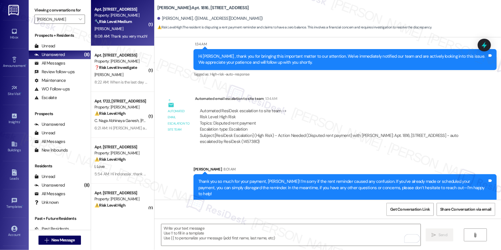
click at [128, 24] on div "🔧 Risk Level: Medium The resident confirmed that the rent was paid, and the age…" at bounding box center [120, 22] width 53 height 6
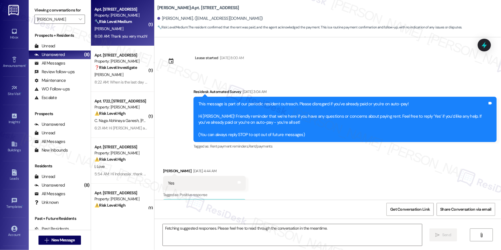
scroll to position [7761, 0]
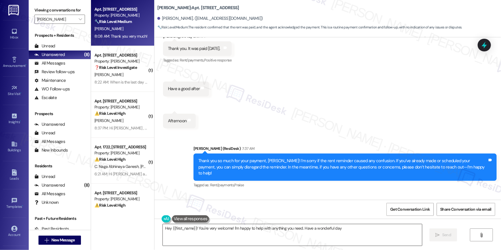
type textarea "Hey {{first_name}}! You're very welcome! I'm happy to help with anything you ne…"
click at [382, 237] on textarea "Hey {{first_name}}! You're very welcome! I'm happy to help with anything you ne…" at bounding box center [292, 235] width 259 height 22
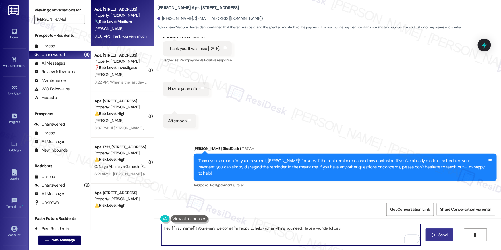
click at [443, 235] on span "Send" at bounding box center [442, 235] width 9 height 6
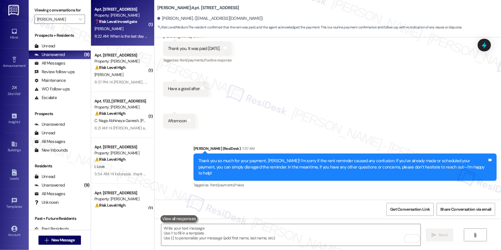
click at [126, 28] on div "[PERSON_NAME]" at bounding box center [121, 28] width 54 height 7
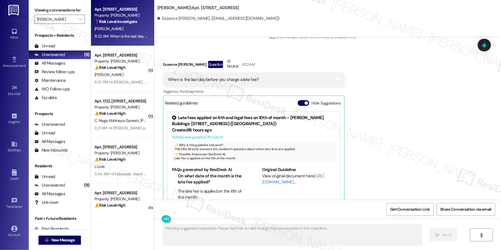
scroll to position [853, 0]
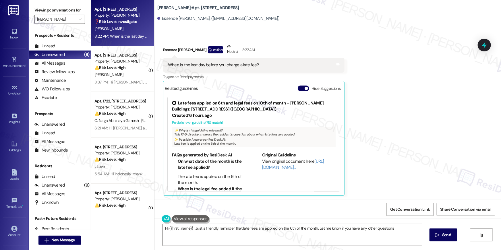
type textarea "Hi {{first_name}}! Just a friendly reminder that late fees are applied on the 6…"
click at [370, 234] on textarea "Hi {{first_name}}! Just a friendly reminder that late fees are applied on the 6…" at bounding box center [292, 235] width 259 height 22
click at [440, 234] on span " Send" at bounding box center [443, 235] width 18 height 6
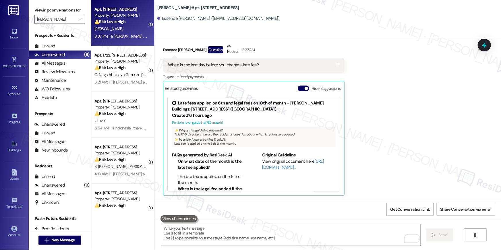
click at [133, 39] on div "8:37 PM: Hi Tanaesja , thank you for bringing this important matter to our atte…" at bounding box center [121, 36] width 54 height 7
type textarea "Fetching suggested responses. Please feel free to read through the conversation…"
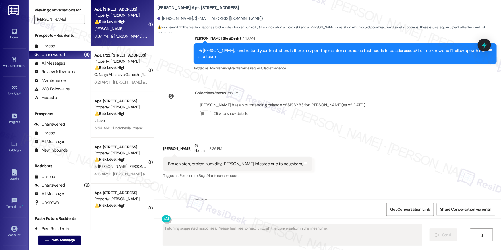
scroll to position [3347, 0]
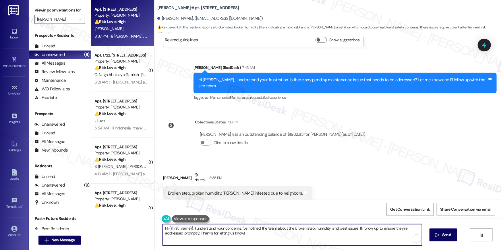
drag, startPoint x: 252, startPoint y: 234, endPoint x: 125, endPoint y: 221, distance: 127.6
click at [125, 221] on div "Apt. 3124, 1113 Powers Ferry Place SE Property: Elme Marietta ⚠️ Risk Level: Hi…" at bounding box center [296, 125] width 410 height 250
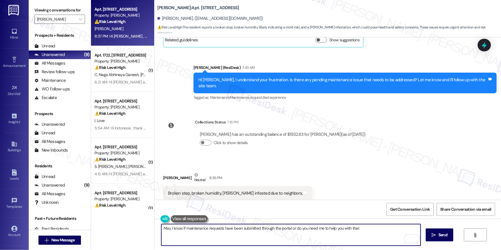
type textarea "May I know if maintenance requests have been submitted through the portal or do…"
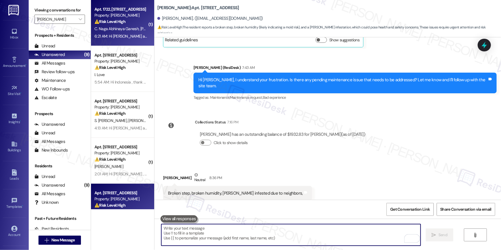
click at [124, 43] on div "Apt. 1722, 1113 Powers Ferry Place SE Property: Elme Marietta ⚠️ Risk Level: Hi…" at bounding box center [122, 23] width 63 height 46
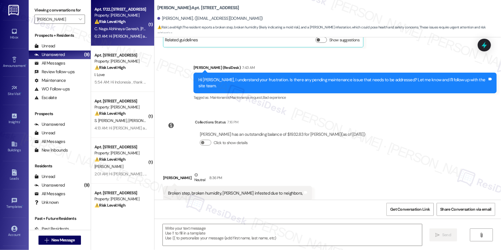
type textarea "Fetching suggested responses. Please feel free to read through the conversation…"
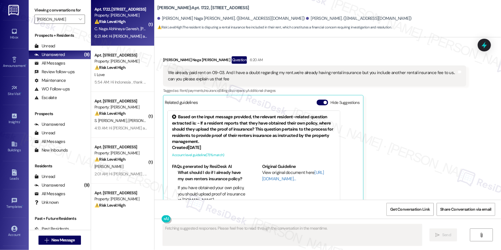
scroll to position [442, 0]
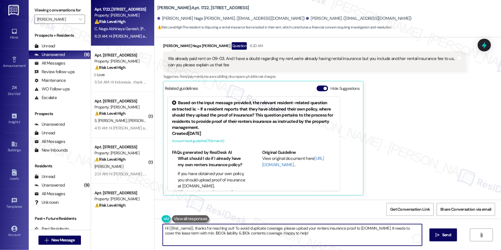
click at [235, 233] on textarea "Hi {{first_name}}, thanks for reaching out! To avoid duplicate coverage, please…" at bounding box center [292, 235] width 259 height 22
click at [353, 234] on textarea "Hi {{first_name}}, thanks for reaching out! To avoid duplicate coverage, please…" at bounding box center [290, 235] width 259 height 22
click at [276, 241] on textarea "Hi {{first_name}}, thanks for reaching out! To avoid duplicate coverage, please…" at bounding box center [290, 235] width 259 height 22
drag, startPoint x: 409, startPoint y: 229, endPoint x: 409, endPoint y: 233, distance: 4.3
click at [409, 233] on textarea "Hi {{first_name}}, thanks for reaching out! To avoid duplicate coverage, please…" at bounding box center [290, 235] width 259 height 22
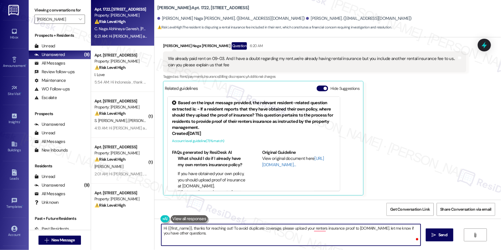
type textarea "Hi {{first_name}}, thanks for reaching out! To avoid duplicate coverage, please…"
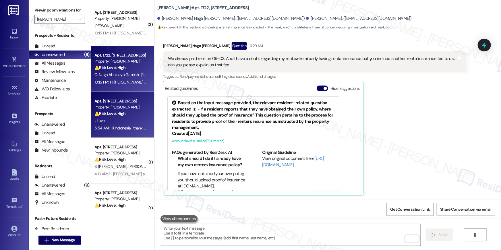
click at [133, 107] on div "Property: [PERSON_NAME]" at bounding box center [120, 107] width 53 height 6
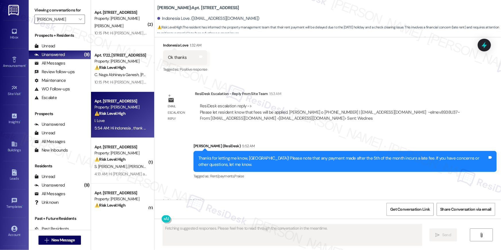
scroll to position [419, 0]
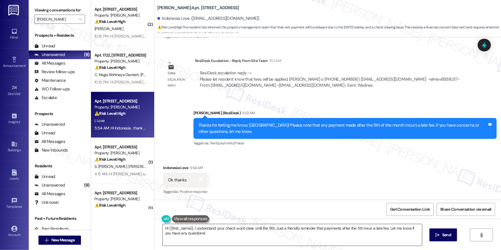
click at [322, 235] on textarea "Hi {{first_name}}, I understand your check won't clear until the 9th. Just a fr…" at bounding box center [292, 235] width 259 height 22
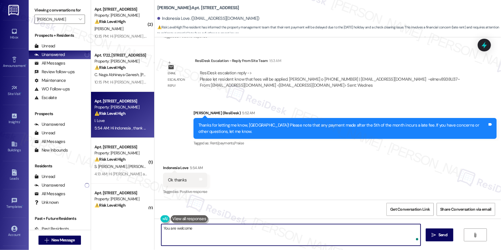
type textarea "You are welcome!"
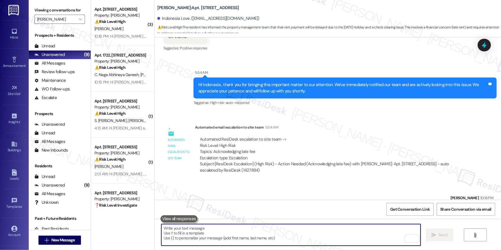
scroll to position [585, 0]
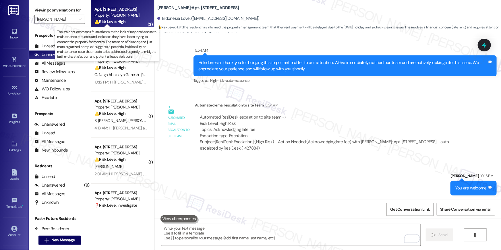
click at [119, 21] on strong "⚠️ Risk Level: High" at bounding box center [109, 21] width 31 height 5
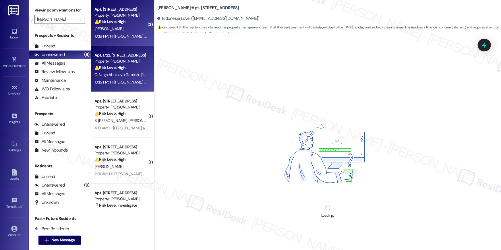
click at [115, 69] on strong "⚠️ Risk Level: High" at bounding box center [109, 67] width 31 height 5
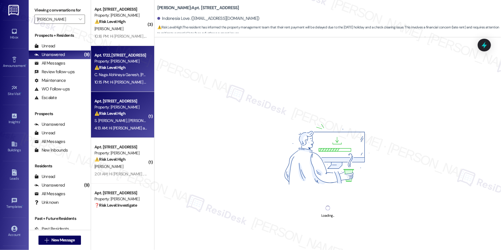
click at [117, 118] on span "S. [PERSON_NAME]" at bounding box center [111, 120] width 34 height 5
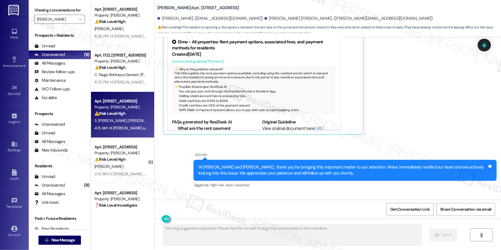
scroll to position [98, 0]
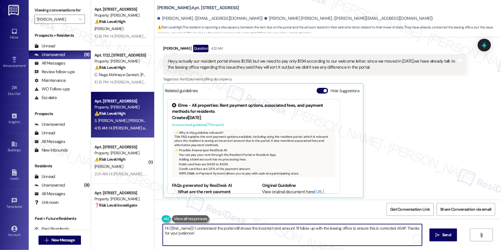
drag, startPoint x: 248, startPoint y: 241, endPoint x: 192, endPoint y: 229, distance: 57.8
click at [192, 229] on textarea "Hi {{first_name}}! I understand the portal still shows the incorrect rent amoun…" at bounding box center [292, 235] width 259 height 22
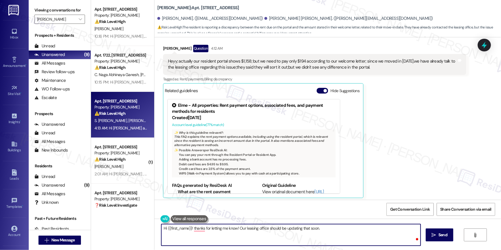
type textarea "Hi {{first_name}}! thanks for letting me know! Our leasing office should be upd…"
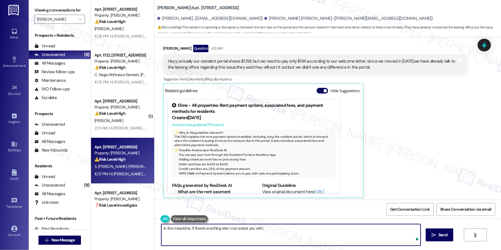
type textarea "In the meantime, if there's anything else I can assist you with, l"
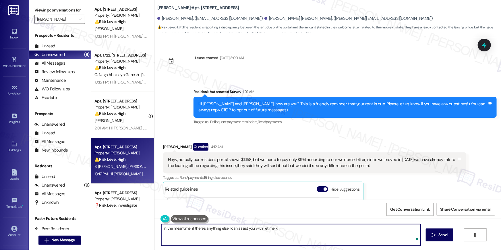
scroll to position [98, 0]
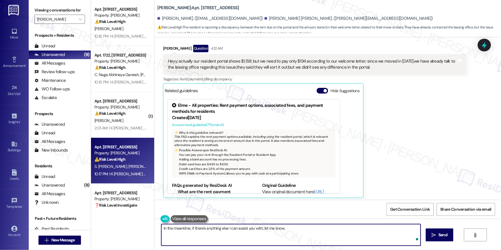
type textarea "In the meantime, if there's anything else I can assist you with, let me know."
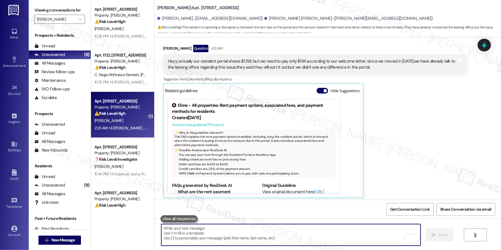
click at [124, 123] on div "[PERSON_NAME]" at bounding box center [121, 120] width 54 height 7
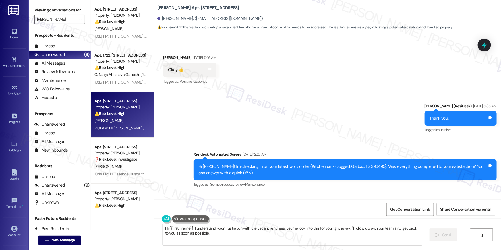
scroll to position [6165, 0]
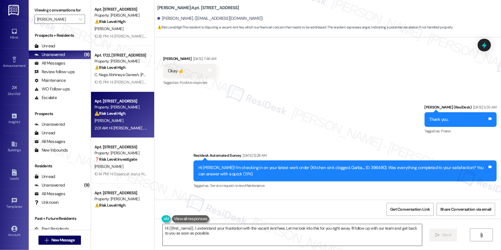
click at [207, 235] on textarea "Hi {{first_name}}, I understand your frustration with the vacant rent fees. Let…" at bounding box center [292, 235] width 259 height 22
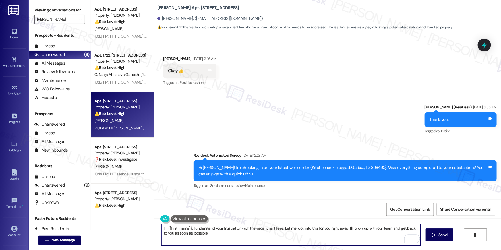
drag, startPoint x: 273, startPoint y: 235, endPoint x: 280, endPoint y: 230, distance: 8.3
click at [280, 230] on textarea "Hi {{first_name}}, I understand your frustration with the vacant rent fees. Let…" at bounding box center [290, 235] width 259 height 22
type textarea "Hi {{first_name}}, I understand your frustration with the vacant rent fees. Hav…"
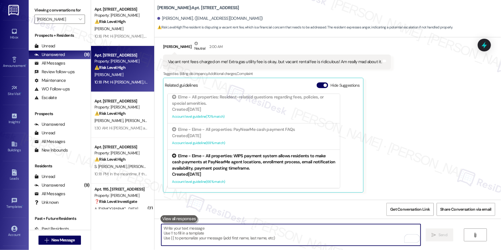
scroll to position [6432, 0]
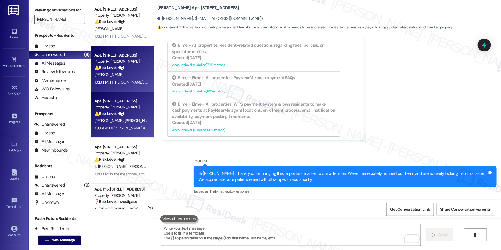
click at [107, 112] on strong "⚠️ Risk Level: High" at bounding box center [109, 113] width 31 height 5
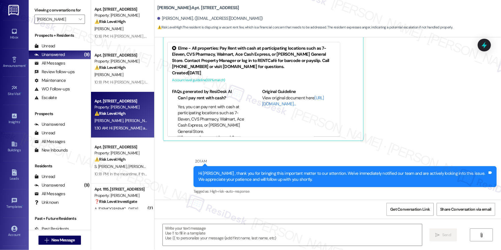
type textarea "Fetching suggested responses. Please feel free to read through the conversation…"
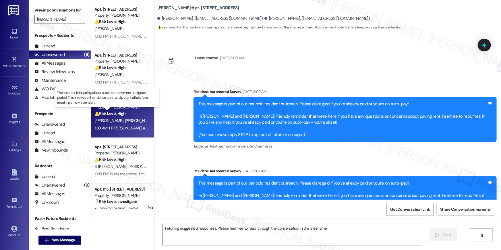
scroll to position [4665, 0]
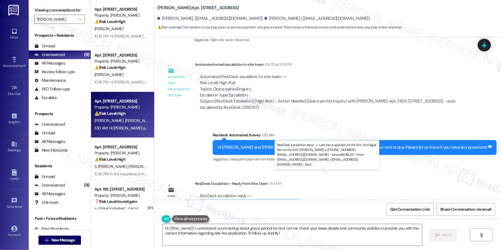
drag, startPoint x: 196, startPoint y: 181, endPoint x: 294, endPoint y: 183, distance: 97.3
click at [294, 193] on div "ResiDesk escalation reply -> Late fee is applied on the 6th. And legal fee on t…" at bounding box center [319, 202] width 239 height 18
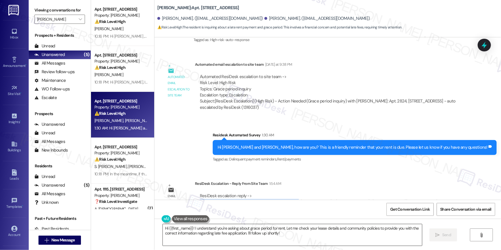
click at [338, 238] on textarea "Hi {{first_name}}! I understand you're asking about grace period for rent. Let …" at bounding box center [292, 235] width 259 height 22
paste textarea ", {{first_name}}! the rent is due on the 1st of each month. Payments made after…"
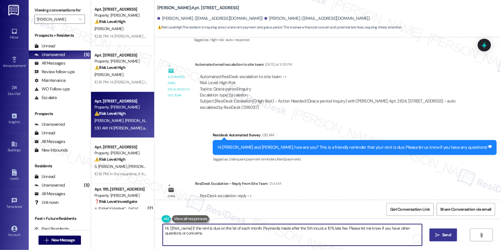
type textarea "Hi, {{first_name}}! the rent is due on the 1st of each month. Payments made aft…"
click at [442, 236] on span "Send" at bounding box center [446, 235] width 9 height 6
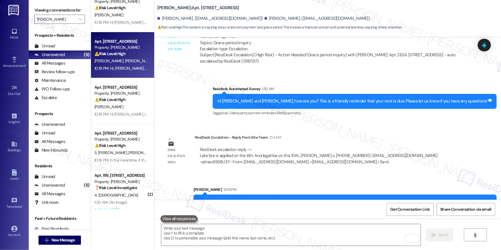
scroll to position [20, 0]
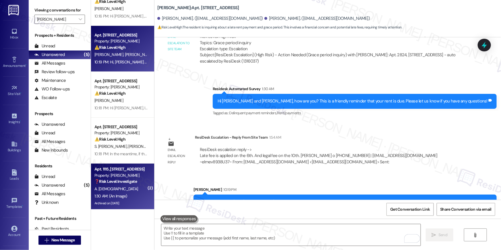
click at [121, 187] on div "A. Jesus" at bounding box center [121, 188] width 54 height 7
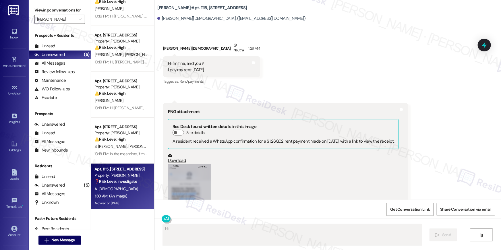
scroll to position [10830, 0]
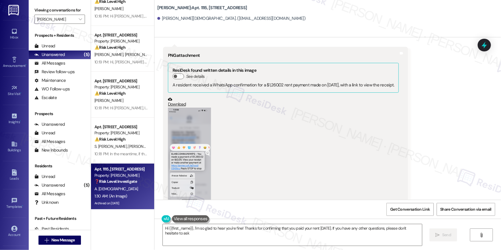
type textarea "Hi {{first_name}}, I'm so glad to hear you're fine! Thanks for confirming that …"
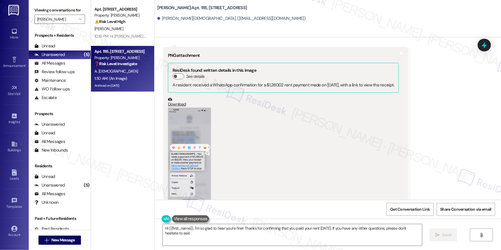
click at [329, 131] on div "(Click to zoom)" at bounding box center [283, 158] width 231 height 101
click at [347, 233] on textarea "Hi {{first_name}}, I'm so glad to hear you're fine! Thanks for confirming that …" at bounding box center [292, 235] width 259 height 22
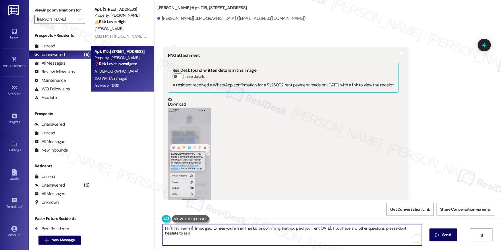
click at [422, 233] on div "Hi {{first_name}}, I'm so glad to hear you're fine! Thanks for confirming that …" at bounding box center [327, 240] width 347 height 43
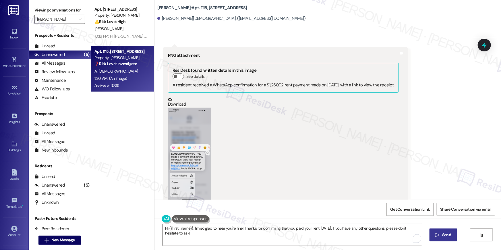
click at [441, 234] on span "Send" at bounding box center [446, 235] width 11 height 6
click at [79, 17] on icon "" at bounding box center [80, 19] width 3 height 5
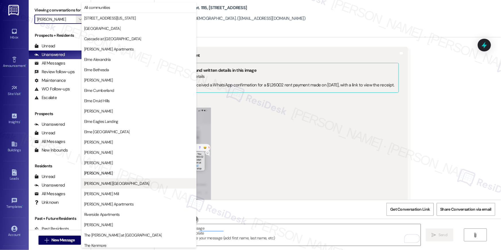
click at [103, 181] on span "Elme Sandy Springs" at bounding box center [116, 184] width 65 height 6
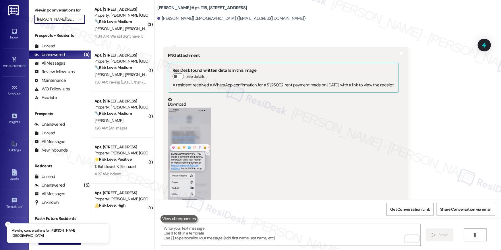
type input "Elme Sandy Springs"
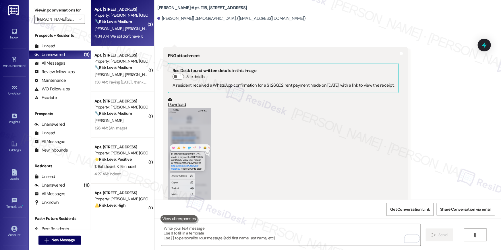
click at [114, 17] on div "Property: Elme Sandy Springs" at bounding box center [120, 15] width 53 height 6
type textarea "Fetching suggested responses. Please feel free to read through the conversation…"
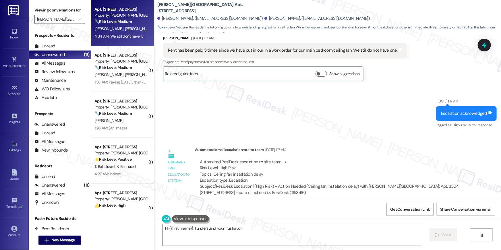
scroll to position [11063, 0]
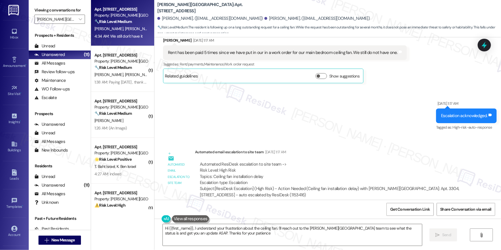
type textarea "Hi {{first_name}}, I understand your frustration about the ceiling fan. I'll re…"
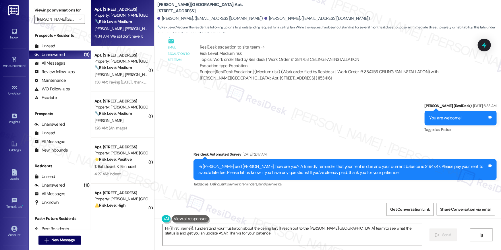
scroll to position [296, 0]
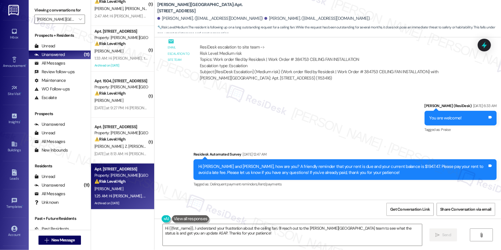
click at [122, 178] on div "Property: Elme Sandy Springs" at bounding box center [120, 176] width 53 height 6
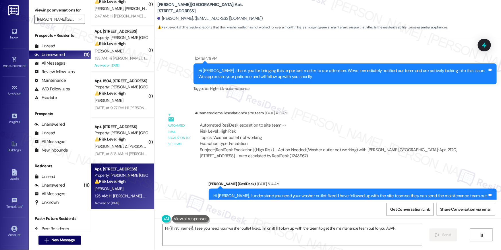
scroll to position [2165, 0]
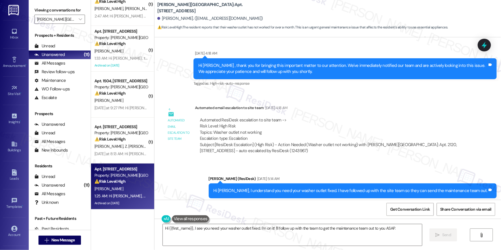
click at [235, 223] on div "Hi {{first_name}}, I see you need your washer outlet fixed. I'm on it! I'll fol…" at bounding box center [327, 240] width 347 height 43
click at [237, 231] on textarea "Hi {{first_name}}, I see you need your washer outlet fixed. I'm on it! I'll fol…" at bounding box center [292, 235] width 259 height 22
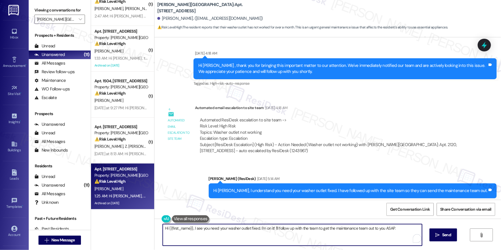
click at [237, 231] on textarea "Hi {{first_name}}, I see you need your washer outlet fixed. I'm on it! I'll fol…" at bounding box center [292, 235] width 259 height 22
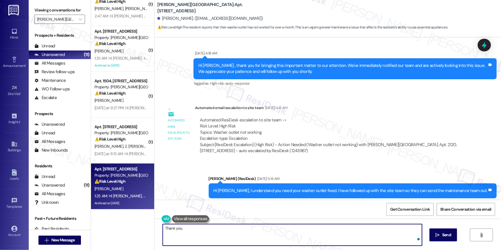
type textarea "Thank you."
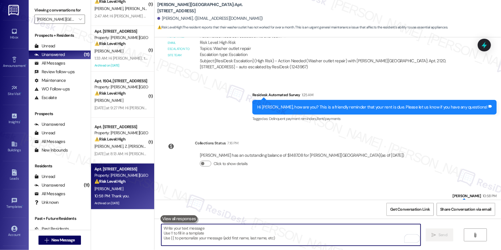
scroll to position [2478, 0]
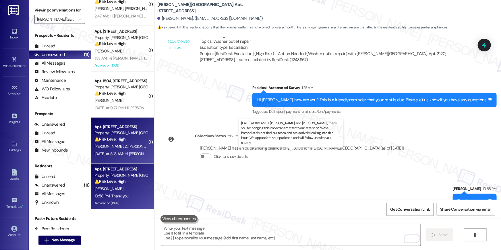
click at [123, 152] on div "Yesterday at 8:13 AM: Hi Zyon and Zyreia , thank you for bringing this importan…" at bounding box center [311, 153] width 434 height 5
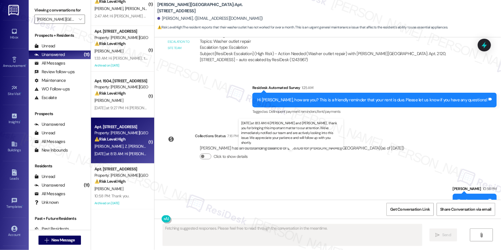
type textarea "Fetching suggested responses. Please feel free to read through the conversation…"
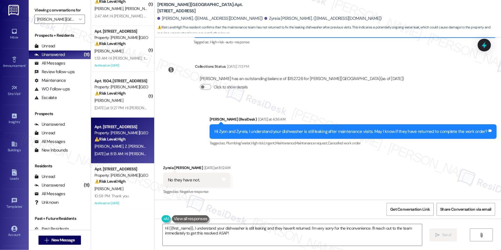
scroll to position [584, 0]
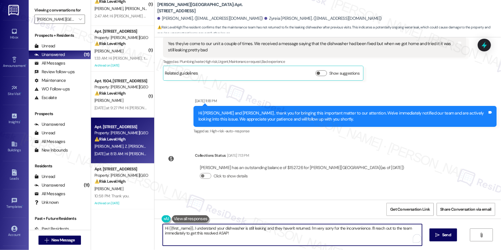
click at [309, 234] on textarea "Hi {{first_name}}, I understand your dishwasher is still leaking and they haven…" at bounding box center [292, 235] width 259 height 22
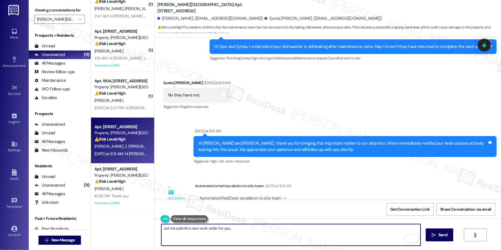
scroll to position [798, 0]
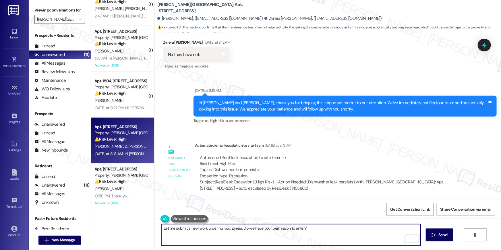
click at [225, 229] on textarea "Let me submit a new work order for you, Zyreia. Do we have your permission to e…" at bounding box center [290, 235] width 259 height 22
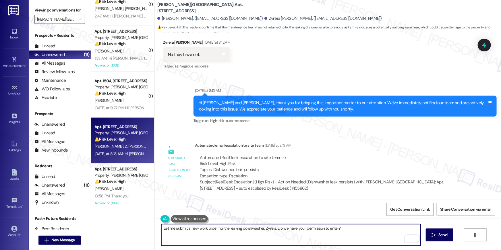
click at [241, 229] on textarea "Let me submit a new work order for the leaking doishwasher, Zyreia. Do we have …" at bounding box center [290, 235] width 259 height 22
type textarea "Let me submit a new work order for the leaking dishwasher, Zyreia. Do we have y…"
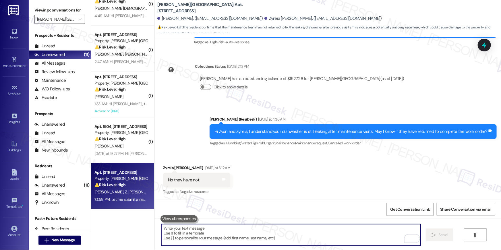
scroll to position [250, 0]
click at [358, 231] on textarea "To enrich screen reader interactions, please activate Accessibility in Grammarl…" at bounding box center [290, 235] width 259 height 22
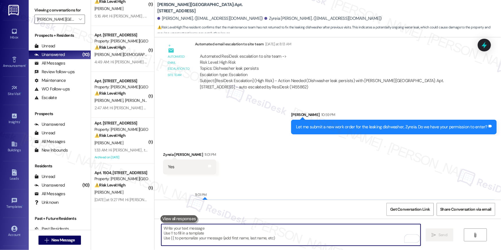
scroll to position [925, 0]
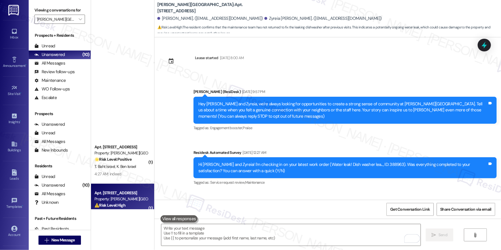
scroll to position [925, 0]
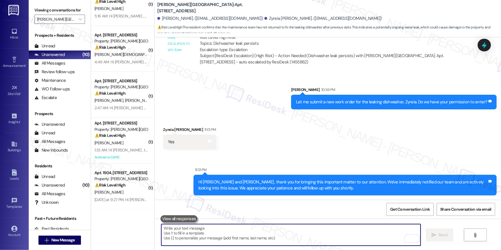
click at [253, 228] on textarea "To enrich screen reader interactions, please activate Accessibility in Grammarl…" at bounding box center [290, 235] width 259 height 22
click at [254, 228] on textarea "To enrich screen reader interactions, please activate Accessibility in Grammarl…" at bounding box center [290, 235] width 259 height 22
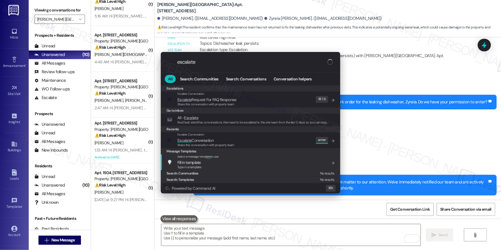
type input "escalate"
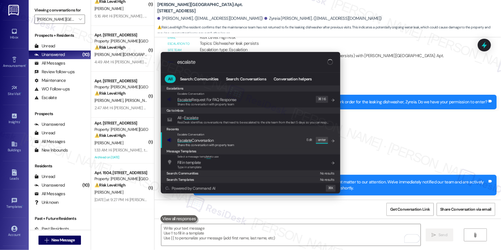
drag, startPoint x: 234, startPoint y: 148, endPoint x: 233, endPoint y: 142, distance: 5.2
click at [234, 147] on div "Escalations Escalate Conversation Escalate Request For FAQ Response Share this …" at bounding box center [250, 134] width 179 height 98
click at [217, 135] on div "Escalate Conversation" at bounding box center [205, 134] width 57 height 5
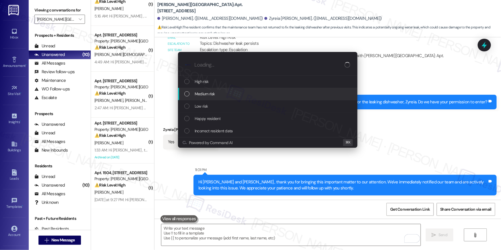
click at [214, 96] on span "Medium risk" at bounding box center [205, 94] width 20 height 6
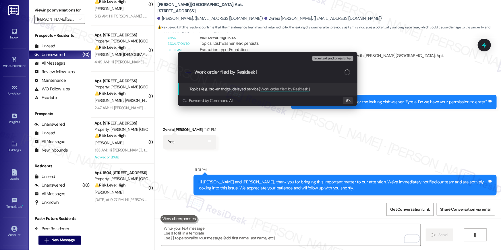
paste input "Work Order # 399461 Dishwasher still leaking"
type input "Work order filed by Residesk | Work Order # 399461 Dishwasher still leaking"
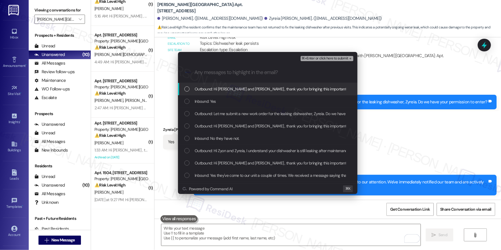
scroll to position [0, 0]
click at [234, 92] on span "Outbound: Hi Zyon and Zyreia , thank you for bringing this important matter to …" at bounding box center [406, 89] width 423 height 6
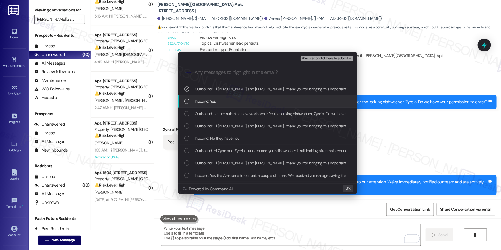
click at [233, 99] on div "Inbound: Yes" at bounding box center [268, 101] width 168 height 6
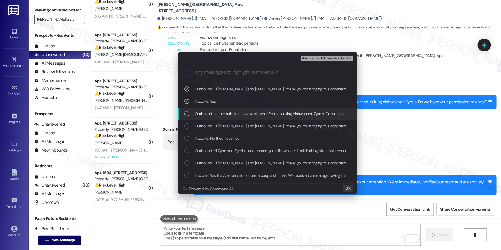
click at [232, 111] on span "Outbound: Let me submit a new work order for the leaking dishwasher, Zyreia. Do…" at bounding box center [292, 114] width 194 height 6
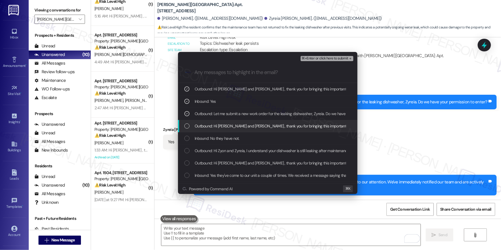
click at [235, 122] on div "Outbound: Hi Zyon and Zyreia , thank you for bringing this important matter to …" at bounding box center [267, 126] width 179 height 12
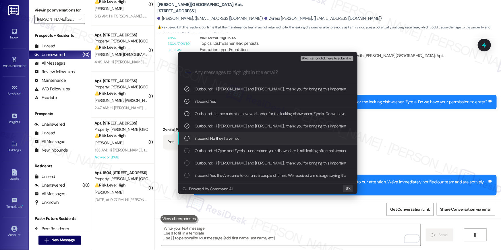
click at [235, 137] on span "Inbound: No they have not." at bounding box center [217, 138] width 45 height 6
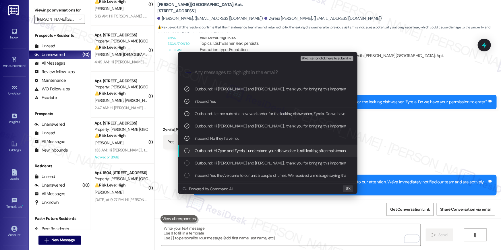
drag, startPoint x: 264, startPoint y: 149, endPoint x: 312, endPoint y: 105, distance: 64.4
click at [264, 149] on span "Outbound: Hi Zyon and Zyreia, I understand your dishwasher is still leaking aft…" at bounding box center [329, 151] width 268 height 6
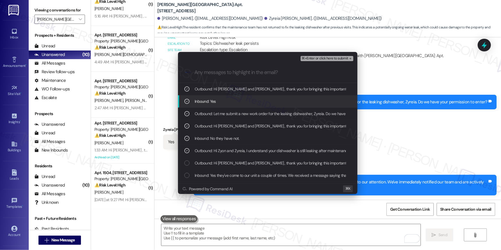
click at [335, 61] on button "⌘+Enter or click here to submit" at bounding box center [327, 58] width 53 height 5
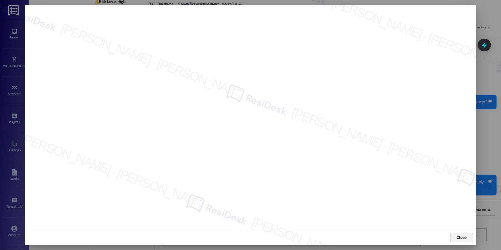
click at [457, 240] on span "Close" at bounding box center [462, 238] width 10 height 6
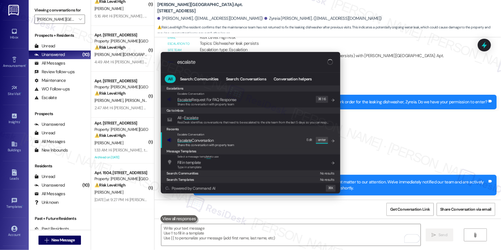
type input "escalate"
drag, startPoint x: 246, startPoint y: 138, endPoint x: 212, endPoint y: 104, distance: 48.1
click at [245, 138] on div "Escalate Conversation Escalate Conversation Share this conversation with proper…" at bounding box center [251, 140] width 168 height 16
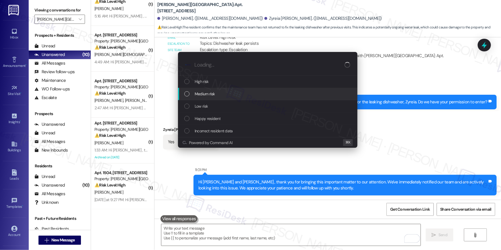
click at [204, 96] on span "Medium risk" at bounding box center [205, 94] width 20 height 6
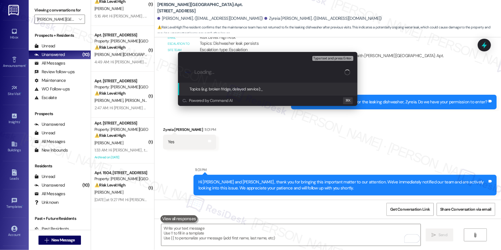
paste input "Work order filed by Residesk | Work Order # 399461 Dishwasher still leaking"
type input "Work order filed by Residesk | Work Order # 399461 Dishwasher still leaking"
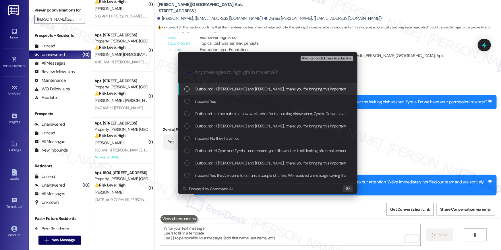
click at [214, 90] on span "Outbound: Hi Zyon and Zyreia , thank you for bringing this important matter to …" at bounding box center [406, 89] width 423 height 6
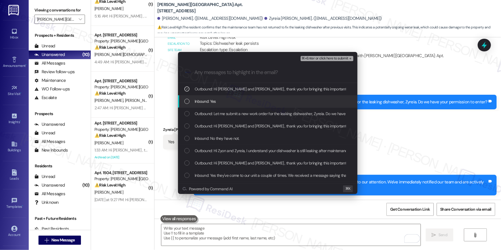
click at [212, 100] on span "Inbound: Yes" at bounding box center [205, 101] width 21 height 6
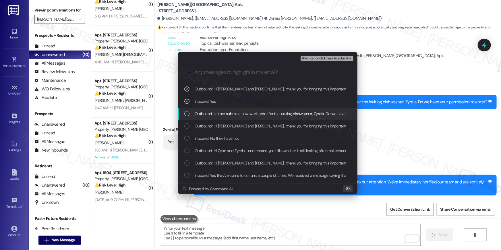
click at [211, 112] on span "Outbound: Let me submit a new work order for the leaking dishwasher, Zyreia. Do…" at bounding box center [292, 114] width 194 height 6
click at [211, 125] on span "Outbound: Hi Zyon and Zyreia , thank you for bringing this important matter to …" at bounding box center [406, 126] width 423 height 6
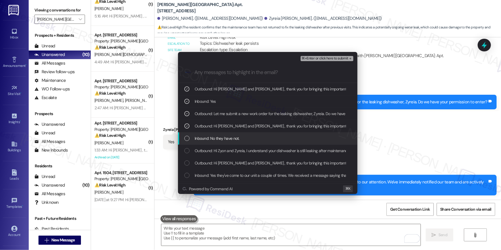
click at [209, 136] on span "Inbound: No they have not." at bounding box center [217, 138] width 45 height 6
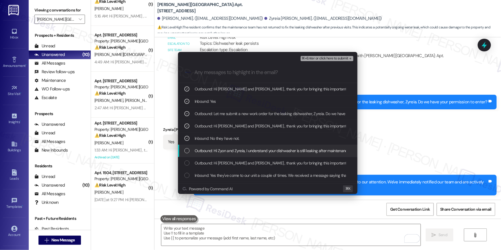
click at [210, 149] on span "Outbound: Hi Zyon and Zyreia, I understand your dishwasher is still leaking aft…" at bounding box center [329, 151] width 268 height 6
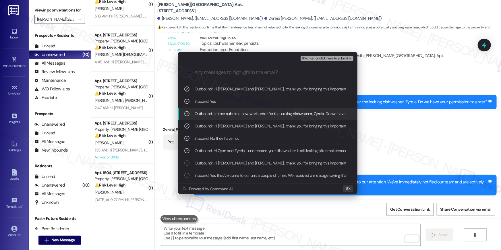
click at [318, 57] on span "⌘+Enter or click here to submit" at bounding box center [325, 59] width 47 height 4
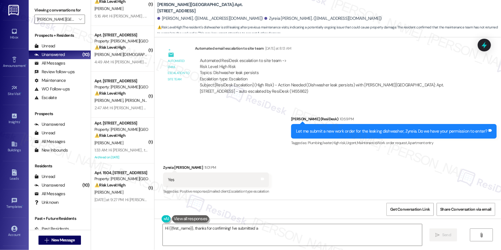
scroll to position [1021, 0]
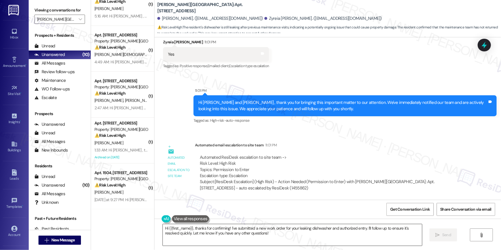
click at [381, 235] on textarea "Hi {{first_name}}, thanks for confirming! I've submitted a new work order for y…" at bounding box center [292, 235] width 259 height 22
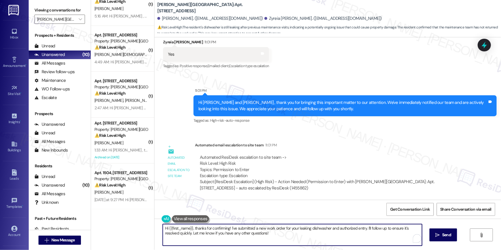
click at [381, 235] on textarea "Hi {{first_name}}, thanks for confirming! I've submitted a new work order for y…" at bounding box center [292, 235] width 259 height 22
paste textarea "Thank you, {{first_name}}! I’ve submitted your request, and our maintenance tea…"
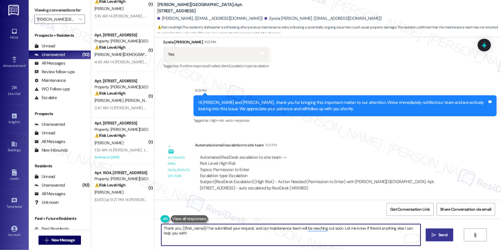
type textarea "Thank you, {{first_name}}! I’ve submitted your request, and our maintenance tea…"
click at [439, 235] on span "Send" at bounding box center [442, 235] width 9 height 6
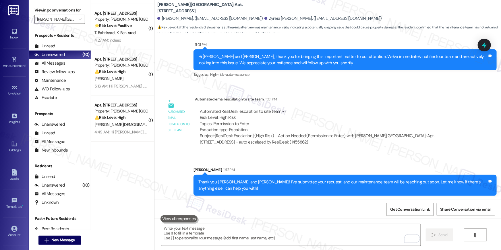
scroll to position [0, 0]
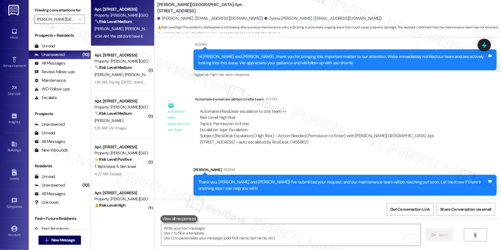
click at [107, 24] on div "🔧 Risk Level: Medium The resident is following up on a long outstanding request…" at bounding box center [120, 22] width 53 height 6
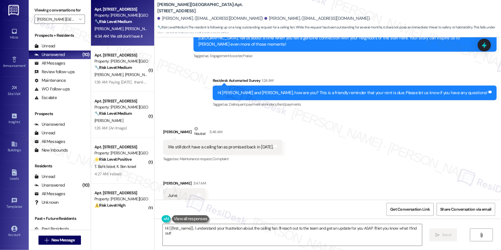
scroll to position [11461, 0]
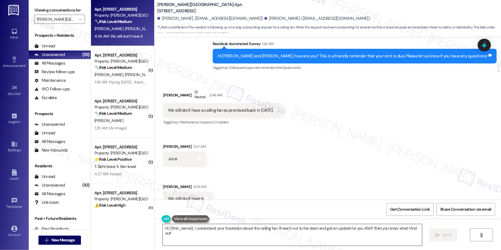
click at [208, 233] on textarea "Hi {{first_name}}, I understand your frustration about the ceiling fan. I'll re…" at bounding box center [292, 235] width 259 height 22
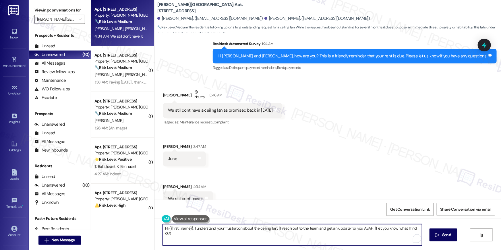
click at [234, 235] on textarea "Hi {{first_name}}, I understand your frustration about the ceiling fan. I'll re…" at bounding box center [292, 235] width 259 height 22
click at [283, 235] on textarea "Hi {{first_name}}, I understand your frustration about the ceiling fan. I'll re…" at bounding box center [292, 235] width 259 height 22
click at [258, 231] on textarea "Hi {{first_name}}, I understand your frustration about the ceiling fan. I'll re…" at bounding box center [290, 235] width 259 height 22
drag, startPoint x: 343, startPoint y: 234, endPoint x: 339, endPoint y: 234, distance: 3.2
click at [342, 234] on textarea "Hi {{first_name}}, I understand your frustration about the ceiling fan. I'll re…" at bounding box center [290, 235] width 259 height 22
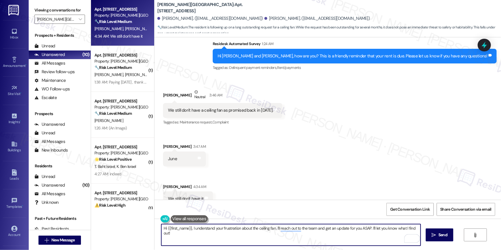
click at [342, 233] on textarea "Hi {{first_name}}, I understand your frustration about the ceiling fan. I'll re…" at bounding box center [290, 235] width 259 height 22
click at [317, 229] on textarea "Hi {{first_name}}, I understand your frustration about the ceiling fan. I'll re…" at bounding box center [290, 235] width 259 height 22
click at [271, 229] on textarea "Hi {{first_name}}, I understand your frustration about the ceiling fan. I'll re…" at bounding box center [290, 235] width 259 height 22
type textarea "Hi {{first_name}}, I understand your frustration about the ceiling fan despite …"
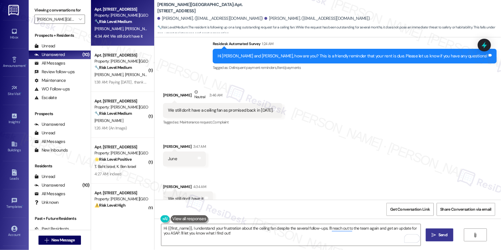
click at [433, 236] on icon "" at bounding box center [434, 235] width 4 height 5
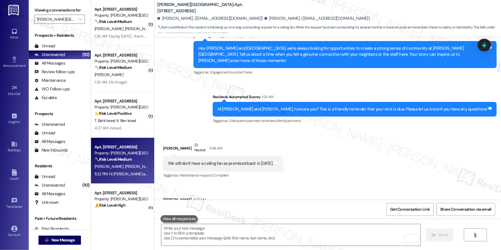
scroll to position [11507, 0]
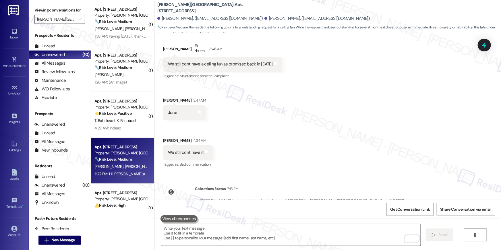
click at [308, 236] on textarea "To enrich screen reader interactions, please activate Accessibility in Grammarl…" at bounding box center [290, 235] width 259 height 22
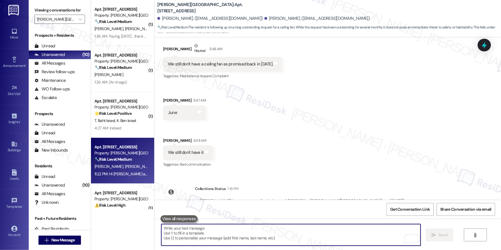
click at [308, 236] on textarea "To enrich screen reader interactions, please activate Accessibility in Grammarl…" at bounding box center [290, 235] width 259 height 22
click at [308, 237] on textarea "To enrich screen reader interactions, please activate Accessibility in Grammarl…" at bounding box center [290, 235] width 259 height 22
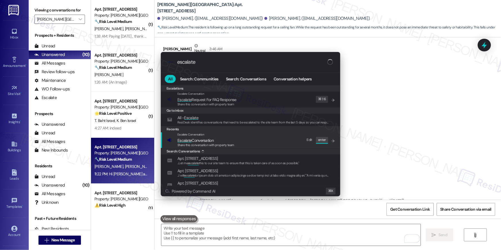
type input "escalate"
drag, startPoint x: 202, startPoint y: 141, endPoint x: 198, endPoint y: 104, distance: 37.5
click at [201, 141] on span "Escalate Conversation" at bounding box center [195, 140] width 36 height 5
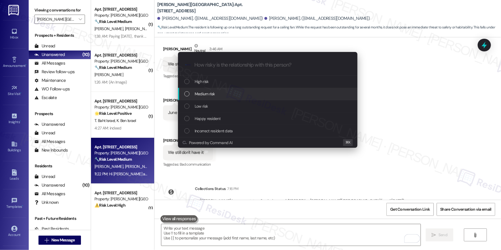
click at [200, 94] on span "Medium risk" at bounding box center [205, 94] width 20 height 6
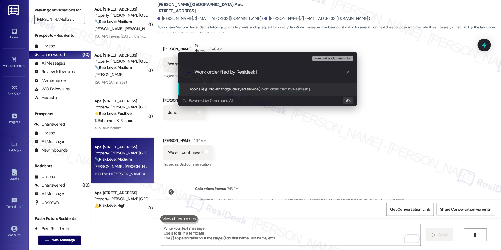
paste input "Work Order # 399474 Ceiling fan installation"
type input "Work order filed by Residesk | Work Order # 399474 Ceiling fan installation"
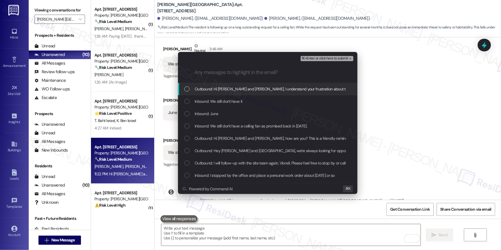
scroll to position [0, 0]
click at [222, 94] on div "Outbound: Hi Viondi and Camelia, I understand your frustration about the ceilin…" at bounding box center [267, 89] width 179 height 12
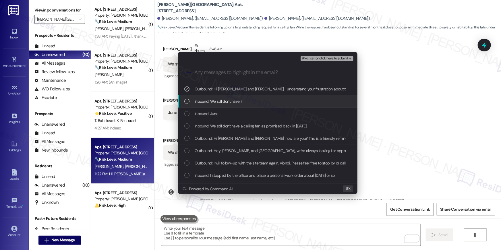
click at [222, 99] on span "Inbound: We still don't have it" at bounding box center [219, 101] width 48 height 6
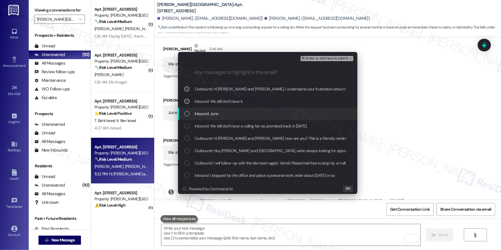
click at [218, 111] on div "Inbound: June" at bounding box center [268, 114] width 168 height 6
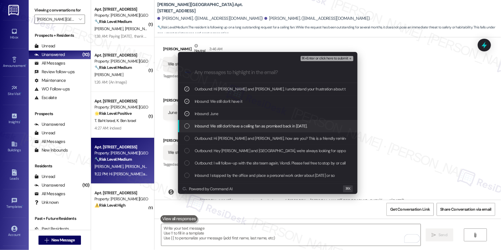
click at [220, 125] on span "Inbound: We still don't have a ceiling fan as promised back in March 2025." at bounding box center [251, 126] width 113 height 6
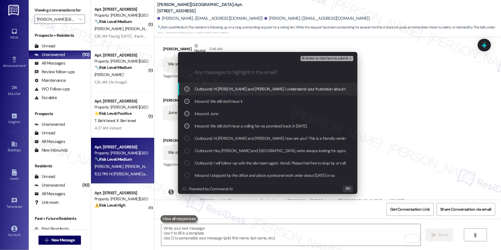
click at [316, 61] on button "⌘+Enter or click here to submit" at bounding box center [327, 58] width 53 height 5
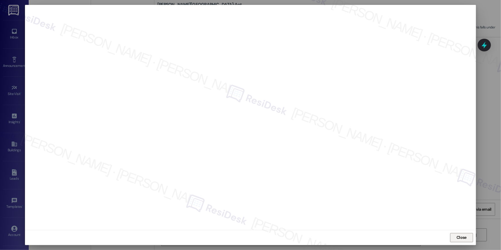
click at [466, 239] on span "Close" at bounding box center [462, 238] width 10 height 6
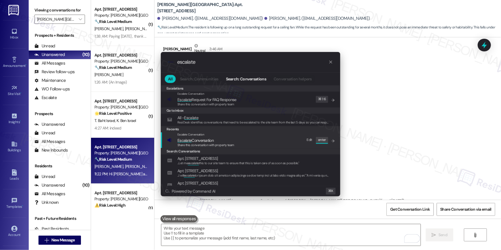
type input "escalate"
click at [296, 143] on div "Escalate Conversation Escalate Conversation Share this conversation with proper…" at bounding box center [251, 140] width 168 height 16
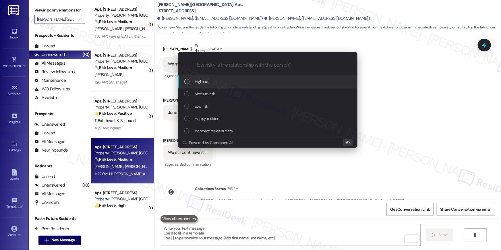
click at [214, 84] on div "High risk" at bounding box center [268, 81] width 168 height 6
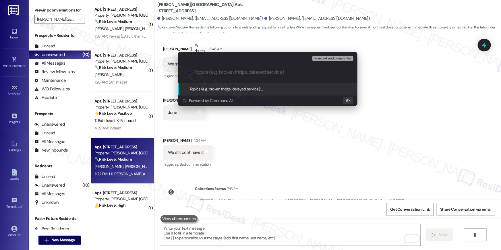
paste input "Work order filed by Residesk | Work Order # 399474 Ceiling fan installation"
type input "Work order filed by Residesk | Work Order # 399474 Ceiling fan installation"
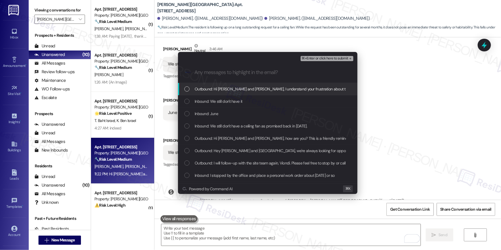
click at [224, 89] on span "Outbound: Hi Viondi and Camelia, I understand your frustration about the ceilin…" at bounding box center [386, 89] width 382 height 6
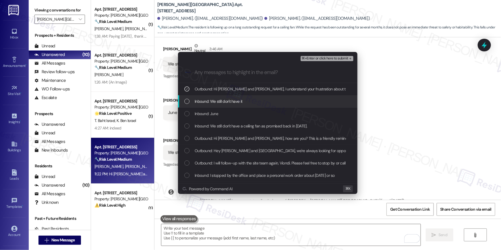
drag, startPoint x: 220, startPoint y: 101, endPoint x: 217, endPoint y: 112, distance: 11.6
click at [219, 101] on span "Inbound: We still don't have it" at bounding box center [219, 101] width 48 height 6
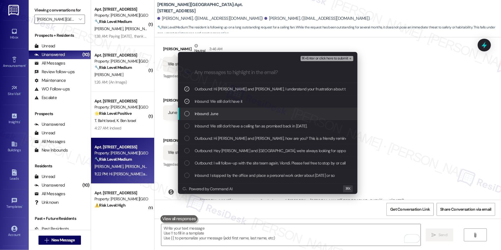
drag, startPoint x: 214, startPoint y: 115, endPoint x: 216, endPoint y: 125, distance: 10.2
click at [214, 115] on span "Inbound: June" at bounding box center [207, 114] width 24 height 6
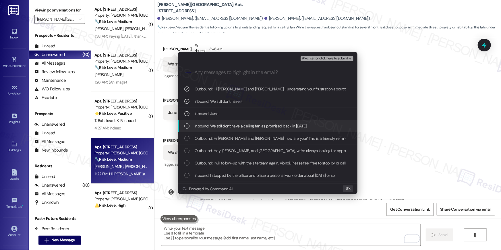
click at [216, 126] on span "Inbound: We still don't have a ceiling fan as promised back in March 2025." at bounding box center [251, 126] width 113 height 6
click at [223, 138] on span "Outbound: Hi Viondi and Camelia, how are you? This is a friendly reminder that …" at bounding box center [328, 138] width 267 height 6
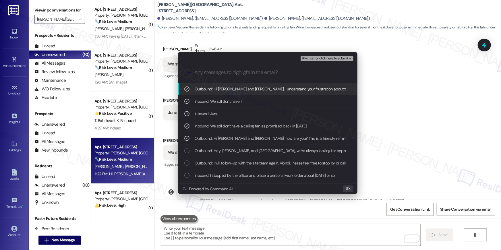
click at [323, 60] on span "⌘+Enter or click here to submit" at bounding box center [325, 59] width 47 height 4
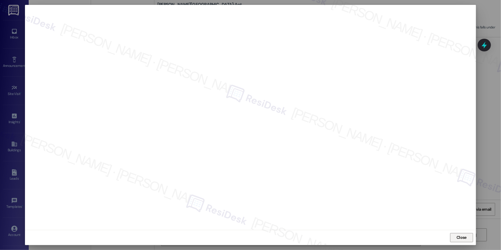
click at [467, 235] on span "Close" at bounding box center [461, 238] width 12 height 6
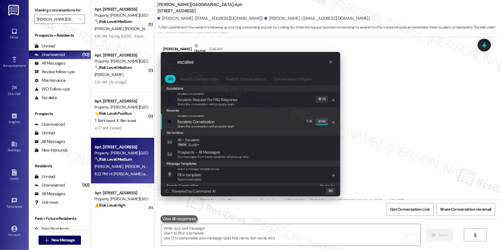
type input "escalae"
click at [211, 126] on span "Share this conversation with property team" at bounding box center [205, 126] width 57 height 4
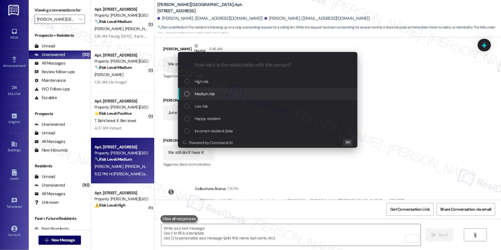
click at [206, 93] on span "Medium risk" at bounding box center [205, 94] width 20 height 6
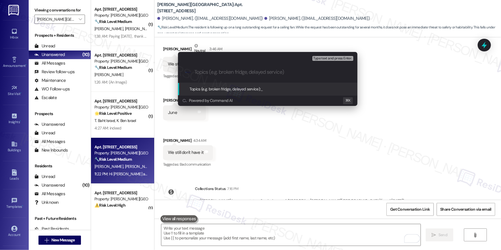
paste input "Work order filed by Residesk | Work Order # 399474 Ceiling fan installation"
type input "Work order filed by Residesk | Work Order # 399474 Ceiling fan installation"
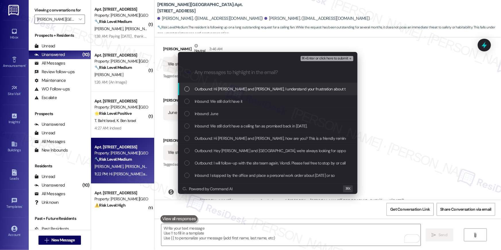
click at [216, 92] on div "Outbound: Hi Viondi and Camelia, I understand your frustration about the ceilin…" at bounding box center [267, 89] width 179 height 12
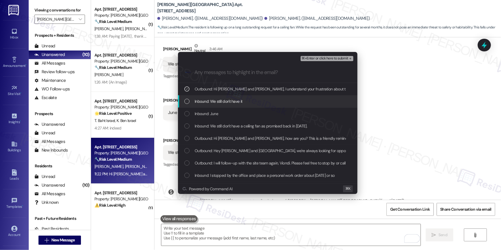
click at [214, 102] on span "Inbound: We still don't have it" at bounding box center [219, 101] width 48 height 6
click at [213, 111] on span "Inbound: June" at bounding box center [207, 114] width 24 height 6
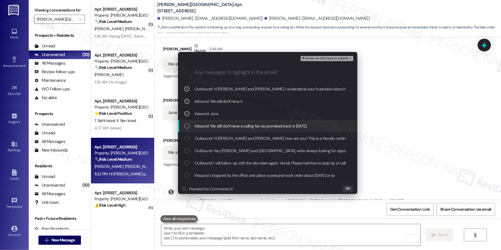
click at [214, 126] on span "Inbound: We still don't have a ceiling fan as promised back in March 2025." at bounding box center [251, 126] width 113 height 6
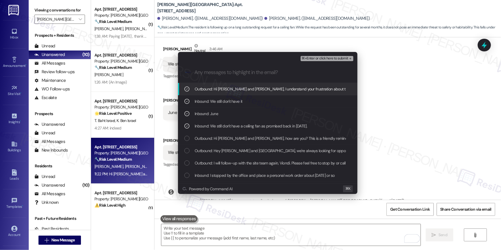
click at [312, 59] on span "⌘+Enter or click here to submit" at bounding box center [325, 59] width 47 height 4
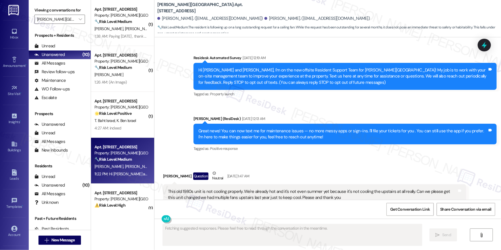
scroll to position [11408, 0]
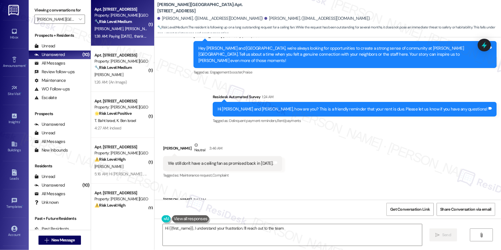
type textarea "Hi {{first_name}}, I understand your frustration. I'll reach out to the team"
click at [117, 37] on div "1:38 AM: Paying today , thank you 1:38 AM: Paying today , thank you" at bounding box center [122, 36] width 56 height 5
type textarea "Hi {{first_name}}, I understand your frustration. I'll reach out to the team ag…"
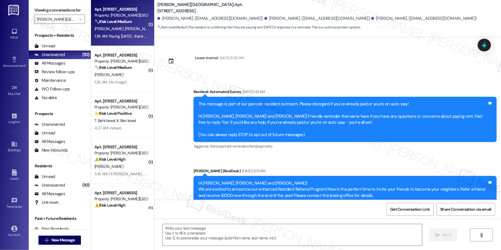
type textarea "Fetching suggested responses. Please feel free to read through the conversation…"
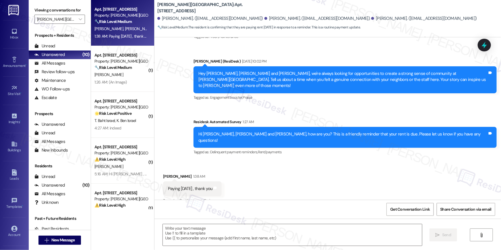
scroll to position [1639, 0]
click at [287, 232] on textarea at bounding box center [292, 235] width 259 height 22
click at [287, 230] on textarea at bounding box center [292, 235] width 259 height 22
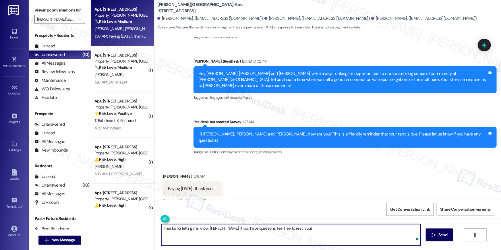
type textarea "Thanks for letting me know, Kaleb. If you have questions, feel free to reach ou…"
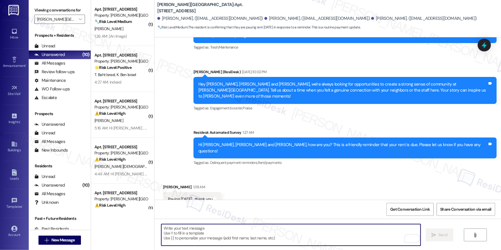
scroll to position [1680, 0]
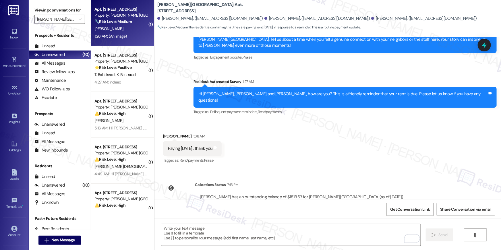
click at [121, 36] on div "1:26 AM: (An Image) 1:26 AM: (An Image)" at bounding box center [110, 36] width 32 height 5
type textarea "Fetching suggested responses. Please feel free to read through the conversation…"
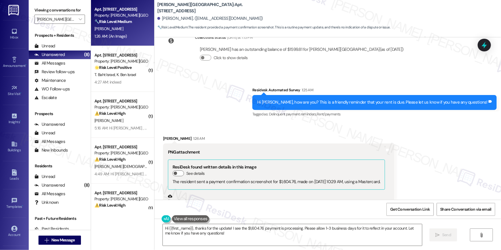
scroll to position [3347, 0]
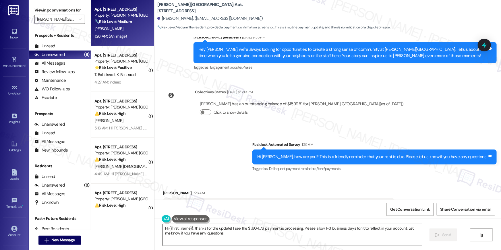
click at [293, 237] on textarea "Hi {{first_name}}, thanks for the update! I see the $1,604.76 payment is proces…" at bounding box center [292, 235] width 259 height 22
paste textarea "Thank you, {{first_name}}, for your rent payment, we truly appreciate it! If yo…"
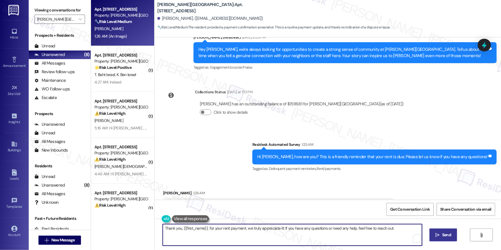
type textarea "Thank you, {{first_name}}, for your rent payment, we truly appreciate it! If yo…"
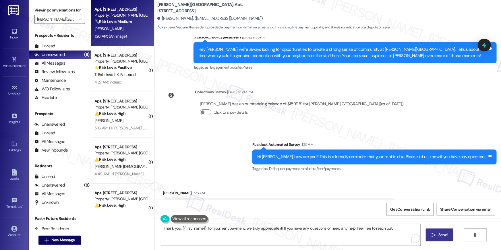
click at [433, 237] on icon "" at bounding box center [434, 235] width 4 height 5
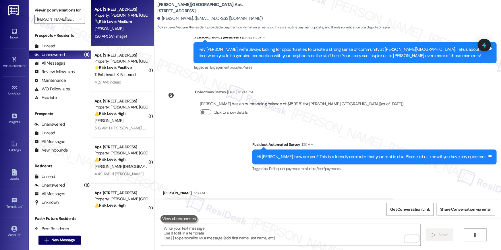
scroll to position [3616, 0]
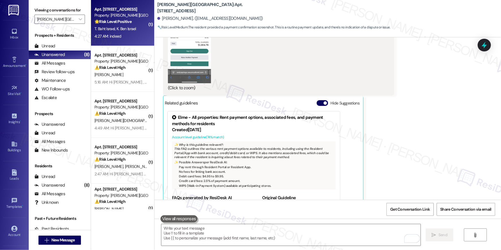
click at [117, 28] on span "K. Ben Israel" at bounding box center [127, 28] width 20 height 5
type textarea "Fetching suggested responses. Please feel free to read through the conversation…"
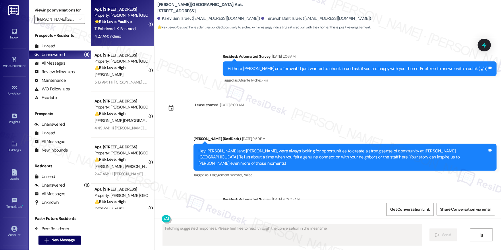
scroll to position [1060, 0]
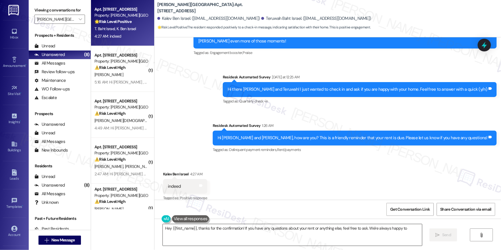
click at [317, 232] on textarea "Hey {{first_name}}, thanks for the confirmation! If you have any questions abou…" at bounding box center [292, 235] width 259 height 22
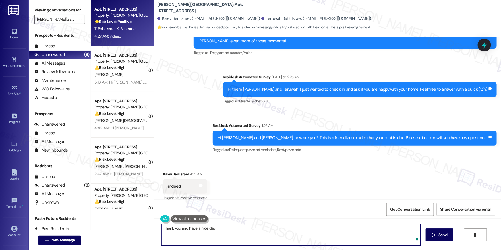
type textarea "Thank you and have a nice day!"
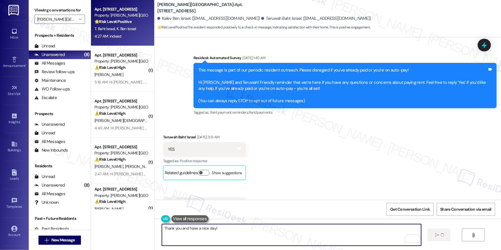
scroll to position [1060, 0]
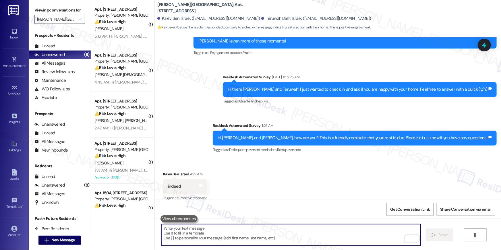
click at [136, 21] on div "⚠️ Risk Level: High A door that doesn't lock poses a security risk to the resid…" at bounding box center [120, 22] width 53 height 6
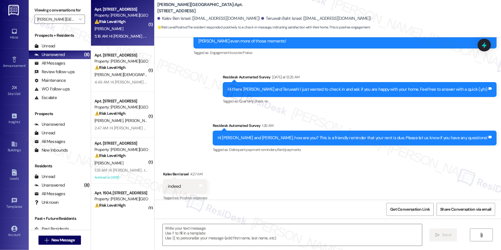
type textarea "Fetching suggested responses. Please feel free to read through the conversation…"
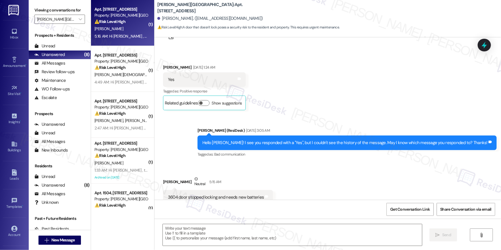
scroll to position [42, 0]
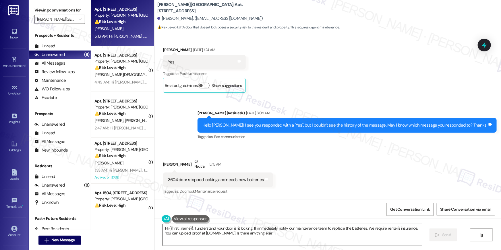
click at [267, 235] on textarea "Hi {{first_name}}, I understand your door isn't locking. I'll immediately notif…" at bounding box center [292, 235] width 259 height 22
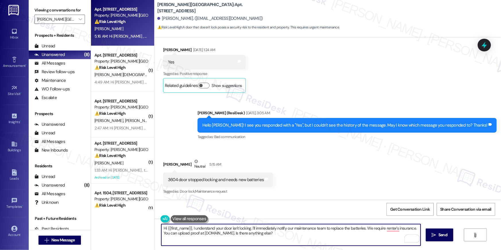
drag, startPoint x: 295, startPoint y: 232, endPoint x: 366, endPoint y: 230, distance: 70.1
click at [366, 230] on textarea "Hi {{first_name}}, I understand your door isn't locking. I'll immediately notif…" at bounding box center [290, 235] width 259 height 22
type textarea "Hi {{first_name}}, I understand your door isn't locking. I'll immediately notif…"
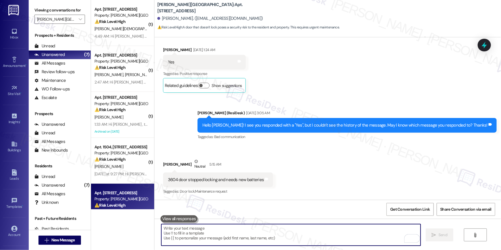
click at [208, 178] on div "3604 door stopped locking and needs new batteries" at bounding box center [216, 180] width 96 height 6
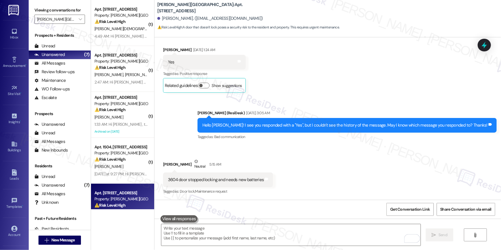
click at [208, 178] on div "3604 door stopped locking and needs new batteries" at bounding box center [216, 180] width 96 height 6
copy div "3604 door stopped locking and needs new batteries Tags and notes"
click at [319, 233] on textarea "To enrich screen reader interactions, please activate Accessibility in Grammarl…" at bounding box center [290, 235] width 259 height 22
click at [318, 233] on textarea "To enrich screen reader interactions, please activate Accessibility in Grammarl…" at bounding box center [290, 235] width 259 height 22
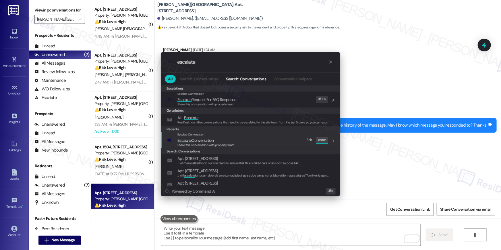
type input "escalate"
click at [205, 138] on span "Escalate Conversation" at bounding box center [195, 140] width 36 height 5
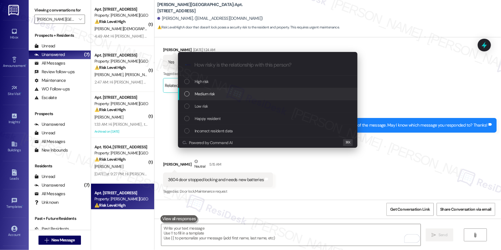
drag, startPoint x: 210, startPoint y: 108, endPoint x: 211, endPoint y: 98, distance: 9.8
click at [211, 98] on div "High risk Medium risk Low risk Happy resident Incorrect resident data" at bounding box center [267, 107] width 179 height 62
click at [211, 98] on div "Medium risk" at bounding box center [267, 94] width 179 height 12
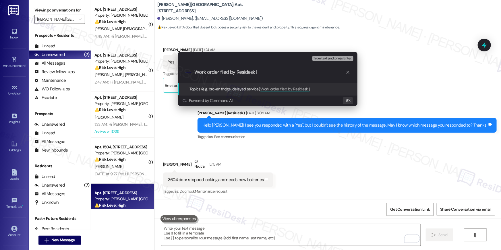
paste input "Work Order # 399493 Door needs new batteries"
type input "Work order filed by Residesk | Work Order # 399493 Door needs new batteries"
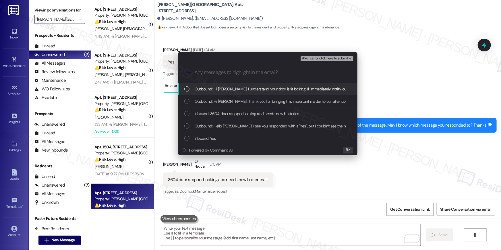
scroll to position [0, 0]
click at [272, 89] on span "Outbound: Hi Alberto, I understand your door isn't locking. I'll immediately no…" at bounding box center [340, 89] width 290 height 6
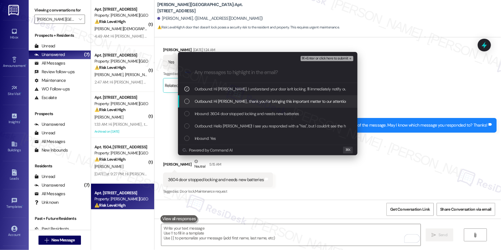
drag, startPoint x: 266, startPoint y: 101, endPoint x: 261, endPoint y: 111, distance: 10.4
click at [266, 102] on span "Outbound: Hi Alberto , thank you for bringing this important matter to our atte…" at bounding box center [388, 101] width 386 height 6
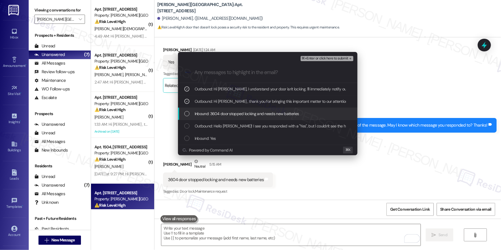
drag, startPoint x: 261, startPoint y: 111, endPoint x: 260, endPoint y: 115, distance: 4.4
click at [261, 111] on span "Inbound: 3604 door stopped locking and needs new batteries" at bounding box center [247, 114] width 104 height 6
click at [260, 121] on div "Outbound: Hello Alberto! I see you responded with a "Yes", but I couldn't see t…" at bounding box center [267, 126] width 179 height 12
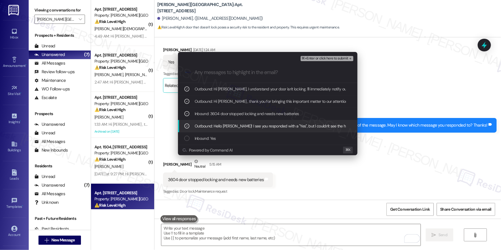
click at [294, 125] on span "Outbound: Hello Alberto! I see you responded with a "Yes", but I couldn't see t…" at bounding box center [335, 126] width 281 height 6
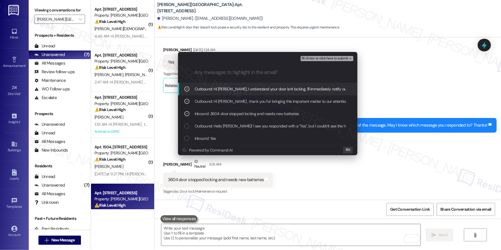
click at [325, 59] on span "⌘+Enter or click here to submit" at bounding box center [325, 59] width 47 height 4
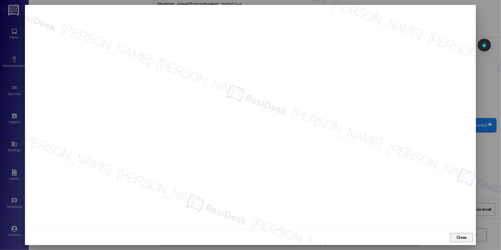
click at [457, 238] on span "Close" at bounding box center [462, 238] width 10 height 6
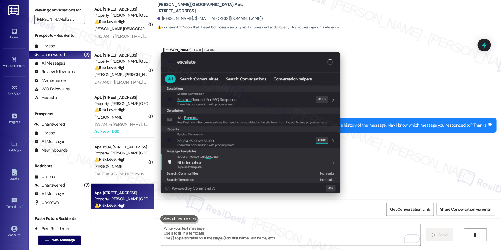
type input "escalate"
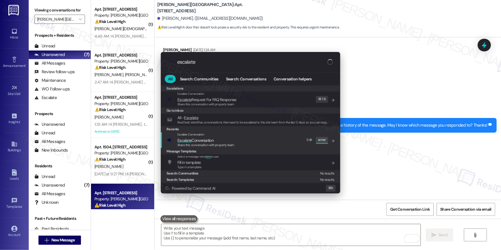
click at [230, 144] on span "Share this conversation with property team" at bounding box center [205, 145] width 57 height 4
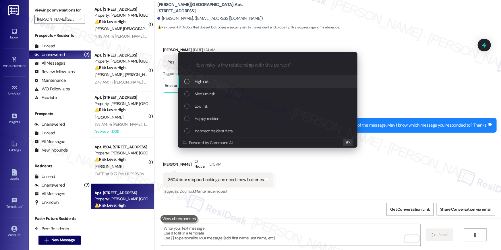
click at [230, 144] on div "High risk Medium risk Low risk Happy resident Incorrect resident data Powered b…" at bounding box center [267, 112] width 179 height 72
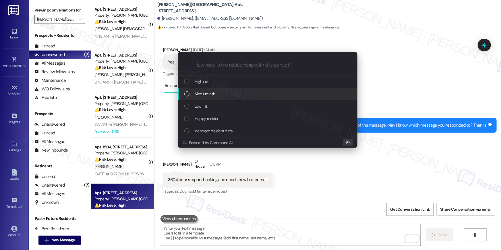
click at [201, 95] on span "Medium risk" at bounding box center [205, 94] width 20 height 6
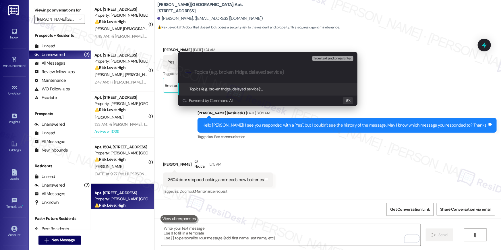
paste input "Work order filed by Residesk | Work Order # 399493 Door needs new batteries"
type input "Work order filed by Residesk | Work Order # 399493 Door needs new batteries"
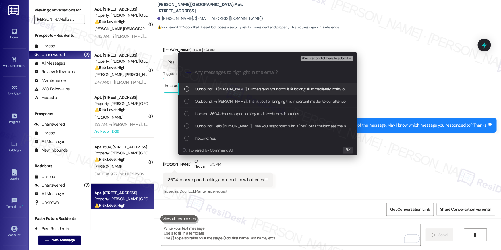
drag, startPoint x: 236, startPoint y: 89, endPoint x: 231, endPoint y: 103, distance: 14.7
click at [236, 89] on span "Outbound: Hi Alberto, I understand your door isn't locking. I'll immediately no…" at bounding box center [340, 89] width 290 height 6
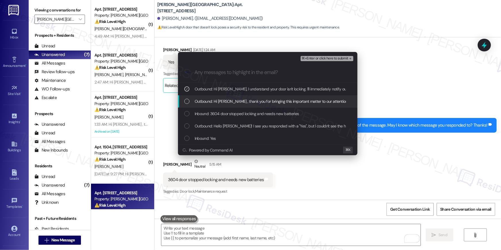
click at [231, 103] on span "Outbound: Hi Alberto , thank you for bringing this important matter to our atte…" at bounding box center [388, 101] width 386 height 6
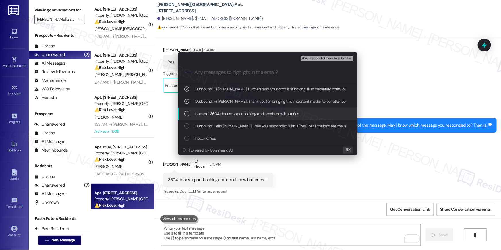
drag, startPoint x: 230, startPoint y: 110, endPoint x: 325, endPoint y: 71, distance: 102.6
click at [231, 111] on span "Inbound: 3604 door stopped locking and needs new batteries" at bounding box center [247, 114] width 104 height 6
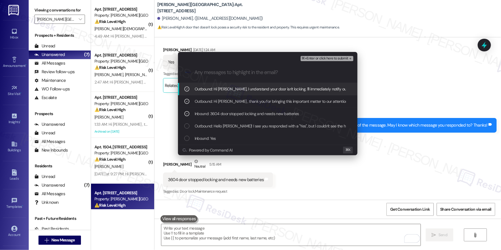
click at [343, 57] on span "⌘+Enter or click here to submit" at bounding box center [325, 59] width 47 height 4
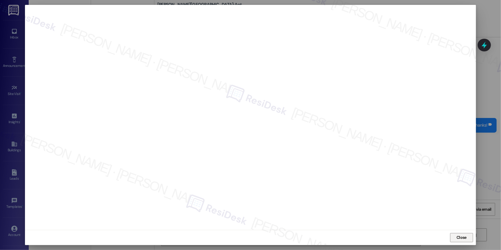
click at [464, 238] on span "Close" at bounding box center [462, 238] width 10 height 6
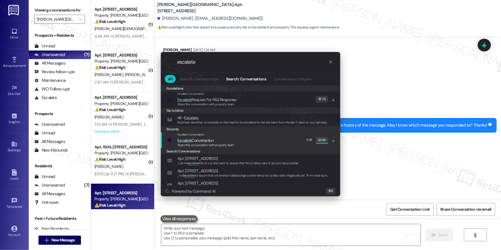
type input "escalate"
drag, startPoint x: 196, startPoint y: 137, endPoint x: 190, endPoint y: 103, distance: 34.1
click at [196, 136] on div "Escalate Conversation Escalate Conversation Share this conversation with proper…" at bounding box center [205, 140] width 57 height 16
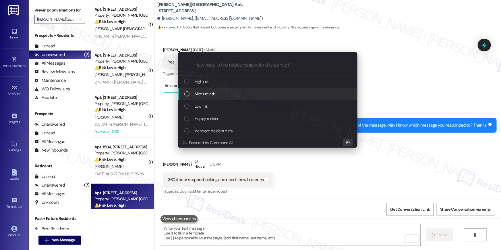
click at [197, 96] on span "Medium risk" at bounding box center [205, 94] width 20 height 6
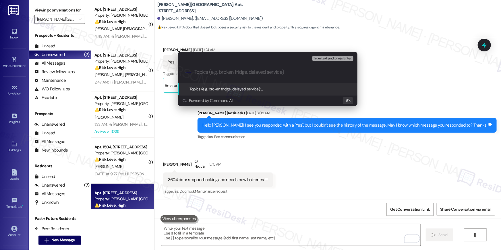
paste input "Work order filed by Residesk | Work Order # 399493 Door needs new batteries"
type input "Work order filed by Residesk | Work Order # 399493 Door needs new batteries"
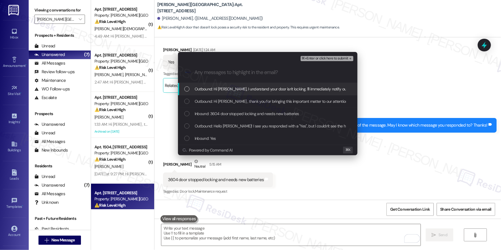
drag, startPoint x: 223, startPoint y: 90, endPoint x: 221, endPoint y: 99, distance: 9.4
click at [223, 90] on span "Outbound: Hi Alberto, I understand your door isn't locking. I'll immediately no…" at bounding box center [340, 89] width 290 height 6
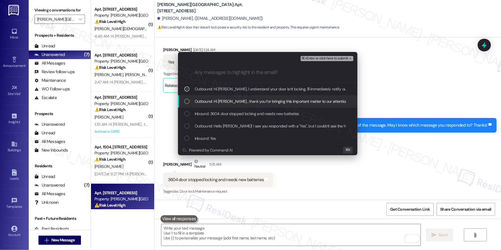
click at [219, 101] on span "Outbound: Hi Alberto , thank you for bringing this important matter to our atte…" at bounding box center [388, 101] width 386 height 6
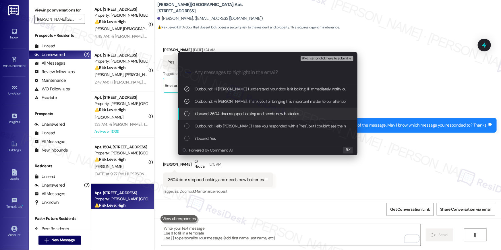
click at [218, 110] on div "Inbound: 3604 door stopped locking and needs new batteries" at bounding box center [267, 114] width 179 height 12
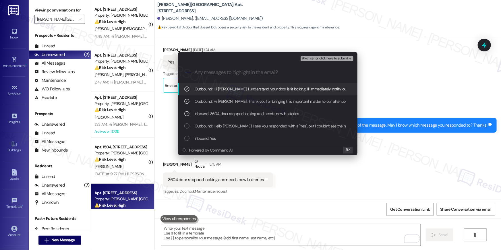
click at [344, 57] on span "⌘+Enter or click here to submit" at bounding box center [325, 59] width 47 height 4
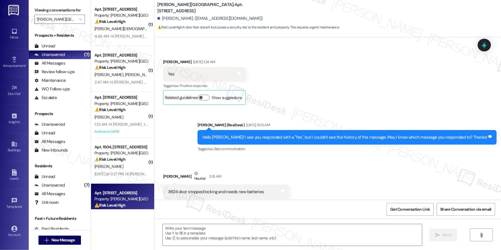
scroll to position [42, 0]
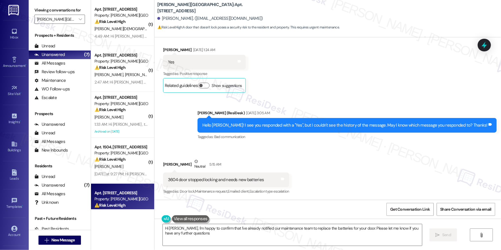
type textarea "Hi Alberto, I'm happy to confirm that I've already notified our maintenance tea…"
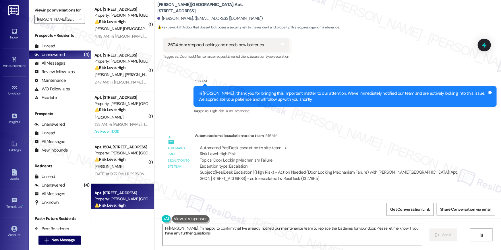
scroll to position [216, 0]
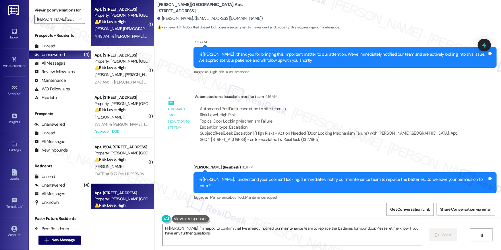
click at [126, 18] on div "Property: [PERSON_NAME][GEOGRAPHIC_DATA]" at bounding box center [120, 15] width 53 height 6
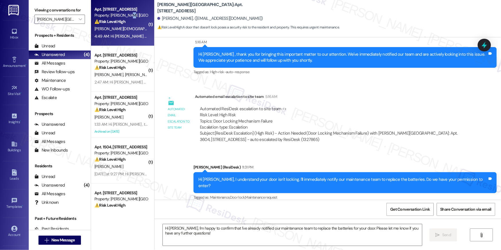
click at [126, 18] on div "Property: [PERSON_NAME][GEOGRAPHIC_DATA]" at bounding box center [120, 15] width 53 height 6
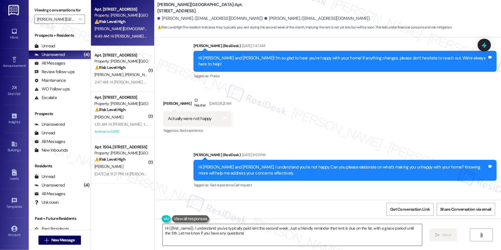
scroll to position [6187, 0]
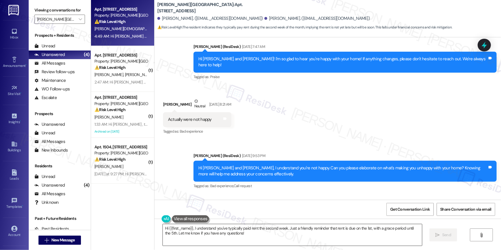
click at [239, 245] on textarea "Hi {{first_name}}, I understand you've typically paid rent the second week. Jus…" at bounding box center [292, 235] width 259 height 22
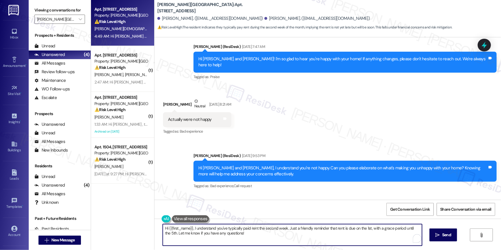
click at [246, 239] on textarea "Hi {{first_name}}, I understand you've typically paid rent the second week. Jus…" at bounding box center [292, 235] width 259 height 22
drag, startPoint x: 246, startPoint y: 237, endPoint x: 191, endPoint y: 227, distance: 55.8
click at [191, 227] on textarea "Hi {{first_name}}, I understand you've typically paid rent the second week. Jus…" at bounding box center [290, 235] width 259 height 22
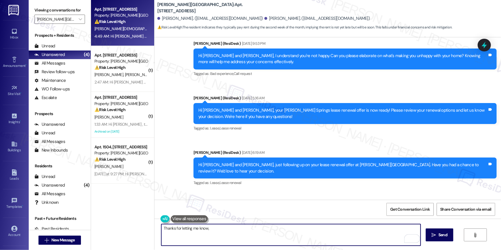
scroll to position [7088, 0]
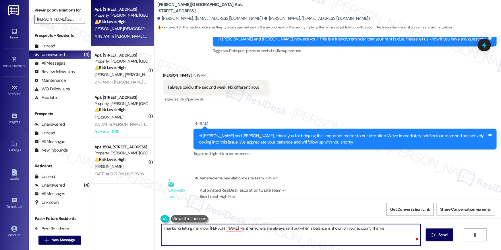
type textarea "Thanks for letting me know, Ann. Rent remidners are always sent out when a bala…"
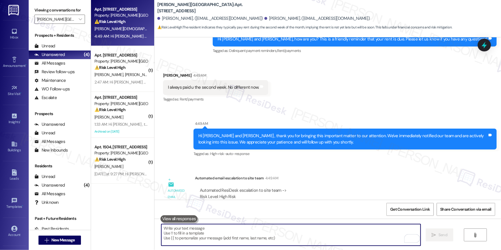
click at [336, 231] on textarea "To enrich screen reader interactions, please activate Accessibility in Grammarl…" at bounding box center [290, 235] width 259 height 22
paste textarea "Thanks for letting me know, Ann. Rent reminders are automatically sent whenever…"
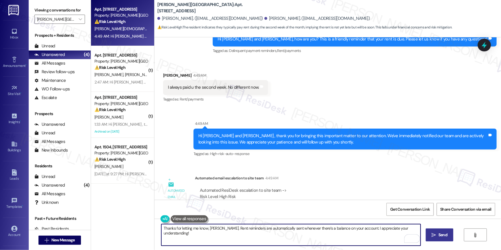
type textarea "Thanks for letting me know, Ann. Rent reminders are automatically sent whenever…"
click at [437, 236] on span "Send" at bounding box center [442, 235] width 11 height 6
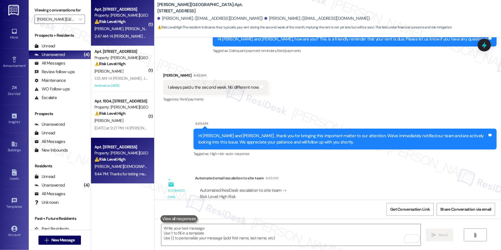
scroll to position [6962, 0]
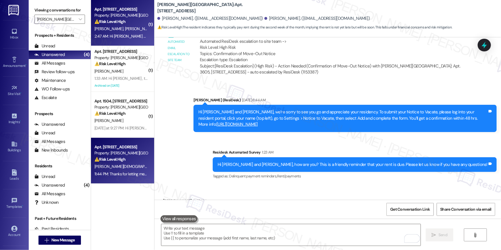
click at [124, 30] on div "C. Young T. Young" at bounding box center [121, 28] width 54 height 7
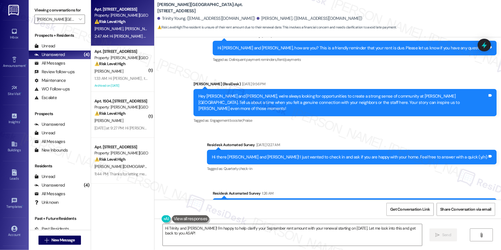
scroll to position [2540, 0]
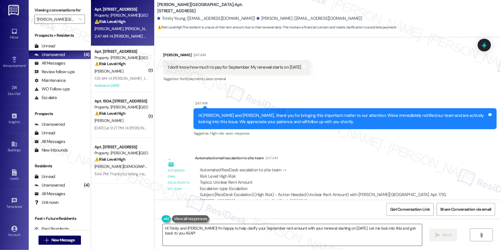
click at [223, 239] on textarea "Hi Trinity and Christopher! I'm happy to help clarify your September rent amoun…" at bounding box center [292, 235] width 259 height 22
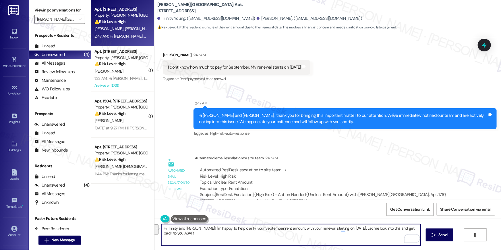
drag, startPoint x: 228, startPoint y: 237, endPoint x: 204, endPoint y: 228, distance: 26.6
click at [204, 228] on textarea "Hi Trinity and Christopher! I'm happy to help clarify your September rent amoun…" at bounding box center [290, 235] width 259 height 22
type textarea "Hi Trinity and Christopher! May I know if you've checked your portal for the to…"
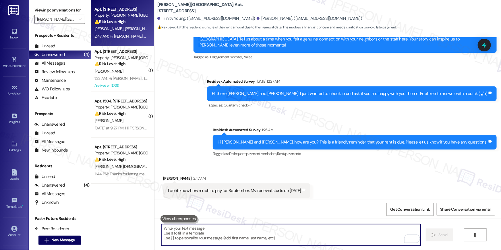
scroll to position [2414, 0]
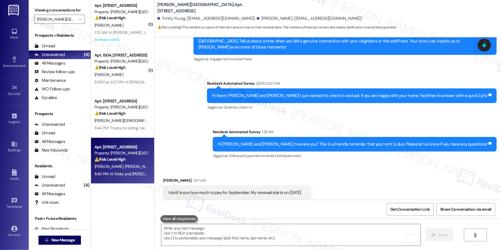
click at [361, 170] on div "Received via SMS Christopher Young 2:47 AM I don't know how much to pay for Sep…" at bounding box center [327, 189] width 347 height 49
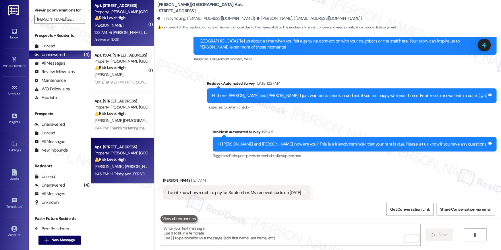
click at [116, 32] on div "1:33 AM: Hi Ryan , thank you for bringing this important matter to our attentio…" at bounding box center [284, 32] width 381 height 5
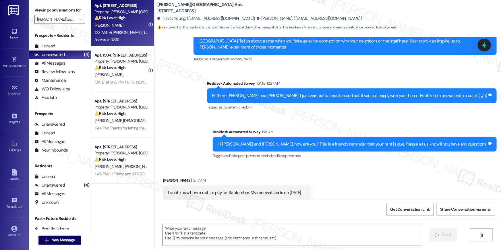
type textarea "Fetching suggested responses. Please feel free to read through the conversation…"
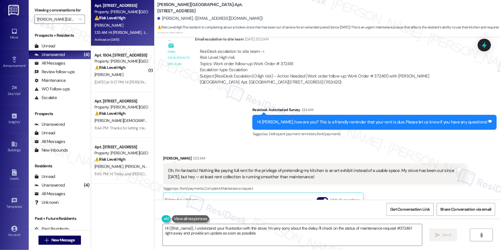
scroll to position [10013, 0]
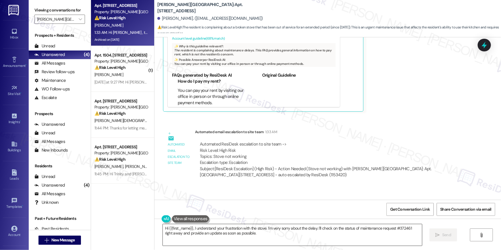
click at [276, 232] on textarea "Hi {{first_name}}, I understand your frustration with the stove. I'm very sorry…" at bounding box center [292, 235] width 259 height 22
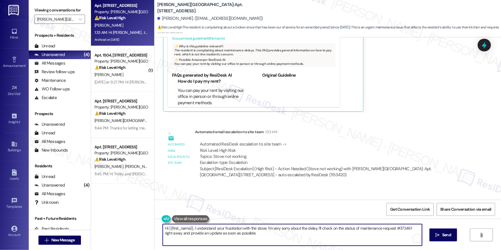
click at [285, 233] on textarea "Hi {{first_name}}, I understand your frustration with the stove. I'm very sorry…" at bounding box center [292, 235] width 259 height 22
click at [318, 231] on textarea "Hi {{first_name}}, I understand your frustration with the stove. I'm very sorry…" at bounding box center [290, 235] width 259 height 22
drag, startPoint x: 392, startPoint y: 229, endPoint x: 272, endPoint y: 234, distance: 120.7
click at [272, 234] on textarea "Hi {{first_name}}, I understand your frustration with the stove. I'm very sorry…" at bounding box center [290, 235] width 259 height 22
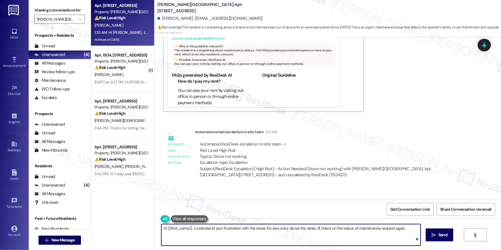
type textarea "Hi {{first_name}}, I understand your frustration with the stove. I'm very sorry…"
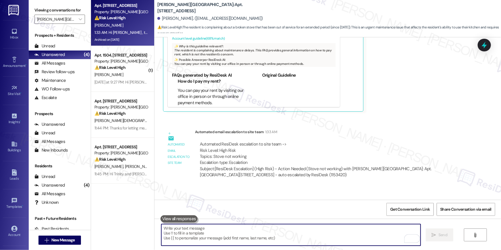
scroll to position [9888, 0]
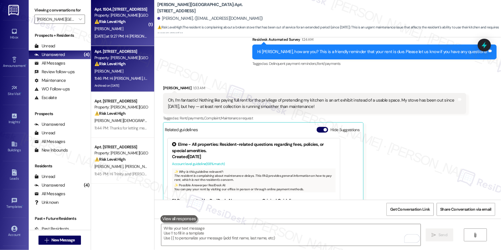
click at [127, 33] on div "Yesterday at 9:27 PM: Hi Shawna , thank you for bringing this important matter …" at bounding box center [121, 36] width 54 height 7
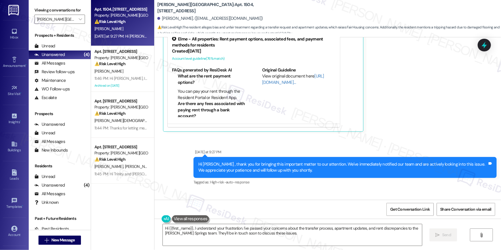
scroll to position [3509, 0]
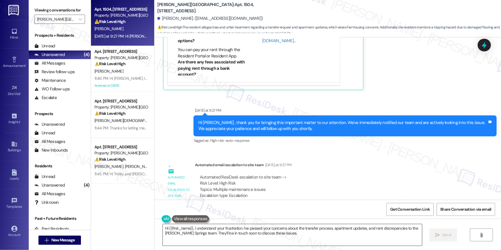
click at [323, 232] on textarea "Hi {{first_name}}, I understand your frustration. I've passed your concerns abo…" at bounding box center [292, 235] width 259 height 22
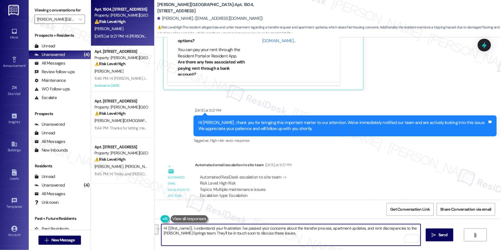
drag, startPoint x: 320, startPoint y: 239, endPoint x: 246, endPoint y: 229, distance: 75.0
click at [240, 229] on textarea "Hi {{first_name}}, I understand your frustration. I've passed your concerns abo…" at bounding box center [290, 235] width 259 height 22
click at [192, 229] on textarea "Hi {{first_name}}, I understand your frustration. I've passed your concerns abo…" at bounding box center [290, 235] width 259 height 22
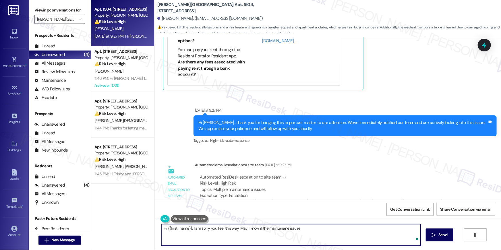
type textarea "Hi {{first_name}}, I am sorry you feel this way. May I know if the maintenane i…"
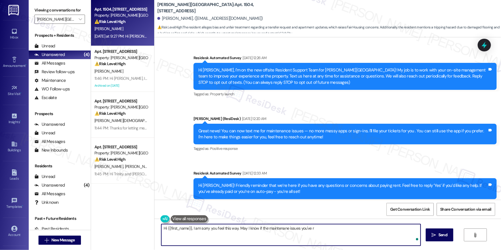
scroll to position [3509, 0]
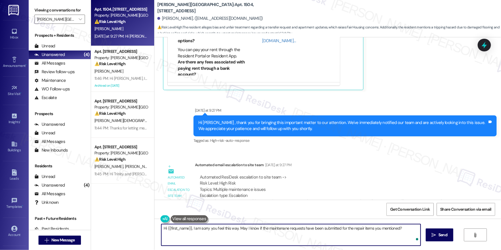
type textarea "Hi {{first_name}}, I am sorry you feel this way. May I know if the maintenane r…"
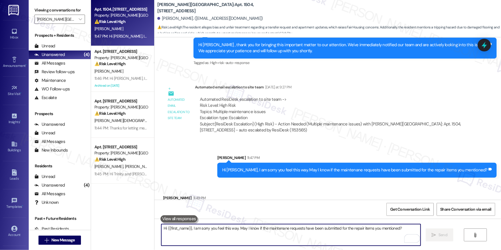
scroll to position [3589, 0]
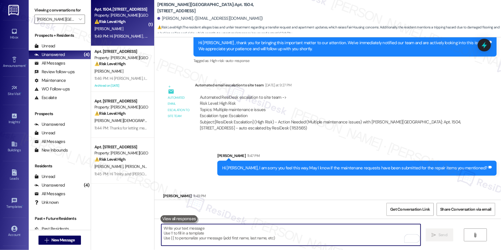
click at [315, 191] on div "Received via SMS [PERSON_NAME] 11:49 PM Yes they have and no follow up or commu…" at bounding box center [327, 200] width 347 height 40
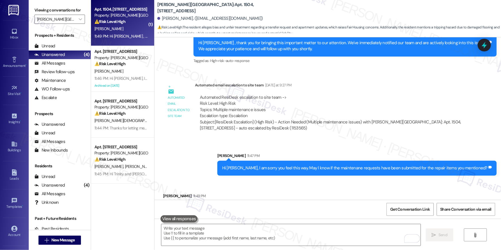
scroll to position [3636, 0]
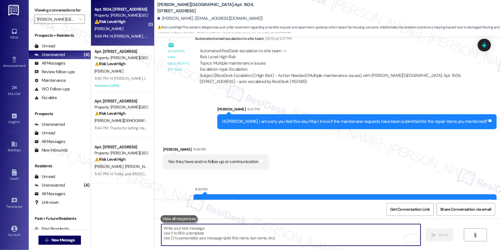
drag, startPoint x: 352, startPoint y: 229, endPoint x: 353, endPoint y: 232, distance: 3.2
click at [352, 229] on textarea "To enrich screen reader interactions, please activate Accessibility in Grammarl…" at bounding box center [290, 235] width 259 height 22
click at [353, 232] on textarea "To enrich screen reader interactions, please activate Accessibility in Grammarl…" at bounding box center [290, 235] width 259 height 22
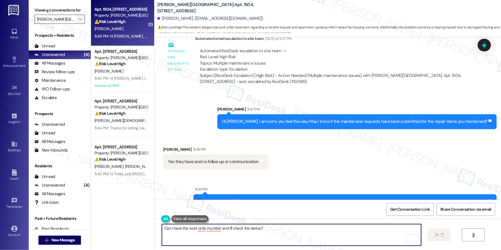
type textarea "Can I have the work orde rnumber and I'll check the status?"
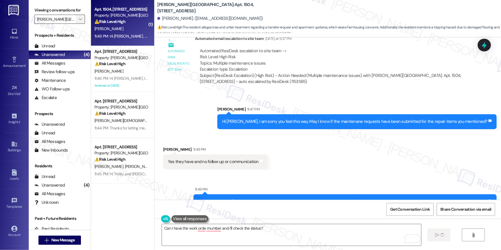
click at [80, 20] on button "" at bounding box center [80, 19] width 9 height 9
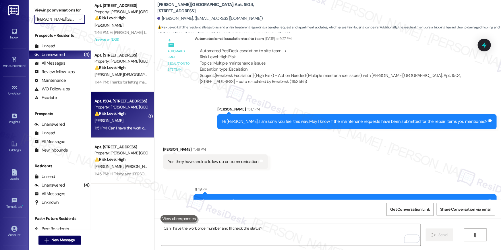
scroll to position [3589, 0]
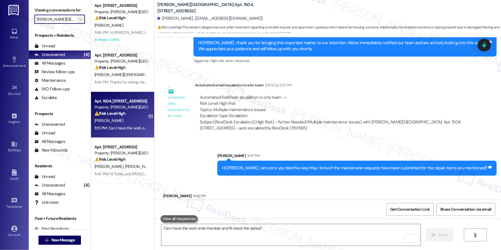
click at [79, 19] on span "" at bounding box center [80, 19] width 5 height 9
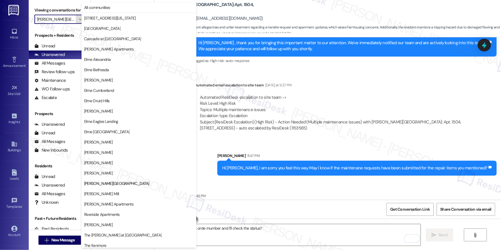
scroll to position [54, 0]
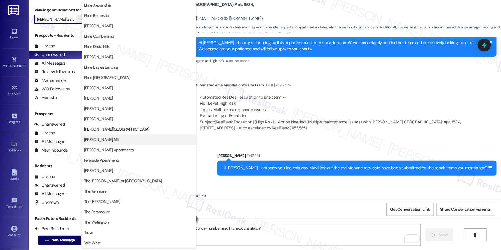
click at [121, 138] on span "[PERSON_NAME] Mill" at bounding box center [139, 140] width 110 height 6
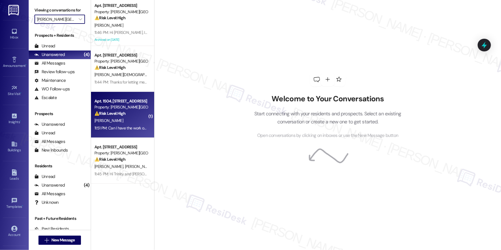
type input "[PERSON_NAME] Mill"
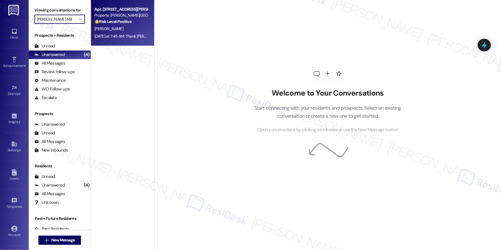
click at [127, 34] on div "[DATE] at 7:45 AM: Thank [PERSON_NAME] and you too 😊 [DATE] at 7:45 AM: Thank […" at bounding box center [143, 36] width 98 height 5
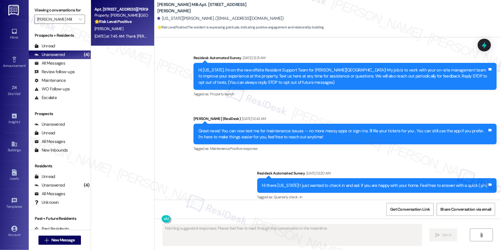
scroll to position [2955, 0]
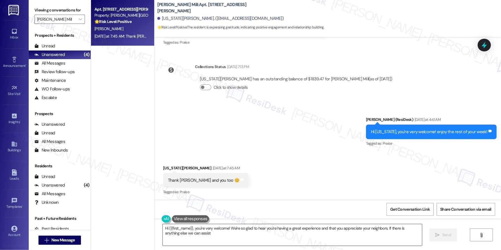
click at [302, 239] on textarea "Hi {{first_name}}, you're very welcome! We're so glad to hear you're having a g…" at bounding box center [292, 235] width 259 height 22
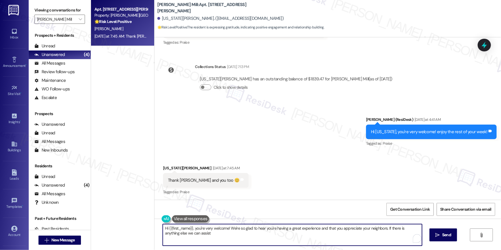
click at [302, 239] on textarea "Hi {{first_name}}, you're very welcome! We're so glad to hear you're having a g…" at bounding box center [292, 235] width 259 height 22
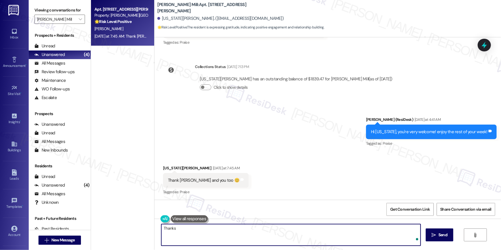
type textarea "Thanks!"
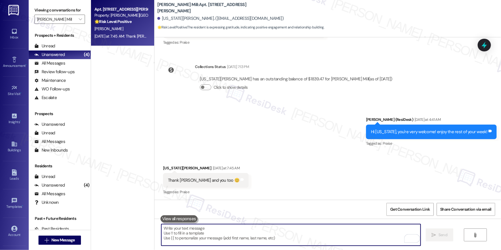
scroll to position [2955, 0]
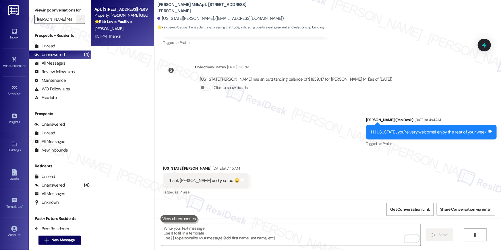
click at [78, 20] on span "" at bounding box center [80, 19] width 5 height 9
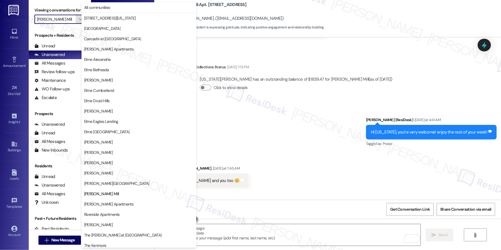
scroll to position [54, 0]
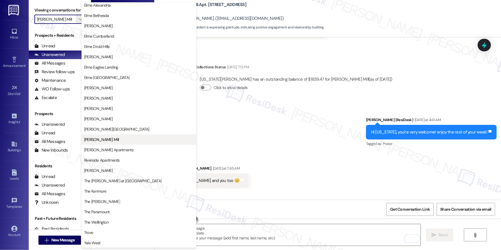
click at [120, 139] on span "[PERSON_NAME] Mill" at bounding box center [139, 140] width 110 height 6
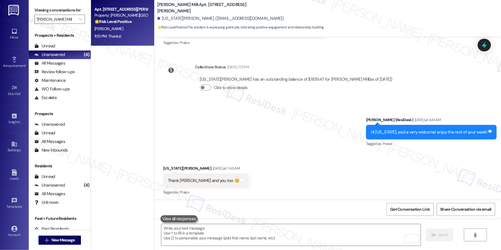
click at [133, 29] on div "[PERSON_NAME]" at bounding box center [121, 28] width 54 height 7
click at [82, 16] on div "Viewing conversations for [PERSON_NAME] Mill " at bounding box center [60, 15] width 62 height 30
click at [80, 16] on span "" at bounding box center [80, 19] width 5 height 9
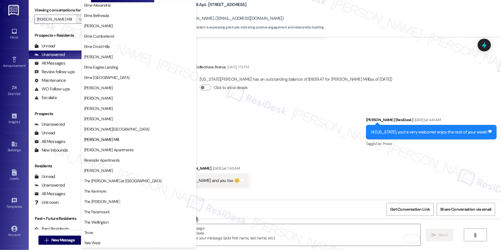
click at [274, 66] on div "Collections Status [DATE] 7:13 PM" at bounding box center [296, 68] width 202 height 8
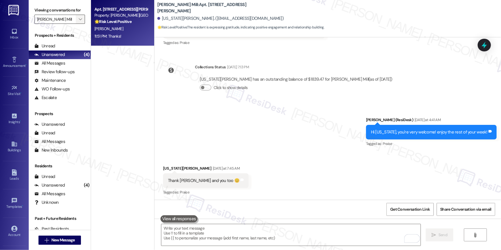
click at [78, 20] on span "" at bounding box center [80, 19] width 5 height 9
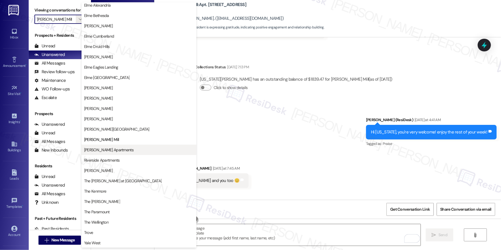
click at [117, 147] on span "[PERSON_NAME] Apartments" at bounding box center [108, 150] width 49 height 6
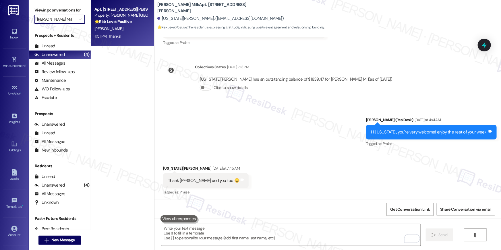
type input "[PERSON_NAME] Apartments"
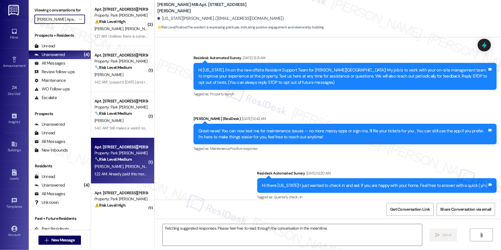
scroll to position [2955, 0]
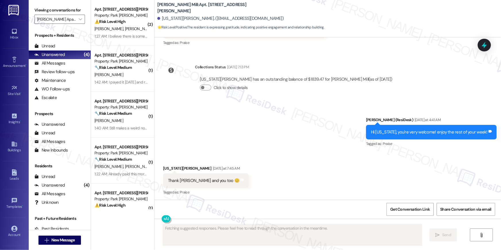
click at [301, 135] on div "Sent via SMS [PERSON_NAME] (ResiDesk) [DATE] at 4:41 AM Hi [US_STATE], you're v…" at bounding box center [327, 128] width 347 height 49
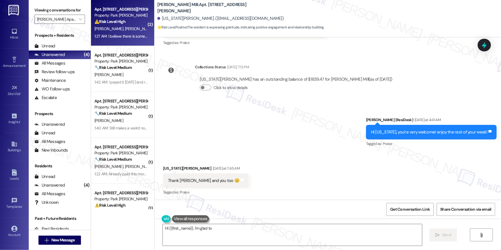
type textarea "Hi {{first_name}}, I'm glad to"
click at [127, 28] on div "[PERSON_NAME] [PERSON_NAME]" at bounding box center [121, 28] width 54 height 7
type textarea "Hi {{first_name}}, I'm glad to hear you're having a positive experience! Thank …"
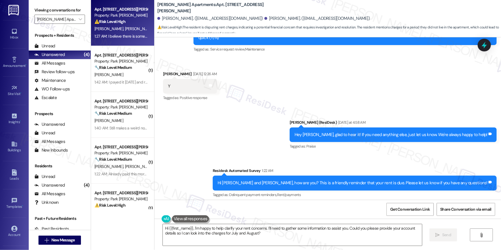
scroll to position [3884, 0]
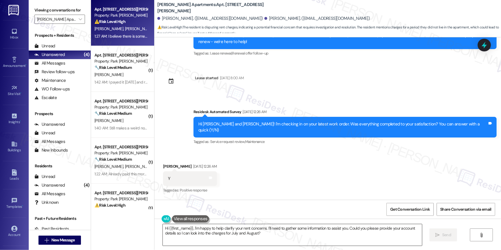
click at [272, 238] on textarea "Hi {{first_name}}, I'm happy to help clarify your rent concerns. I'll need to g…" at bounding box center [292, 235] width 259 height 22
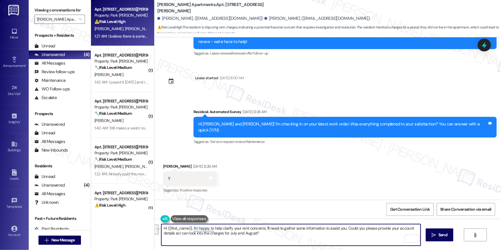
drag, startPoint x: 275, startPoint y: 237, endPoint x: 264, endPoint y: 228, distance: 13.9
click at [264, 228] on textarea "Hi {{first_name}}, I'm happy to help clarify your rent concerns. I'll need to g…" at bounding box center [290, 235] width 259 height 22
type textarea "Hi {{first_name}}, I'm happy to help clarify your rent concerns. I will forward…"
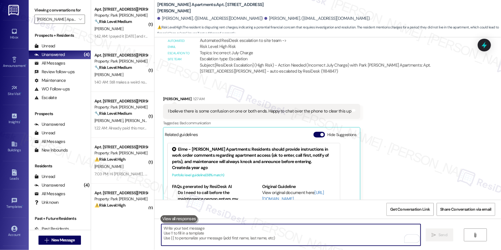
scroll to position [4323, 0]
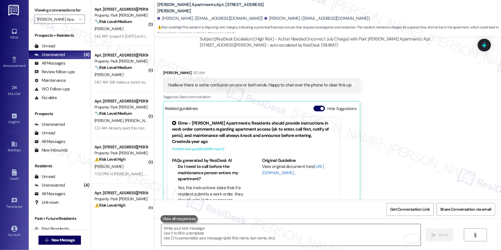
click at [380, 234] on textarea "To enrich screen reader interactions, please activate Accessibility in Grammarl…" at bounding box center [290, 235] width 259 height 22
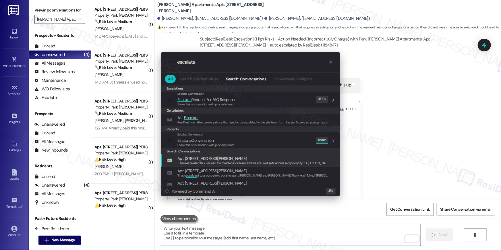
type input "escalate"
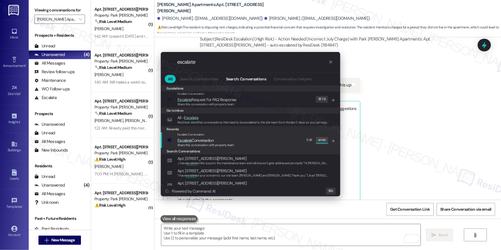
click at [218, 144] on span "Share this conversation with property team" at bounding box center [205, 145] width 57 height 4
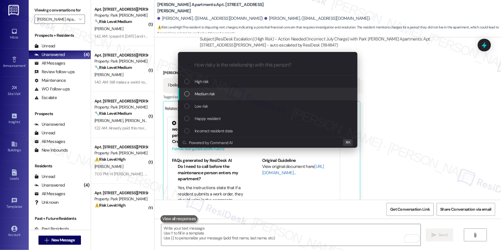
click at [200, 94] on span "Medium risk" at bounding box center [205, 94] width 20 height 6
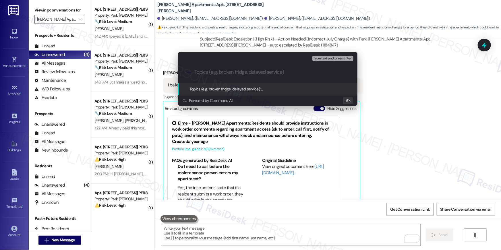
click at [228, 76] on div ".cls-1{fill:#0a055f;}.cls-2{fill:#0cc4c4;} resideskLogoBlueOrange" at bounding box center [267, 72] width 179 height 20
click at [236, 74] on input "Topics (e.g. broken fridge, delayed service)" at bounding box center [272, 72] width 156 height 6
click at [257, 78] on div ".cls-1{fill:#0a055f;}.cls-2{fill:#0cc4c4;} resideskLogoBlueOrange Rent charges …" at bounding box center [267, 72] width 179 height 20
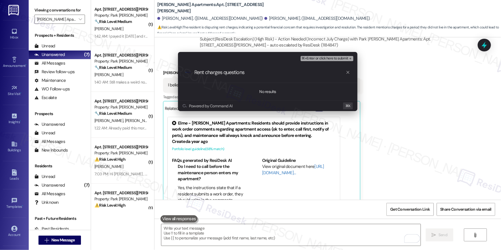
click at [257, 77] on div ".cls-1{fill:#0a055f;}.cls-2{fill:#0cc4c4;} resideskLogoBlueOrange Rent charges …" at bounding box center [267, 72] width 179 height 20
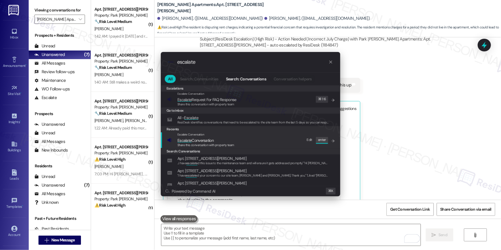
type input "escalate"
click at [184, 143] on span "Share this conversation with property team" at bounding box center [205, 145] width 57 height 4
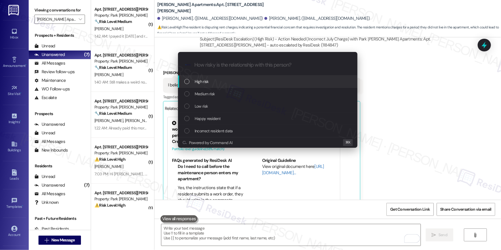
click at [204, 95] on span "Medium risk" at bounding box center [205, 94] width 20 height 6
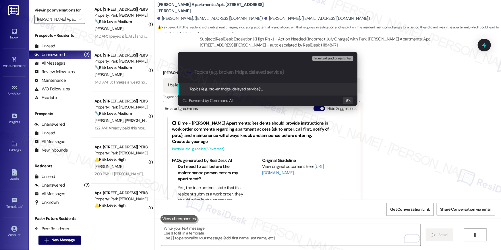
paste input "Rent charges questions"
type input "Rent charges questions"
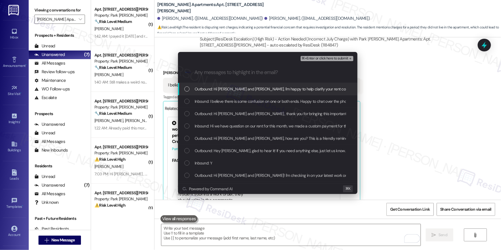
drag, startPoint x: 218, startPoint y: 91, endPoint x: 219, endPoint y: 99, distance: 7.8
click at [218, 92] on span "Outbound: Hi Nicolas and Sophie, I'm happy to help clarify your rent concerns. …" at bounding box center [330, 89] width 270 height 6
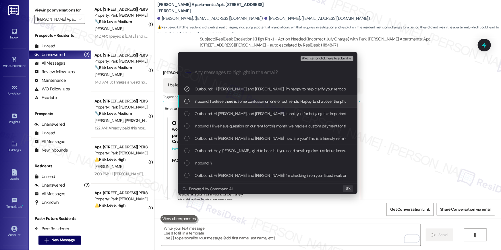
click at [220, 103] on span "Inbound: I believe there is some confusion on one or both ends. Happy to chat o…" at bounding box center [286, 101] width 182 height 6
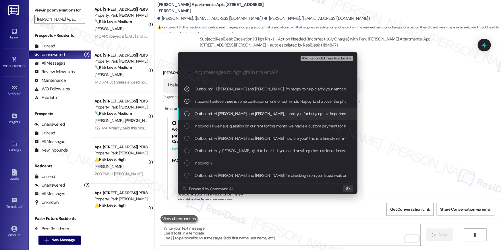
click at [222, 114] on span "Outbound: Hi Nicolas and Sophie , thank you for bringing this important matter …" at bounding box center [406, 114] width 423 height 6
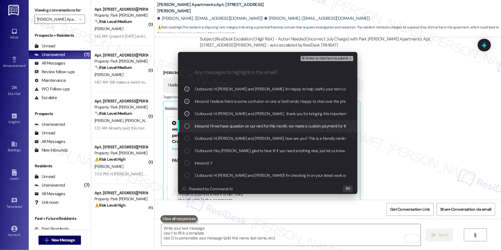
click at [228, 131] on div "Inbound: Hi we have question on our rent for this month, we made a custom payme…" at bounding box center [267, 126] width 179 height 12
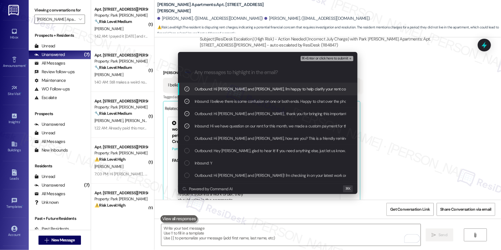
click at [323, 61] on div "⌘+Enter or click here to submit" at bounding box center [328, 58] width 54 height 7
click at [322, 60] on span "⌘+Enter or click here to submit" at bounding box center [325, 59] width 47 height 4
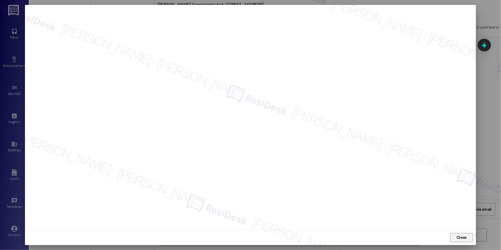
click at [466, 236] on span "Close" at bounding box center [462, 238] width 10 height 6
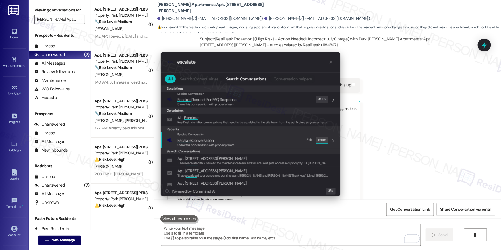
type input "escalate"
click at [207, 138] on span "Escalate Conversation" at bounding box center [195, 140] width 36 height 5
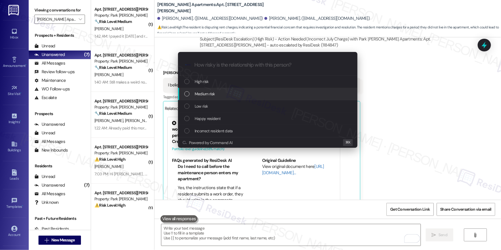
click at [201, 96] on span "Medium risk" at bounding box center [205, 94] width 20 height 6
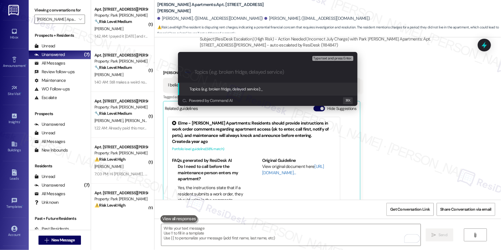
paste input "Rent charges questions"
type input "Rent charges questions"
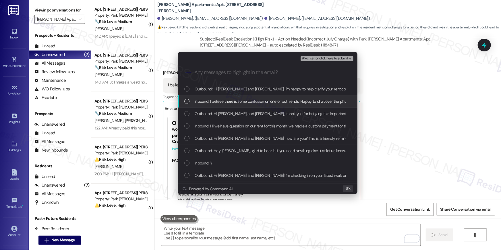
click at [233, 92] on span "Outbound: Hi Nicolas and Sophie, I'm happy to help clarify your rent concerns. …" at bounding box center [330, 89] width 270 height 6
click at [231, 102] on span "Inbound: I believe there is some confusion on one or both ends. Happy to chat o…" at bounding box center [286, 101] width 182 height 6
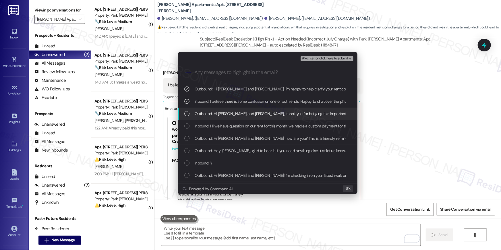
click at [185, 112] on div "List of options" at bounding box center [186, 113] width 5 height 5
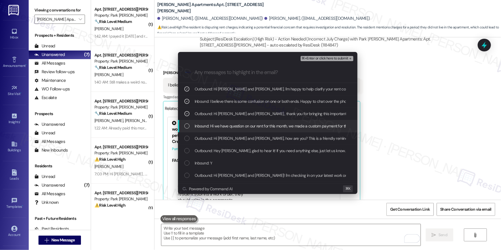
drag, startPoint x: 187, startPoint y: 123, endPoint x: 196, endPoint y: 123, distance: 8.6
click at [187, 123] on div "List of options" at bounding box center [186, 125] width 5 height 5
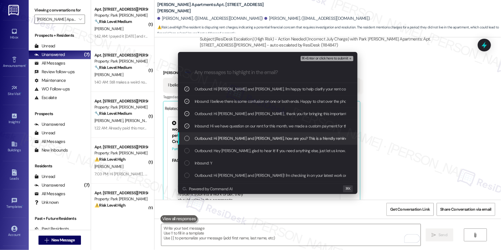
click at [187, 140] on div "List of options" at bounding box center [186, 138] width 5 height 5
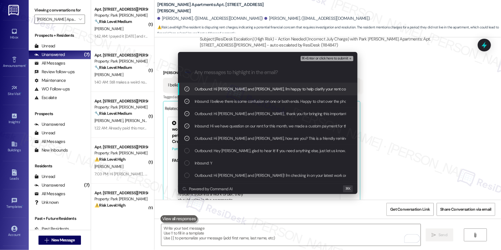
click at [319, 57] on span "⌘+Enter or click here to submit" at bounding box center [325, 59] width 47 height 4
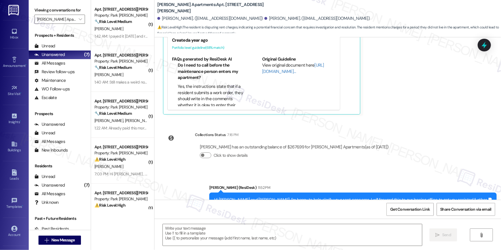
type textarea "Fetching suggested responses. Please feel free to read through the conversation…"
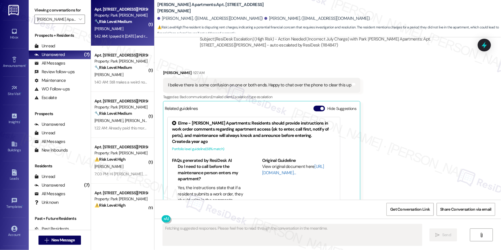
click at [110, 27] on div "P. Maloney" at bounding box center [121, 28] width 54 height 7
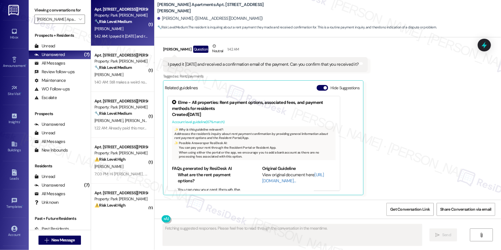
scroll to position [2000, 0]
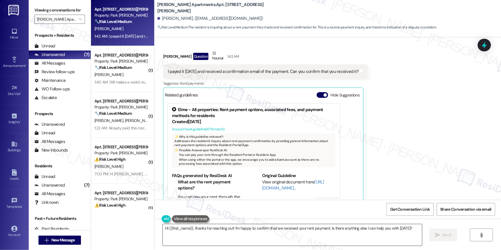
click at [312, 238] on textarea "Hi {{first_name}}, thanks for reaching out! I'm happy to confirm that we receiv…" at bounding box center [292, 235] width 259 height 22
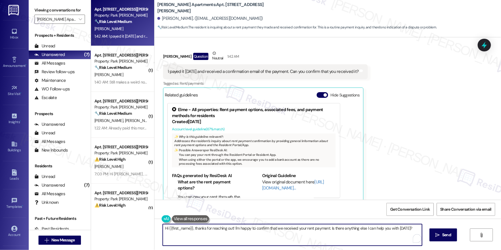
paste textarea "Thank you, {{first_name}}, for your rent payment, we truly appreciate it! If yo…"
type textarea "Thank you, {{first_name}}, for your rent payment, we truly appreciate it! If yo…"
click at [433, 236] on icon "" at bounding box center [434, 235] width 4 height 5
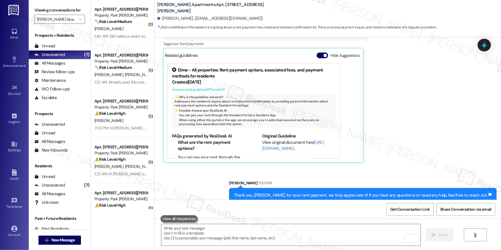
scroll to position [2040, 0]
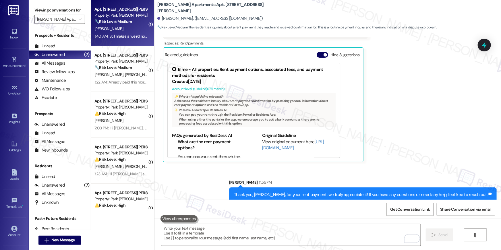
click at [114, 32] on div "C. Cordova" at bounding box center [121, 28] width 54 height 7
type textarea "Fetching suggested responses. Please feel free to read through the conversation…"
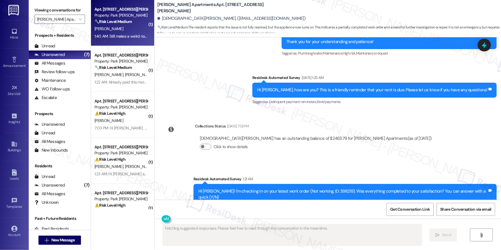
scroll to position [1889, 0]
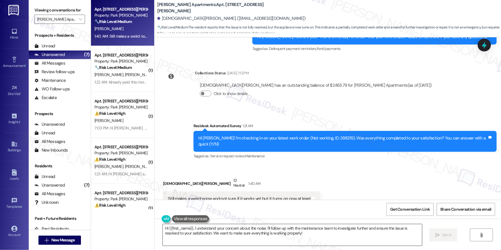
click at [299, 237] on textarea "Hi {{first_name}}, I understand your concern about the noise. I'll follow up wi…" at bounding box center [292, 235] width 259 height 22
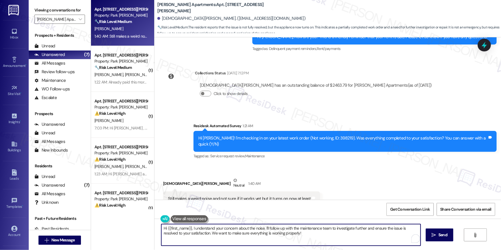
drag, startPoint x: 295, startPoint y: 234, endPoint x: 262, endPoint y: 230, distance: 33.0
click at [262, 230] on textarea "Hi {{first_name}}, I understand your concern about the noise. I'll follow up wi…" at bounding box center [290, 235] width 259 height 22
type textarea "Hi {{first_name}}, I understand your concern about the noise. Can you send me a…"
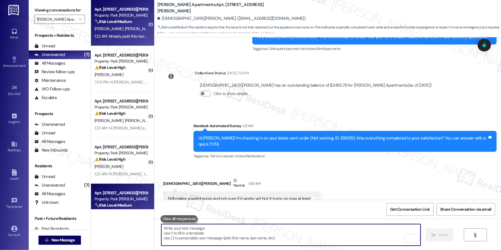
click at [116, 34] on div "1:22 AM: Already paid this morning 1:22 AM: Already paid this morning" at bounding box center [122, 36] width 57 height 5
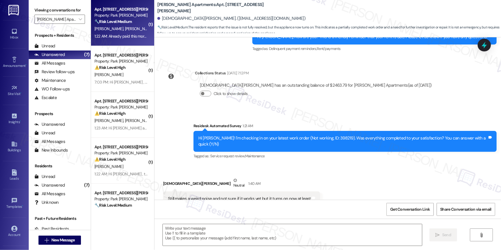
type textarea "Fetching suggested responses. Please feel free to read through the conversation…"
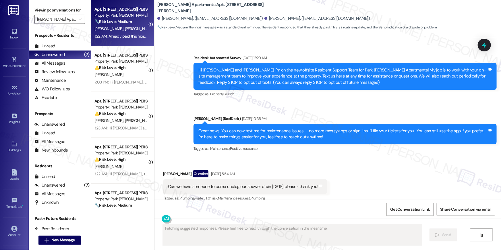
scroll to position [6740, 0]
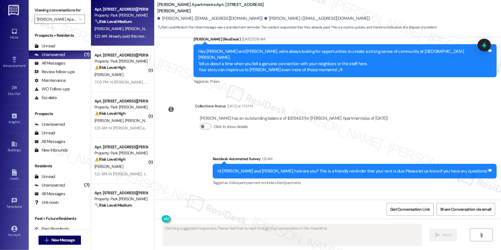
click at [322, 191] on div "Received via SMS Matthew Kren 1:22 AM Already paid this morning Tags and notes …" at bounding box center [327, 215] width 347 height 49
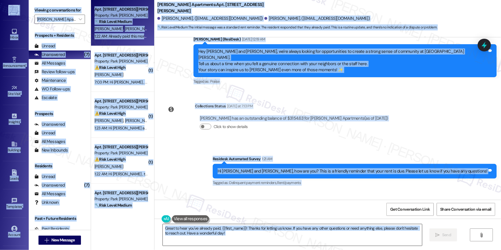
click at [355, 235] on textarea "Great to hear you've already paid, {{first_name}}! Thanks for letting us know. …" at bounding box center [292, 235] width 259 height 22
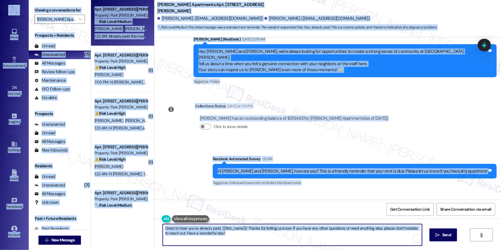
click at [349, 236] on textarea "Great to hear you've already paid, {{first_name}}! Thanks for letting us know. …" at bounding box center [292, 235] width 259 height 22
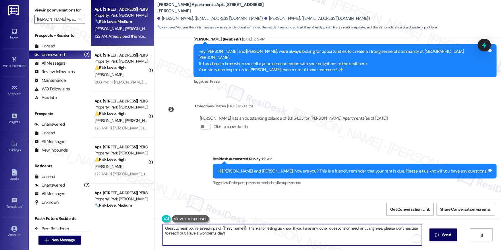
paste textarea "Thank you, {{first_name}}, for your rent payment, we truly appreciate it! If yo…"
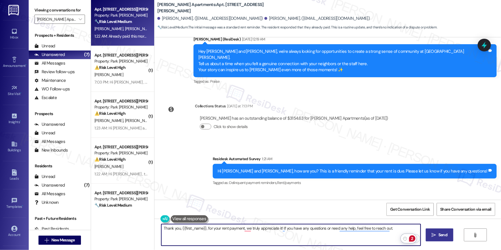
scroll to position [6740, 0]
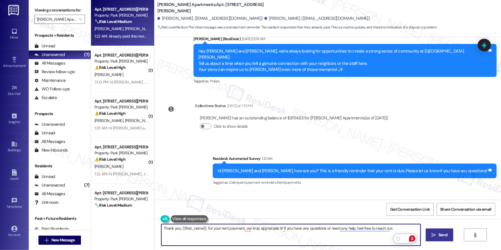
type textarea "Thank you, {{first_name}}, for your rent payment, we truly appreciate it! If yo…"
click at [435, 235] on icon "" at bounding box center [434, 235] width 4 height 5
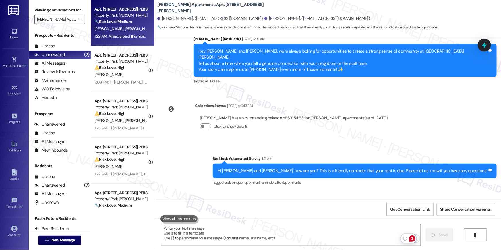
scroll to position [6740, 0]
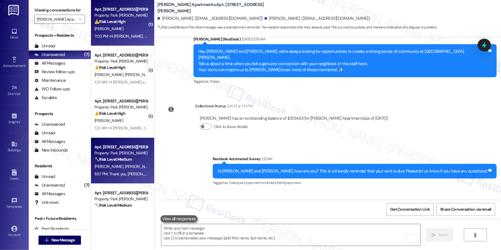
click at [127, 35] on div "7:03 PM: Hi Wei , thank you for bringing this important matter to our attention…" at bounding box center [285, 36] width 382 height 5
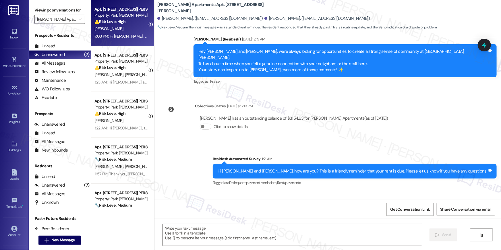
type textarea "Fetching suggested responses. Please feel free to read through the conversation…"
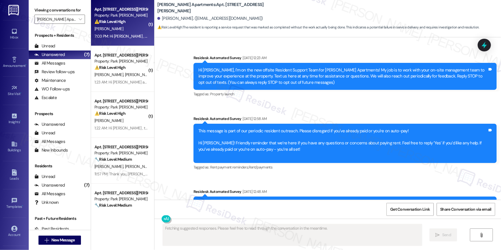
type textarea "Fetching suggested responses. Please feel free to read through the conversation…"
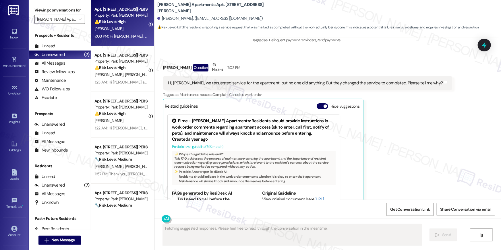
scroll to position [3506, 0]
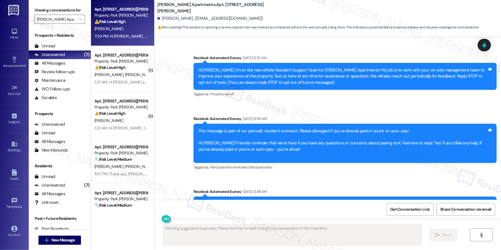
scroll to position [3506, 0]
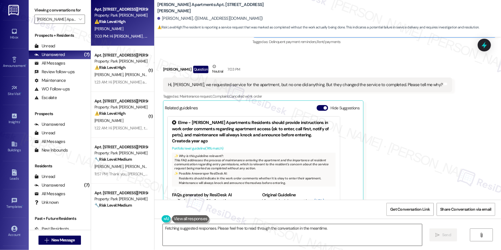
click at [291, 241] on textarea "Hi {{first_name}}, I understand your frustration. I'll look into why the servic…" at bounding box center [292, 235] width 259 height 22
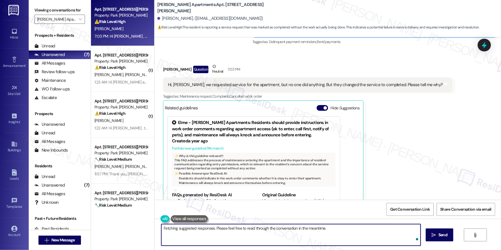
click at [175, 236] on textarea "Hi {{first_name}}, I understand your frustration. I'll look into why the servic…" at bounding box center [290, 235] width 259 height 22
type textarea "Hi {{first_name}}, I understand your frustration. I'll look into why the servic…"
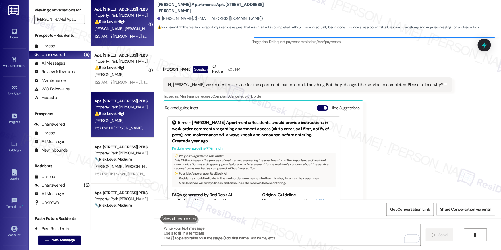
click at [120, 16] on div "Property: Park Adams Apartments" at bounding box center [120, 15] width 53 height 6
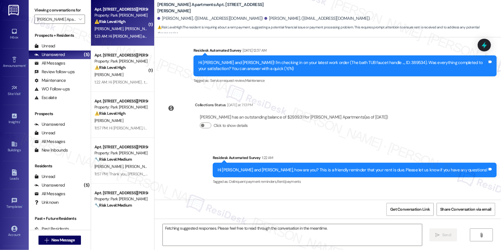
scroll to position [148, 0]
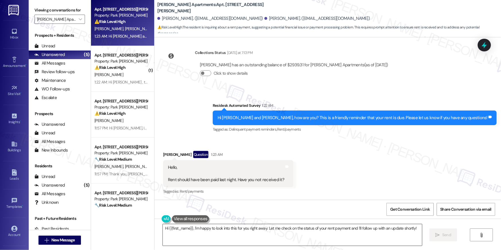
click at [250, 238] on textarea "Hi {{first_name}}, I'm happy to look into this for you right away. Let me check…" at bounding box center [292, 235] width 259 height 22
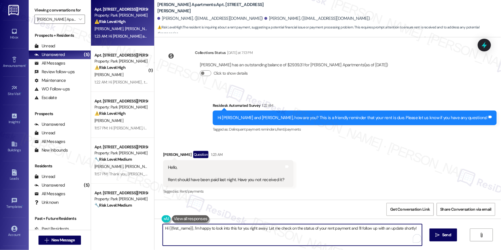
paste textarea "Thank you, {{first_name}}, for your rent payment, we truly appreciate it! If yo…"
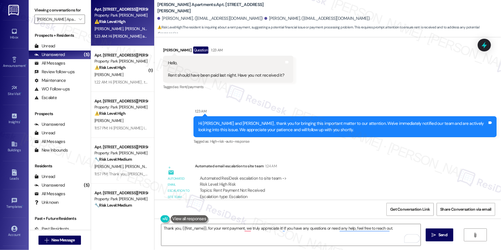
scroll to position [274, 0]
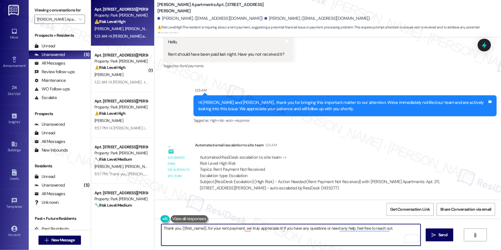
click at [296, 238] on textarea "Thank you, {{first_name}}, for your rent payment, we truly appreciate it! If yo…" at bounding box center [290, 235] width 259 height 22
paste textarea "so much for your payment, {{first_name}}! I’m sorry if the rent reminder caused…"
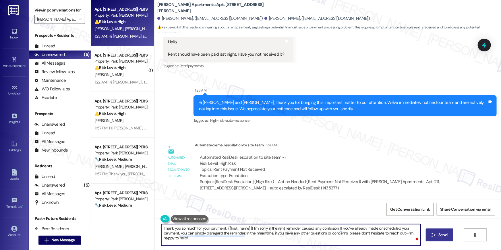
type textarea "Thank you so much for your payment, {{first_name}}! I’m sorry if the rent remin…"
click at [434, 237] on icon "" at bounding box center [434, 235] width 4 height 5
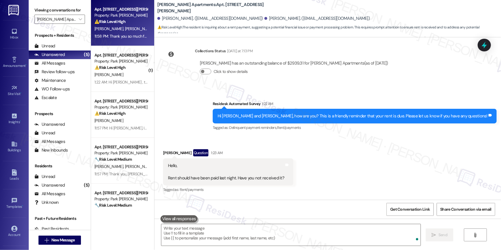
scroll to position [148, 0]
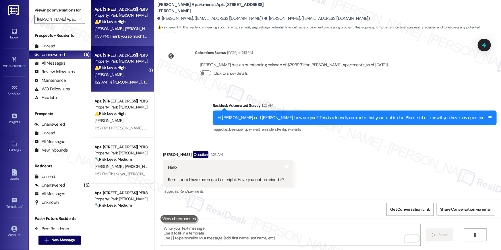
click at [130, 62] on div "Property: Park Adams Apartments" at bounding box center [120, 61] width 53 height 6
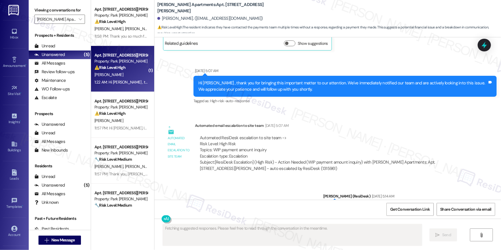
scroll to position [1952, 0]
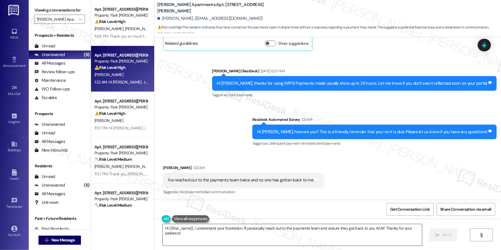
click at [232, 231] on textarea "Hi {{first_name}}, I understand your frustration. I'll personally reach out to …" at bounding box center [292, 235] width 259 height 22
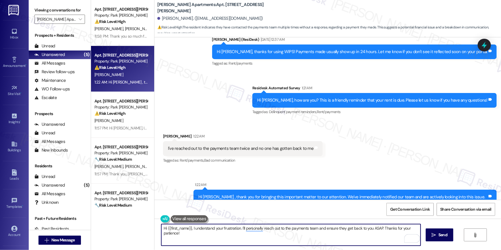
scroll to position [2031, 0]
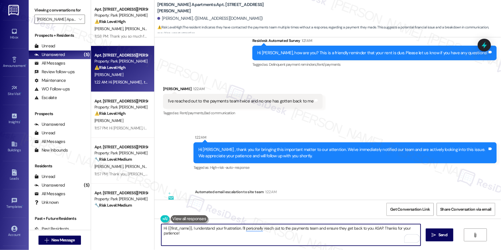
click at [216, 238] on textarea "Hi {{first_name}}, I understand your frustration. I'll personally reach out to …" at bounding box center [290, 235] width 259 height 22
drag, startPoint x: 192, startPoint y: 229, endPoint x: 200, endPoint y: 247, distance: 19.0
click at [200, 247] on div "Hi {{first_name}}, I understand your frustration. I'll personally reach out to …" at bounding box center [327, 240] width 347 height 43
type textarea "Hi {{first_name}}, thanks for your message. is there anything I can assist you …"
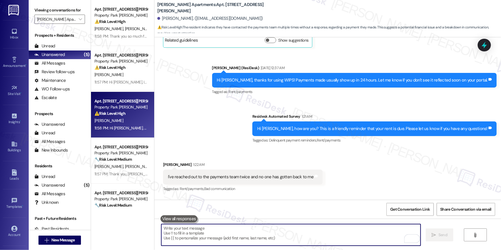
scroll to position [1952, 0]
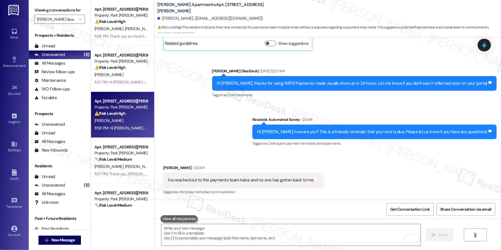
click at [76, 24] on div "Viewing conversations for Park Adams Apartments " at bounding box center [60, 15] width 62 height 30
click at [78, 22] on span "" at bounding box center [80, 19] width 5 height 9
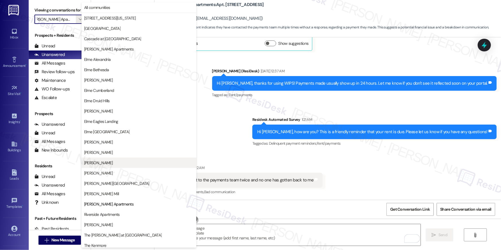
scroll to position [54, 0]
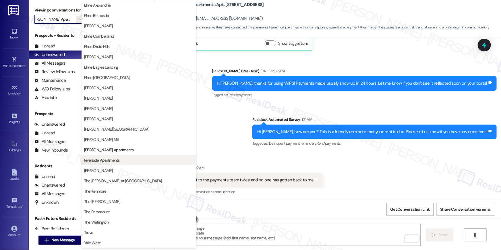
click at [116, 165] on button "Riverside Apartments" at bounding box center [139, 160] width 115 height 10
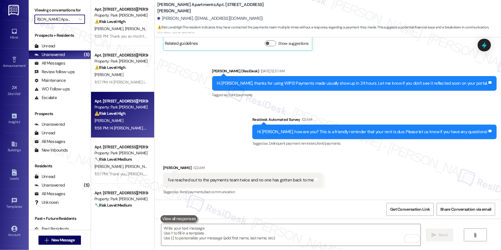
type input "Riverside Apartments"
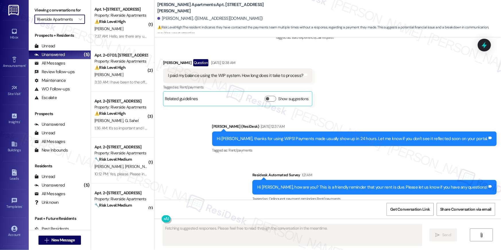
scroll to position [1952, 0]
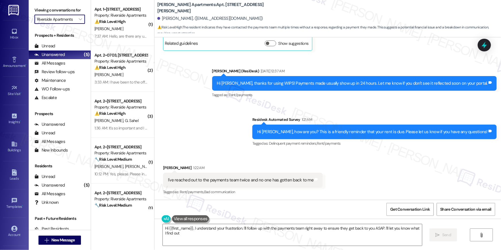
type textarea "Hi {{first_name}}, I understand your frustration. I'll follow up with the payme…"
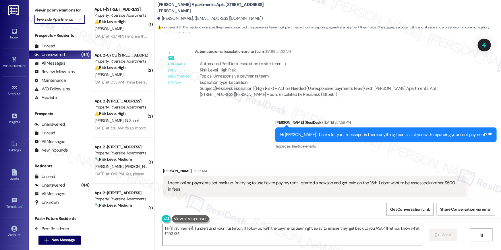
scroll to position [2172, 0]
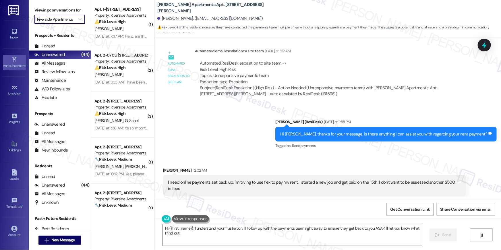
click at [11, 61] on icon at bounding box center [14, 60] width 6 height 6
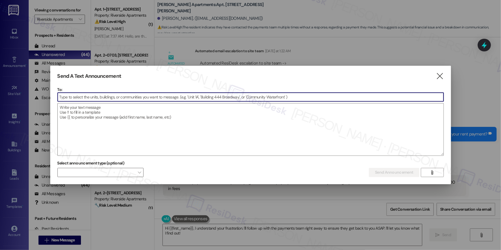
click at [287, 98] on input at bounding box center [251, 97] width 386 height 9
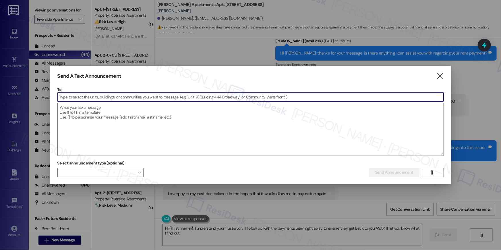
scroll to position [2258, 0]
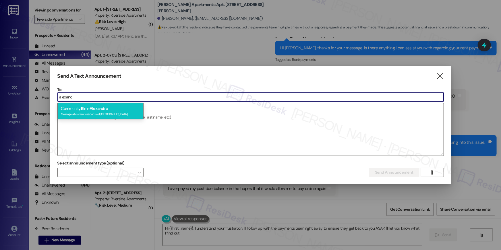
type input "alexand"
click at [119, 112] on div "Message all current residents of Elme Alexandria" at bounding box center [100, 113] width 79 height 5
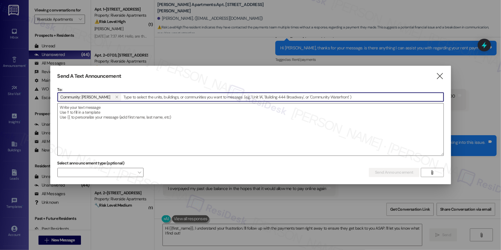
click at [188, 114] on textarea at bounding box center [251, 129] width 386 height 52
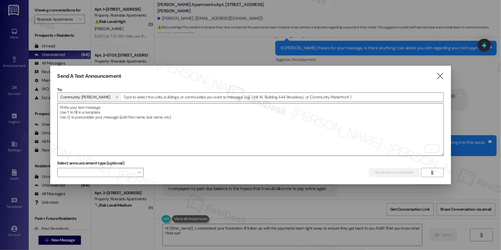
click at [312, 127] on textarea "To enrich screen reader interactions, please activate Accessibility in Grammarl…" at bounding box center [251, 129] width 386 height 52
paste textarea "Hi {{first_name}}! We’re pleased to inform you that power was fully restored to…"
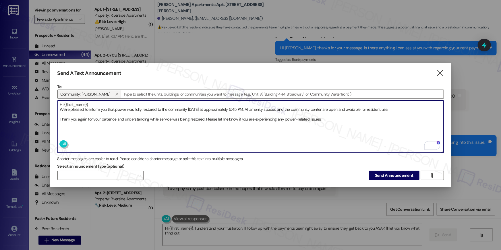
click at [96, 100] on textarea "Hi {{first_name}}! We’re pleased to inform you that power was fully restored to…" at bounding box center [251, 126] width 386 height 52
click at [96, 101] on textarea "Hi {{first_name}}! We’re pleased to inform you that power was fully restored to…" at bounding box center [251, 126] width 386 height 52
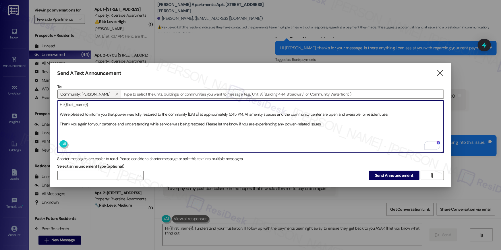
click at [250, 112] on textarea "Hi {{first_name}}! We’re pleased to inform you that power was fully restored to…" at bounding box center [251, 126] width 386 height 52
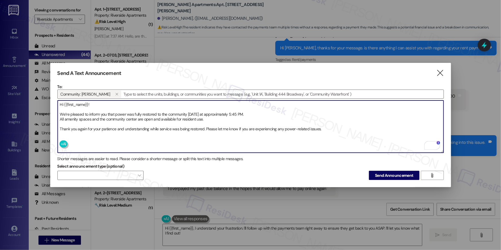
click at [225, 123] on textarea "Hi {{first_name}}! We’re pleased to inform you that power was fully restored to…" at bounding box center [251, 126] width 386 height 52
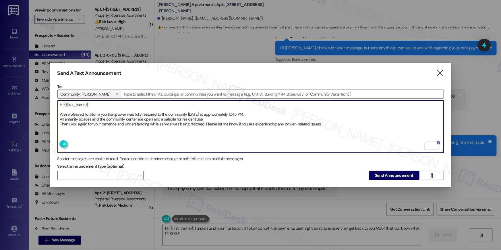
click at [206, 123] on textarea "Hi {{first_name}}! We’re pleased to inform you that power was fully restored to…" at bounding box center [251, 126] width 386 height 52
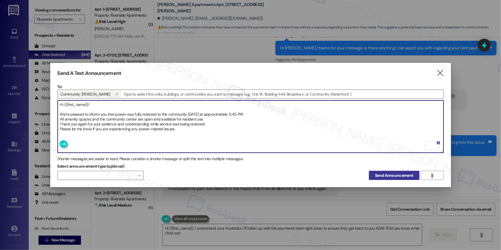
type textarea "Hi {{first_name}}! We’re pleased to inform you that power was fully restored to…"
click at [405, 174] on span "Send Announcement" at bounding box center [394, 176] width 38 height 6
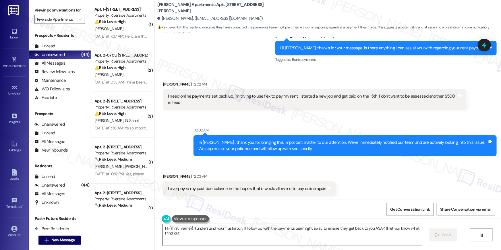
click at [191, 224] on textarea "Hi {{first_name}}, I understand your frustration. I'll follow up with the payme…" at bounding box center [292, 235] width 259 height 22
drag, startPoint x: 191, startPoint y: 227, endPoint x: 202, endPoint y: 239, distance: 16.1
click at [200, 239] on textarea "Hi {{first_name}}, I understand your frustration. I'll follow up with the payme…" at bounding box center [292, 235] width 259 height 22
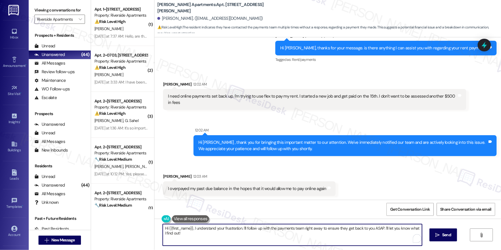
click at [202, 239] on textarea "Hi {{first_name}}, I understand your frustration. I'll follow up with the payme…" at bounding box center [292, 235] width 259 height 22
click at [192, 228] on textarea "Hi {{first_name}}, I understand your frustration. I'll follow up with the payme…" at bounding box center [292, 235] width 259 height 22
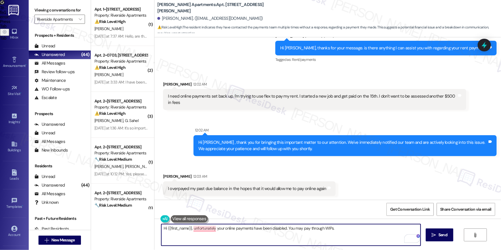
click at [198, 232] on textarea "Hi {{first_name}}, unfortunately your online payments have been disabled. You m…" at bounding box center [290, 235] width 259 height 22
click at [200, 230] on textarea "Hi {{first_name}}, unfortunately your online payments have been disabled. You m…" at bounding box center [290, 235] width 259 height 22
click at [343, 229] on textarea "Hi {{first_name}}, I'm sorry but your online payments have been disabled. You m…" at bounding box center [290, 235] width 259 height 22
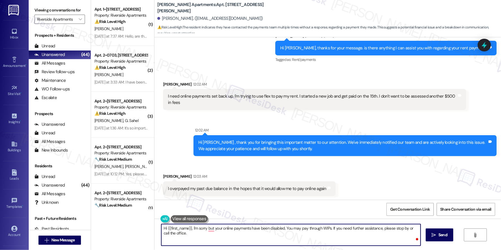
type textarea "Hi {{first_name}}, I'm sorry but your online payments have been disabled. You m…"
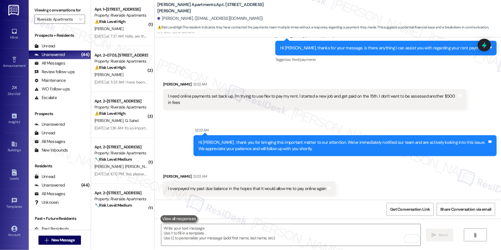
scroll to position [2298, 0]
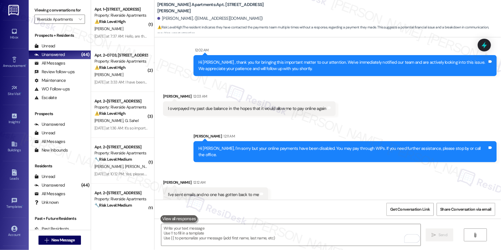
scroll to position [2385, 0]
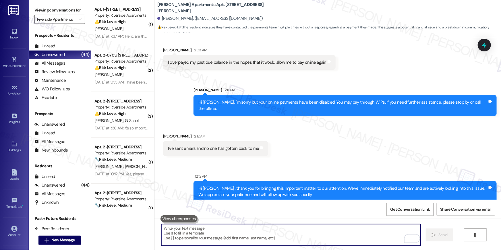
click at [350, 231] on textarea "To enrich screen reader interactions, please activate Accessibility in Grammarl…" at bounding box center [290, 235] width 259 height 22
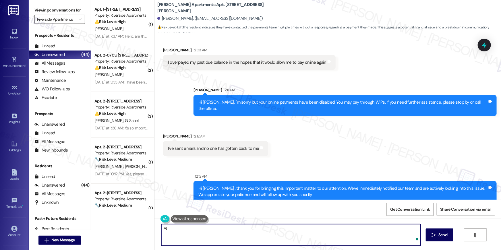
type textarea "A"
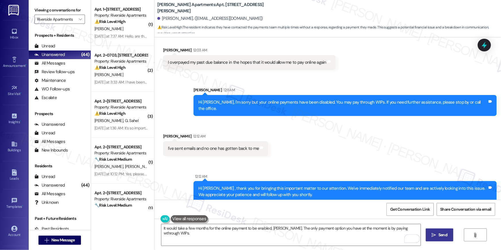
click at [439, 237] on span "Send" at bounding box center [442, 235] width 9 height 6
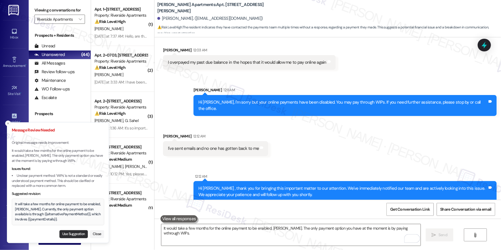
click at [82, 233] on button "Use Suggestion" at bounding box center [73, 234] width 28 height 8
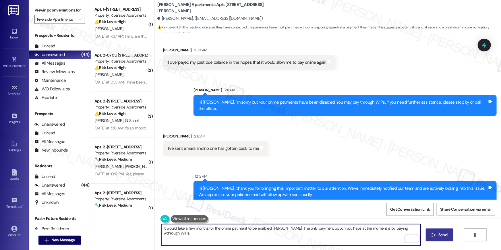
drag, startPoint x: 212, startPoint y: 235, endPoint x: 159, endPoint y: 234, distance: 52.8
click at [161, 234] on textarea "It will take a few months for online payment to be enabled, [PERSON_NAME]. Curr…" at bounding box center [290, 235] width 259 height 22
click at [374, 239] on textarea "It will take a few months for online payment to be enabled, [PERSON_NAME]. Curr…" at bounding box center [290, 235] width 259 height 22
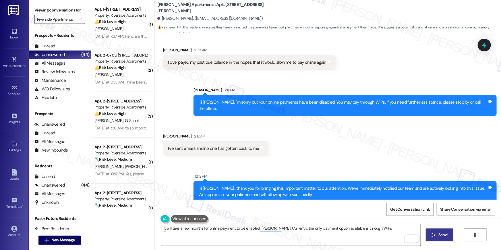
click at [442, 232] on span "Send" at bounding box center [442, 235] width 9 height 6
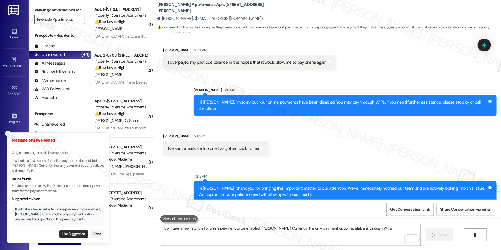
click at [72, 233] on button "Use Suggestion" at bounding box center [73, 234] width 28 height 8
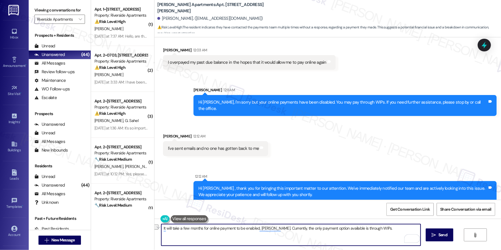
drag, startPoint x: 372, startPoint y: 228, endPoint x: 378, endPoint y: 236, distance: 10.2
click at [378, 236] on textarea "It will take a few months for online payment to be enabled, [PERSON_NAME]. Curr…" at bounding box center [290, 235] width 259 height 22
type textarea "It will take a few months for online payment to be enabled, [PERSON_NAME]. Curr…"
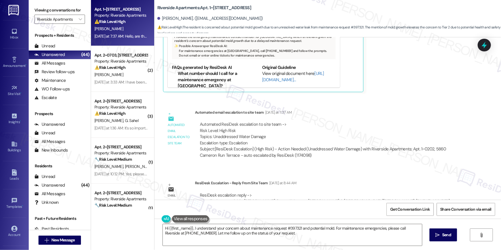
scroll to position [1499, 0]
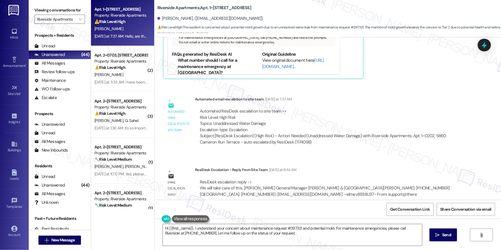
click at [262, 247] on div "Hi {{first_name}}, I understand your concern about maintenance request #397321 …" at bounding box center [327, 240] width 347 height 43
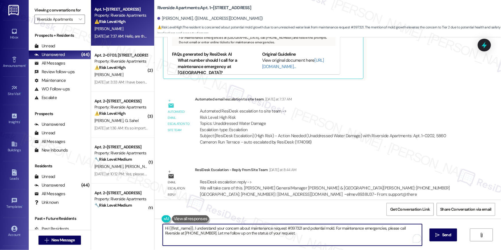
drag, startPoint x: 299, startPoint y: 235, endPoint x: 318, endPoint y: 199, distance: 41.2
click at [192, 227] on textarea "Hi {{first_name}}, I understand your concern about maintenance request #397321 …" at bounding box center [292, 235] width 259 height 22
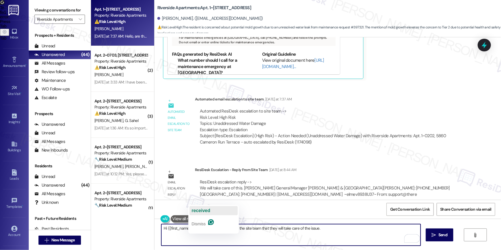
click at [199, 212] on span "received" at bounding box center [201, 210] width 19 height 5
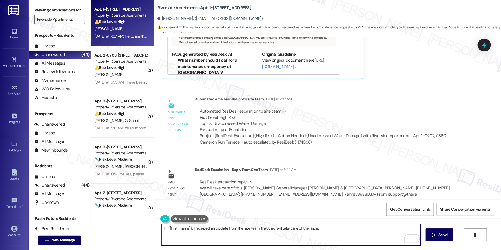
click at [371, 231] on textarea "Hi {{first_name}}, I received an update from the site team that they will take …" at bounding box center [290, 235] width 259 height 22
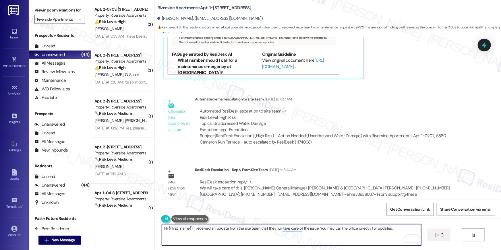
type textarea "Hi {{first_name}}, I received an update from the site team that they will take …"
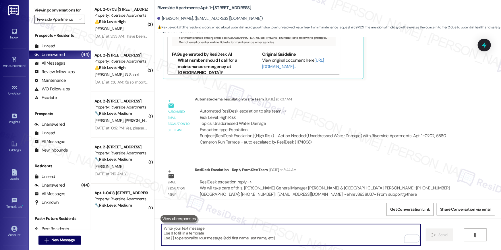
paste textarea "In the meantime, if there's anything else I can assist you with, let me know."
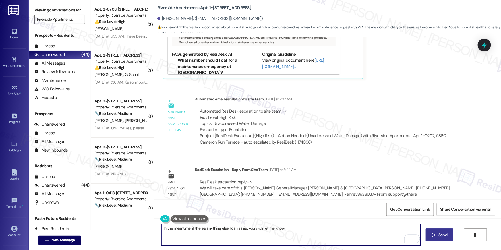
type textarea "In the meantime, if there's anything else I can assist you with, let me know."
click at [438, 233] on span "Send" at bounding box center [442, 235] width 9 height 6
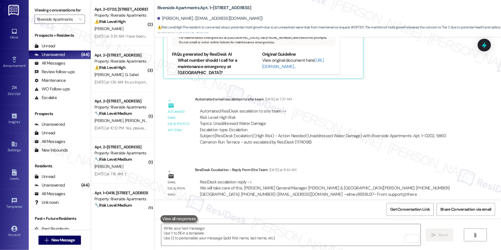
click at [103, 27] on span "[PERSON_NAME]" at bounding box center [108, 28] width 29 height 5
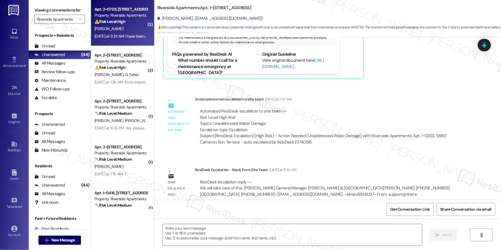
type textarea "Fetching suggested responses. Please feel free to read through the conversation…"
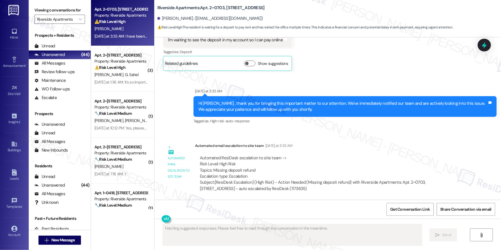
scroll to position [3304, 0]
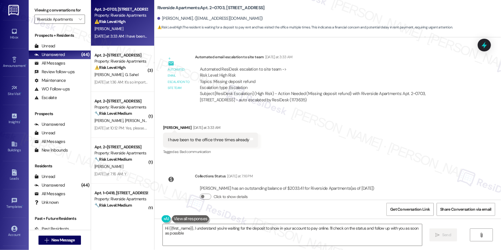
type textarea "Hi {{first_name}}, I understand you're waiting for the deposit to show in your …"
click at [293, 120] on div "Received via SMS [PERSON_NAME] [DATE] at 3:33 AM I have been to the office thre…" at bounding box center [327, 136] width 347 height 49
click at [355, 116] on div "Received via SMS [PERSON_NAME] [DATE] at 3:33 AM I have been to the office thre…" at bounding box center [327, 136] width 347 height 49
click at [281, 231] on textarea "Hi {{first_name}}, I understand you're waiting for the deposit to show in your …" at bounding box center [292, 235] width 259 height 22
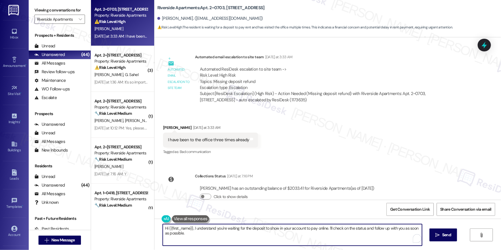
click at [319, 233] on textarea "Hi {{first_name}}, I understand you're waiting for the deposit to show in your …" at bounding box center [292, 235] width 259 height 22
click at [346, 232] on textarea "Hi {{first_name}}, I understand you're waiting for the deposit to show in your …" at bounding box center [292, 235] width 259 height 22
click at [439, 233] on span "Send" at bounding box center [442, 235] width 9 height 6
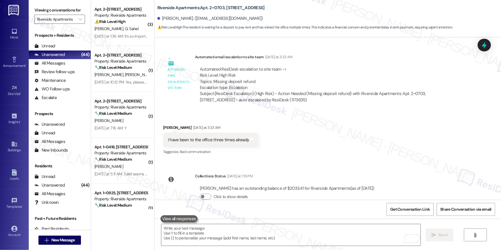
scroll to position [3251, 0]
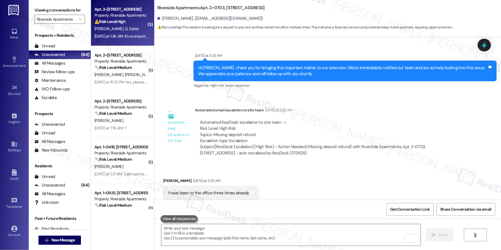
click at [119, 34] on div "[DATE] at 1:36 AM: It's so important and I have allergy with Cockroach. Please …" at bounding box center [169, 36] width 150 height 5
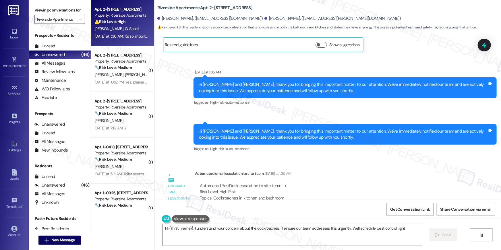
scroll to position [4595, 0]
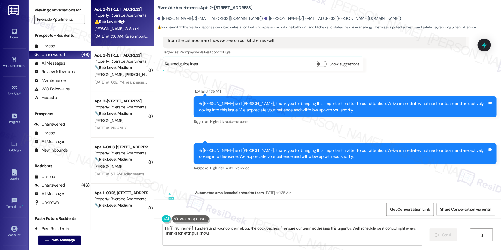
click at [240, 242] on textarea "Hi {{first_name}}, I understand your concern about the cockroaches. I'll ensure…" at bounding box center [292, 235] width 259 height 22
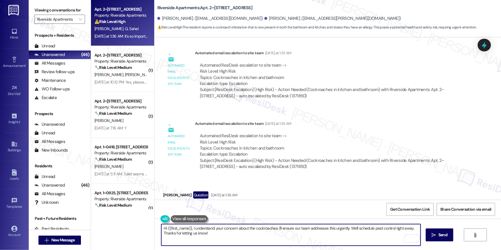
scroll to position [4755, 0]
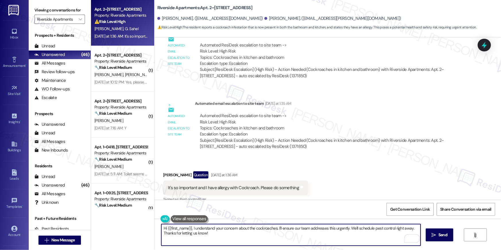
click at [257, 235] on textarea "Hi {{first_name}}, I understand your concern about the cockroaches. I'll ensure…" at bounding box center [290, 235] width 259 height 22
click at [256, 237] on textarea "Hi {{first_name}}, I understand your concern about the cockroaches. I'll ensure…" at bounding box center [290, 235] width 259 height 22
drag, startPoint x: 243, startPoint y: 235, endPoint x: 275, endPoint y: 228, distance: 32.7
click at [275, 228] on textarea "Hi {{first_name}}, I understand your concern about the cockroaches. I'll ensure…" at bounding box center [290, 235] width 259 height 22
type textarea "Hi {{first_name}}, I understand your concern about the cockroaches. May I know …"
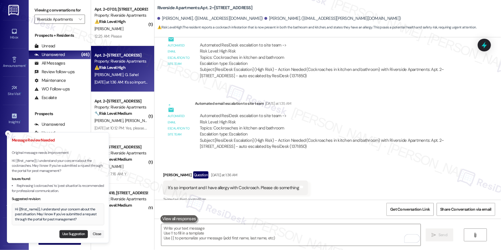
click at [72, 235] on button "Use Suggestion" at bounding box center [73, 234] width 28 height 8
type textarea "Hi {{first_name}}, I understand your concern about the pest situation. May I kn…"
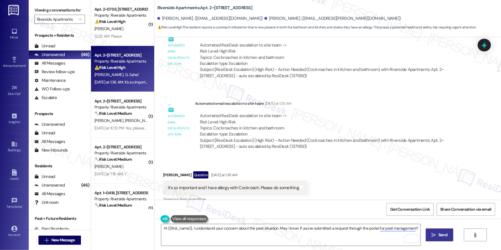
click at [439, 235] on span "Send" at bounding box center [442, 235] width 9 height 6
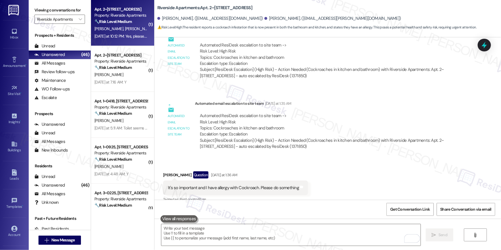
click at [130, 32] on div "[PERSON_NAME] [PERSON_NAME]" at bounding box center [121, 28] width 54 height 7
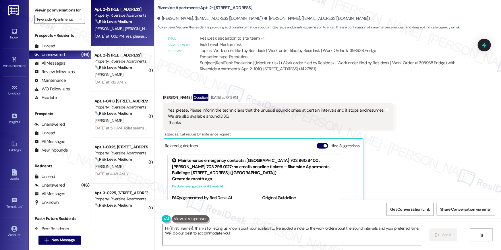
scroll to position [2609, 0]
click at [390, 236] on textarea "Hi {{first_name}}, thanks for letting us know about your availability. I've add…" at bounding box center [292, 235] width 259 height 22
paste textarea "Thank you, {{first_name}}! I’ve submitted your request, and our maintenance tea…"
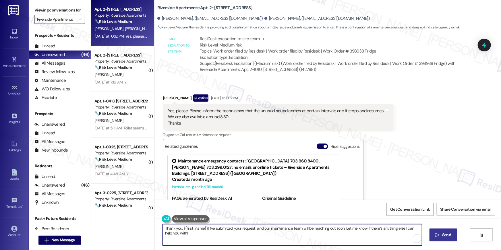
type textarea "Thank you, {{first_name}}! I’ve submitted your request, and our maintenance tea…"
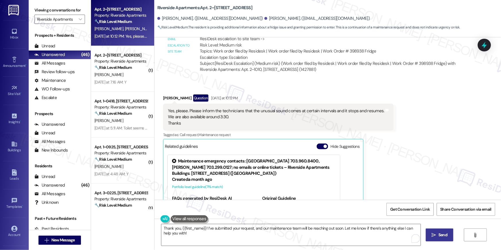
click at [434, 237] on span " Send" at bounding box center [440, 235] width 18 height 6
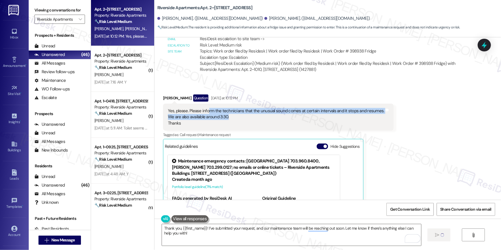
drag, startPoint x: 235, startPoint y: 116, endPoint x: 204, endPoint y: 113, distance: 31.7
click at [204, 113] on div "Yes, please. Please inform the technicians that the unusual sound comes at cert…" at bounding box center [276, 117] width 216 height 18
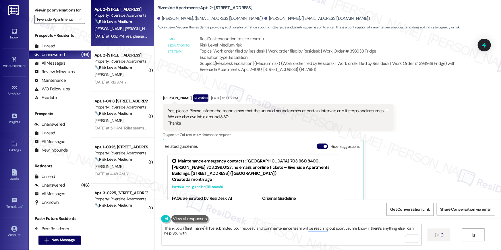
click at [364, 111] on div "Yes, please. Please inform the technicians that the unusual sound comes at cert…" at bounding box center [276, 117] width 216 height 18
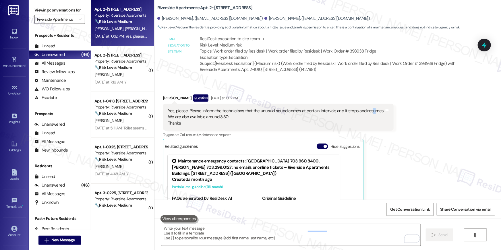
click at [373, 111] on div "[PERSON_NAME] Question [DATE] at 10:12 PM Yes, please. Please inform the techni…" at bounding box center [278, 173] width 231 height 159
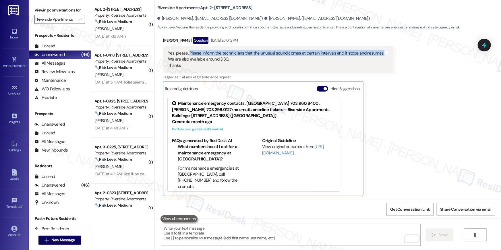
drag, startPoint x: 186, startPoint y: 52, endPoint x: 374, endPoint y: 54, distance: 187.8
click at [374, 54] on div "Yes, please. Please inform the technicians that the unusual sound comes at cert…" at bounding box center [276, 59] width 218 height 18
copy div "Please inform the technicians that the unusual sound comes at certain intervals…"
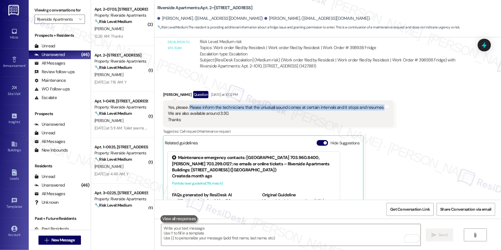
scroll to position [2607, 0]
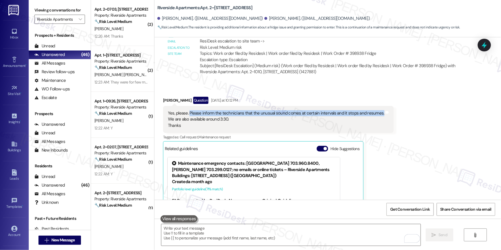
click at [120, 32] on div "[PERSON_NAME]" at bounding box center [121, 28] width 54 height 7
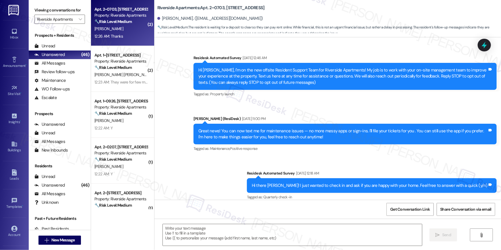
scroll to position [3575, 0]
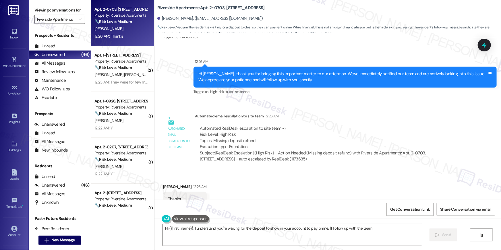
type textarea "Hi {{first_name}}, I understand you're waiting for the deposit to show in your …"
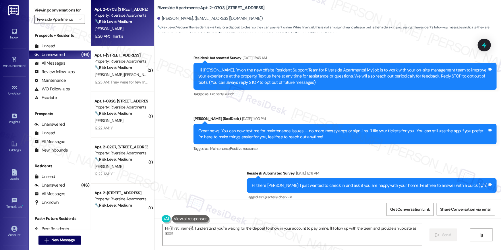
scroll to position [3575, 0]
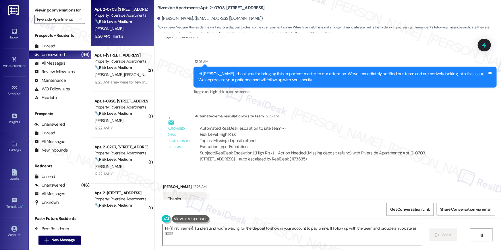
click at [294, 241] on textarea "Hi {{first_name}}, I understand you're waiting for the deposit to show in your …" at bounding box center [292, 235] width 259 height 22
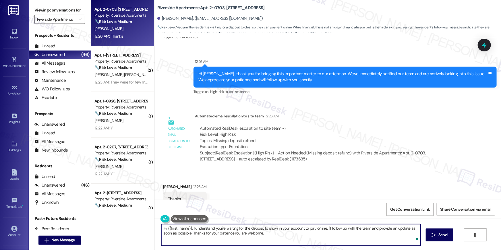
type textarea "Hi {{first_name}}, I understand you're waiting for the deposit to show in your …"
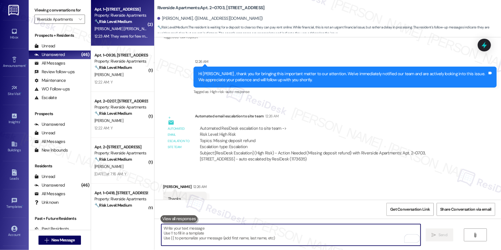
click at [113, 31] on span "K. Alvarado Leal" at bounding box center [124, 28] width 60 height 5
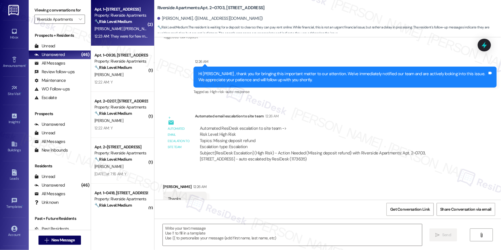
type textarea "Fetching suggested responses. Please feel free to read through the conversation…"
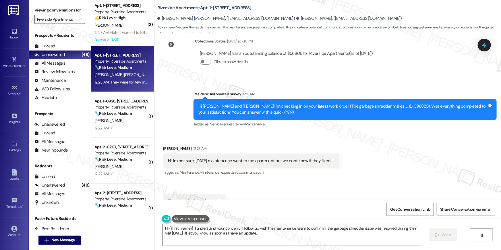
scroll to position [2766, 0]
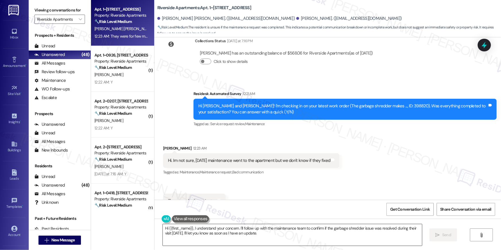
click at [268, 233] on textarea "Hi {{first_name}}, I understand your concern. I'll follow up with the maintenan…" at bounding box center [292, 235] width 259 height 22
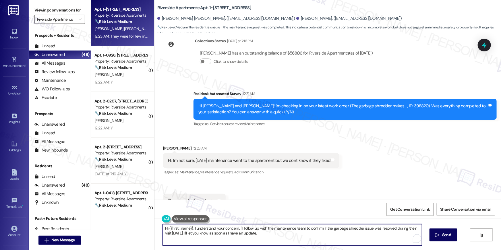
drag, startPoint x: 269, startPoint y: 233, endPoint x: 237, endPoint y: 229, distance: 32.4
click at [237, 229] on textarea "Hi {{first_name}}, I understand your concern. I'll follow up with the maintenan…" at bounding box center [292, 235] width 259 height 22
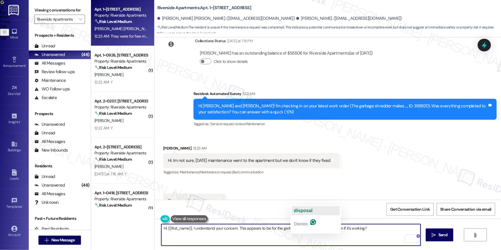
click at [310, 210] on span "disposal" at bounding box center [303, 210] width 19 height 5
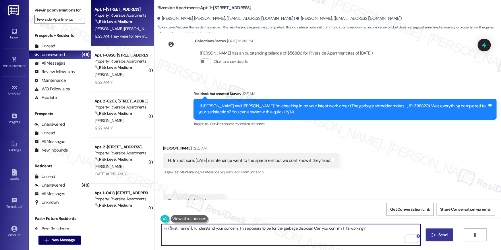
type textarea "Hi {{first_name}}, I understand your concern. This appears to be for the garbag…"
click at [448, 235] on button " Send" at bounding box center [440, 235] width 28 height 13
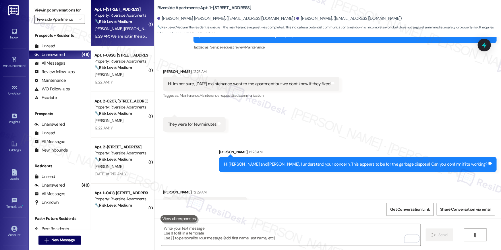
scroll to position [2846, 0]
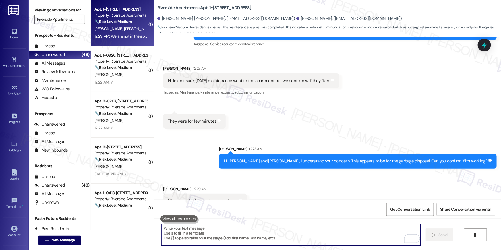
click at [281, 234] on textarea "To enrich screen reader interactions, please activate Accessibility in Grammarl…" at bounding box center [290, 235] width 259 height 22
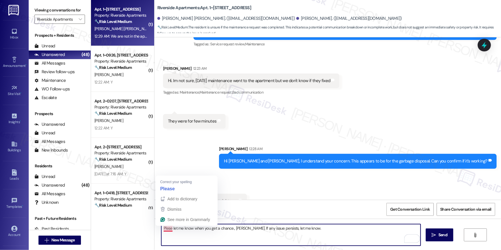
click at [165, 230] on textarea "Plese let me know when you get a chance., Kevin. If any issue persists, let me …" at bounding box center [290, 235] width 259 height 22
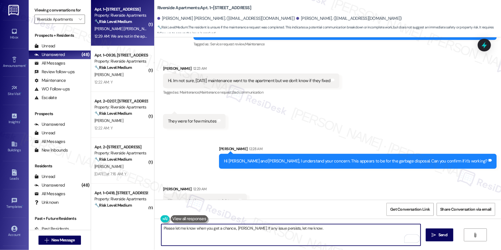
click at [310, 230] on textarea "Please let me know when you get a chance., Kevin. If any issue persists, let me…" at bounding box center [290, 235] width 259 height 22
type textarea "Please let me know when you get a chance., Kevin. If any issue persists, let me…"
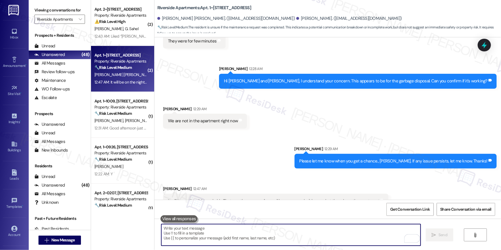
scroll to position [2926, 0]
click at [331, 241] on textarea "To enrich screen reader interactions, please activate Accessibility in Grammarl…" at bounding box center [290, 235] width 259 height 22
click at [326, 236] on textarea "To enrich screen reader interactions, please activate Accessibility in Grammarl…" at bounding box center [290, 235] width 259 height 22
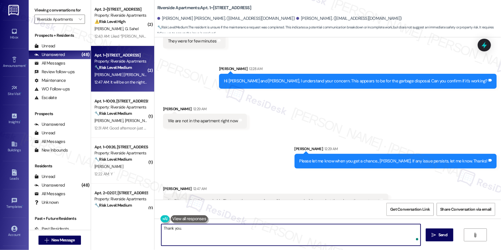
type textarea "Thank you."
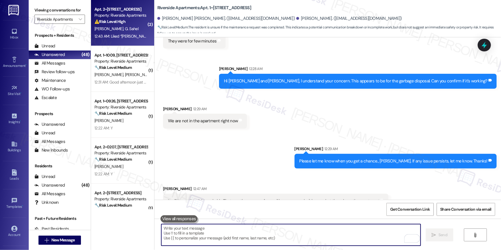
click at [119, 40] on div "Apt. 2~1005, 5860 Cameron Run Terrace Property: Riverside Apartments ⚠️ Risk Le…" at bounding box center [122, 23] width 63 height 46
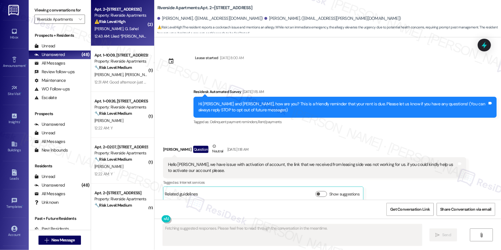
scroll to position [5152, 0]
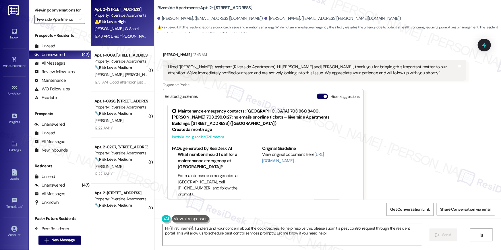
click at [376, 97] on div "Shokria Osmani 12:43 AM Liked “Ella's Assistant (Riverside Apartments): Hi Ghul…" at bounding box center [314, 128] width 303 height 152
click at [322, 235] on textarea "Hi {{first_name}}, I understand your concern about the cockroaches. To help res…" at bounding box center [292, 235] width 259 height 22
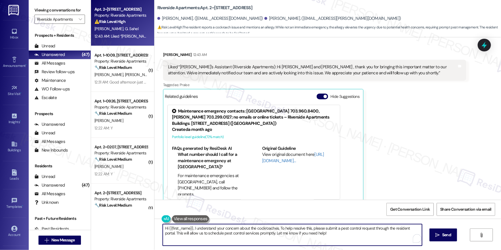
drag, startPoint x: 271, startPoint y: 233, endPoint x: 156, endPoint y: 227, distance: 115.6
click at [156, 227] on div "Hi {{first_name}}, I understand your concern about the cockroaches. To help res…" at bounding box center [327, 240] width 347 height 43
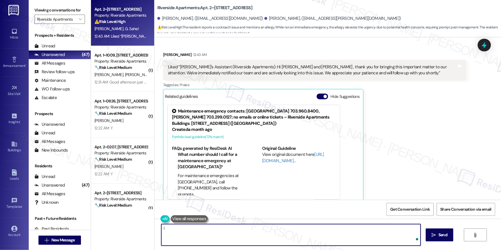
type textarea "I"
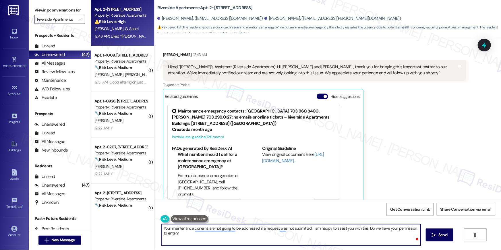
type textarea "Your maintenance conerns are not going to be addressed if a request was not sub…"
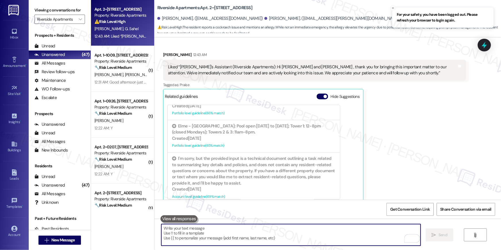
scroll to position [1024, 0]
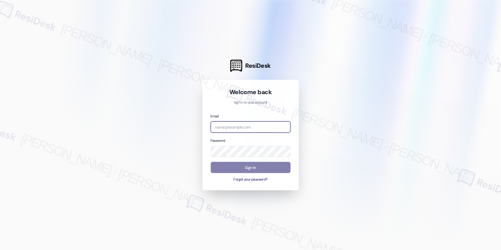
drag, startPoint x: 264, startPoint y: 125, endPoint x: 268, endPoint y: 129, distance: 5.7
click at [264, 125] on input "email" at bounding box center [251, 126] width 80 height 11
drag, startPoint x: 215, startPoint y: 105, endPoint x: 231, endPoint y: 122, distance: 23.4
click at [216, 107] on div "Welcome back Sign in to your account Email Password Sign In Forgot your passwor…" at bounding box center [251, 135] width 80 height 94
click at [236, 127] on input "email" at bounding box center [251, 126] width 80 height 11
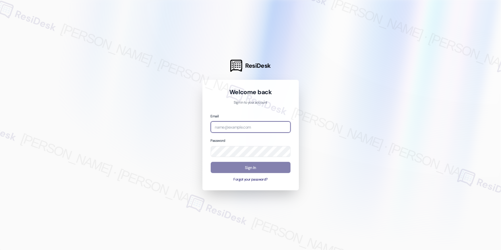
paste input "[EMAIL_ADDRESS][DOMAIN_NAME]"
type input "[EMAIL_ADDRESS][DOMAIN_NAME]"
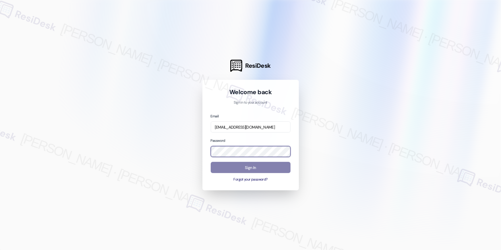
scroll to position [0, 0]
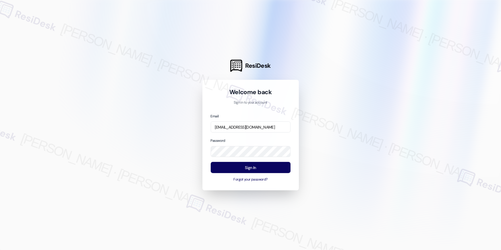
click at [207, 169] on div "Welcome back Sign in to your account Email automated-surveys-elme-resen.eight@e…" at bounding box center [250, 135] width 96 height 111
click at [224, 168] on button "Sign In" at bounding box center [251, 167] width 80 height 11
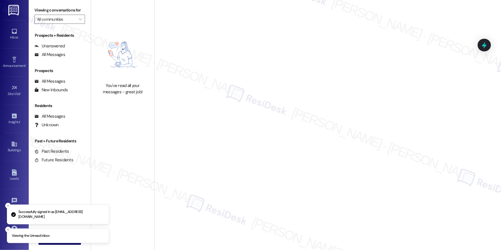
type input "Riverside Apartments"
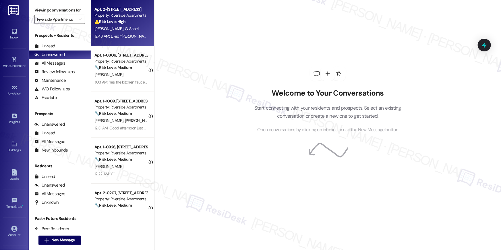
click at [119, 34] on div "12:43 AM: Liked “Ella's Assistant (Riverside Apartments): Hi Ghulam Rabani and …" at bounding box center [354, 36] width 520 height 5
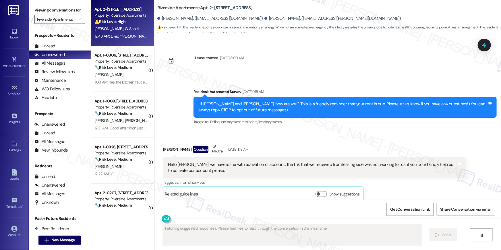
scroll to position [5152, 0]
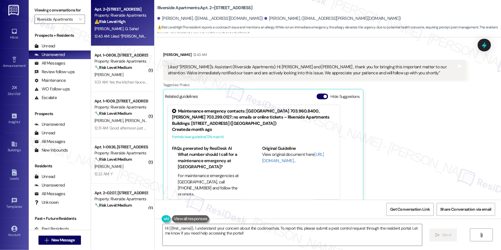
click at [420, 125] on div "Shokria Osmani 12:43 AM Liked “Ella's Assistant (Riverside Apartments): Hi Ghul…" at bounding box center [314, 128] width 303 height 152
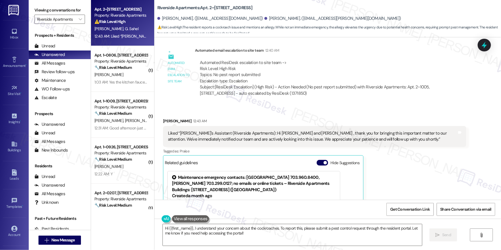
scroll to position [5021, 0]
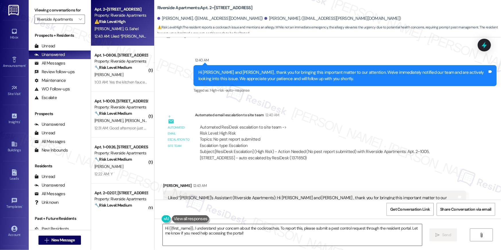
click at [272, 237] on textarea "Hi {{first_name}}, I understand your concern about the cockroaches. To report t…" at bounding box center [292, 235] width 259 height 22
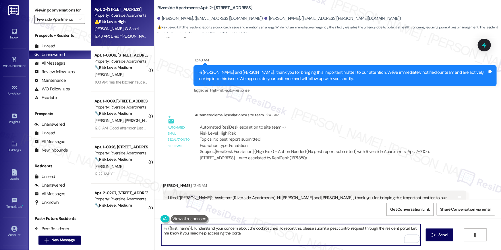
drag, startPoint x: 262, startPoint y: 236, endPoint x: 277, endPoint y: 227, distance: 17.6
click at [277, 227] on textarea "Hi {{first_name}}, I understand your concern about the cockroaches. To report t…" at bounding box center [290, 235] width 259 height 22
drag, startPoint x: 330, startPoint y: 235, endPoint x: 311, endPoint y: 239, distance: 19.6
click at [330, 235] on textarea "Hi {{first_name}}, I understand your concern about the cockroaches. To report t…" at bounding box center [290, 235] width 259 height 22
click at [204, 235] on textarea "Hi {{first_name}}, I understand your concern about the cockroaches. To report t…" at bounding box center [290, 235] width 259 height 22
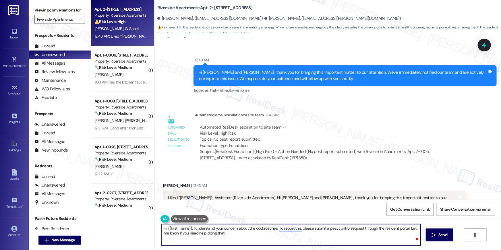
type textarea "Hi {{first_name}}, I understand your concern about the cockroaches. To report t…"
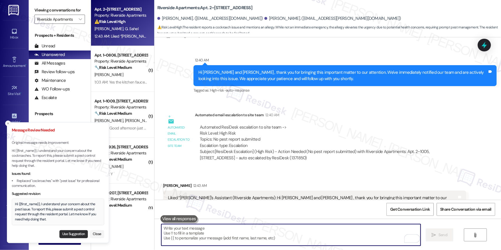
click at [70, 234] on button "Use Suggestion" at bounding box center [73, 234] width 28 height 8
type textarea "Hi {{first_name}}, I understand your concern about the pest issue. To report th…"
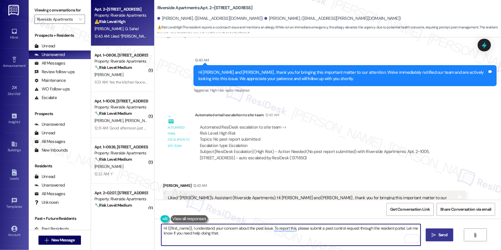
click at [435, 231] on button " Send" at bounding box center [440, 235] width 28 height 13
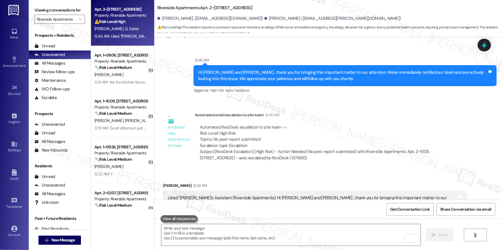
scroll to position [5152, 0]
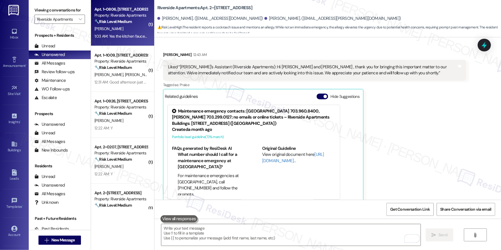
click at [129, 32] on div "E. Greeson" at bounding box center [121, 28] width 54 height 7
type textarea "Fetching suggested responses. Please feel free to read through the conversation…"
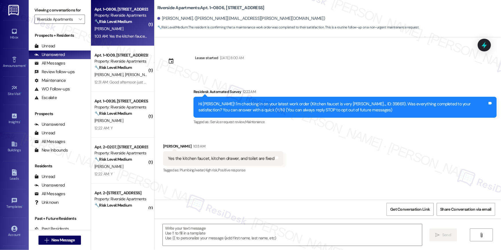
type textarea "Fetching suggested responses. Please feel free to read through the conversation…"
click at [192, 231] on textarea at bounding box center [292, 235] width 259 height 22
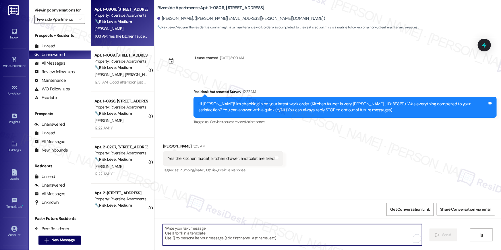
click at [194, 230] on textarea "To enrich screen reader interactions, please activate Accessibility in Grammarl…" at bounding box center [292, 235] width 259 height 22
paste textarea "Hi {{first_name}}, I’m happy to hear your work order has been completed! If you…"
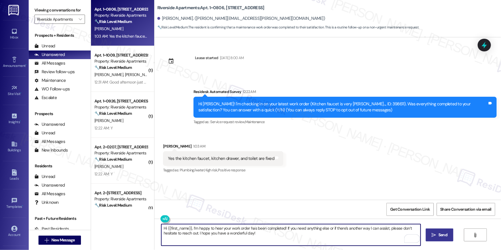
type textarea "Hi {{first_name}}, I’m happy to hear your work order has been completed! If you…"
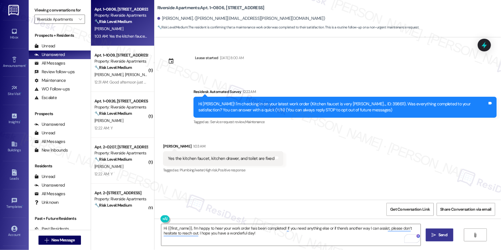
click at [431, 233] on span " Send" at bounding box center [440, 235] width 18 height 6
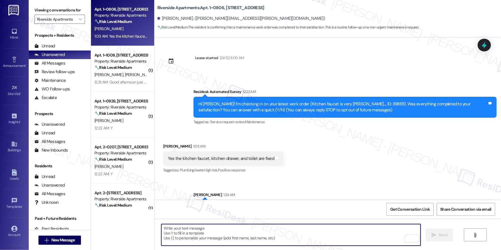
click at [364, 239] on textarea "To enrich screen reader interactions, please activate Accessibility in Grammarl…" at bounding box center [290, 235] width 259 height 22
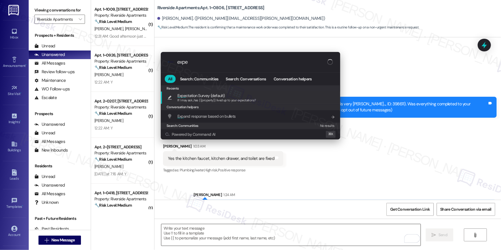
type input "expec"
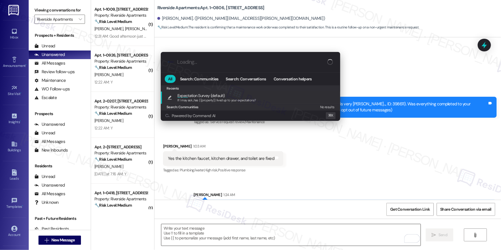
type textarea "If I may ask...has {{property}} lived up to your expectations?"
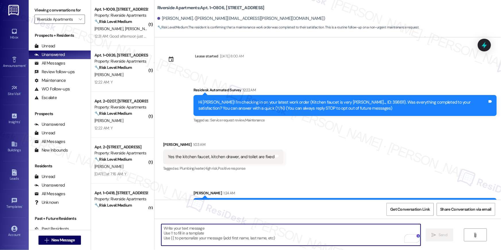
scroll to position [0, 0]
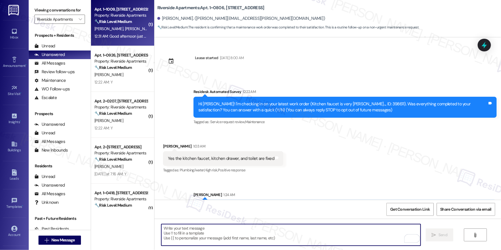
click at [134, 29] on div "Z. Adeeb B. Husaini" at bounding box center [121, 28] width 54 height 7
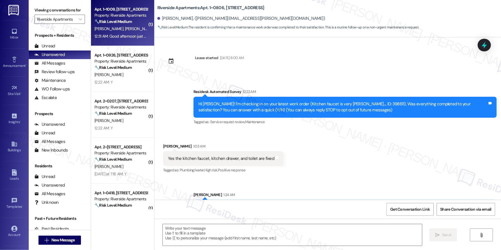
type textarea "Fetching suggested responses. Please feel free to read through the conversation…"
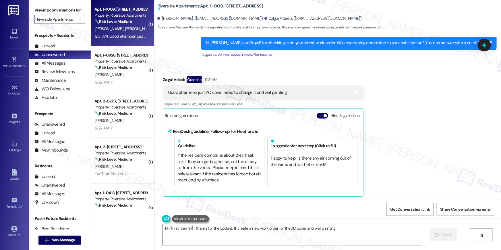
scroll to position [169, 0]
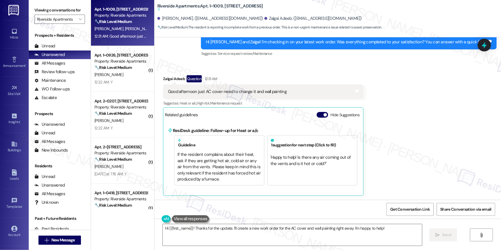
click at [423, 96] on div "Received via SMS Zalgai Adeeb Question 12:31 AM Good afternoon just AC cover ne…" at bounding box center [327, 131] width 347 height 138
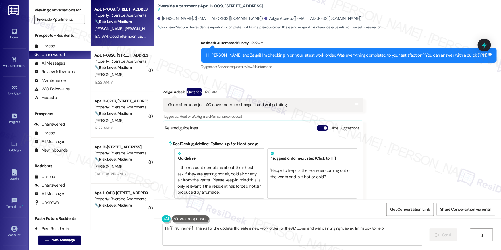
click at [242, 239] on textarea "Hi {{first_name}}! Thanks for the update. I'll create a new work order for the …" at bounding box center [292, 235] width 259 height 22
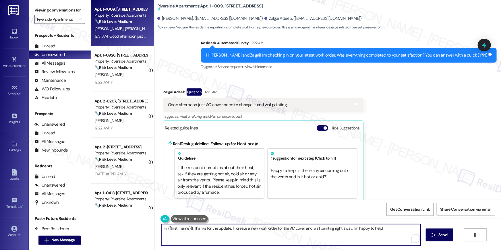
click at [264, 235] on textarea "Hi {{first_name}}! Thanks for the update. I'll create a new work order for the …" at bounding box center [290, 235] width 259 height 22
drag, startPoint x: 229, startPoint y: 228, endPoint x: 254, endPoint y: 240, distance: 28.0
click at [254, 240] on textarea "Hi {{first_name}}! Thanks for the update. I'll create a new work order for the …" at bounding box center [290, 235] width 259 height 22
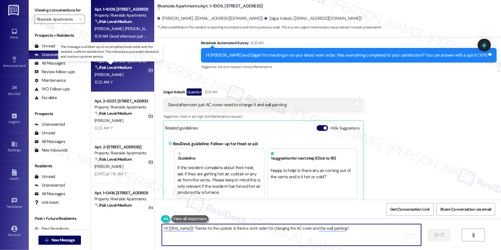
type textarea "Hi {{first_name}}! Thanks for the update. Is there a work order for changing th…"
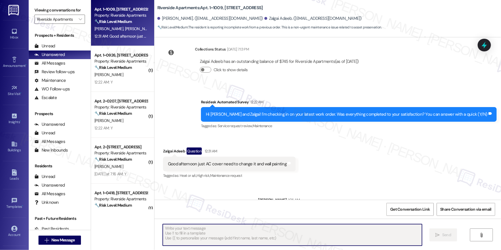
scroll to position [81, 0]
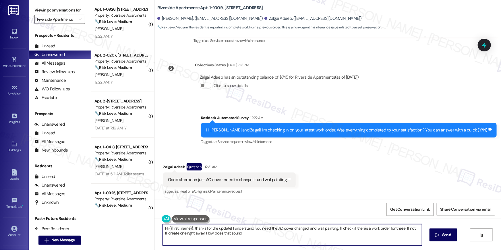
type textarea "Hi {{first_name}}, thanks for the update! I understand you need the AC cover ch…"
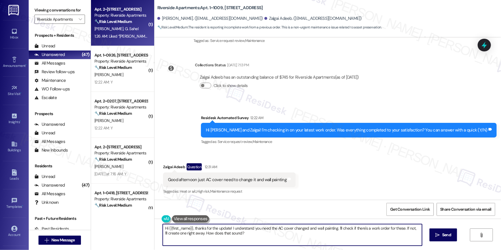
click at [115, 34] on div "1:26 AM: Liked “Ella (Riverside Apartments): Hi Ghulam Rabani and Shokria, I un…" at bounding box center [309, 36] width 431 height 5
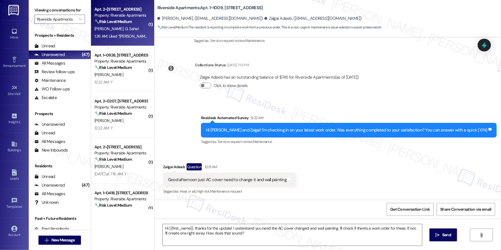
type textarea "Fetching suggested responses. Please feel free to read through the conversation…"
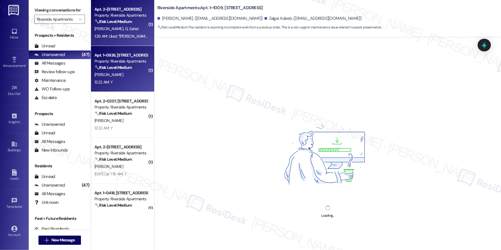
click at [121, 73] on div "G. Buchanan" at bounding box center [121, 74] width 54 height 7
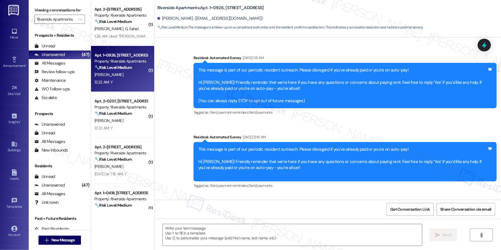
scroll to position [3594, 0]
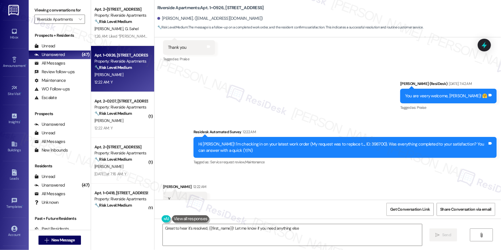
type textarea "Great to hear it's resolved, {{first_name}}! Let me know if you need anything e…"
click at [317, 237] on textarea "Great to hear it's resolved, {{first_name}}! Let me know if you need anything e…" at bounding box center [292, 235] width 259 height 22
click at [452, 235] on span "Send" at bounding box center [446, 235] width 11 height 6
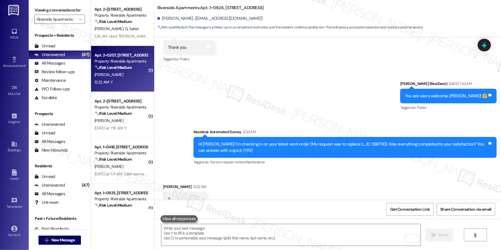
click at [115, 75] on div "D. Holmes" at bounding box center [121, 74] width 54 height 7
type textarea "Fetching suggested responses. Please feel free to read through the conversation…"
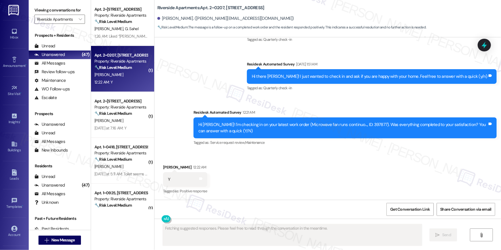
scroll to position [183, 0]
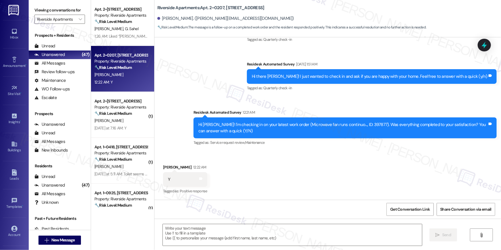
drag, startPoint x: 320, startPoint y: 210, endPoint x: 318, endPoint y: 216, distance: 6.0
click at [320, 210] on div "Get Conversation Link Share Conversation via email" at bounding box center [327, 209] width 347 height 19
drag, startPoint x: 332, startPoint y: 232, endPoint x: 392, endPoint y: 235, distance: 60.1
click at [333, 233] on textarea at bounding box center [292, 235] width 259 height 22
paste textarea "Hi {{first_name}}, I’m happy to hear your work order has been completed! If you…"
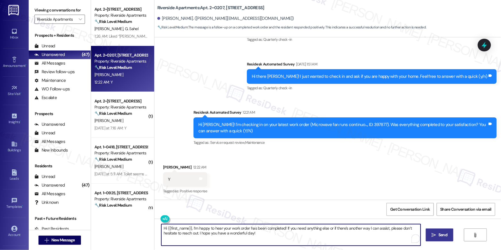
type textarea "Hi {{first_name}}, I’m happy to hear your work order has been completed! If you…"
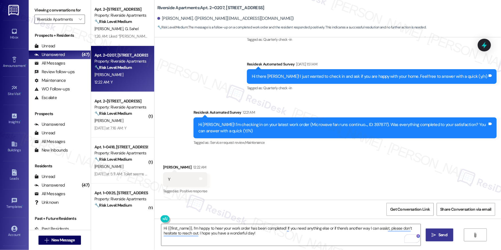
click at [428, 235] on button " Send" at bounding box center [440, 235] width 28 height 13
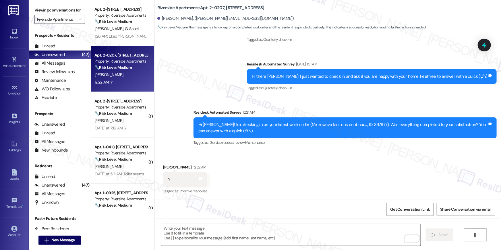
drag, startPoint x: 374, startPoint y: 227, endPoint x: 378, endPoint y: 226, distance: 3.7
click at [374, 227] on textarea "To enrich screen reader interactions, please activate Accessibility in Grammarl…" at bounding box center [290, 235] width 259 height 22
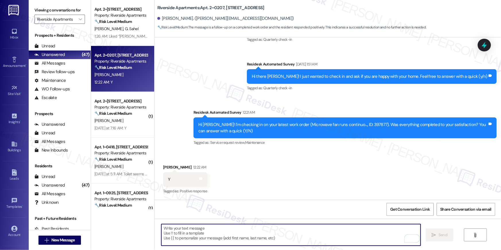
paste textarea "Hi {{first_name}}, I’m happy to hear your work order has been completed! If you…"
type textarea "Hi {{first_name}}, I’m happy to hear your work order has been completed! If you…"
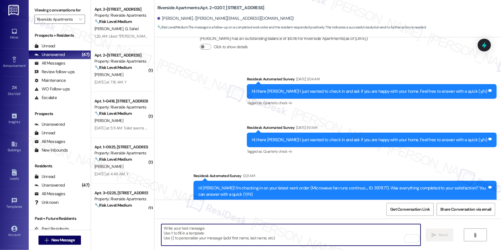
scroll to position [126, 0]
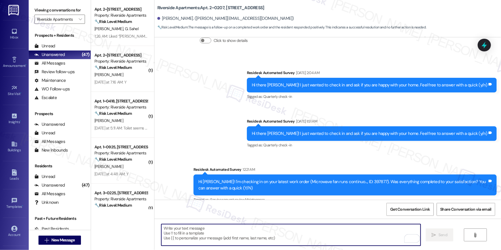
click at [356, 235] on textarea "To enrich screen reader interactions, please activate Accessibility in Grammarl…" at bounding box center [290, 235] width 259 height 22
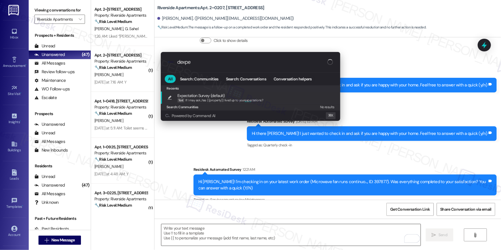
type input "dexpec"
type textarea "If I may ask...has {{property}} lived up to your expectations?"
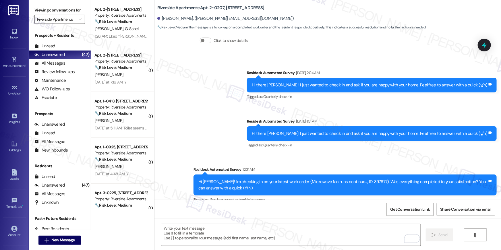
click at [133, 72] on div "K. Otto" at bounding box center [121, 74] width 54 height 7
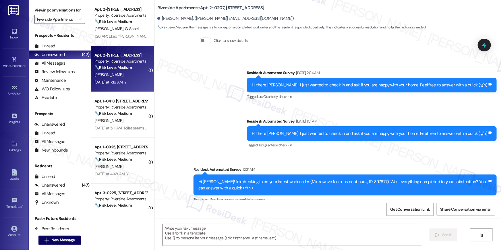
type textarea "Fetching suggested responses. Please feel free to read through the conversation…"
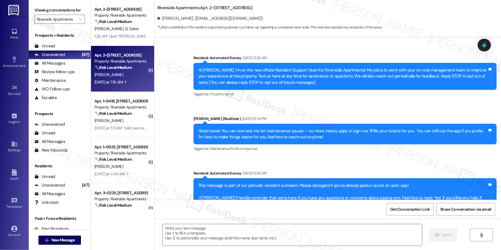
scroll to position [1859, 0]
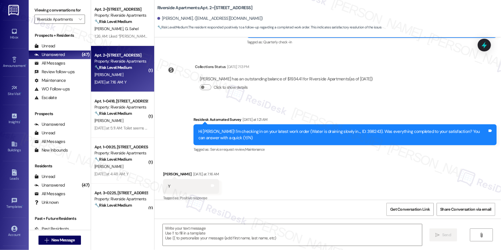
type textarea "Fetching suggested responses. Please feel free to read through the conversation…"
click at [308, 237] on textarea at bounding box center [292, 235] width 259 height 22
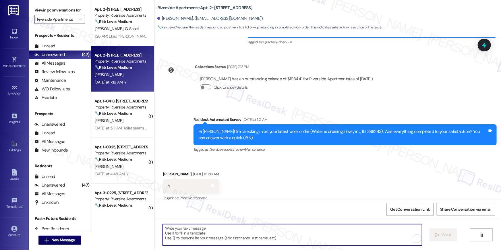
paste textarea "Hi {{first_name}}, I’m happy to hear your work order has been completed! If you…"
type textarea "Hi {{first_name}}, I’m happy to hear your work order has been completed! If you…"
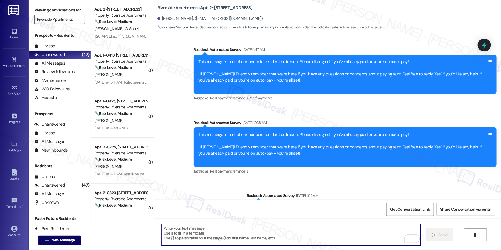
scroll to position [1665, 0]
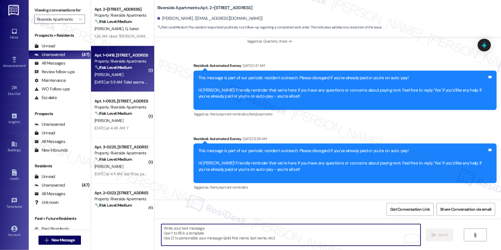
click at [120, 59] on div "Property: Riverside Apartments" at bounding box center [120, 61] width 53 height 6
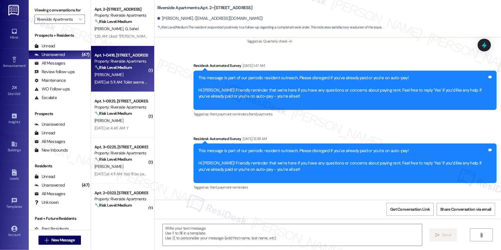
type textarea "Fetching suggested responses. Please feel free to read through the conversation…"
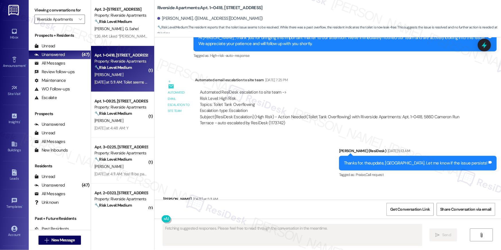
scroll to position [1927, 0]
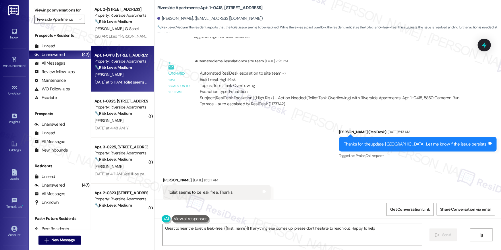
type textarea "Great to hear the toilet is leak-free, {{first_name}}! If anything else comes u…"
click at [322, 232] on textarea "Great to hear the toilet is leak-free, {{first_name}}! If anything else comes u…" at bounding box center [292, 235] width 259 height 22
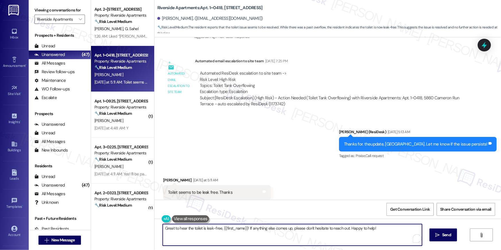
click at [322, 232] on textarea "Great to hear the toilet is leak-free, {{first_name}}! If anything else comes u…" at bounding box center [292, 235] width 259 height 22
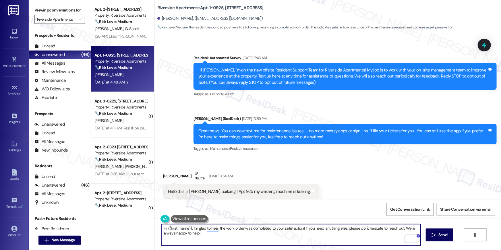
scroll to position [4383, 0]
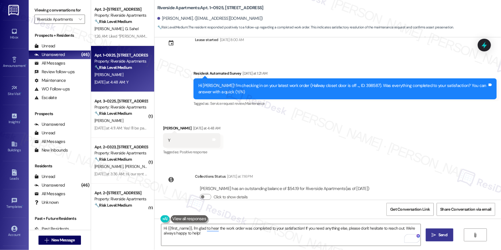
click at [431, 234] on span " Send" at bounding box center [440, 235] width 18 height 6
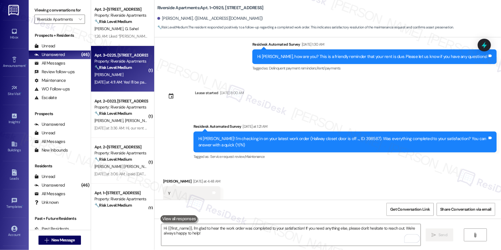
click at [120, 75] on div "[PERSON_NAME]" at bounding box center [121, 74] width 54 height 7
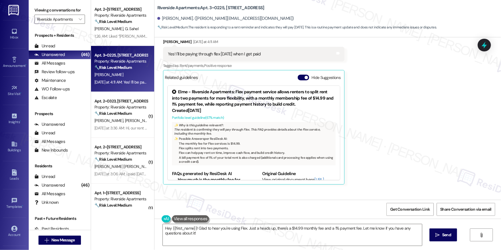
scroll to position [131, 0]
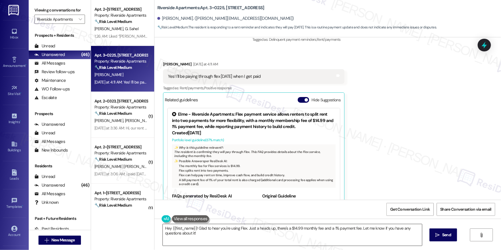
click at [243, 235] on textarea "Hey {{first_name}}! Glad to hear you're using Flex. Just a heads up, there's a …" at bounding box center [292, 235] width 259 height 22
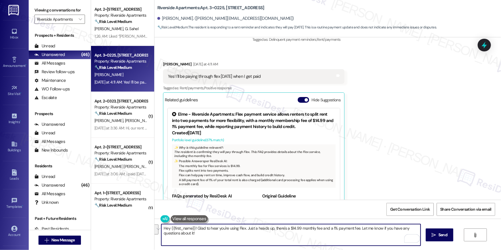
drag, startPoint x: 244, startPoint y: 236, endPoint x: 195, endPoint y: 229, distance: 49.9
click at [195, 229] on textarea "Hey {{first_name}}! Glad to hear you're using Flex. Just a heads up, there's a …" at bounding box center [290, 235] width 259 height 22
type textarea "Hey {{first_name}}! Thanks for letting me know! If you have questions, feel fre…"
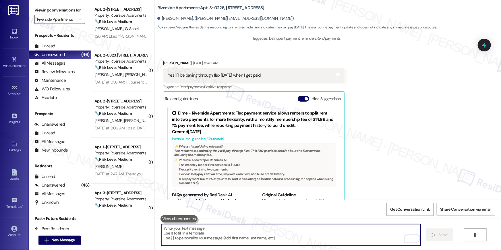
scroll to position [235, 0]
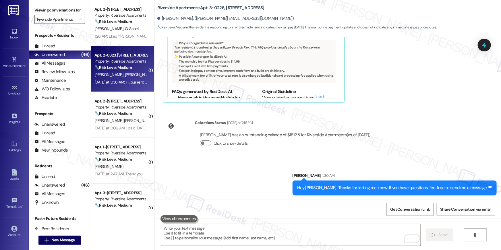
click at [118, 69] on strong "🔧 Risk Level: Medium" at bounding box center [112, 67] width 37 height 5
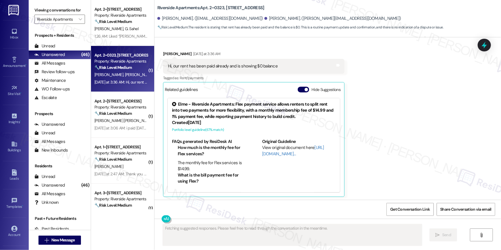
scroll to position [346, 0]
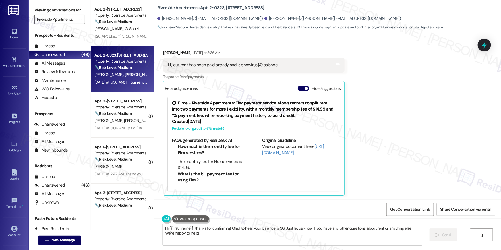
click at [310, 237] on textarea "Hi {{first_name}}, thanks for confirming! Glad to hear your balance is $0. Just…" at bounding box center [292, 235] width 259 height 22
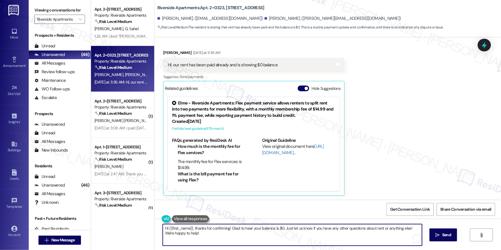
click at [310, 238] on textarea "Hi {{first_name}}, thanks for confirming! Glad to hear your balance is $0. Just…" at bounding box center [292, 235] width 259 height 22
paste textarea "Thank you so much for your payment, {{first_name}}! I’m sorry if the rent remin…"
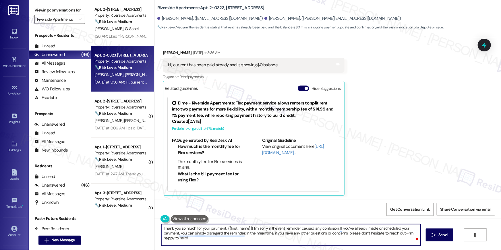
click at [312, 236] on textarea "Thank you so much for your payment, {{first_name}}! I’m sorry if the rent remin…" at bounding box center [290, 235] width 259 height 22
paste textarea ", {{first_name}}, for your rent payment, we truly appreciate it! If you have an…"
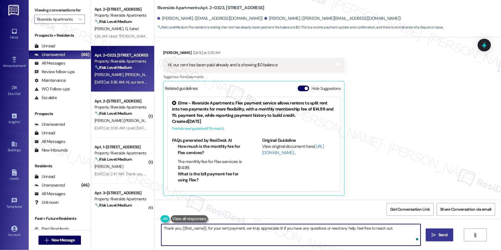
type textarea "Thank you, {{first_name}}, for your rent payment, we truly appreciate it! If yo…"
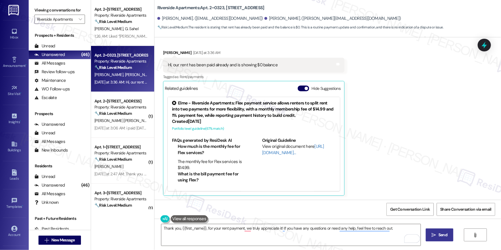
click at [444, 233] on span "Send" at bounding box center [442, 235] width 9 height 6
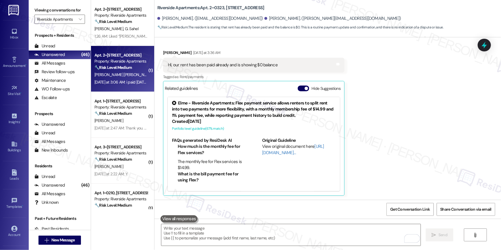
click at [135, 75] on div "[PERSON_NAME] [PERSON_NAME]" at bounding box center [121, 74] width 54 height 7
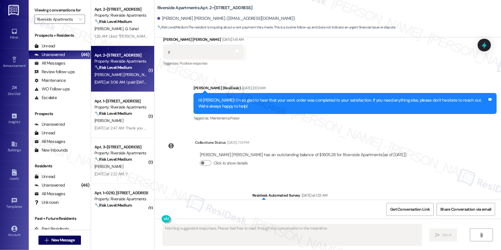
scroll to position [459, 0]
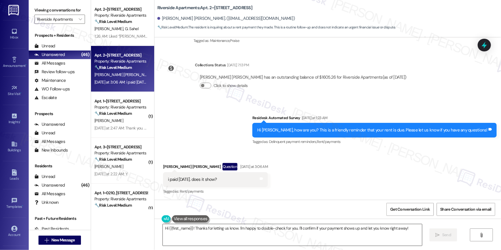
click at [342, 235] on textarea "Hi {{first_name}}! Thanks for letting us know. I'm happy to double-check for yo…" at bounding box center [292, 235] width 259 height 22
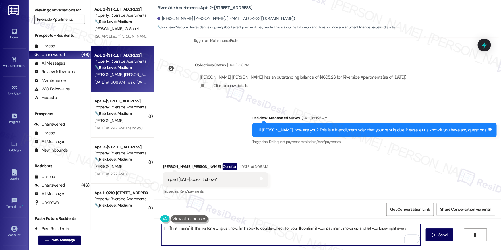
paste textarea "Thank you, {{first_name}}, for your rent payment, we truly appreciate it! If yo…"
type textarea "Thank you, {{first_name}}, for your rent payment, we truly appreciate it! If yo…"
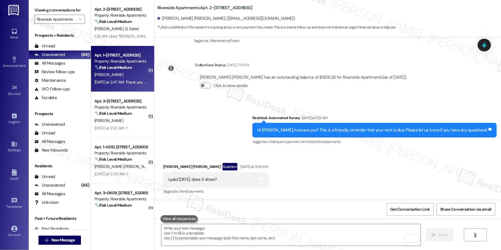
click at [114, 77] on div "[PERSON_NAME]" at bounding box center [121, 74] width 54 height 7
type textarea "Fetching suggested responses. Please feel free to read through the conversation…"
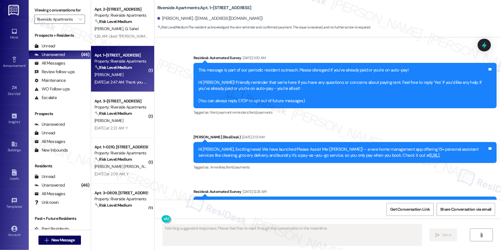
scroll to position [2681, 0]
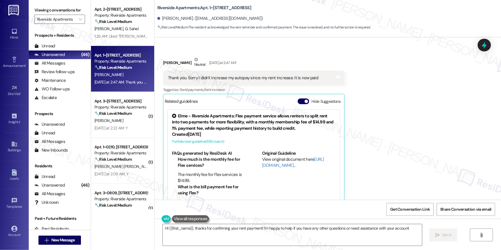
type textarea "Hi {{first_name}}, thanks for confirming your rent payment! I'm happy to help i…"
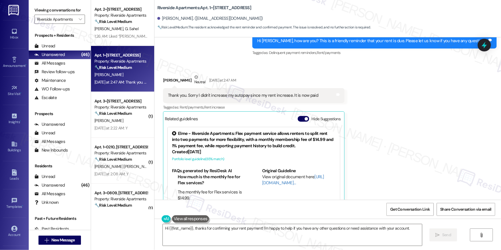
scroll to position [2662, 0]
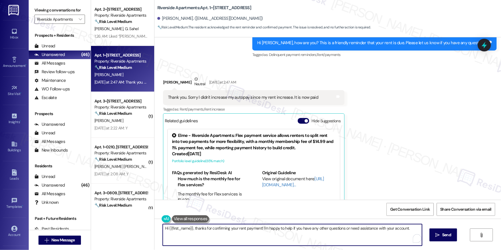
drag, startPoint x: 403, startPoint y: 239, endPoint x: 434, endPoint y: 234, distance: 32.0
click at [403, 239] on textarea "Hi {{first_name}}, thanks for confirming your rent payment! I'm happy to help i…" at bounding box center [292, 235] width 259 height 22
click at [435, 234] on span " Send" at bounding box center [443, 235] width 18 height 6
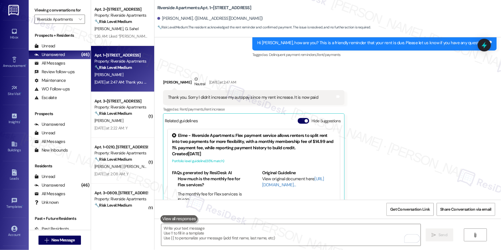
scroll to position [2681, 0]
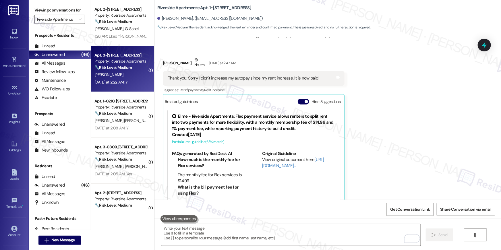
click at [117, 71] on div "Apt. 3~1426, [STREET_ADDRESS] Property: Riverside Apartments 🔧 Risk Level: Medi…" at bounding box center [121, 62] width 54 height 20
type textarea "Fetching suggested responses. Please feel free to read through the conversation…"
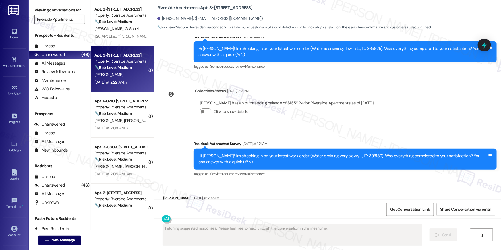
scroll to position [1507, 0]
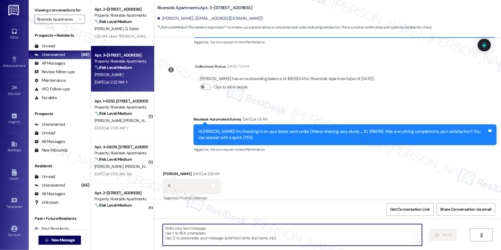
click at [335, 232] on textarea "To enrich screen reader interactions, please activate Accessibility in Grammarl…" at bounding box center [292, 235] width 259 height 22
paste textarea "Thank you, {{first_name}}, for your rent payment, we truly appreciate it! If yo…"
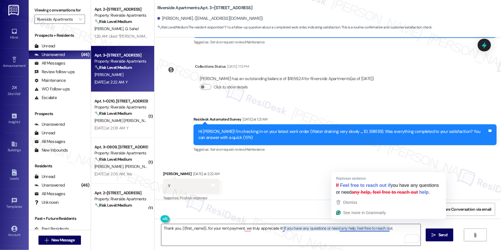
click at [339, 235] on textarea "Thank you, {{first_name}}, for your rent payment, we truly appreciate it! If yo…" at bounding box center [290, 235] width 259 height 22
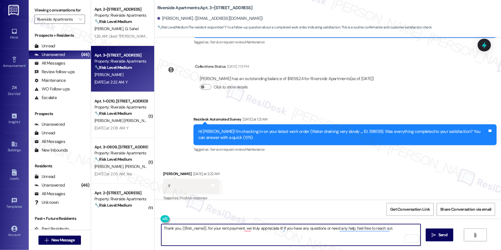
click at [339, 235] on textarea "Thank you, {{first_name}}, for your rent payment, we truly appreciate it! If yo…" at bounding box center [290, 235] width 259 height 22
paste textarea "Hi {{first_name}}, I’m happy to hear your work order has been completed! If you…"
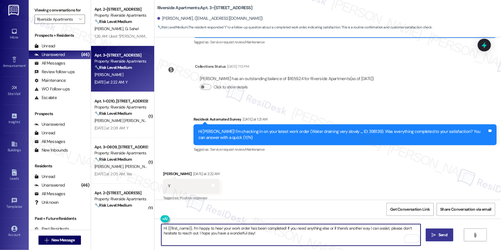
type textarea "Hi {{first_name}}, I’m happy to hear your work order has been completed! If you…"
click at [437, 236] on span "Send" at bounding box center [442, 235] width 11 height 6
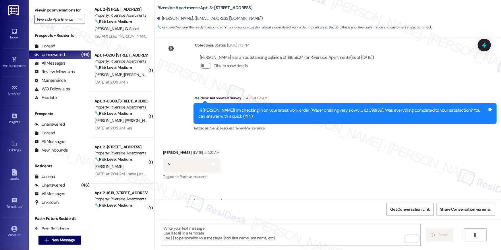
scroll to position [1554, 0]
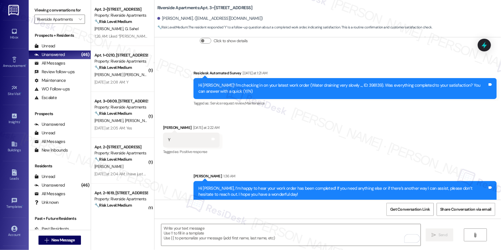
click at [279, 140] on div "Received via SMS [PERSON_NAME] [DATE] at 2:22 AM Y Tags and notes Tagged as: Po…" at bounding box center [327, 136] width 347 height 49
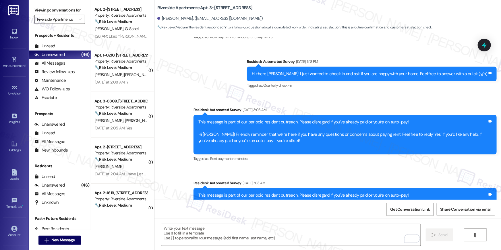
scroll to position [0, 0]
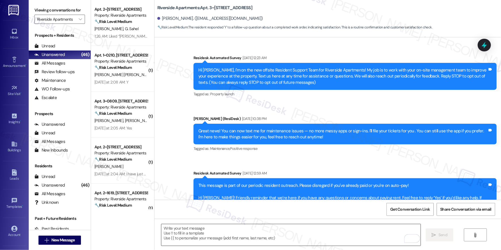
click at [297, 234] on textarea "To enrich screen reader interactions, please activate Accessibility in Grammarl…" at bounding box center [290, 235] width 259 height 22
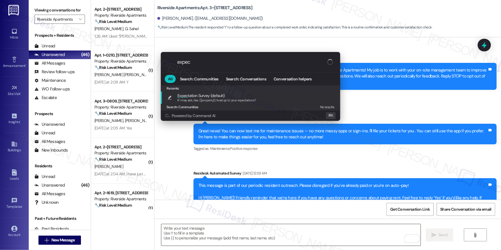
type input "expect"
type textarea "If I may ask...has {{property}} lived up to your expectations?"
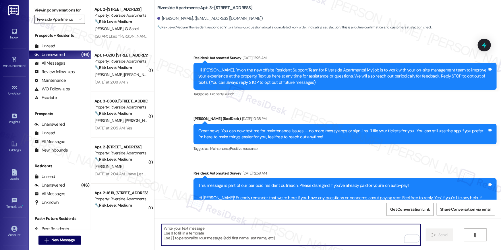
click at [116, 74] on span "[PERSON_NAME] [PERSON_NAME]" at bounding box center [123, 74] width 58 height 5
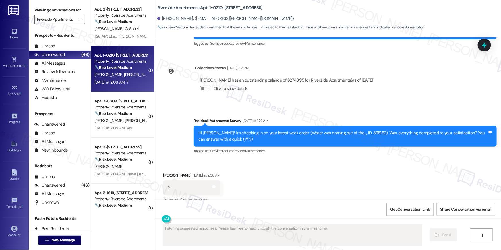
scroll to position [1444, 0]
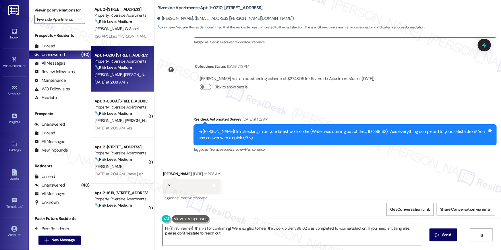
click at [357, 238] on textarea "Hi {{first_name}}, thanks for confirming! We're so glad to hear that work order…" at bounding box center [292, 235] width 259 height 22
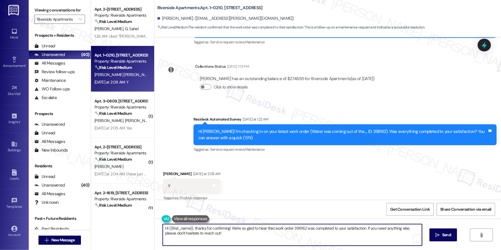
paste textarea "Hi {{first_name}}, I’m happy to hear your work order has been completed! If you…"
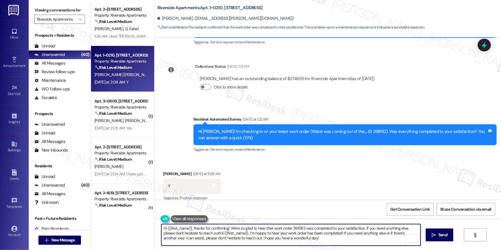
paste textarea "To enrich screen reader interactions, please activate Accessibility in Grammarl…"
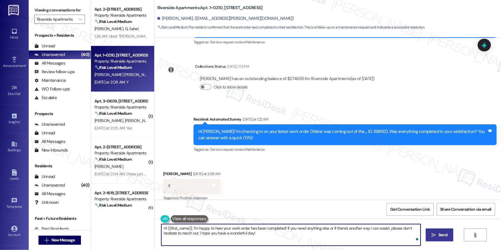
type textarea "Hi {{first_name}}, I’m happy to hear your work order has been completed! If you…"
click at [438, 239] on button " Send" at bounding box center [440, 235] width 28 height 13
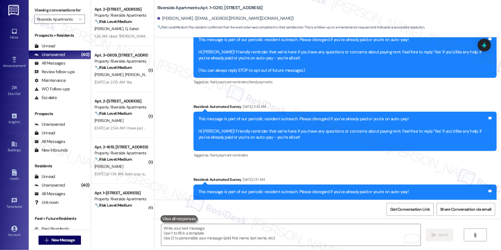
scroll to position [0, 0]
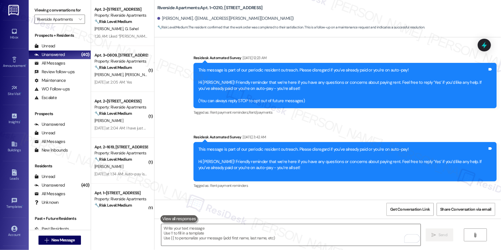
click at [305, 235] on textarea "To enrich screen reader interactions, please activate Accessibility in Grammarl…" at bounding box center [290, 235] width 259 height 22
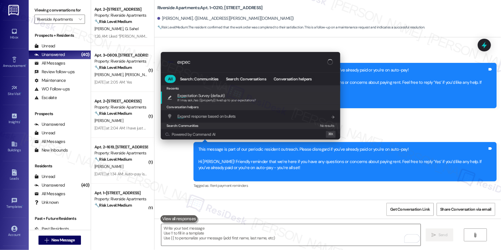
type input "expect"
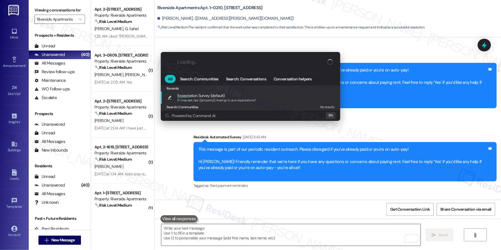
type textarea "If I may ask...has {{property}} lived up to your expectations?"
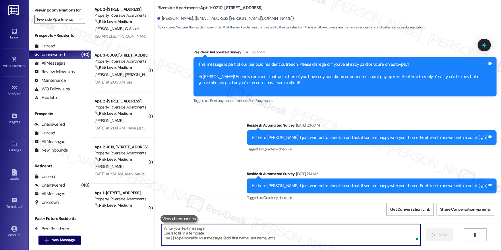
scroll to position [1444, 0]
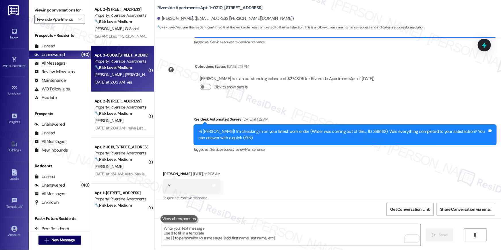
click at [124, 83] on div "[DATE] at 2:05 AM: Yes [DATE] at 2:05 AM: Yes" at bounding box center [113, 82] width 38 height 5
type textarea "Fetching suggested responses. Please feel free to read through the conversation…"
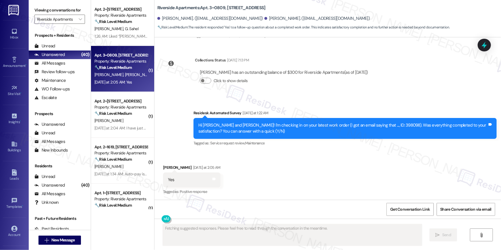
scroll to position [218, 0]
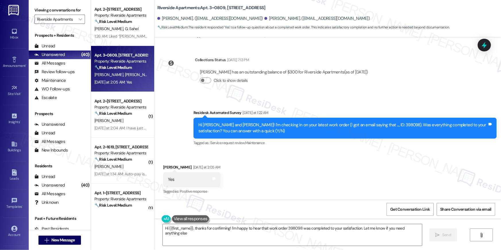
type textarea "Hi {{first_name}}, thanks for confirming! I'm happy to hear that work order 398…"
click at [281, 240] on textarea "Hi {{first_name}}, thanks for confirming! I'm happy to hear that work order 398…" at bounding box center [292, 235] width 259 height 22
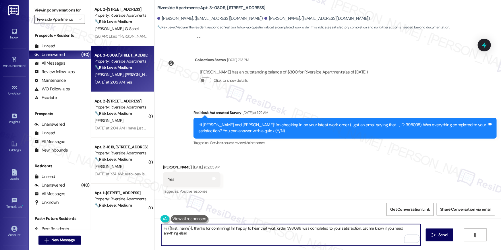
click at [370, 238] on textarea "Hi {{first_name}}, thanks for confirming! I'm happy to hear that work order 398…" at bounding box center [290, 235] width 259 height 22
click at [299, 235] on textarea "Hi {{first_name}}, thanks for confirming! I'm happy to hear that work order 398…" at bounding box center [290, 235] width 259 height 22
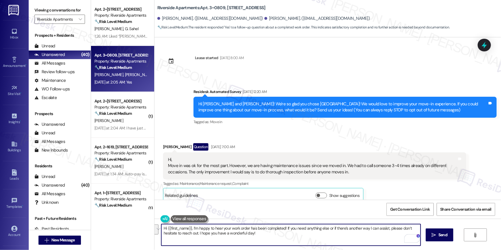
scroll to position [218, 0]
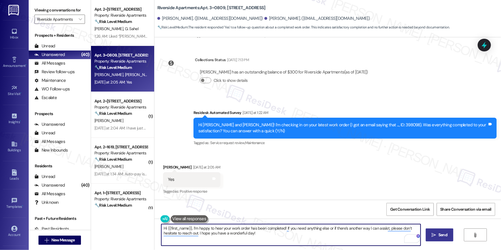
type textarea "Hi {{first_name}}, I’m happy to hear your work order has been completed! If you…"
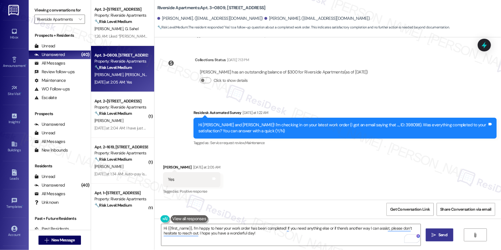
click at [446, 240] on button " Send" at bounding box center [440, 235] width 28 height 13
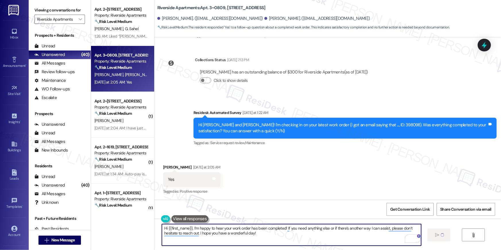
click at [341, 239] on textarea "Hi {{first_name}}, I’m happy to hear your work order has been completed! If you…" at bounding box center [291, 235] width 259 height 22
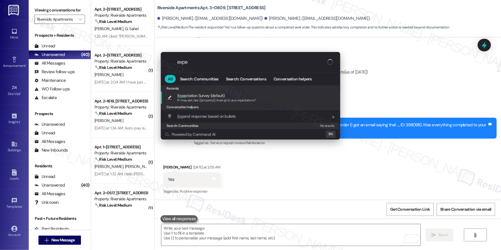
type input "expec"
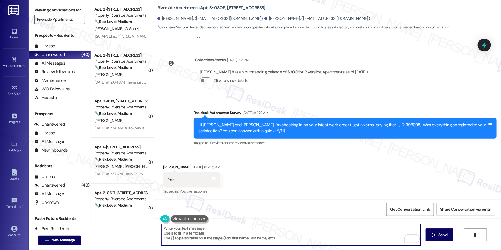
type textarea "If I may ask...has {{property}} lived up to your expectations?"
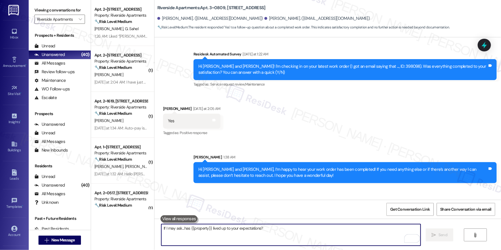
scroll to position [304, 0]
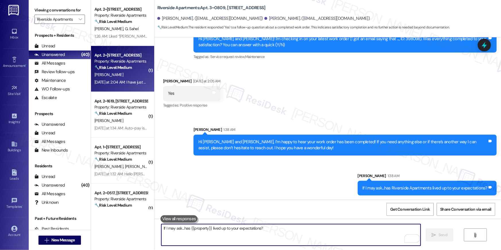
click at [125, 75] on div "[PERSON_NAME]" at bounding box center [121, 74] width 54 height 7
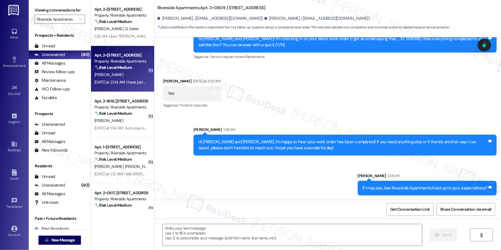
type textarea "Fetching suggested responses. Please feel free to read through the conversation…"
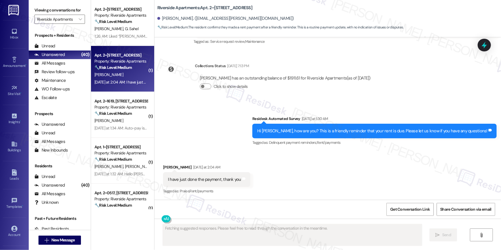
scroll to position [80, 0]
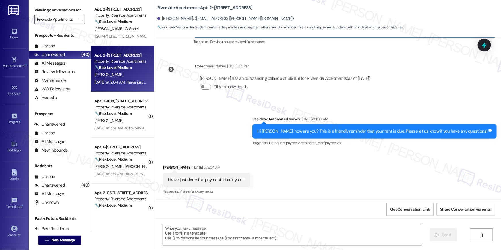
click at [301, 233] on textarea at bounding box center [292, 235] width 259 height 22
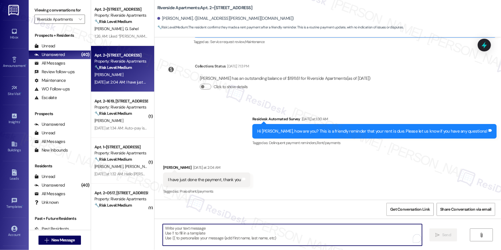
paste textarea "Thank you, {{first_name}}, for your rent payment, we truly appreciate it! If yo…"
type textarea "Thank you, {{first_name}}, for your rent payment, we truly appreciate it! If yo…"
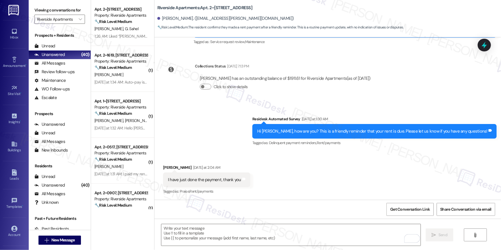
drag, startPoint x: 286, startPoint y: 176, endPoint x: 291, endPoint y: 179, distance: 6.0
click at [286, 176] on div "Received via SMS [PERSON_NAME] [DATE] at 2:04 AM I have just done the payment, …" at bounding box center [327, 176] width 347 height 49
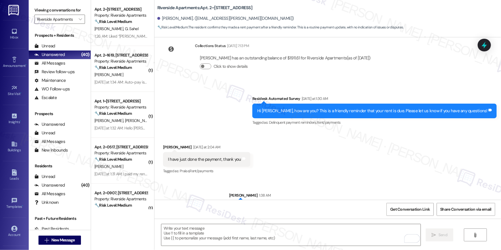
scroll to position [120, 0]
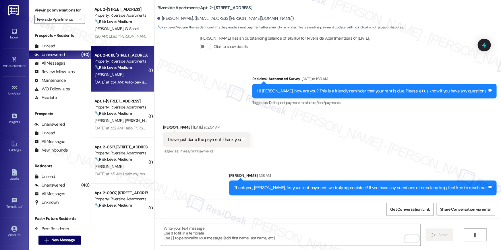
click at [117, 76] on div "[PERSON_NAME]" at bounding box center [121, 74] width 54 height 7
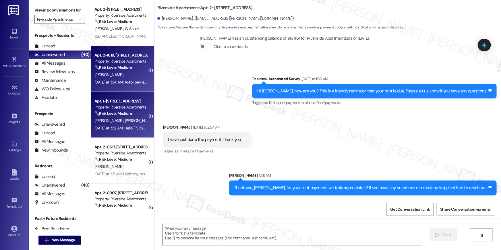
type textarea "Fetching suggested responses. Please feel free to read through the conversation…"
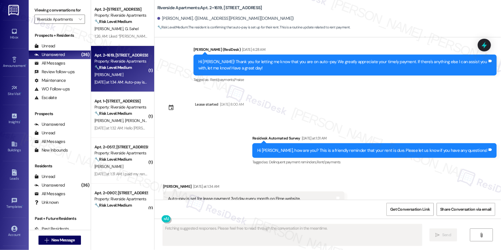
scroll to position [3228, 0]
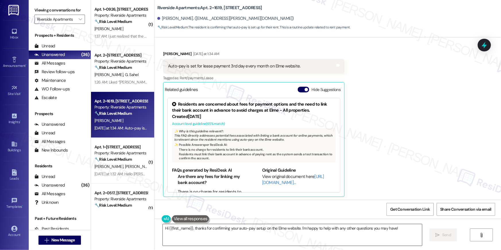
click at [374, 243] on textarea "Hi {{first_name}}, thanks for confirming your auto-pay setup on the Elme websit…" at bounding box center [292, 235] width 259 height 22
drag, startPoint x: 374, startPoint y: 243, endPoint x: 367, endPoint y: 237, distance: 9.0
click at [374, 243] on textarea "Hi {{first_name}}, thanks for confirming your auto-pay setup on the Elme websit…" at bounding box center [292, 235] width 259 height 22
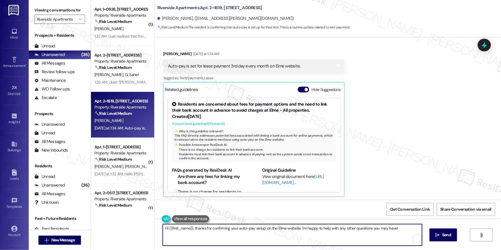
paste textarea "Thank you so much for your payment, {{first_name}}! I’m sorry if the rent remin…"
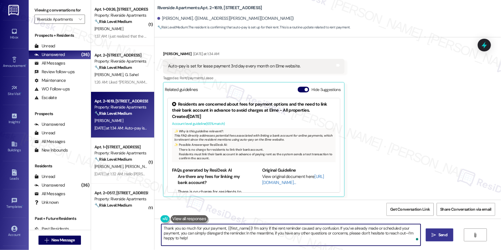
type textarea "Thank you so much for your payment, {{first_name}}! I’m sorry if the rent remin…"
click at [436, 239] on button " Send" at bounding box center [440, 235] width 28 height 13
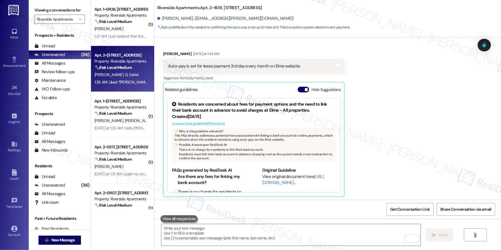
click at [125, 73] on span "G. Sahel" at bounding box center [131, 74] width 13 height 5
type textarea "Fetching suggested responses. Please feel free to read through the conversation…"
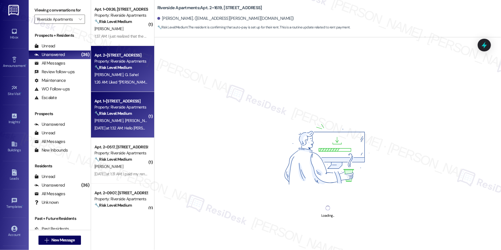
click at [116, 116] on strong "🔧 Risk Level: Medium" at bounding box center [112, 113] width 37 height 5
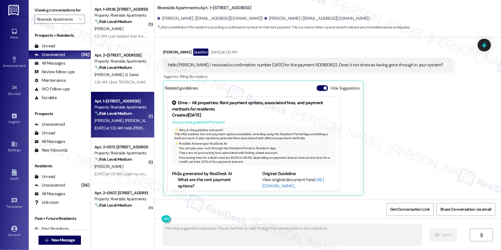
scroll to position [196, 0]
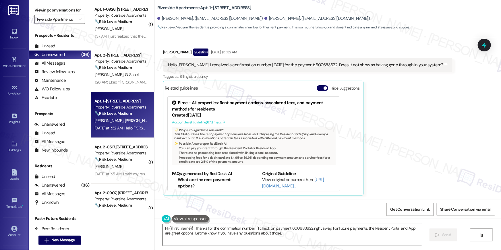
click at [310, 238] on textarea "Hi {{first_name}}! Thanks for the confirmation number. I'll check on payment 60…" at bounding box center [292, 235] width 259 height 22
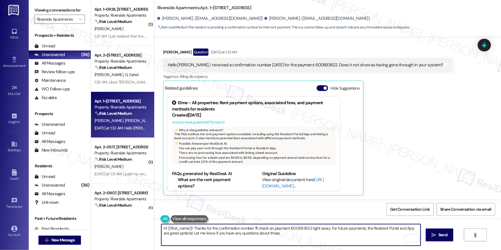
paste textarea "Thank you so much for your payment, {{first_name}}! I’m sorry if the rent remin…"
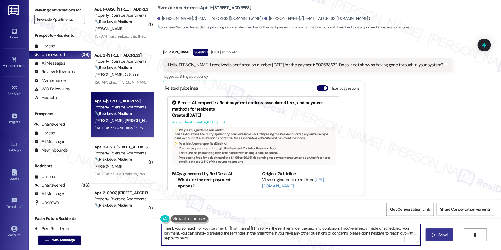
type textarea "Thank you so much for your payment, {{first_name}}! I’m sorry if the rent remin…"
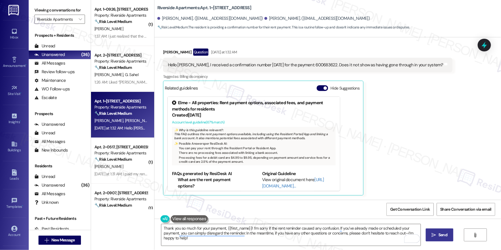
click at [438, 236] on span "Send" at bounding box center [442, 235] width 9 height 6
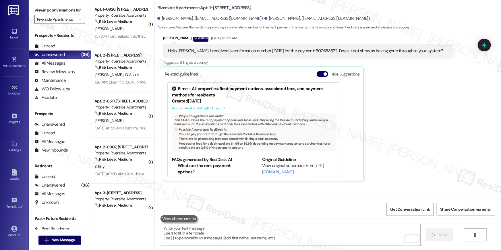
scroll to position [248, 0]
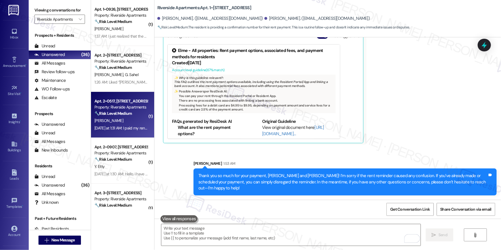
click at [117, 106] on div "Property: Riverside Apartments" at bounding box center [120, 107] width 53 height 6
type textarea "Fetching suggested responses. Please feel free to read through the conversation…"
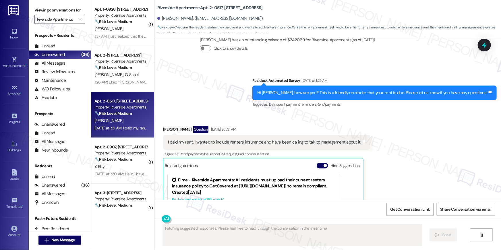
scroll to position [1708, 0]
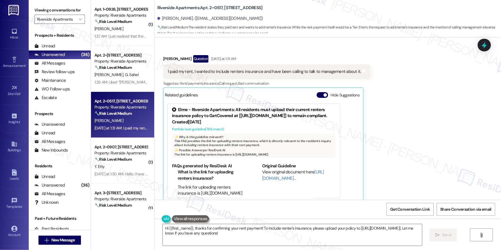
click at [407, 114] on div "Received via SMS [PERSON_NAME] Question [DATE] at 1:31 AM I paid my rent, I wan…" at bounding box center [327, 124] width 347 height 165
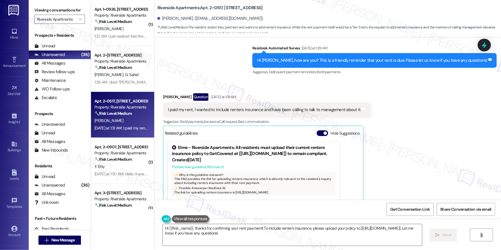
scroll to position [1659, 0]
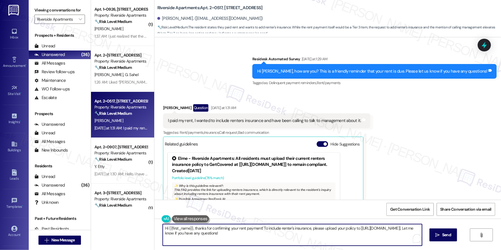
click at [374, 241] on textarea "Hi {{first_name}}, thanks for confirming your rent payment! To include renter's…" at bounding box center [292, 235] width 259 height 22
drag, startPoint x: 227, startPoint y: 234, endPoint x: 161, endPoint y: 234, distance: 65.8
click at [161, 234] on textarea "Hi {{first_name}}, thanks for confirming your rent payment! To include renter's…" at bounding box center [290, 235] width 259 height 22
drag, startPoint x: 193, startPoint y: 236, endPoint x: 190, endPoint y: 235, distance: 3.2
click at [193, 236] on textarea "Hi {{first_name}}, thanks for confirming your rent payment! To include renter's…" at bounding box center [290, 235] width 259 height 22
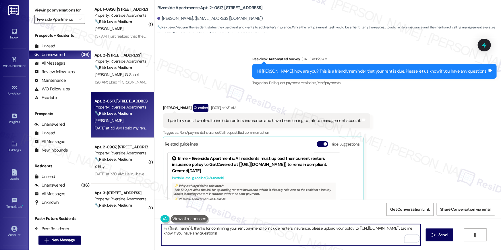
drag, startPoint x: 161, startPoint y: 233, endPoint x: 226, endPoint y: 234, distance: 64.9
click at [226, 234] on textarea "Hi {{first_name}}, thanks for confirming your rent payment! To include renter's…" at bounding box center [290, 235] width 259 height 22
click at [245, 237] on textarea "Hi {{first_name}}, thanks for confirming your rent payment! To include renter's…" at bounding box center [290, 235] width 259 height 22
click at [255, 235] on textarea "Hi {{first_name}}, thanks for confirming your rent payment! To include renter's…" at bounding box center [290, 235] width 259 height 22
drag, startPoint x: 258, startPoint y: 228, endPoint x: 353, endPoint y: 228, distance: 94.7
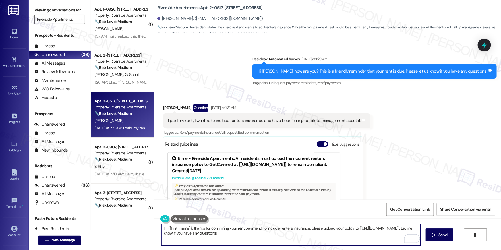
click at [353, 228] on textarea "Hi {{first_name}}, thanks for confirming your rent payment! To include renter's…" at bounding box center [290, 235] width 259 height 22
drag, startPoint x: 365, startPoint y: 229, endPoint x: 259, endPoint y: 228, distance: 105.9
click at [259, 228] on textarea "Hi {{first_name}}, thanks for confirming your rent payment! To include renter's…" at bounding box center [290, 235] width 259 height 22
paste textarea "[URL][DOMAIN_NAME]"
drag, startPoint x: 227, startPoint y: 233, endPoint x: 161, endPoint y: 233, distance: 66.3
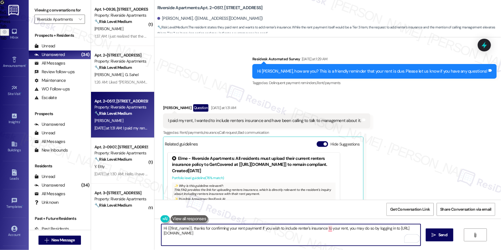
click at [161, 233] on textarea "Hi {{first_name}}, thanks for confirming your rent payment! If you wish to incl…" at bounding box center [290, 235] width 259 height 22
paste textarea "/auth/register"
click at [327, 209] on span "in" at bounding box center [327, 210] width 4 height 5
type textarea "Hi {{first_name}}, thanks for confirming your rent payment! If you wish to incl…"
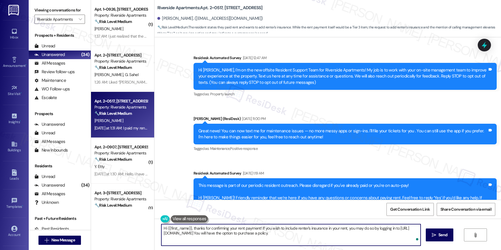
type textarea "Hi {{first_name}}, thanks for confirming your rent payment! If you wish to incl…"
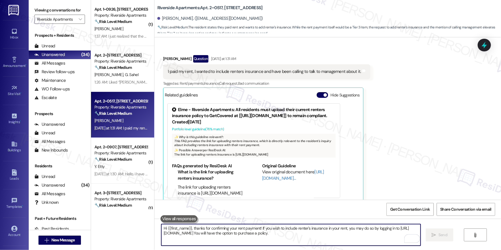
scroll to position [1708, 0]
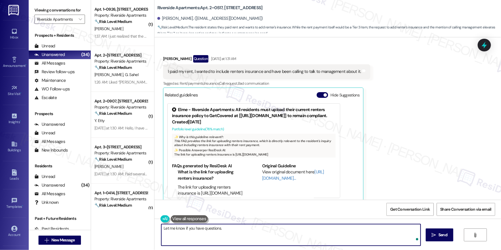
type textarea "Let me know if you have questions."
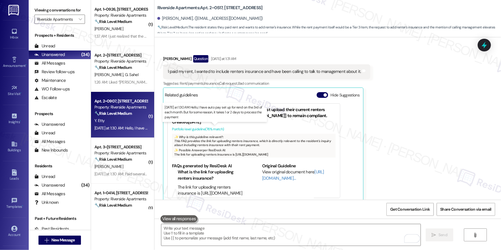
click at [122, 127] on div "[DATE] at 1:30 AM: Hello, I have auto pay set up for rend on the 3rd of each mo…" at bounding box center [215, 127] width 243 height 5
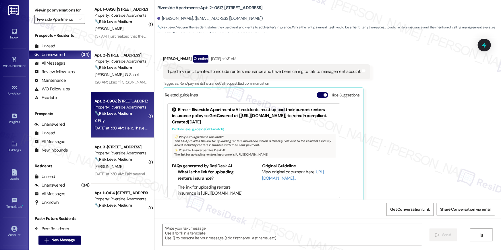
type textarea "Fetching suggested responses. Please feel free to read through the conversation…"
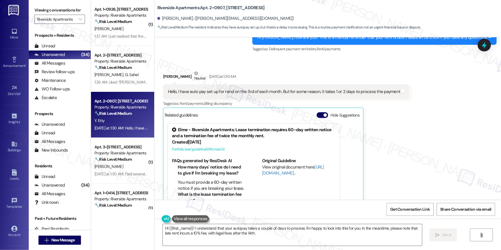
scroll to position [1825, 0]
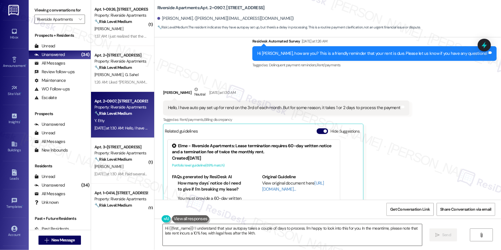
click at [371, 239] on textarea "Hi {{first_name}}! I understand that your autopay takes a couple of days to pro…" at bounding box center [292, 235] width 259 height 22
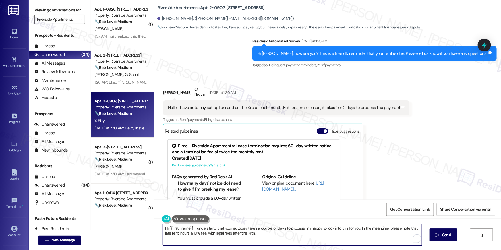
paste textarea "Thank you so much for your payment, {{first_name}}! I’m sorry if the rent remin…"
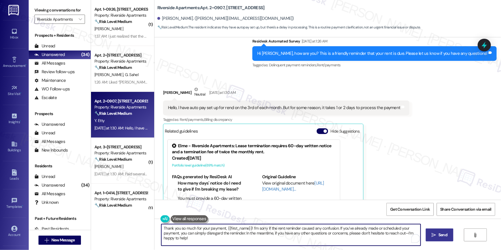
type textarea "Thank you so much for your payment, {{first_name}}! I’m sorry if the rent remin…"
click at [432, 236] on icon "" at bounding box center [434, 235] width 4 height 5
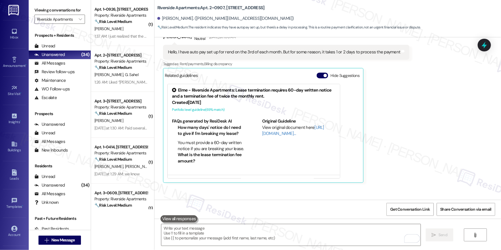
scroll to position [1908, 0]
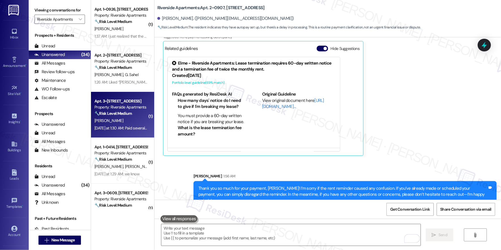
click at [135, 118] on div "[PERSON_NAME]" at bounding box center [121, 120] width 54 height 7
type textarea "Fetching suggested responses. Please feel free to read through the conversation…"
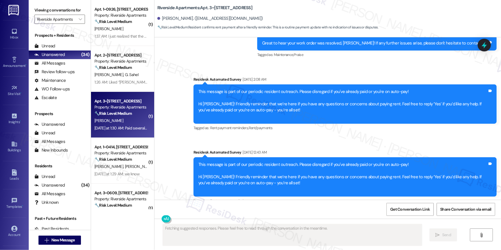
scroll to position [2042, 0]
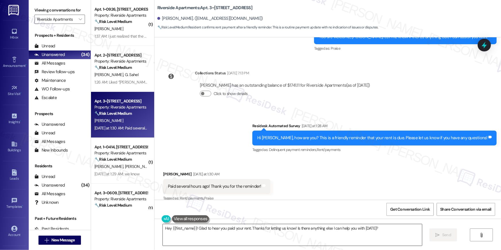
drag, startPoint x: 288, startPoint y: 236, endPoint x: 292, endPoint y: 235, distance: 4.1
click at [290, 235] on textarea "Hey {{first_name}}! Glad to hear you paid your rent. Thanks for letting us know…" at bounding box center [292, 235] width 259 height 22
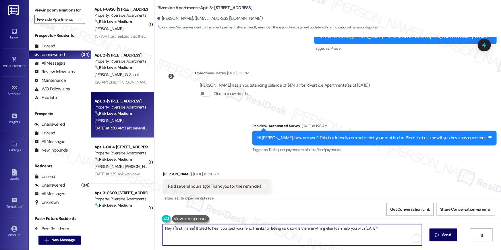
click at [293, 229] on textarea "Hey {{first_name}}! Glad to hear you paid your rent. Thanks for letting us know…" at bounding box center [292, 235] width 259 height 22
type textarea "Hey {{first_name}}! Glad to hear you paid your rent. Thanks for letting us know!"
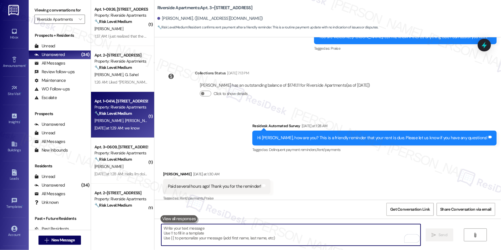
click at [125, 121] on span "[PERSON_NAME]" at bounding box center [139, 120] width 29 height 5
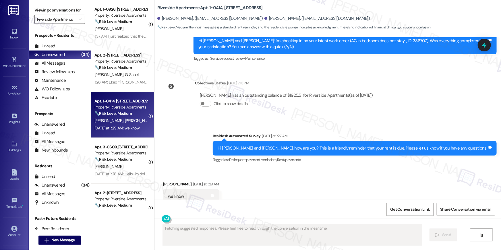
scroll to position [821, 0]
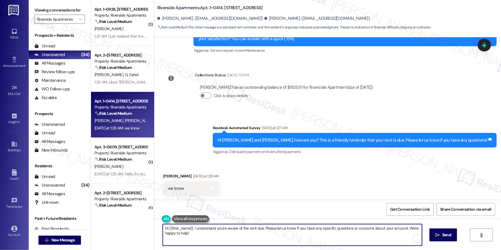
click at [235, 241] on textarea "Hi {{first_name}}, I understand you're aware of the rent due. Please let us kno…" at bounding box center [292, 235] width 259 height 22
drag, startPoint x: 167, startPoint y: 227, endPoint x: 147, endPoint y: 225, distance: 19.9
click at [147, 225] on div "( 1 ) Apt. 1~0926, [STREET_ADDRESS] Property: Riverside Apartments 🔧 Risk Level…" at bounding box center [296, 125] width 410 height 250
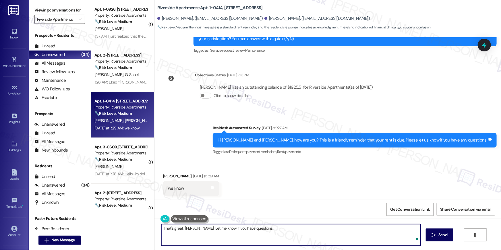
type textarea "That's great, [PERSON_NAME]. Let me know if you have questions."
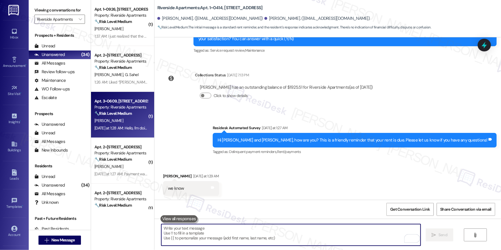
click at [114, 118] on div "[PERSON_NAME]" at bounding box center [121, 120] width 54 height 7
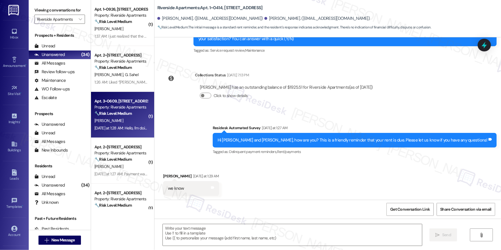
type textarea "Fetching suggested responses. Please feel free to read through the conversation…"
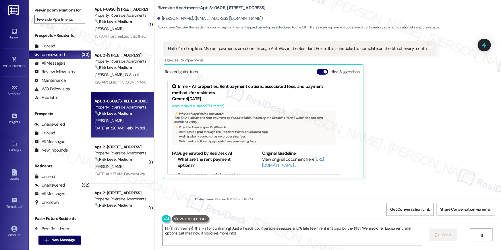
scroll to position [5983, 0]
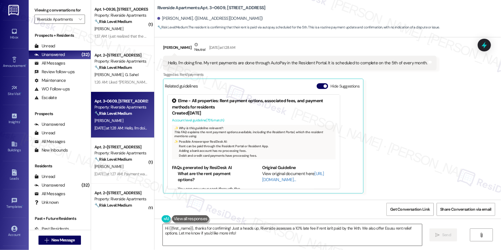
click at [292, 238] on textarea "Hi {{first_name}}, thanks for confirming! Just a heads up, Riverside assesses a…" at bounding box center [292, 235] width 259 height 22
paste textarea "Thank you so much for your payment, {{first_name}}! I’m sorry if the rent remin…"
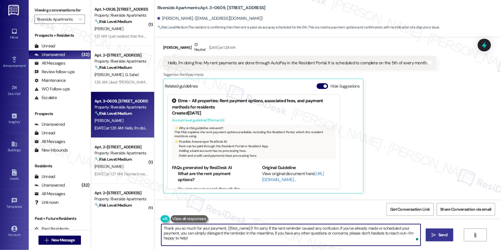
type textarea "Thank you so much for your payment, {{first_name}}! I’m sorry if the rent remin…"
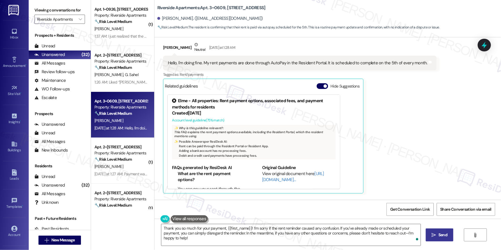
click at [434, 235] on icon "" at bounding box center [434, 235] width 4 height 5
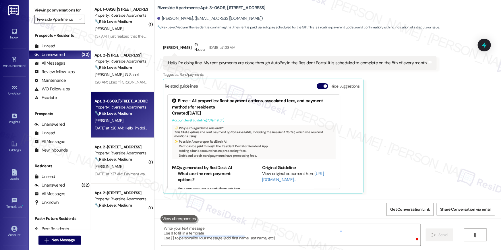
scroll to position [5972, 0]
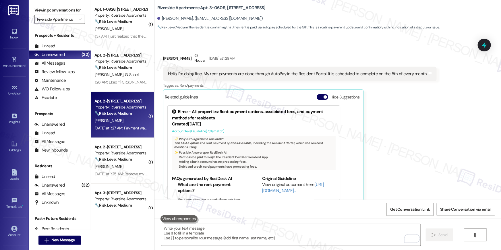
click at [125, 119] on div "[PERSON_NAME]" at bounding box center [121, 120] width 54 height 7
type textarea "Fetching suggested responses. Please feel free to read through the conversation…"
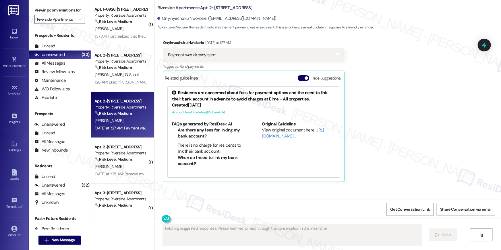
scroll to position [1245, 0]
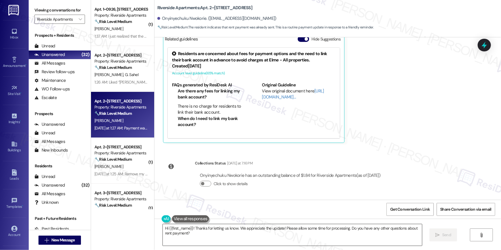
click at [333, 234] on textarea "Hi {{first_name}}! Thanks for letting us know. We appreciate the update! Please…" at bounding box center [292, 235] width 259 height 22
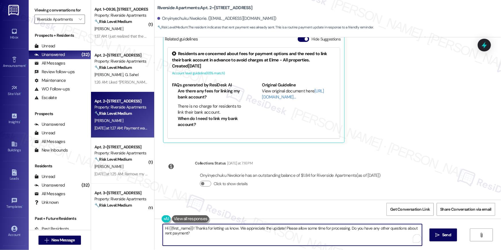
paste textarea "Thank you so much for your payment, {{first_name}}! I’m sorry if the rent remin…"
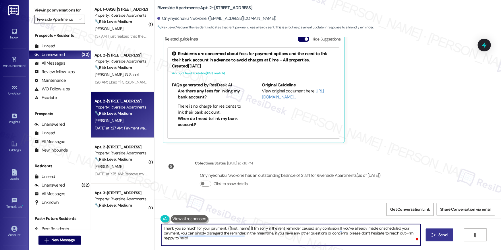
type textarea "Thank you so much for your payment, {{first_name}}! I’m sorry if the rent remin…"
click at [433, 235] on icon "" at bounding box center [434, 235] width 4 height 5
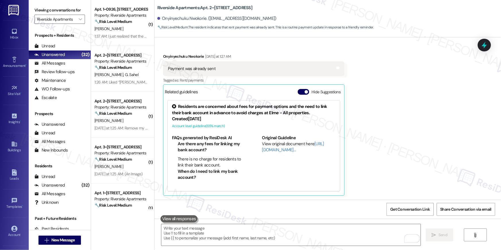
scroll to position [1291, 0]
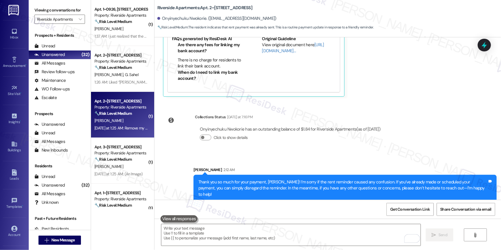
click at [132, 107] on div "Property: Riverside Apartments" at bounding box center [120, 107] width 53 height 6
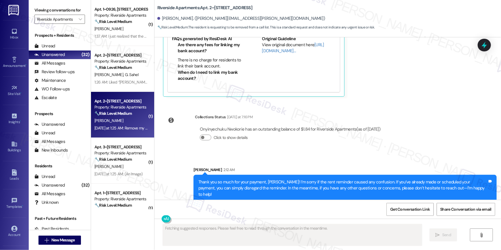
scroll to position [1391, 0]
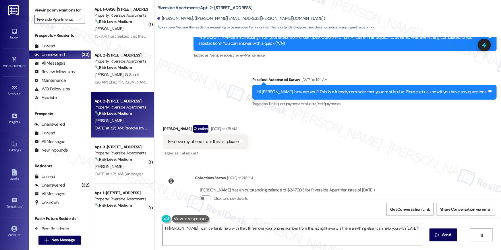
click at [260, 134] on div "Received via SMS [PERSON_NAME] Question [DATE] at 1:25 AM Remove my phone from …" at bounding box center [327, 137] width 347 height 50
click at [405, 231] on textarea "Hi [PERSON_NAME], I can certainly help with that! I'll remove your phone number…" at bounding box center [292, 235] width 259 height 22
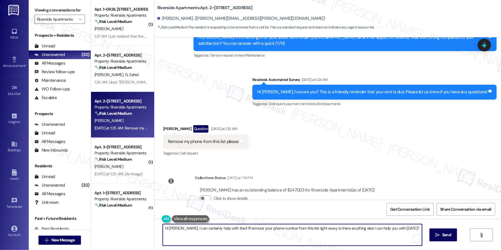
paste textarea "If you no longer want to receive these messages, please reply STOP (all in capi…"
click at [161, 228] on textarea "If you no longer want to receive these messages, please reply STOP (all in capi…" at bounding box center [290, 235] width 259 height 22
type textarea "Hi [PERSON_NAME], If you no longer want to receive these messages, please reply…"
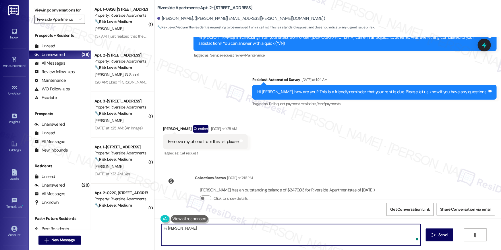
paste textarea "If you no longer want to receive these messages, please reply STOP (all in capi…"
type textarea "Hi [PERSON_NAME], If you no longer want to receive these messages, please reply…"
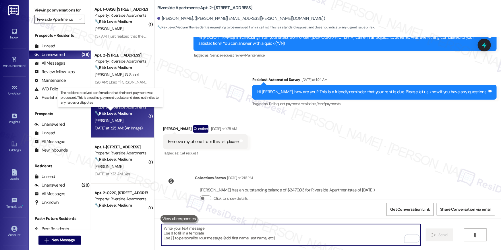
click at [103, 111] on strong "🔧 Risk Level: Medium" at bounding box center [112, 113] width 37 height 5
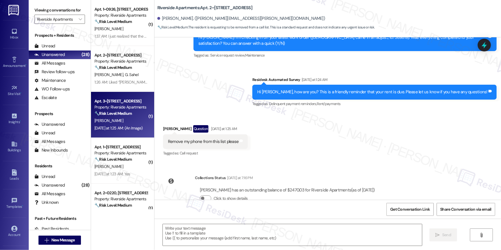
type textarea "Fetching suggested responses. Please feel free to read through the conversation…"
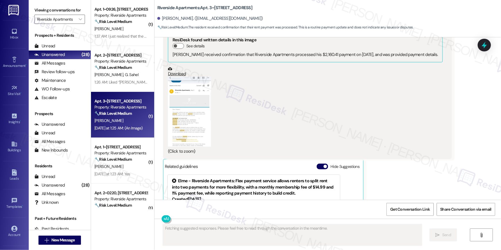
type textarea "Fetching suggested responses. Please feel free to read through the conversation…"
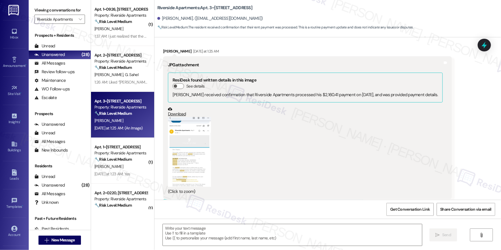
scroll to position [1629, 0]
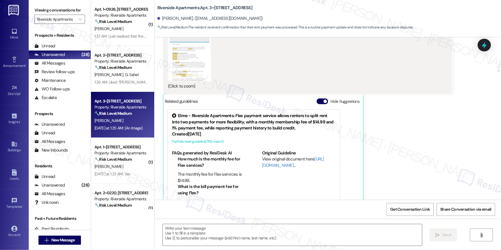
scroll to position [1720, 0]
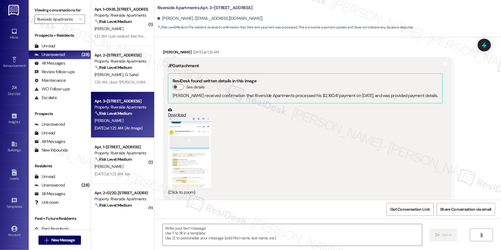
click at [184, 120] on button "Zoom image" at bounding box center [189, 152] width 43 height 69
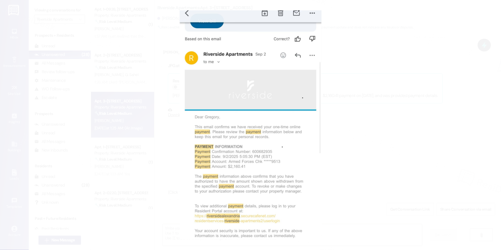
click at [352, 163] on button "Unzoom image" at bounding box center [250, 125] width 501 height 250
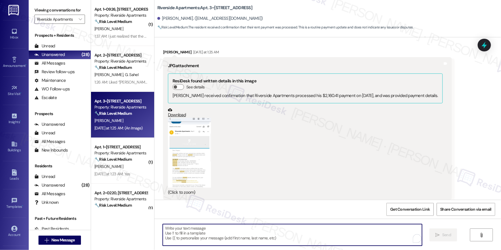
click at [288, 233] on textarea "To enrich screen reader interactions, please activate Accessibility in Grammarl…" at bounding box center [292, 235] width 259 height 22
click at [229, 232] on textarea "To enrich screen reader interactions, please activate Accessibility in Grammarl…" at bounding box center [290, 235] width 259 height 22
paste textarea "Thank you, {{first_name}}, for your rent payment, we truly appreciate it! If yo…"
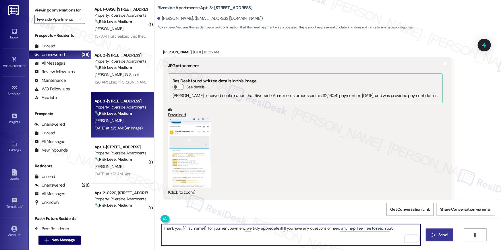
type textarea "Thank you, {{first_name}}, for your rent payment, we truly appreciate it! If yo…"
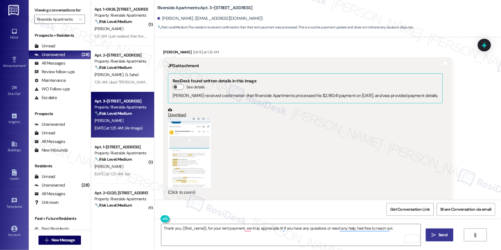
click at [438, 232] on span "Send" at bounding box center [442, 235] width 11 height 6
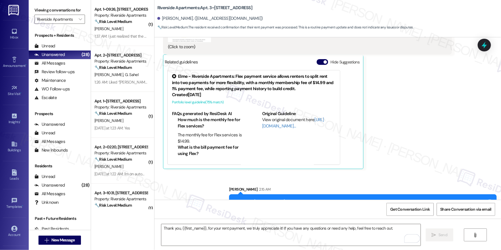
scroll to position [1866, 0]
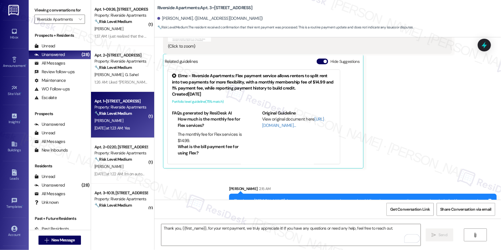
click at [131, 115] on div "🔧 Risk Level: Medium The resident is simply confirming the completion of a work…" at bounding box center [120, 114] width 53 height 6
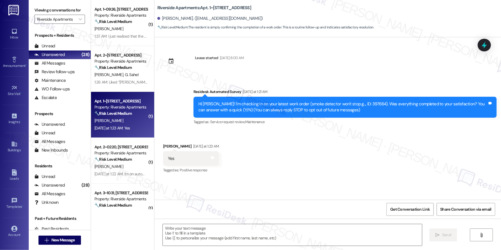
type textarea "Fetching suggested responses. Please feel free to read through the conversation…"
click at [273, 155] on div "Received via SMS [PERSON_NAME] [DATE] at 1:23 AM Yes Tags and notes Tagged as: …" at bounding box center [327, 154] width 347 height 49
click at [319, 237] on textarea at bounding box center [292, 235] width 259 height 22
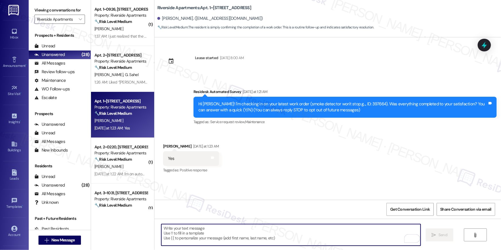
click at [292, 233] on textarea "To enrich screen reader interactions, please activate Accessibility in Grammarl…" at bounding box center [290, 235] width 259 height 22
paste textarea "Hi {{first_name}}, I’m happy to hear your work order has been completed! If you…"
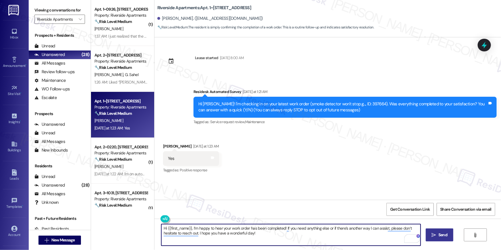
type textarea "Hi {{first_name}}, I’m happy to hear your work order has been completed! If you…"
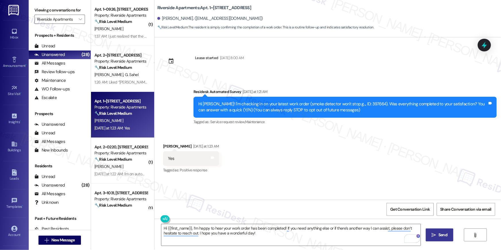
click at [439, 237] on span "Send" at bounding box center [442, 235] width 9 height 6
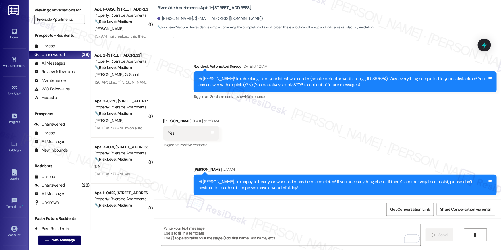
scroll to position [0, 0]
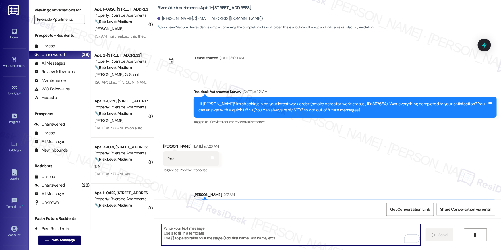
click at [298, 237] on textarea "To enrich screen reader interactions, please activate Accessibility in Grammarl…" at bounding box center [290, 235] width 259 height 22
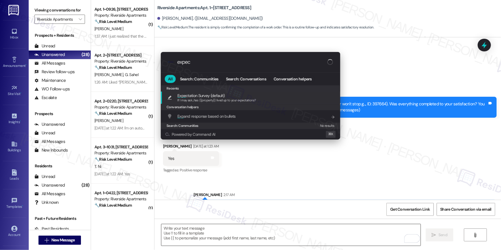
type input "expect"
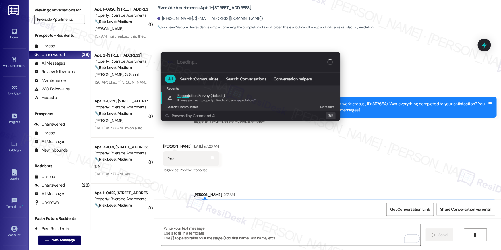
type textarea "If I may ask...has {{property}} lived up to your expectations?"
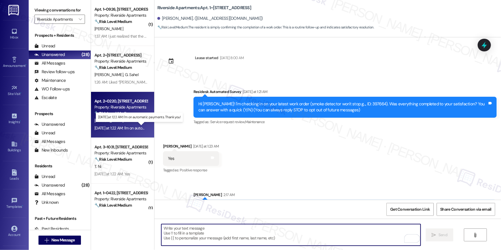
click at [115, 127] on div "Yesterday at 1:22 AM: I'm on automatic payments. Thank you! Yesterday at 1:22 A…" at bounding box center [141, 127] width 95 height 5
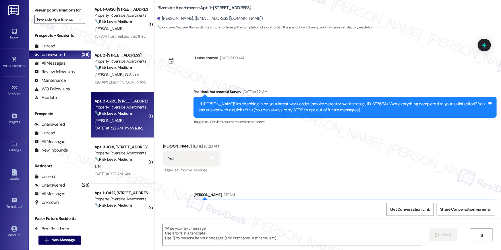
type textarea "Fetching suggested responses. Please feel free to read through the conversation…"
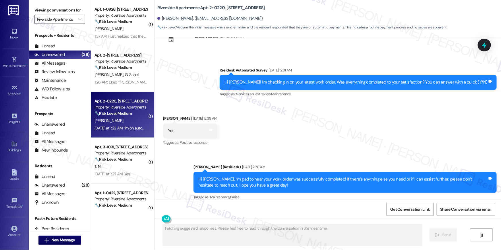
scroll to position [2901, 0]
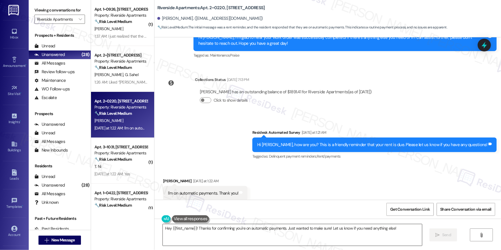
click at [325, 235] on textarea "Hey {{first_name}}! Thanks for confirming you're on automatic payments. Just wa…" at bounding box center [292, 235] width 259 height 22
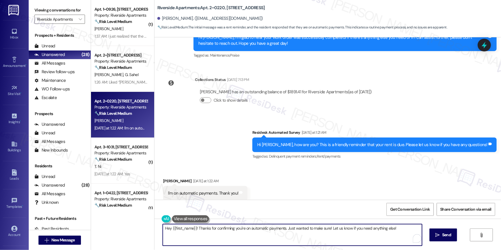
paste textarea "Thank you so much for your payment, {{first_name}}! I’m sorry if the rent remin…"
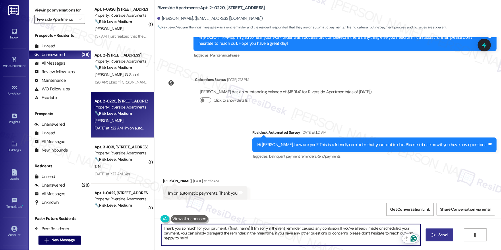
type textarea "Thank you so much for your payment, {{first_name}}! I’m sorry if the rent remin…"
click at [445, 232] on span "Send" at bounding box center [442, 235] width 9 height 6
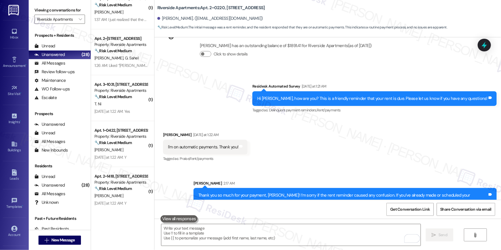
scroll to position [70, 0]
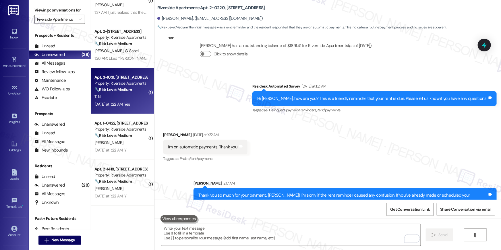
click at [111, 87] on strong "🔧 Risk Level: Medium" at bounding box center [112, 89] width 37 height 5
type textarea "Fetching suggested responses. Please feel free to read through the conversation…"
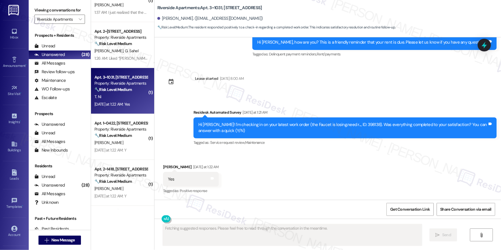
scroll to position [1542, 0]
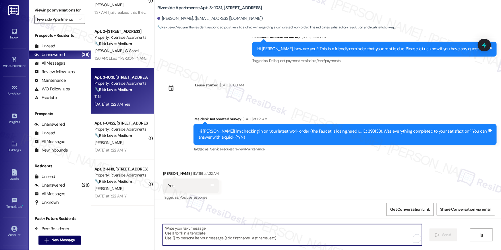
click at [291, 234] on textarea "To enrich screen reader interactions, please activate Accessibility in Grammarl…" at bounding box center [292, 235] width 259 height 22
paste textarea "Thank you so much for your payment, {{first_name}}! I’m sorry if the rent remin…"
type textarea "Thank you so much for your payment, {{first_name}}! I’m sorry if the rent remin…"
click at [330, 233] on textarea "To enrich screen reader interactions, please activate Accessibility in Grammarl…" at bounding box center [290, 235] width 259 height 22
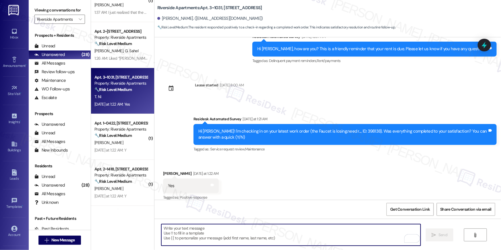
paste textarea "Hi {{first_name}}, I’m happy to hear your work order has been completed! If you…"
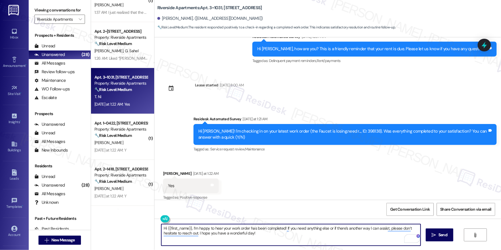
type textarea "Hi {{first_name}}, I’m happy to hear your work order has been completed! If you…"
click at [435, 233] on icon "" at bounding box center [434, 235] width 4 height 5
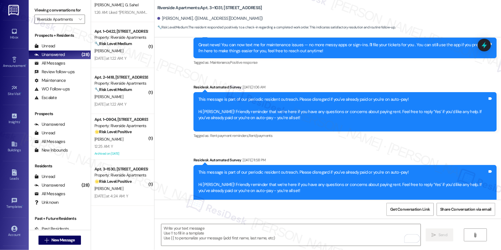
scroll to position [0, 0]
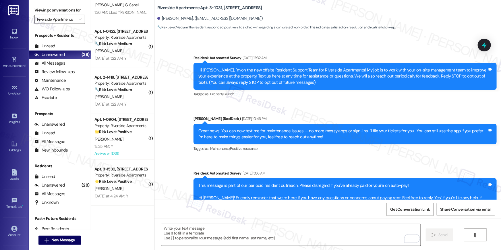
click at [359, 232] on textarea "To enrich screen reader interactions, please activate Accessibility in Grammarl…" at bounding box center [290, 235] width 259 height 22
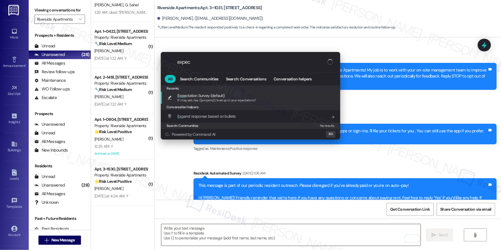
type input "expect"
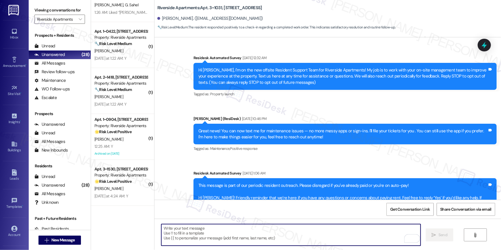
type textarea "If I may ask...has {{property}} lived up to your expectations?"
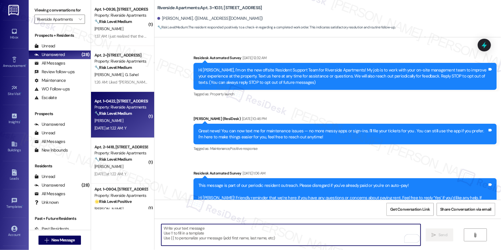
click at [108, 121] on div "S. Abbas" at bounding box center [121, 120] width 54 height 7
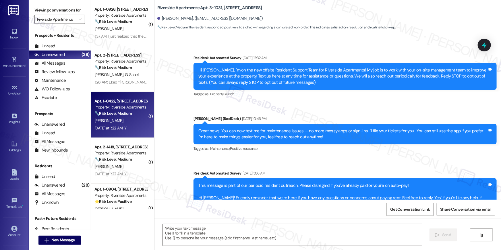
type textarea "Fetching suggested responses. Please feel free to read through the conversation…"
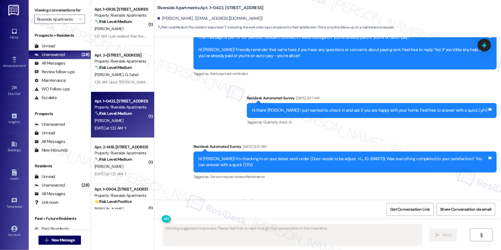
scroll to position [2029, 0]
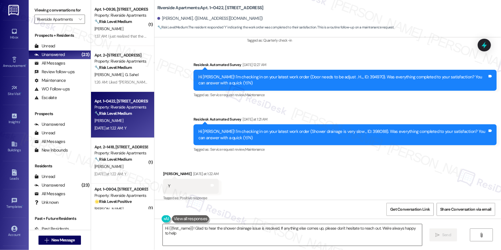
type textarea "Hi {{first_name}}! Glad to hear the shower drainage issue is resolved. If anyth…"
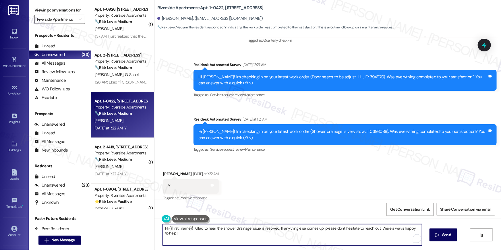
click at [285, 243] on textarea "Hi {{first_name}}! Glad to hear the shower drainage issue is resolved. If anyth…" at bounding box center [292, 235] width 259 height 22
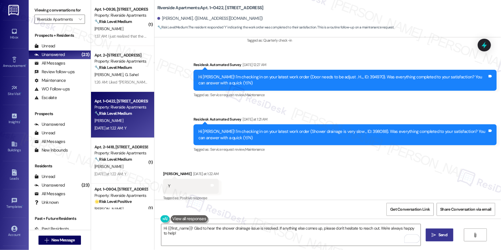
click at [440, 235] on span "Send" at bounding box center [442, 235] width 9 height 6
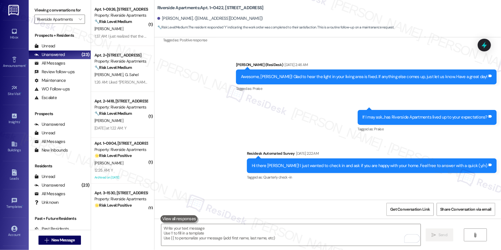
scroll to position [1522, 0]
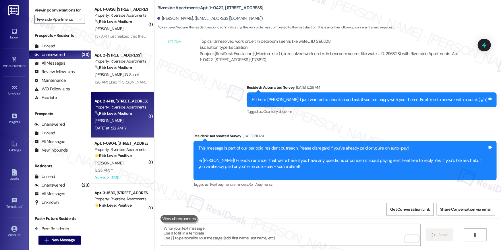
click at [112, 115] on strong "🔧 Risk Level: Medium" at bounding box center [112, 113] width 37 height 5
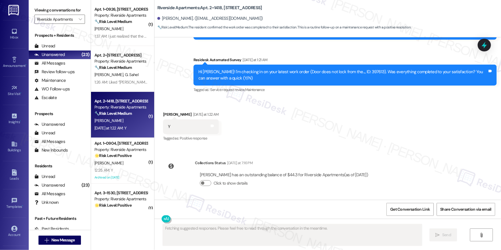
scroll to position [377, 0]
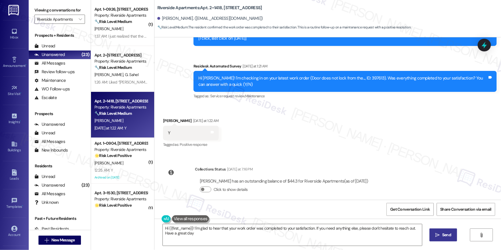
type textarea "Hi {{first_name}}! I'm glad to hear that your work order was completed to your …"
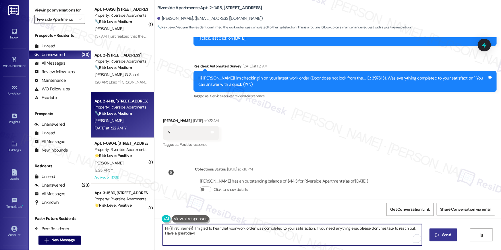
click at [323, 233] on textarea "Hi {{first_name}}! I'm glad to hear that your work order was completed to your …" at bounding box center [292, 235] width 259 height 22
click at [442, 236] on span "Send" at bounding box center [446, 235] width 9 height 6
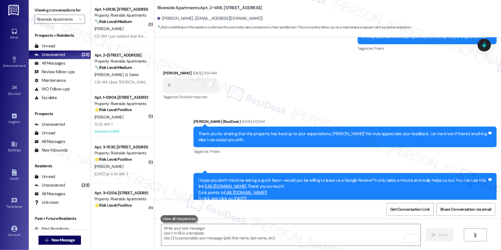
scroll to position [283, 0]
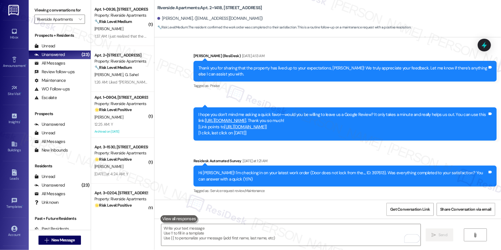
click at [246, 118] on link "https://www.theresidesk.com/links/review-oHqgS48Rw" at bounding box center [225, 121] width 41 height 6
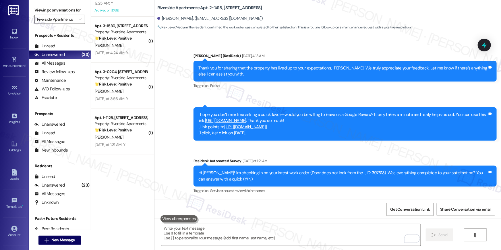
scroll to position [0, 0]
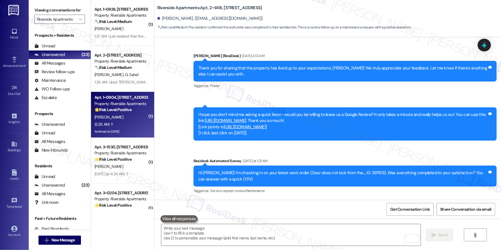
click at [115, 105] on div "Property: Riverside Apartments" at bounding box center [120, 104] width 53 height 6
type textarea "Fetching suggested responses. Please feel free to read through the conversation…"
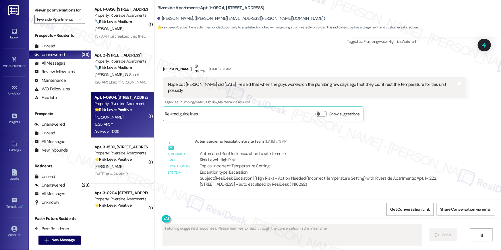
scroll to position [3428, 0]
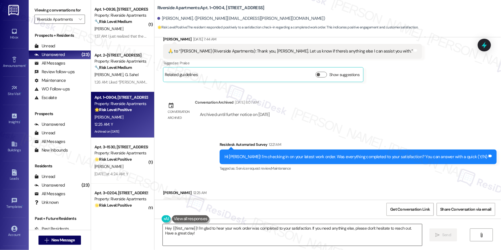
click at [310, 238] on textarea "Hey {{first_name}}! I'm glad to hear your work order was completed to your sati…" at bounding box center [292, 235] width 259 height 22
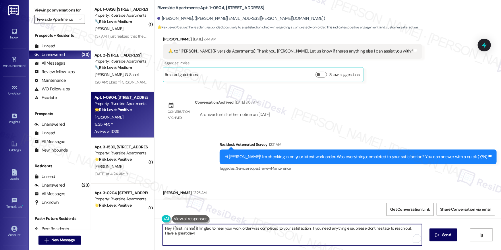
click at [310, 238] on textarea "Hey {{first_name}}! I'm glad to hear your work order was completed to your sati…" at bounding box center [292, 235] width 259 height 22
paste textarea "i {{first_name}}, I’m happy to hear your work order has been completed! If you …"
type textarea "Hi {{first_name}}, I’m happy to hear your work order has been completed! If you…"
click at [442, 234] on span "Send" at bounding box center [446, 235] width 9 height 6
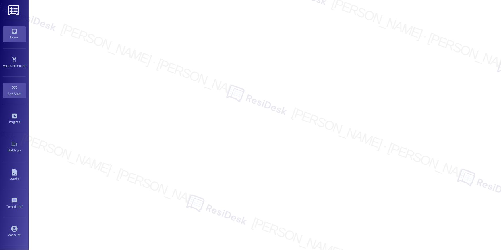
click at [14, 35] on div "Inbox" at bounding box center [14, 37] width 29 height 6
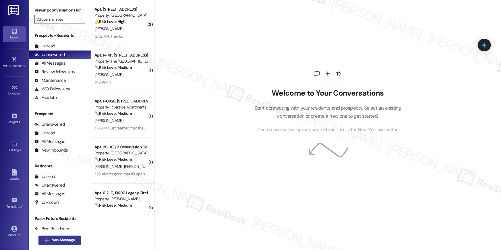
click at [55, 242] on span "New Message" at bounding box center [63, 240] width 24 height 6
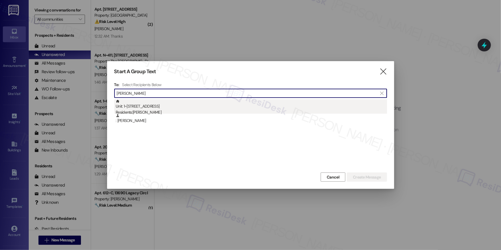
type input "[PERSON_NAME]"
click at [152, 104] on div "Unit: 1~0524 - 5860 Cameron Run Terrace Residents: [PERSON_NAME]" at bounding box center [251, 107] width 271 height 16
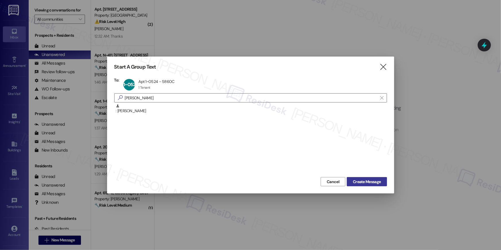
click at [365, 178] on button "Create Message" at bounding box center [367, 181] width 40 height 9
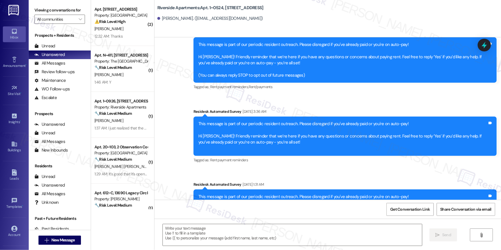
type textarea "Fetching suggested responses. Please feel free to read through the conversation…"
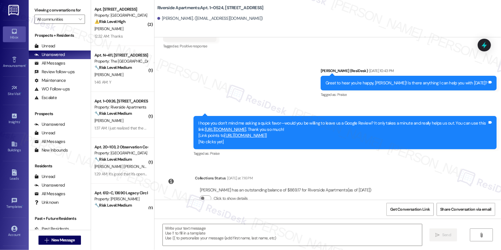
scroll to position [1224, 0]
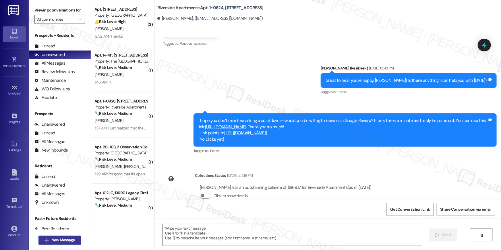
click at [64, 243] on button " New Message" at bounding box center [59, 240] width 42 height 9
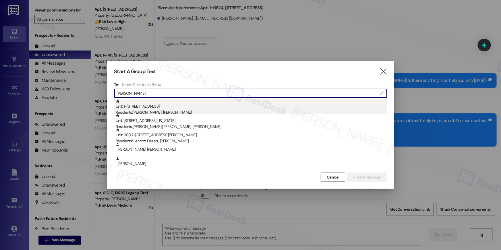
type input "[PERSON_NAME]"
click at [219, 112] on div "Residents: [PERSON_NAME], [PERSON_NAME]" at bounding box center [251, 112] width 271 height 6
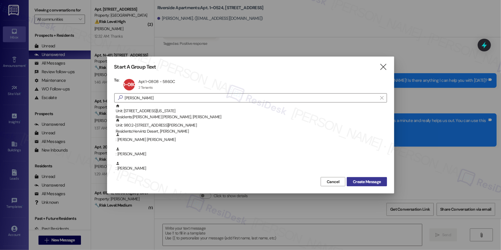
click at [360, 181] on span "Create Message" at bounding box center [367, 182] width 28 height 6
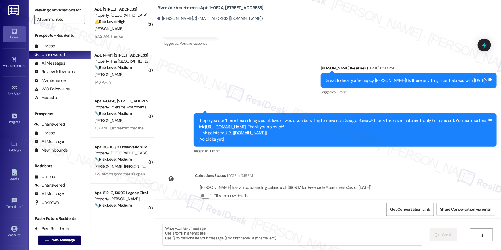
type textarea "Fetching suggested responses. Please feel free to read through the conversation…"
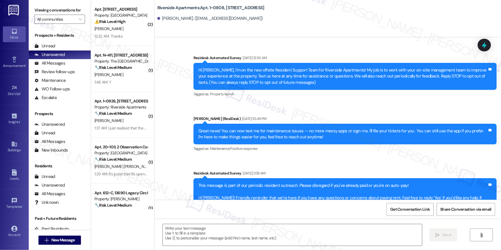
scroll to position [2251, 0]
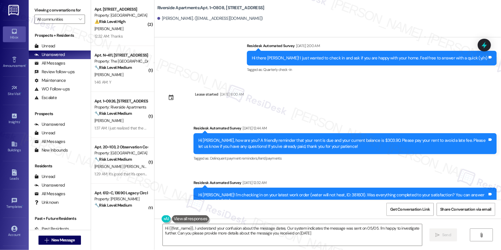
type textarea "Hi {{first_name}}, I understand your confusion about the message dates. Our sys…"
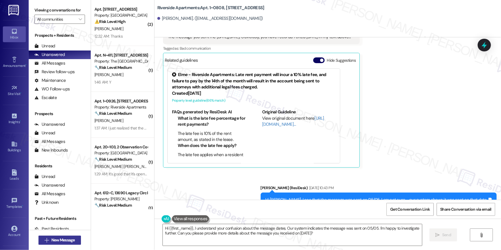
click at [73, 241] on span "New Message" at bounding box center [63, 240] width 24 height 6
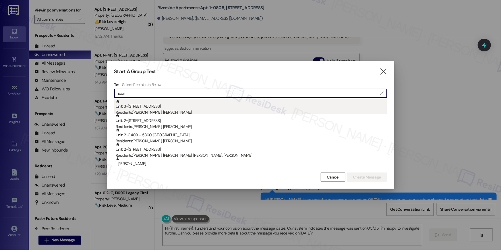
type input "noori"
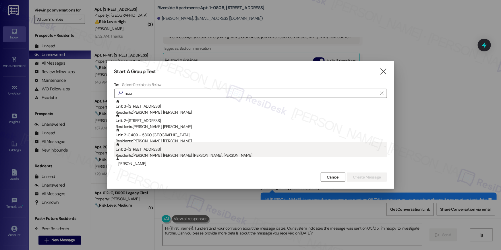
drag, startPoint x: 173, startPoint y: 113, endPoint x: 171, endPoint y: 152, distance: 39.4
click at [171, 152] on div "Unit: 3~1533 - 5860 Cameron Run Terrace Residents: [PERSON_NAME], [PERSON_NAME]…" at bounding box center [250, 235] width 273 height 273
click at [170, 153] on div "Residents: [PERSON_NAME], [PERSON_NAME], [PERSON_NAME], [PERSON_NAME]" at bounding box center [251, 155] width 271 height 6
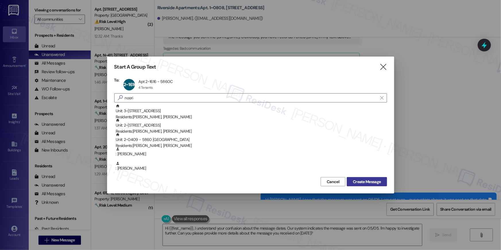
click at [364, 183] on span "Create Message" at bounding box center [367, 182] width 28 height 6
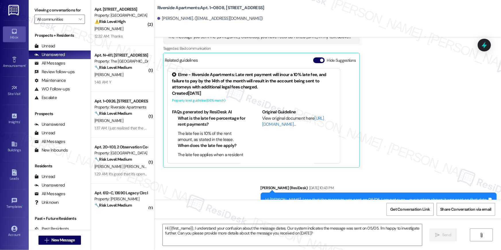
type textarea "Fetching suggested responses. Please feel free to read through the conversation…"
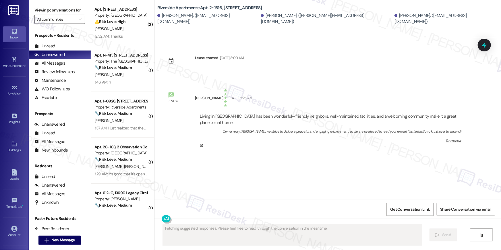
scroll to position [0, 0]
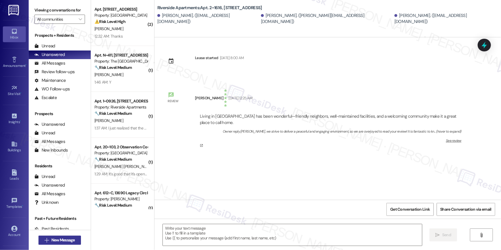
click at [73, 245] on button " New Message" at bounding box center [59, 240] width 42 height 9
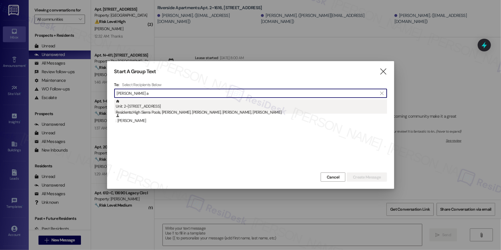
type input "[PERSON_NAME] a"
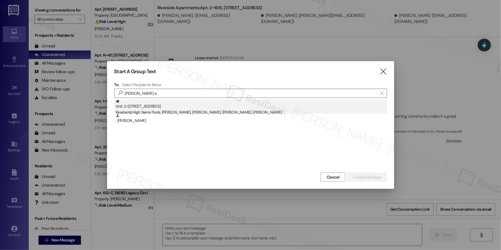
click at [231, 109] on div "Residents: High Sierra Pools, [PERSON_NAME], [PERSON_NAME], [PERSON_NAME], [PER…" at bounding box center [251, 112] width 271 height 6
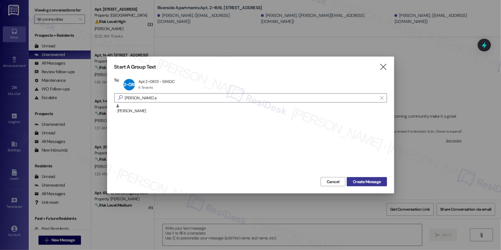
click at [371, 181] on span "Create Message" at bounding box center [367, 182] width 28 height 6
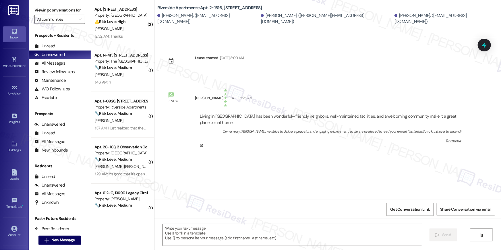
type textarea "Fetching suggested responses. Please feel free to read through the conversation…"
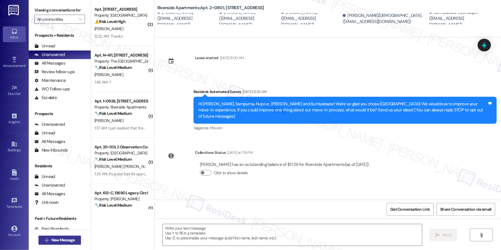
click at [70, 237] on button " New Message" at bounding box center [59, 240] width 42 height 9
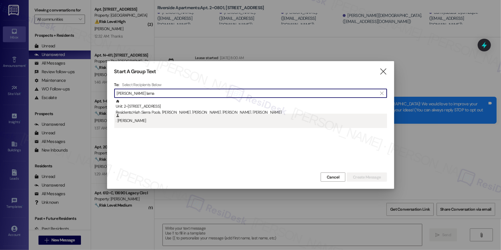
type input "[PERSON_NAME] lama"
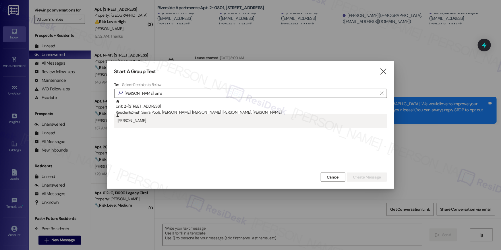
click at [131, 121] on div ": [PERSON_NAME]" at bounding box center [251, 119] width 271 height 10
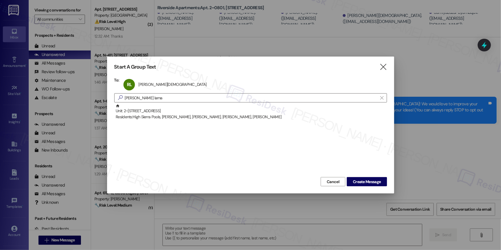
click at [345, 179] on div "Cancel Create Message" at bounding box center [250, 181] width 273 height 11
click at [348, 180] on button "Create Message" at bounding box center [367, 181] width 40 height 9
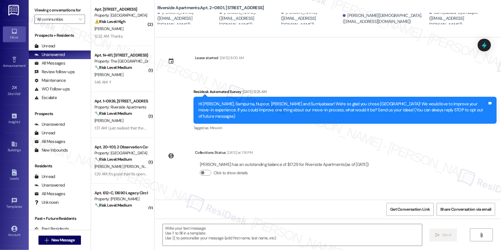
type textarea "Fetching suggested responses. Please feel free to read through the conversation…"
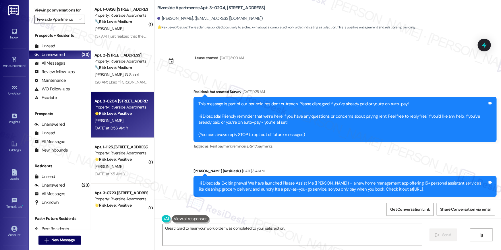
scroll to position [1694, 0]
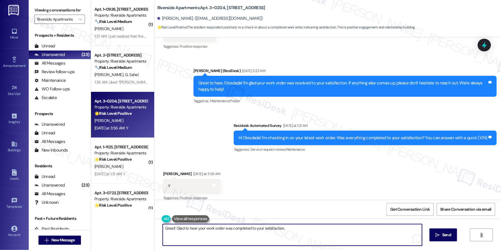
click at [324, 238] on textarea "Great! Glad to hear your work order was completed to your satisfaction, {{first…" at bounding box center [292, 235] width 259 height 22
paste textarea "Hi {{first_name}}, I’m happy to hear your work order has been completed! If you…"
type textarea "Hi {{first_name}}, I’m happy to hear your work order has been completed! If you…"
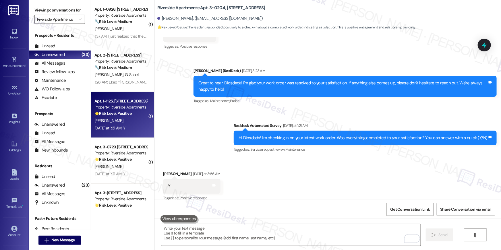
click at [105, 106] on div "Property: Riverside Apartments" at bounding box center [120, 107] width 53 height 6
type textarea "Fetching suggested responses. Please feel free to read through the conversation…"
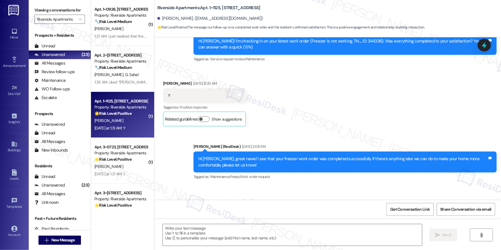
type textarea "Fetching suggested responses. Please feel free to read through the conversation…"
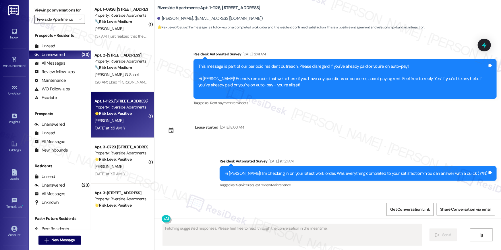
scroll to position [3882, 0]
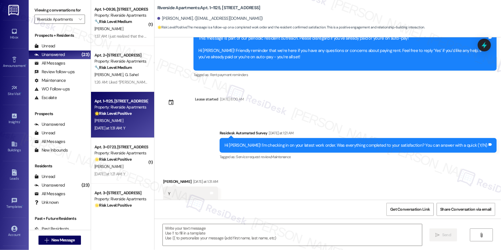
click at [286, 185] on div "Received via SMS [PERSON_NAME] [DATE] at 1:31 AM Y Tags and notes Tagged as: Po…" at bounding box center [327, 190] width 347 height 49
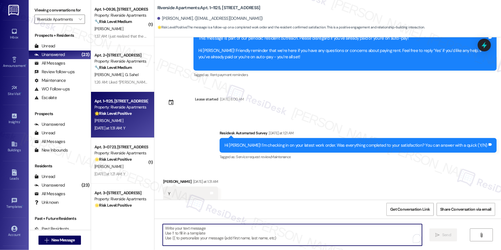
click at [307, 241] on textarea "To enrich screen reader interactions, please activate Accessibility in Grammarl…" at bounding box center [292, 235] width 259 height 22
paste textarea "Hi {{first_name}}, I’m happy to hear your work order has been completed! If you…"
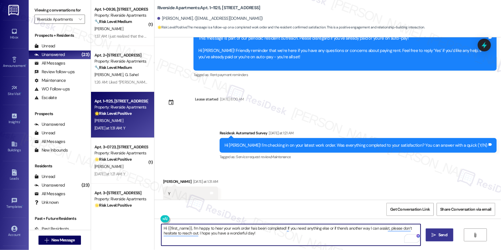
type textarea "Hi {{first_name}}, I’m happy to hear your work order has been completed! If you…"
click at [442, 237] on span "Send" at bounding box center [442, 235] width 9 height 6
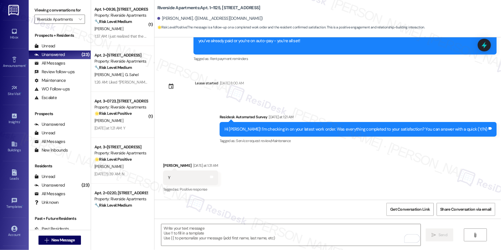
scroll to position [3928, 0]
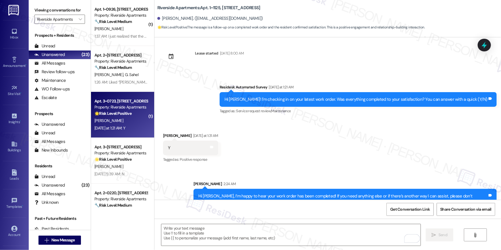
click at [127, 115] on strong "🌟 Risk Level: Positive" at bounding box center [112, 113] width 37 height 5
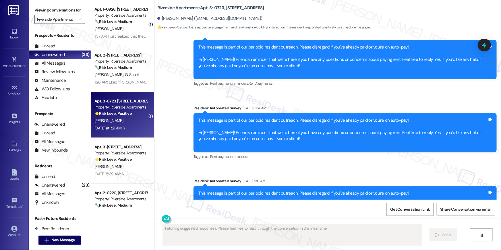
type textarea "Fetching suggested responses. Please feel free to read through the conversation…"
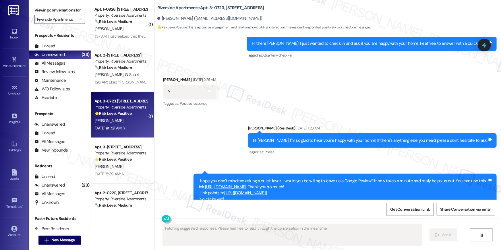
scroll to position [755, 0]
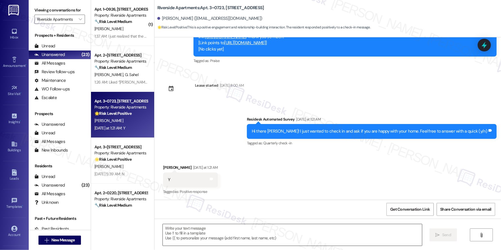
click at [311, 229] on textarea at bounding box center [292, 235] width 259 height 22
paste textarea "Thank you so much, {{first_name}}! It means a lot to hear that you’re enjoying …"
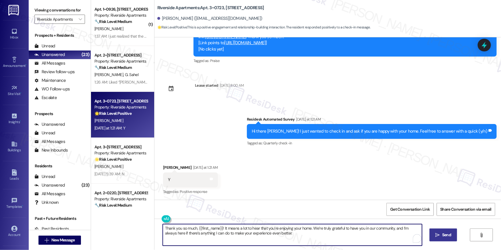
type textarea "Thank you so much, {{first_name}}! It means a lot to hear that you’re enjoying …"
click at [440, 239] on button " Send" at bounding box center [444, 235] width 28 height 13
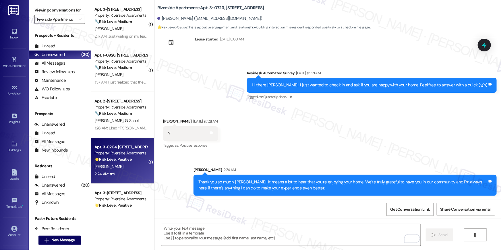
scroll to position [92, 0]
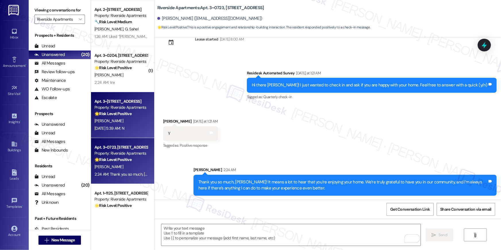
click at [132, 114] on div "🌟 Risk Level: Positive The initial message is a proactive check-in to gauge res…" at bounding box center [120, 114] width 53 height 6
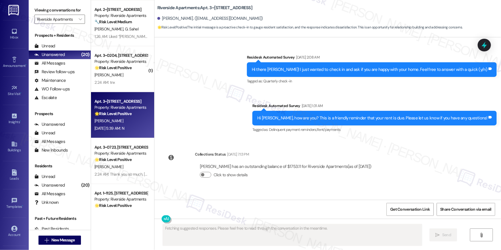
scroll to position [1458, 0]
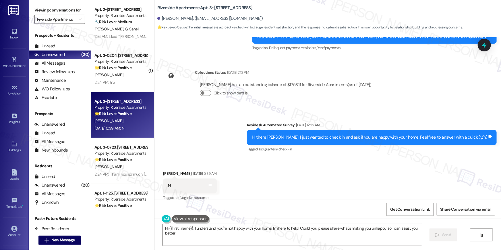
type textarea "Hi {{first_name}}, I understand you're not happy with your home. I'm here to he…"
click at [320, 240] on textarea "Hi {{first_name}}, I understand you're not happy with your home. I'm here to he…" at bounding box center [292, 235] width 259 height 22
click at [436, 234] on icon "" at bounding box center [438, 235] width 4 height 5
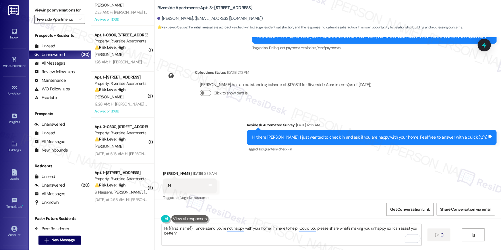
scroll to position [392, 0]
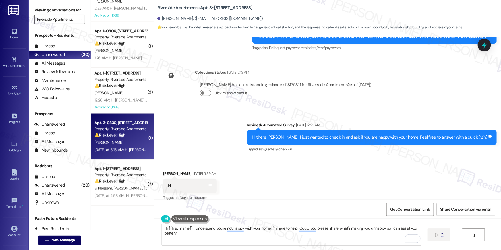
click at [124, 135] on div "⚠️ Risk Level: High The initial message is a rent reminder. The resident's repl…" at bounding box center [120, 135] width 53 height 6
type textarea "Fetching suggested responses. Please feel free to read through the conversation…"
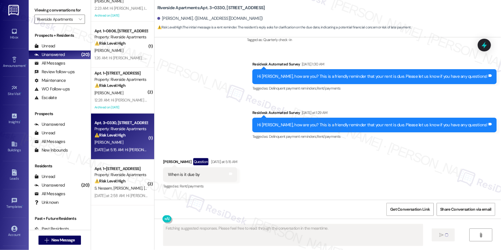
scroll to position [301, 0]
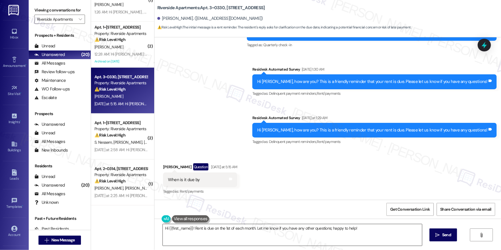
click at [339, 238] on textarea "Hi {{first_name}}! Rent is due on the 1st of each month. Let me know if you hav…" at bounding box center [292, 235] width 259 height 22
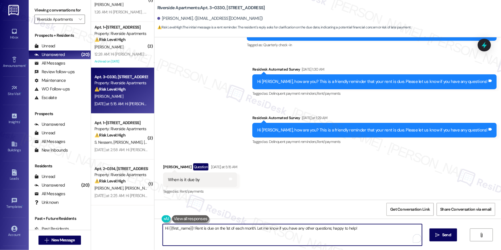
click at [339, 238] on textarea "Hi {{first_name}}! Rent is due on the 1st of each month. Let me know if you hav…" at bounding box center [292, 235] width 259 height 22
paste textarea ", {{first_name}}! the rent is due on the 1st of each month. Payments made after…"
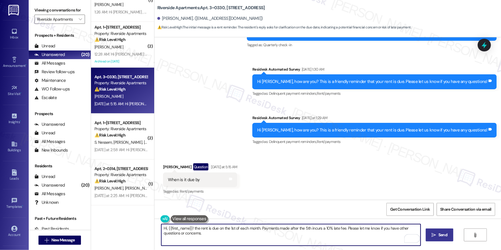
type textarea "Hi, {{first_name}}! the rent is due on the 1st of each month. Payments made aft…"
click at [442, 235] on span "Send" at bounding box center [442, 235] width 9 height 6
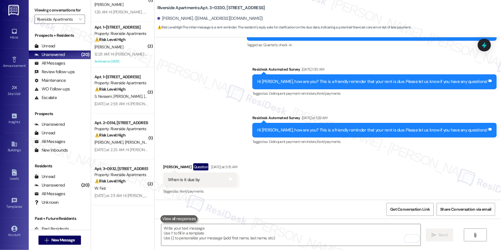
scroll to position [519, 0]
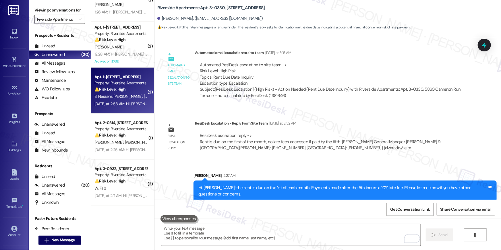
click at [144, 99] on span "C. Higgins" at bounding box center [158, 96] width 29 height 5
type textarea "Fetching suggested responses. Please feel free to read through the conversation…"
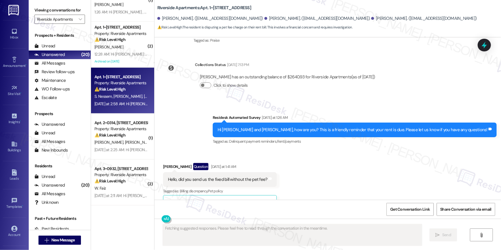
scroll to position [1272, 0]
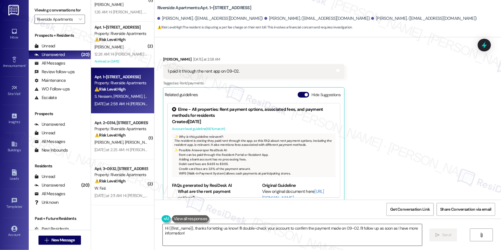
click at [355, 241] on textarea "Hi {{first_name}}, thanks for letting us know! I'll double-check your account t…" at bounding box center [292, 235] width 259 height 22
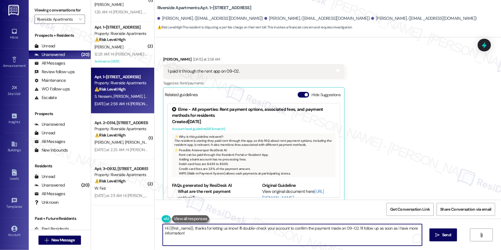
click at [355, 241] on textarea "Hi {{first_name}}, thanks for letting us know! I'll double-check your account t…" at bounding box center [292, 235] width 259 height 22
paste textarea "Thank you so much for your payment, {{first_name}}! I’m sorry if the rent remin…"
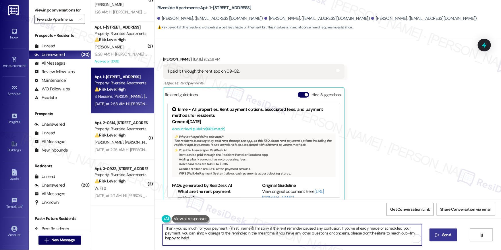
type textarea "Thank you so much for your payment, {{first_name}}! I’m sorry if the rent remin…"
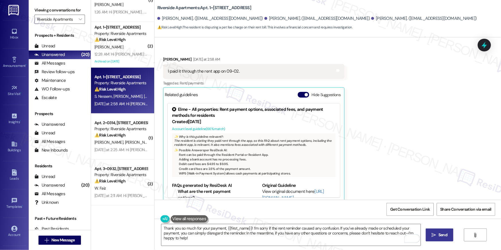
click at [434, 235] on icon "" at bounding box center [434, 235] width 4 height 5
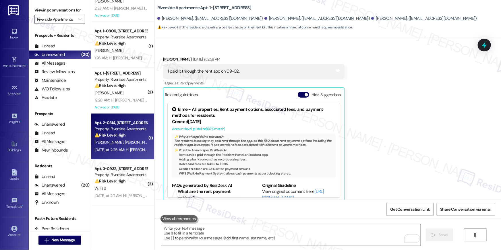
click at [114, 134] on strong "⚠️ Risk Level: High" at bounding box center [109, 135] width 31 height 5
type textarea "Fetching suggested responses. Please feel free to read through the conversation…"
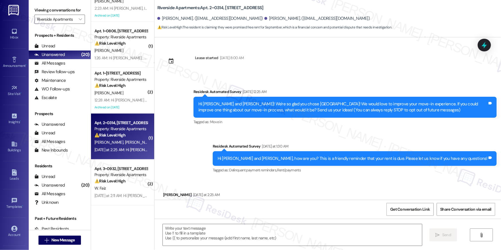
scroll to position [27, 0]
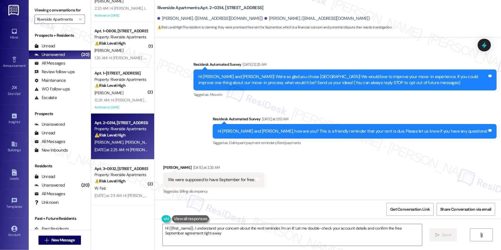
type textarea "Hi {{first_name}}, I understand your concern about the rent reminder. I'm on it…"
click at [286, 161] on div "Received via SMS Louis Watkins Yesterday at 2:25 AM We were supposed to have Se…" at bounding box center [327, 176] width 347 height 49
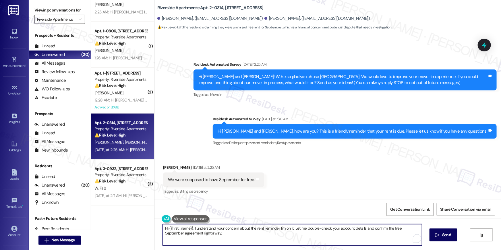
click at [217, 238] on textarea "Hi {{first_name}}, I understand your concern about the rent reminder. I'm on it…" at bounding box center [292, 235] width 259 height 22
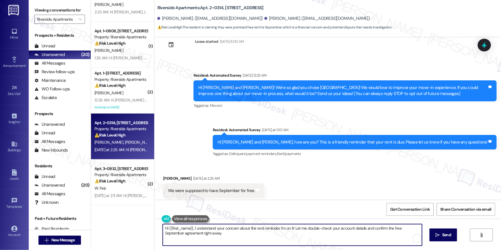
scroll to position [0, 0]
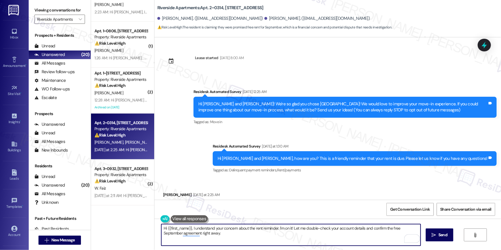
click at [218, 238] on textarea "Hi {{first_name}}, I understand your concern about the rent reminder. I'm on it…" at bounding box center [290, 235] width 259 height 22
click at [284, 236] on textarea "Hi {{first_name}}, I understand your concern about the rent reminder. I'm on it…" at bounding box center [290, 235] width 259 height 22
click at [244, 237] on textarea "Hi {{first_name}}, I understand your concern about the rent reminder. I'm on it…" at bounding box center [290, 235] width 259 height 22
click at [249, 238] on textarea "Hi {{first_name}}, I understand your concern about the rent reminder. I'm on it…" at bounding box center [290, 235] width 259 height 22
click at [432, 234] on icon "" at bounding box center [434, 235] width 4 height 5
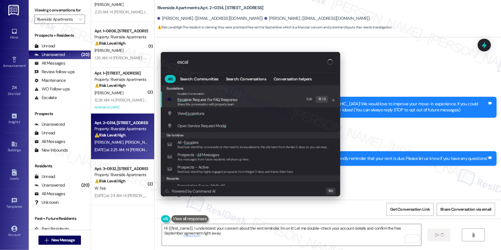
type input "escala"
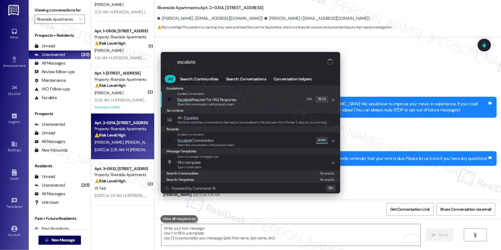
scroll to position [27, 0]
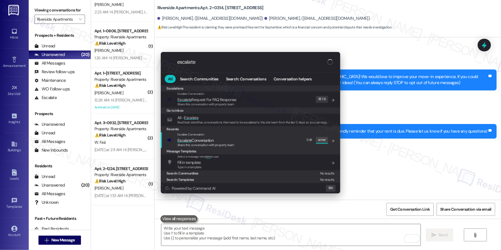
type input "escalate"
click at [217, 142] on span "Escalate Conversation" at bounding box center [205, 140] width 57 height 6
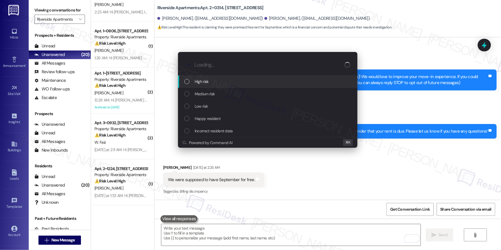
click at [206, 85] on div "High risk" at bounding box center [267, 82] width 179 height 12
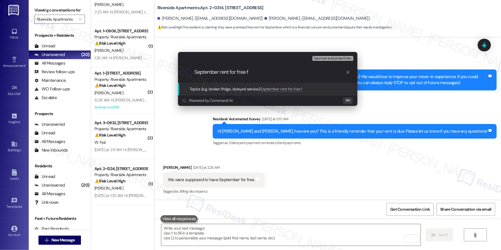
type input "September rent for free"
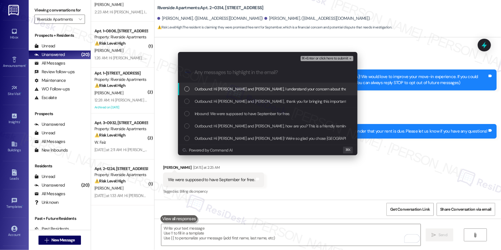
drag, startPoint x: 199, startPoint y: 91, endPoint x: 201, endPoint y: 101, distance: 10.0
click at [198, 91] on span "Outbound: Hi Andreius and Louis, I understand your concern about the rent remin…" at bounding box center [372, 89] width 355 height 6
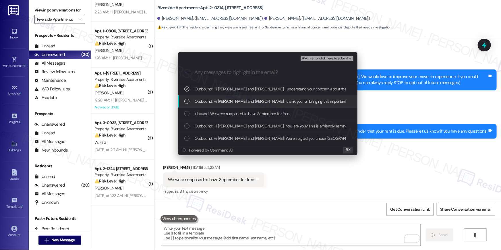
drag, startPoint x: 201, startPoint y: 101, endPoint x: 203, endPoint y: 112, distance: 11.6
click at [201, 101] on span "Outbound: Hi Andreius and Louis , thank you for bringing this important matter …" at bounding box center [406, 101] width 423 height 6
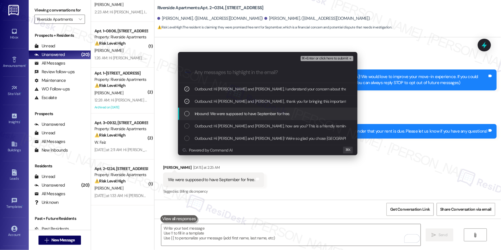
click at [203, 113] on span "Inbound: We were supposed to have September for free." at bounding box center [242, 114] width 95 height 6
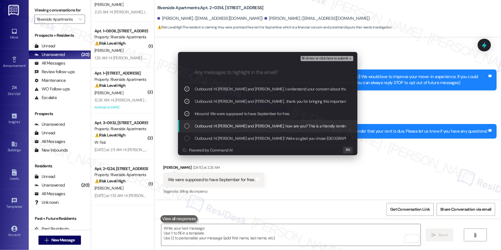
click at [210, 125] on span "Outbound: Hi Andreius and Louis, how are you? This is a friendly reminder that …" at bounding box center [328, 126] width 267 height 6
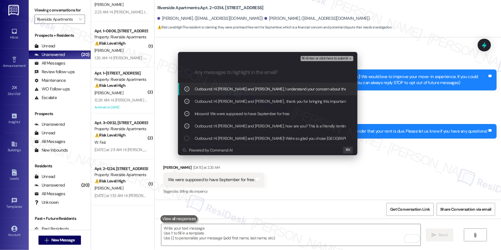
click at [330, 59] on span "⌘+Enter or click here to submit" at bounding box center [325, 59] width 47 height 4
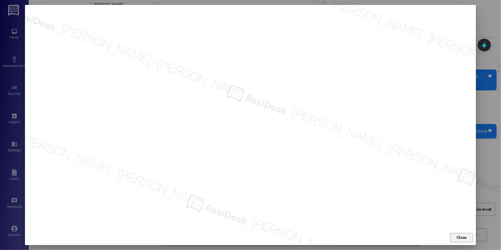
click at [453, 238] on button "Close" at bounding box center [461, 237] width 23 height 9
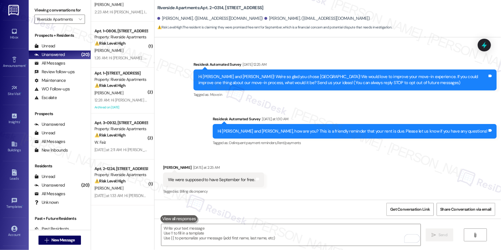
click at [366, 184] on div "Received via SMS Louis Watkins Yesterday at 2:25 AM We were supposed to have Se…" at bounding box center [327, 176] width 347 height 49
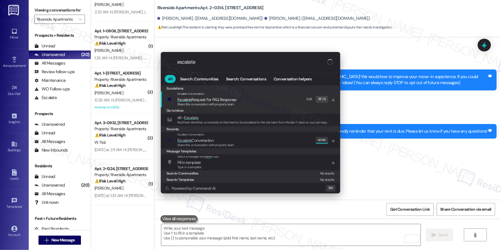
type input "escalate"
click at [268, 145] on div "Escalate Conversation Escalate Conversation Share this conversation with proper…" at bounding box center [251, 140] width 168 height 16
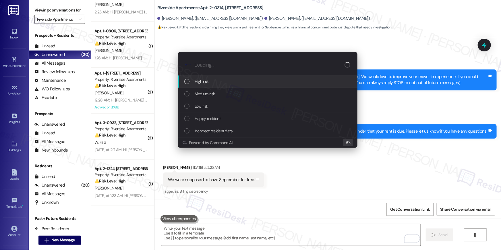
click at [241, 82] on div "High risk" at bounding box center [268, 81] width 168 height 6
paste input "September rent for free"
type input "September rent for free"
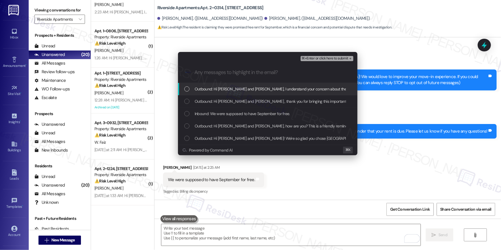
drag, startPoint x: 241, startPoint y: 87, endPoint x: 239, endPoint y: 97, distance: 10.8
click at [241, 87] on span "Outbound: Hi Andreius and Louis, I understand your concern about the rent remin…" at bounding box center [372, 89] width 355 height 6
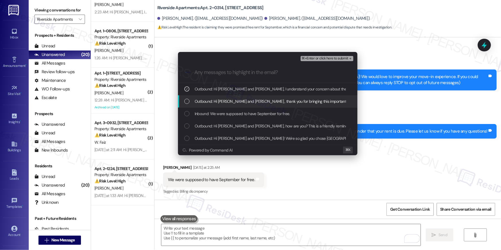
click at [235, 101] on span "Outbound: Hi Andreius and Louis , thank you for bringing this important matter …" at bounding box center [406, 101] width 423 height 6
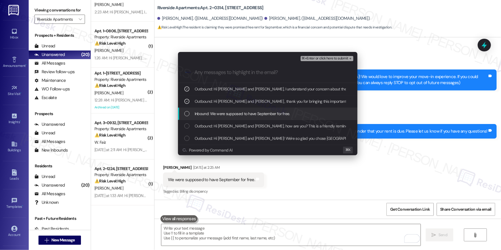
drag, startPoint x: 235, startPoint y: 111, endPoint x: 235, endPoint y: 116, distance: 4.6
click at [235, 112] on span "Inbound: We were supposed to have September for free." at bounding box center [242, 114] width 95 height 6
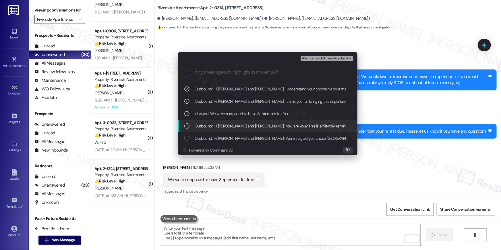
click at [233, 125] on span "Outbound: Hi Andreius and Louis, how are you? This is a friendly reminder that …" at bounding box center [328, 126] width 267 height 6
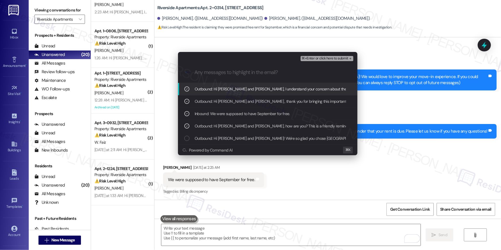
click at [325, 58] on span "⌘+Enter or click here to submit" at bounding box center [325, 59] width 47 height 4
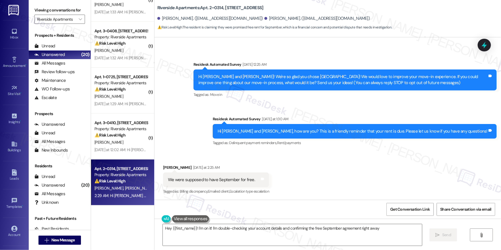
type textarea "Hey {{first_name}}! I'm on it! I'm double-checking your account details and con…"
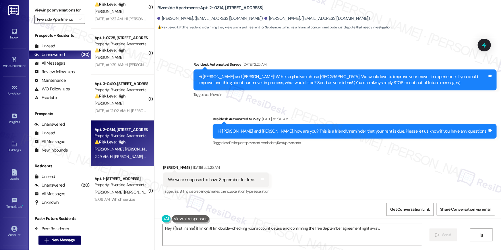
scroll to position [434, 0]
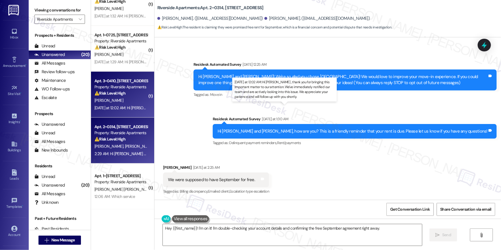
click at [132, 105] on div "Yesterday at 12:02 AM: Hi Naomi , thank you for bringing this important matter …" at bounding box center [293, 107] width 399 height 5
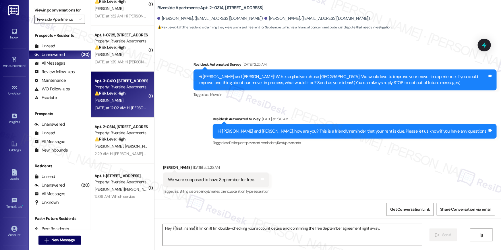
type textarea "Fetching suggested responses. Please feel free to read through the conversation…"
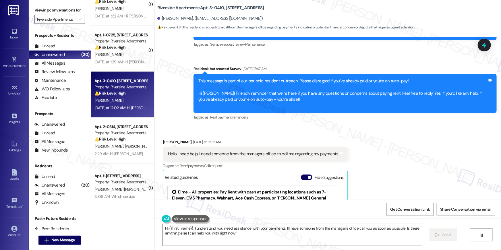
scroll to position [3477, 0]
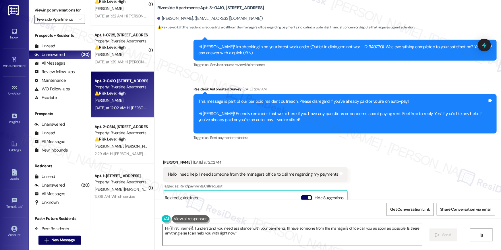
click at [236, 232] on textarea "Hi {{first_name}}, I understand you need assistance with your payments. I'll ha…" at bounding box center [292, 235] width 259 height 22
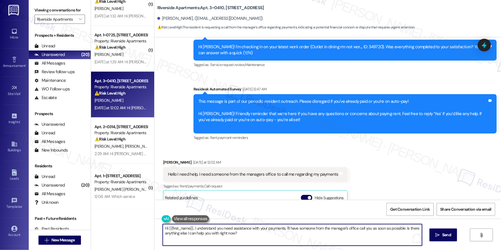
click at [277, 234] on textarea "Hi {{first_name}}, I understand you need assistance with your payments. I'll ha…" at bounding box center [292, 235] width 259 height 22
drag, startPoint x: 282, startPoint y: 229, endPoint x: 287, endPoint y: 240, distance: 12.4
click at [287, 240] on textarea "Hi {{first_name}}, I understand you need assistance with your payments. I'll ha…" at bounding box center [290, 235] width 259 height 22
click at [285, 237] on textarea "Hi {{first_name}}, I understand you need assistance with your payments. I'll ha…" at bounding box center [290, 235] width 259 height 22
drag, startPoint x: 285, startPoint y: 236, endPoint x: 282, endPoint y: 230, distance: 6.8
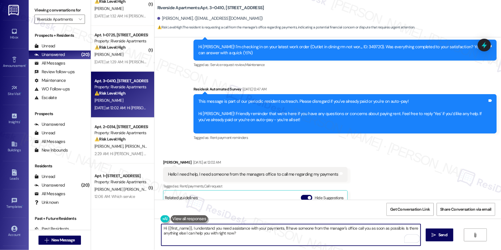
click at [282, 230] on textarea "Hi {{first_name}}, I understand you need assistance with your payments. I'll ha…" at bounding box center [290, 235] width 259 height 22
drag, startPoint x: 302, startPoint y: 243, endPoint x: 301, endPoint y: 248, distance: 5.4
click at [303, 243] on textarea "Hi {{first_name}}, I understand you need assistance with your payments. Can you…" at bounding box center [290, 235] width 259 height 22
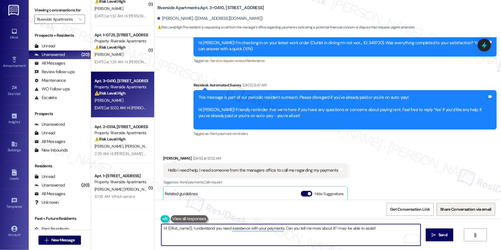
scroll to position [3628, 0]
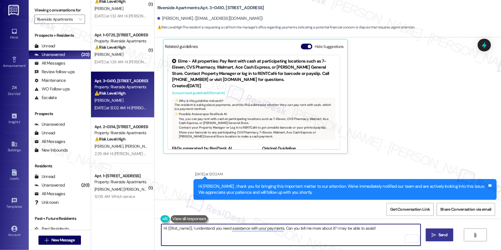
type textarea "Hi {{first_name}}, I understand you need assistance with your payments. Can you…"
click at [430, 235] on button " Send" at bounding box center [440, 235] width 28 height 13
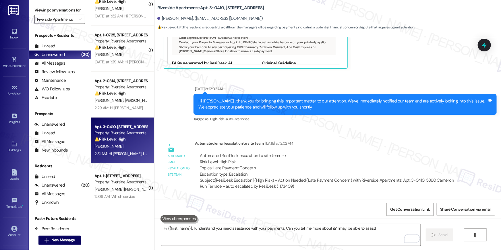
scroll to position [3738, 0]
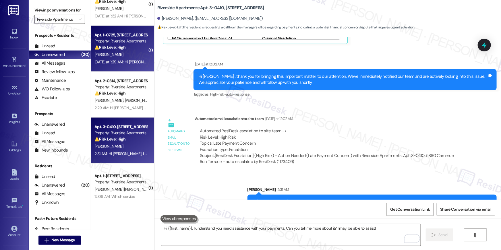
click at [130, 53] on div "[PERSON_NAME]" at bounding box center [121, 54] width 54 height 7
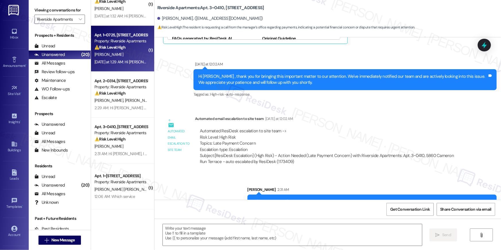
type textarea "Fetching suggested responses. Please feel free to read through the conversation…"
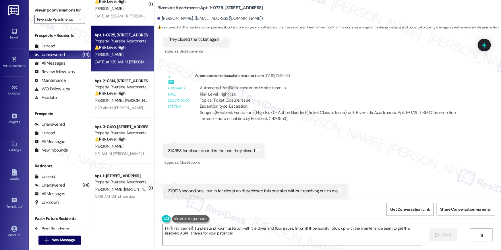
scroll to position [1262, 0]
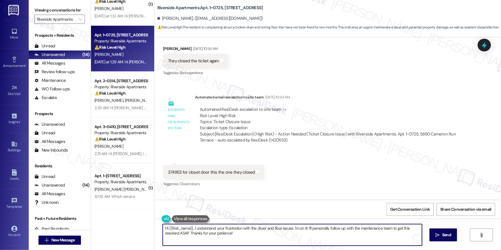
click at [241, 239] on textarea "Hi {{first_name}}, I understand your frustration with the dryer and floor issue…" at bounding box center [292, 235] width 259 height 22
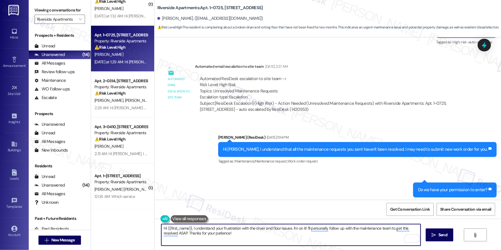
scroll to position [1774, 0]
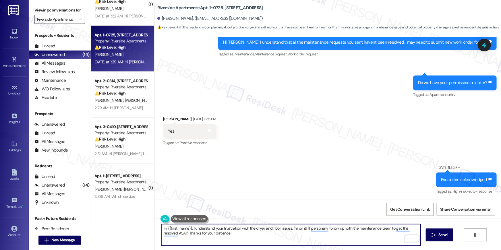
click at [258, 236] on textarea "Hi {{first_name}}, I understand your frustration with the dryer and floor issue…" at bounding box center [290, 235] width 259 height 22
click at [293, 234] on textarea "Hi {{first_name}}, I understand your frustration with the dryer and floor issue…" at bounding box center [290, 235] width 259 height 22
drag, startPoint x: 289, startPoint y: 228, endPoint x: 291, endPoint y: 248, distance: 19.6
click at [291, 249] on div "Hi {{first_name}}, I understand your frustration with the dryer and floor issue…" at bounding box center [327, 240] width 347 height 43
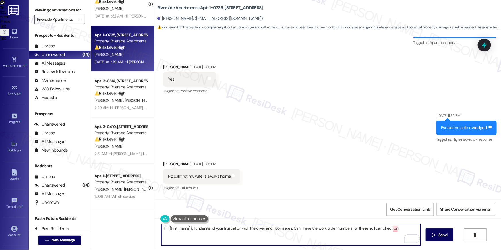
scroll to position [1877, 0]
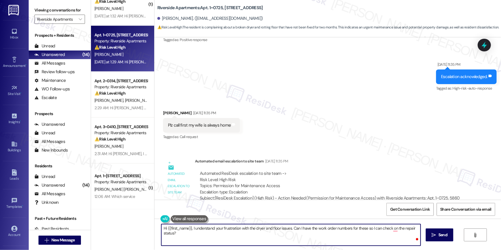
type textarea "Hi {{first_name}}, I understand your frustration with the dryer and floor issue…"
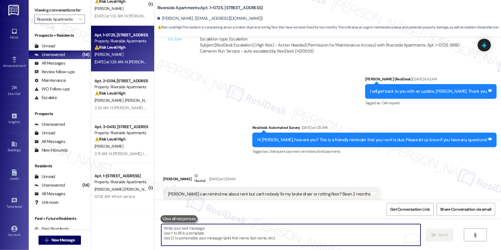
scroll to position [2038, 0]
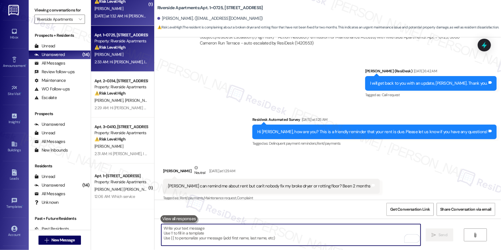
click at [117, 20] on div "Apt. 3~0408, [STREET_ADDRESS] Property: Riverside Apartments ⚠️ Risk Level: Hig…" at bounding box center [122, 3] width 63 height 46
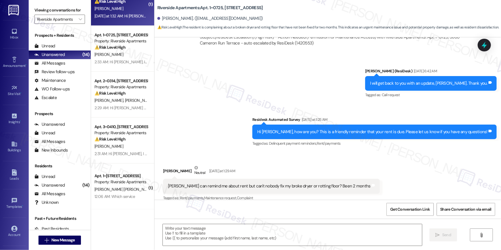
type textarea "Fetching suggested responses. Please feel free to read through the conversation…"
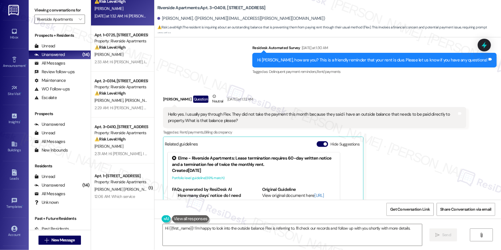
scroll to position [1598, 0]
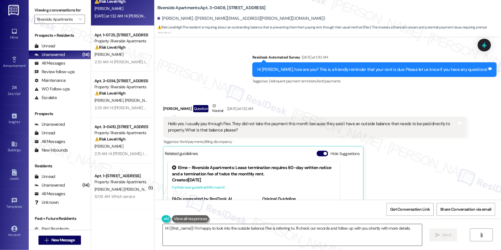
click at [320, 237] on textarea "Hi {{first_name}}! I'm happy to look into the outside balance Flex is referring…" at bounding box center [292, 235] width 259 height 22
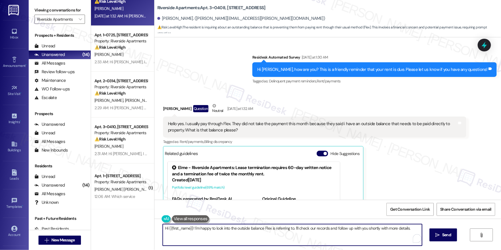
paste textarea ", I’m only able to view the total balance on my end. For a detailed breakdown o…"
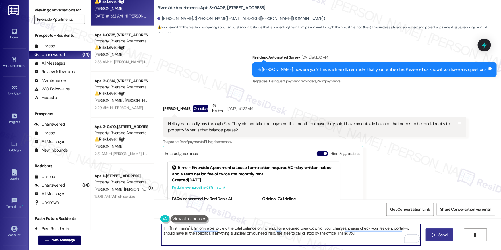
type textarea "Hi {{first_name}}, I’m only able to view the total balance on my end. For a det…"
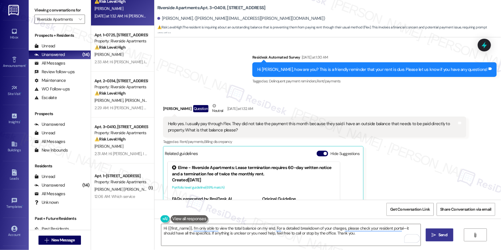
click at [439, 232] on span "Send" at bounding box center [442, 235] width 9 height 6
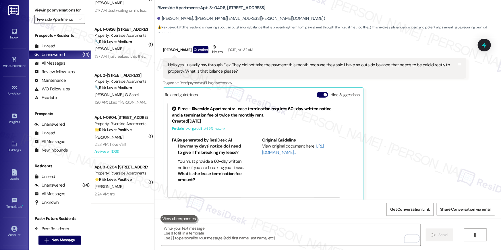
scroll to position [0, 0]
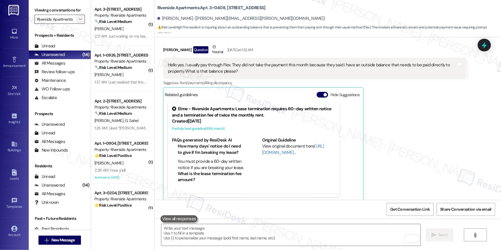
click at [78, 23] on span "" at bounding box center [80, 19] width 5 height 9
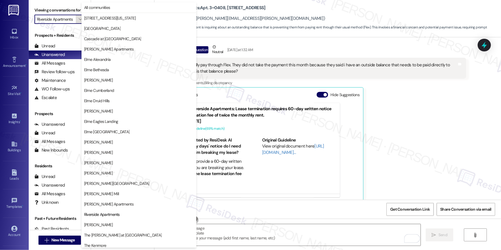
scroll to position [54, 0]
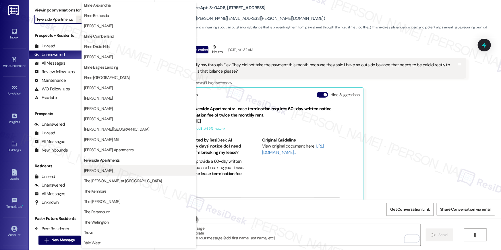
click at [109, 169] on span "[PERSON_NAME]" at bounding box center [98, 171] width 29 height 6
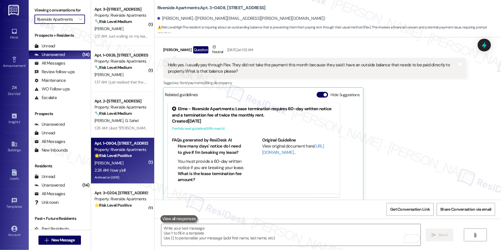
type input "[PERSON_NAME]"
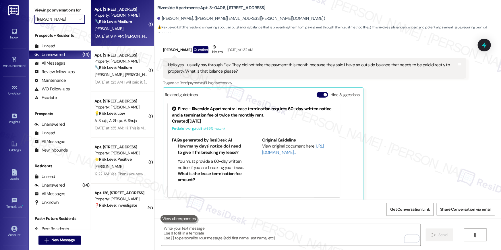
click at [106, 16] on div "Property: [PERSON_NAME]" at bounding box center [120, 15] width 53 height 6
type textarea "Fetching suggested responses. Please feel free to read through the conversation…"
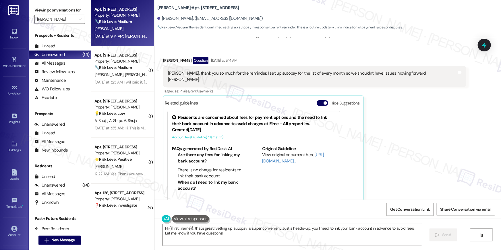
scroll to position [213, 0]
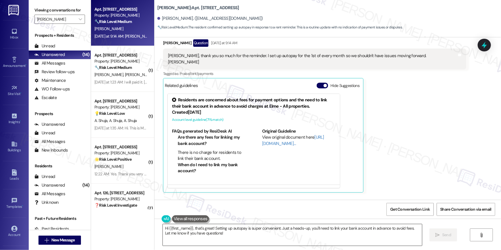
click at [330, 234] on textarea "Hi {{first_name}}, that's great! Setting up autopay is super convenient. Just a…" at bounding box center [292, 235] width 259 height 22
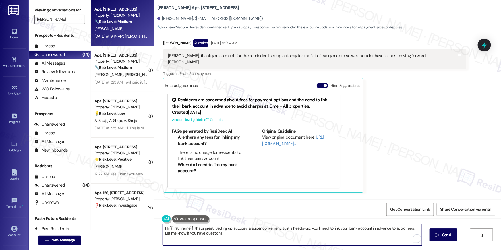
click at [330, 234] on textarea "Hi {{first_name}}, that's great! Setting up autopay is super convenient. Just a…" at bounding box center [292, 235] width 259 height 22
paste textarea "Thank you so much for your payment, {{first_name}}! I’m sorry if the rent remin…"
click at [269, 233] on textarea "Hi {{first_name}}, that's great! Setting up autopay is super convenient. Just a…" at bounding box center [290, 235] width 259 height 22
click at [373, 237] on textarea "Hi {{first_name}}, that's great! Setting up autopay is super convenient. Just a…" at bounding box center [290, 235] width 259 height 22
drag, startPoint x: 277, startPoint y: 228, endPoint x: 407, endPoint y: 227, distance: 130.4
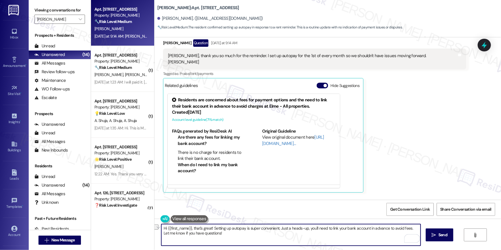
click at [407, 227] on textarea "Hi {{first_name}}, that's great! Setting up autopay is super convenient. Just a…" at bounding box center [290, 235] width 259 height 22
type textarea "Hi {{first_name}}, that's great! Setting up autopay is super convenient. . Let …"
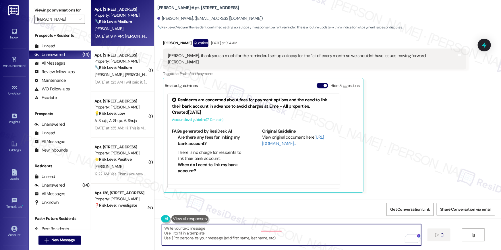
scroll to position [204, 0]
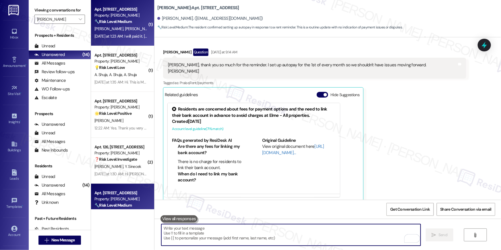
click at [111, 34] on div "[DATE] at 1:23 AM: I will paid it. [DATE]. The 5. [DATE] at 1:23 AM: I will pai…" at bounding box center [130, 36] width 72 height 5
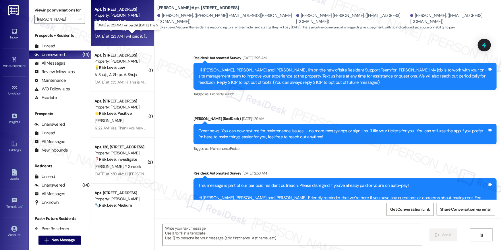
scroll to position [3990, 0]
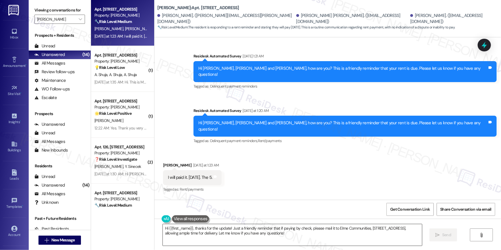
click at [223, 234] on textarea "Hi {{first_name}}, thanks for the update! Just a friendly reminder that if payi…" at bounding box center [292, 235] width 259 height 22
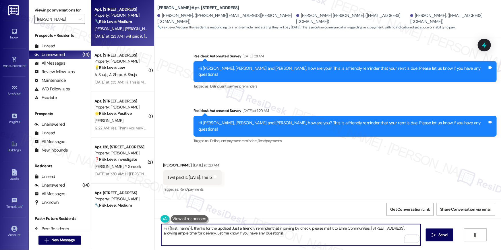
click at [230, 229] on textarea "Hi {{first_name}}, thanks for the update! Just a friendly reminder that if payi…" at bounding box center [290, 235] width 259 height 22
click at [229, 228] on textarea "Hi {{first_name}}, thanks for the update! Just a friendly reminder that if payi…" at bounding box center [290, 235] width 259 height 22
click at [245, 233] on textarea "Hi {{first_name}}, thanks for the update! Just a friendly reminder that if payi…" at bounding box center [290, 235] width 259 height 22
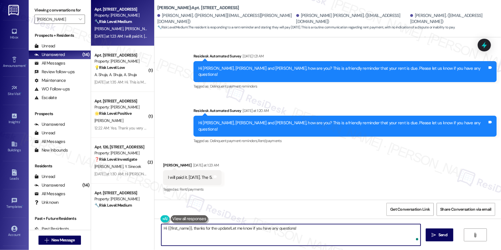
type textarea "Hi {{first_name}}, thanks for the update! Let me know if you have any questions!"
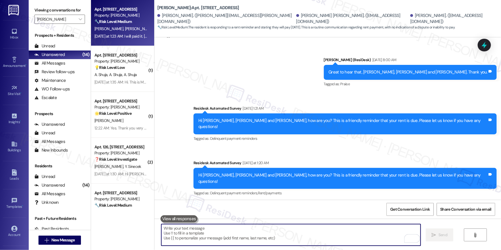
scroll to position [3937, 0]
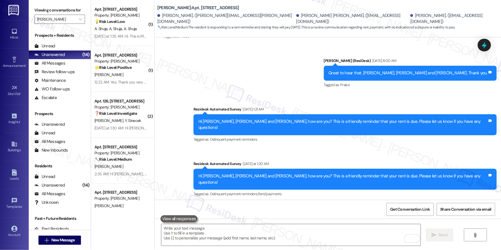
click at [284, 202] on div "Received via SMS [PERSON_NAME] [DATE] at 1:23 AM I will paid it. [DATE]. The 5.…" at bounding box center [327, 226] width 347 height 49
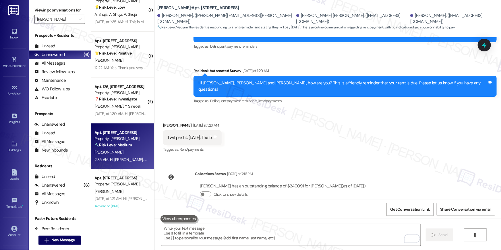
scroll to position [0, 0]
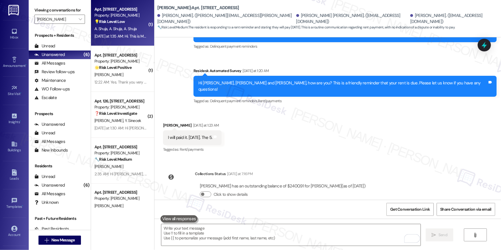
click at [113, 29] on span "A. Shuja" at bounding box center [116, 28] width 15 height 5
type textarea "Fetching suggested responses. Please feel free to read through the conversation…"
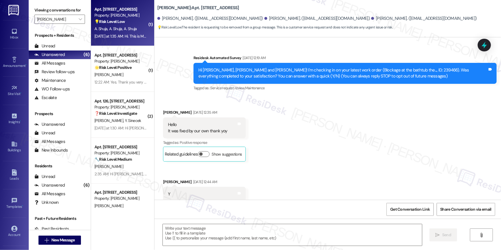
scroll to position [2150, 0]
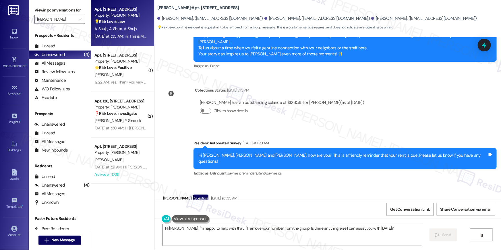
click at [300, 190] on div "Received via SMS Abdul Qayoom Shuja Question Yesterday at 1:35 AM Hi. This is M…" at bounding box center [235, 213] width 152 height 47
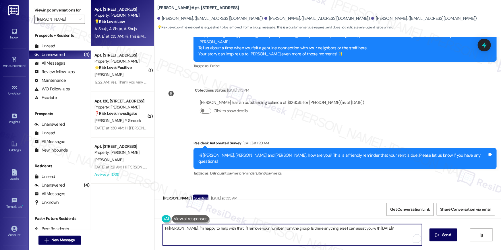
click at [232, 236] on textarea "Hi Maryam, I'm happy to help with that! I'll remove your number from the group.…" at bounding box center [292, 235] width 259 height 22
click at [179, 229] on textarea "Hi Maryam, I'm happy to help with that! I'll remove your number from the group.…" at bounding box center [290, 235] width 259 height 22
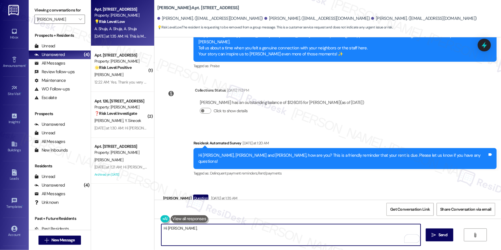
paste textarea "If you no longer want to receive these messages, please reply STOP (all in capi…"
type textarea "Hi Maryam, If you no longer want to receive these messages, please reply STOP (…"
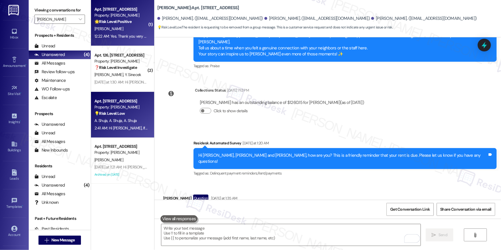
click at [131, 39] on div "12:22 AM: Yes. Thank you very much 12:22 AM: Yes. Thank you very much" at bounding box center [121, 36] width 54 height 7
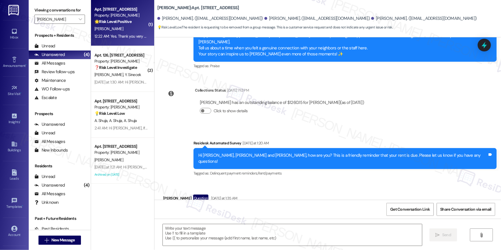
type textarea "Fetching suggested responses. Please feel free to read through the conversation…"
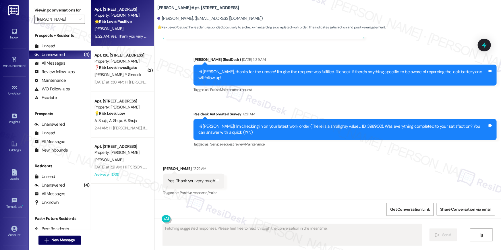
scroll to position [953, 0]
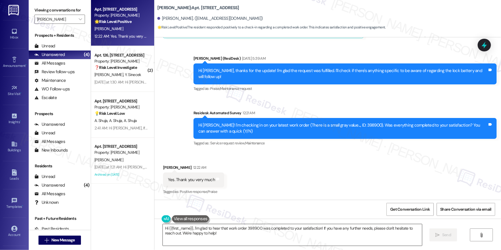
click at [321, 238] on textarea "Hi {{first_name}}, I'm glad to hear that work order 398900 was completed to you…" at bounding box center [292, 235] width 259 height 22
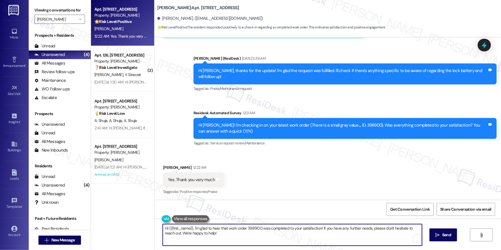
click at [321, 238] on textarea "Hi {{first_name}}, I'm glad to hear that work order 398900 was completed to you…" at bounding box center [292, 235] width 259 height 22
paste textarea "’m happy to hear your work order has been completed! If you need anything else …"
type textarea "Hi {{first_name}}, I’m happy to hear your work order has been completed! If you…"
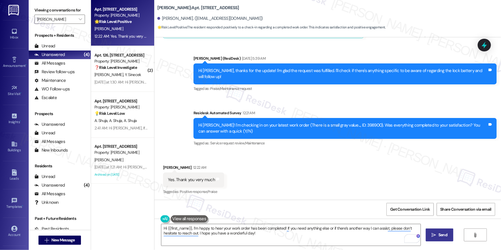
click at [436, 235] on span " Send" at bounding box center [440, 235] width 18 height 6
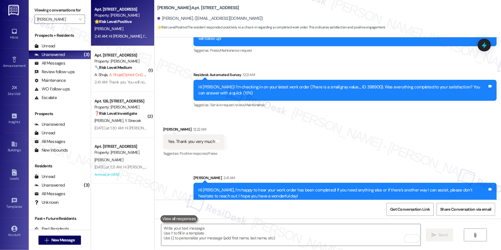
scroll to position [999, 0]
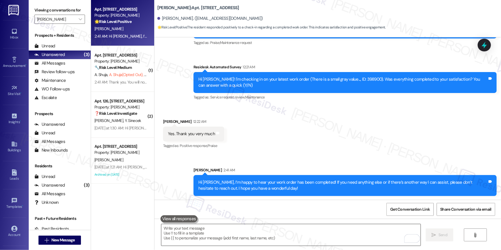
click at [310, 238] on textarea "To enrich screen reader interactions, please activate Accessibility in Grammarl…" at bounding box center [290, 235] width 259 height 22
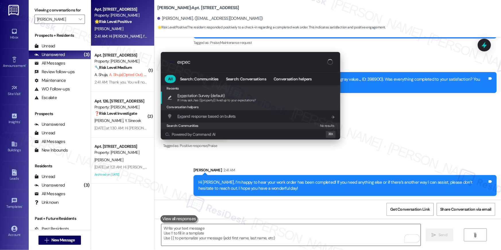
type input "expect"
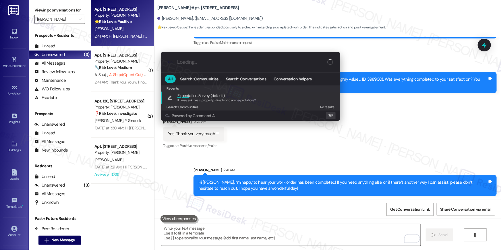
type textarea "If I may ask...has {{property}} lived up to your expectations?"
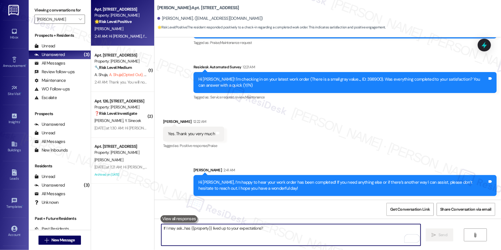
scroll to position [953, 0]
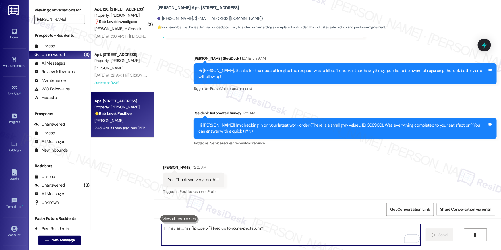
click at [226, 167] on div "Received via SMS [PERSON_NAME] 12:22 AM Yes. Thank you very much Tags and notes…" at bounding box center [327, 176] width 347 height 49
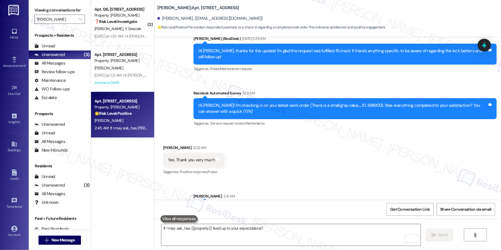
scroll to position [1039, 0]
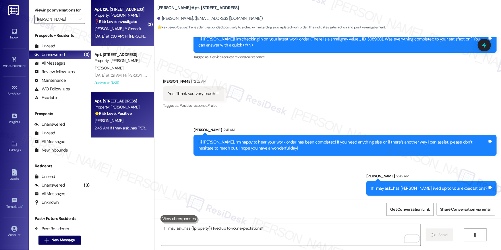
click at [132, 43] on div "Apt. 126, 500 North Roosevelt Blvd. Property: Roosevelt Towers ❓ Risk Level: In…" at bounding box center [122, 23] width 63 height 46
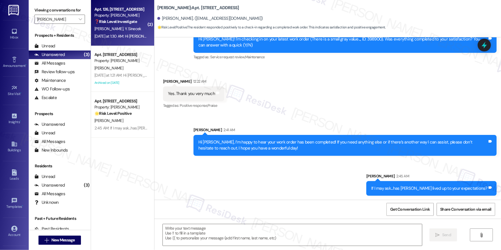
type textarea "Fetching suggested responses. Please feel free to read through the conversation…"
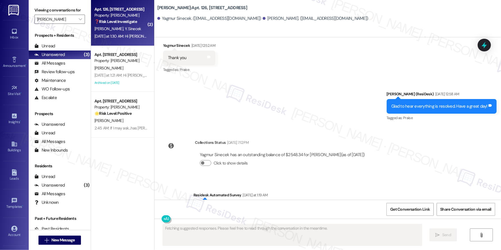
scroll to position [2729, 0]
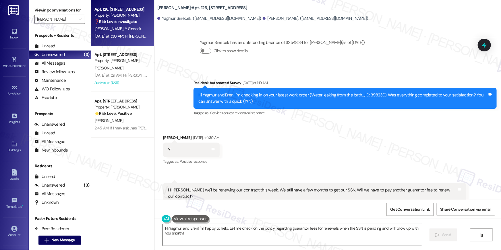
click at [242, 239] on textarea "Hi Yagmur and Eren! I'm happy to help. Let me check on the policy regarding gua…" at bounding box center [292, 235] width 259 height 22
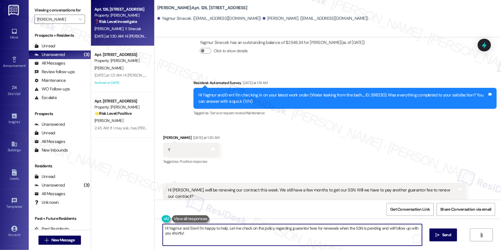
click at [208, 238] on textarea "Hi Yagmur and Eren! I'm happy to help. Let me check on the policy regarding gua…" at bounding box center [292, 235] width 259 height 22
click at [171, 228] on textarea "Hi Yagmur and Eren! I'm happy to help. Let me check on the policy regarding gua…" at bounding box center [290, 235] width 259 height 22
type textarea "Hi Eren! I'm happy to help. Let me check on the policy regarding guarantor fees…"
click at [432, 234] on icon "" at bounding box center [434, 235] width 4 height 5
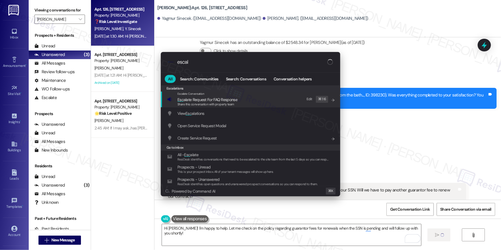
type input "escala"
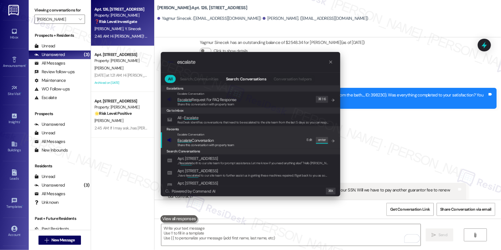
type input "escalate"
drag, startPoint x: 238, startPoint y: 141, endPoint x: 239, endPoint y: 144, distance: 3.6
click at [238, 141] on div "Escalate Conversation Escalate Conversation Share this conversation with proper…" at bounding box center [251, 140] width 168 height 16
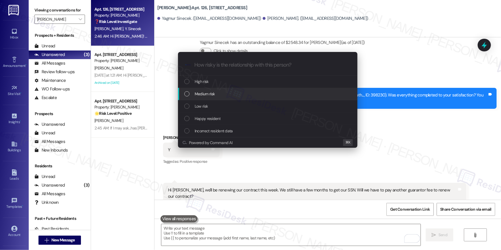
click at [229, 90] on div "Medium risk" at bounding box center [267, 94] width 179 height 12
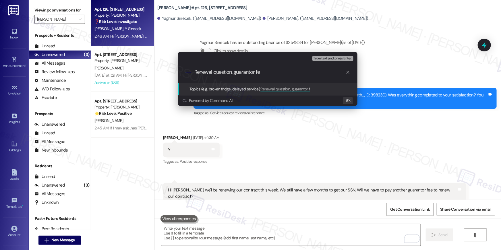
type input "Renewal question, guarantor fee"
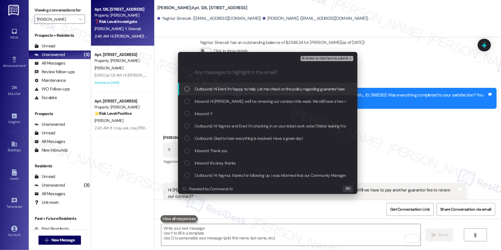
click at [218, 92] on span "Outbound: Hi Eren! I'm happy to help. Let me check on the policy regarding guar…" at bounding box center [331, 89] width 272 height 6
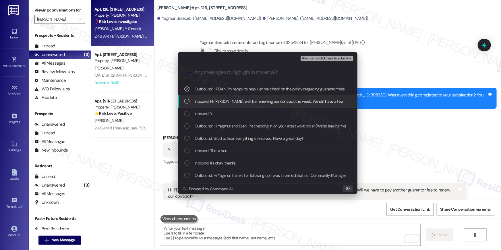
click at [217, 103] on span "Inbound: Hi Ella, we'll be renewing our contract this week. We still have a few…" at bounding box center [344, 101] width 298 height 6
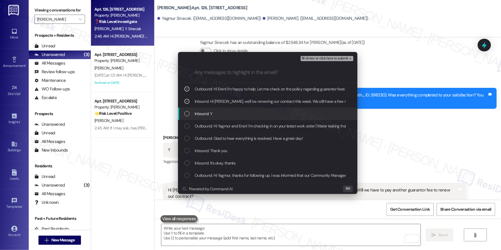
click at [215, 115] on div "Inbound: Y" at bounding box center [268, 114] width 168 height 6
click at [237, 115] on div "Inbound: Y" at bounding box center [268, 114] width 168 height 6
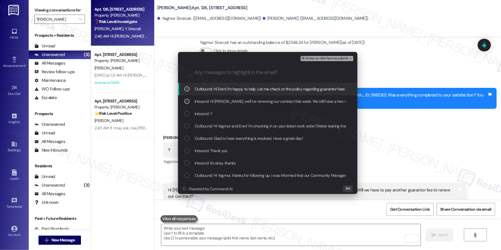
click at [335, 57] on span "⌘+Enter or click here to submit" at bounding box center [325, 59] width 47 height 4
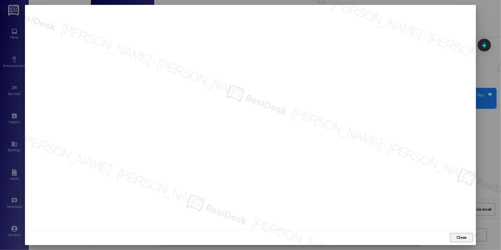
click at [461, 237] on span "Close" at bounding box center [462, 238] width 10 height 6
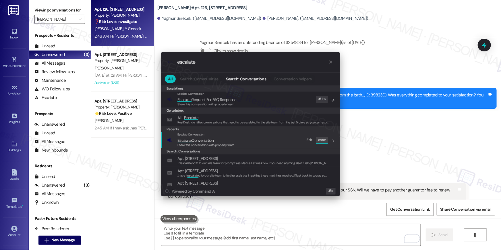
type input "escalate"
click at [244, 142] on div "Escalate Conversation Escalate Conversation Share this conversation with proper…" at bounding box center [251, 140] width 168 height 16
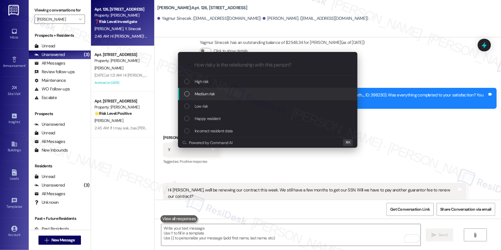
click at [208, 97] on div "Medium risk" at bounding box center [267, 94] width 179 height 12
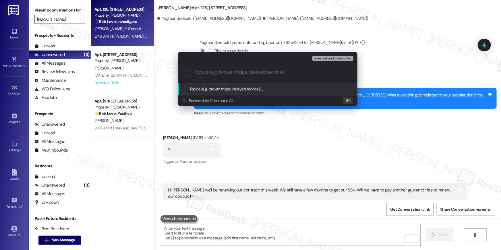
paste input "Renewal question, guarantor fee"
type input "Renewal question, guarantor fee"
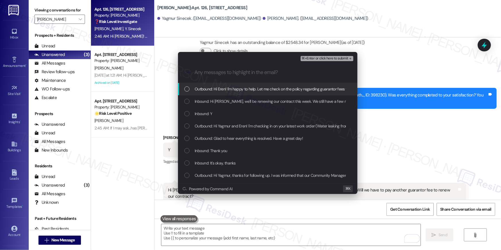
click at [248, 87] on span "Outbound: Hi Eren! I'm happy to help. Let me check on the policy regarding guar…" at bounding box center [331, 89] width 272 height 6
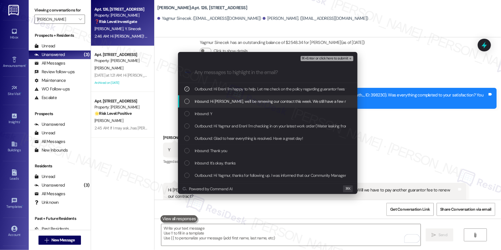
click at [249, 96] on div "Inbound: Hi Ella, we'll be renewing our contract this week. We still have a few…" at bounding box center [267, 101] width 179 height 12
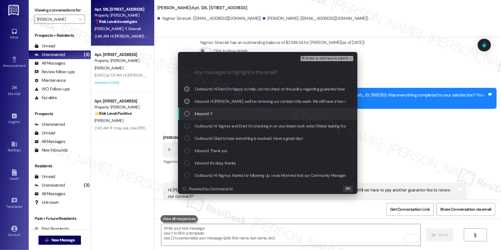
click at [247, 109] on div "Inbound: Y" at bounding box center [267, 114] width 179 height 12
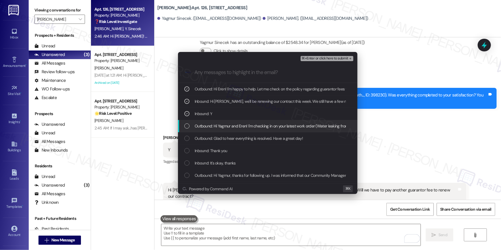
click at [251, 124] on span "Outbound: Hi Yagmur and Eren! I'm checking in on your latest work order (Water …" at bounding box center [360, 126] width 331 height 6
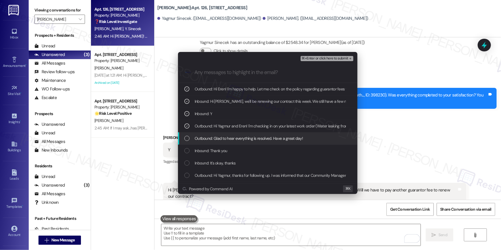
click at [256, 140] on span "Outbound: Glad to hear everything is resolved. Have a great day!" at bounding box center [249, 138] width 108 height 6
click at [255, 137] on span "Outbound: Glad to hear everything is resolved. Have a great day!" at bounding box center [249, 138] width 108 height 6
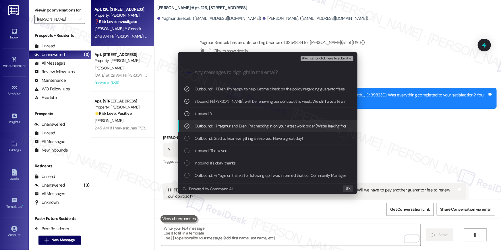
click at [255, 126] on span "Outbound: Hi Yagmur and Eren! I'm checking in on your latest work order (Water …" at bounding box center [360, 126] width 331 height 6
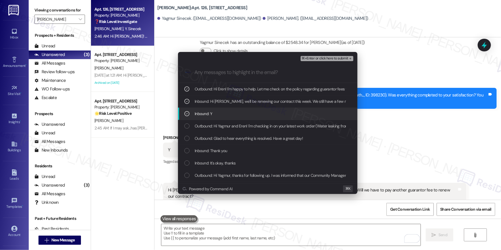
drag, startPoint x: 260, startPoint y: 115, endPoint x: 293, endPoint y: 93, distance: 39.2
click at [261, 115] on div "Inbound: Y" at bounding box center [268, 114] width 168 height 6
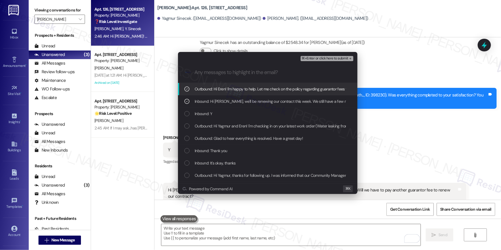
click at [314, 59] on span "⌘+Enter or click here to submit" at bounding box center [325, 59] width 47 height 4
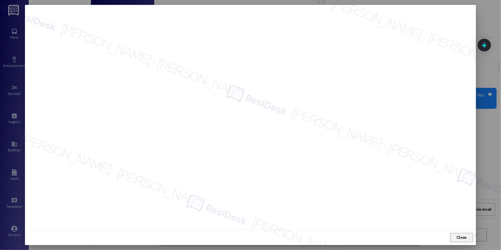
click at [466, 237] on span "Close" at bounding box center [462, 238] width 10 height 6
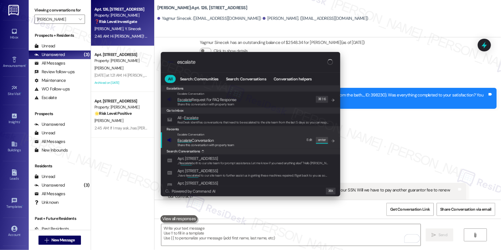
type input "escalate"
click at [238, 144] on div "Escalate Conversation Escalate Conversation Share this conversation with proper…" at bounding box center [251, 140] width 168 height 16
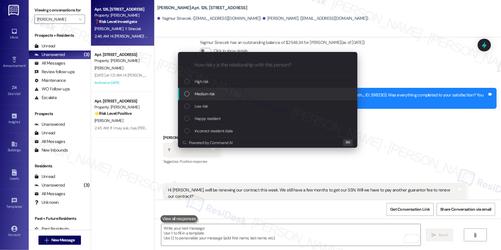
click at [214, 95] on span "Medium risk" at bounding box center [205, 94] width 20 height 6
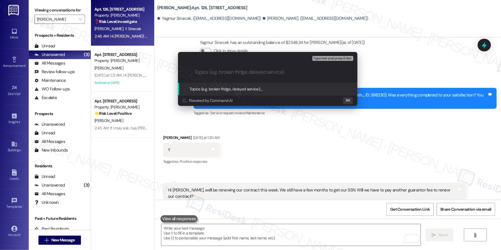
paste input "Renewal question, guarantor fee"
type input "Renewal question, guarantor fee"
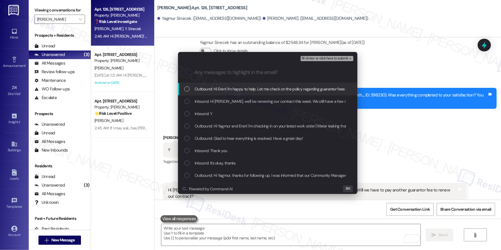
drag, startPoint x: 254, startPoint y: 92, endPoint x: 253, endPoint y: 103, distance: 10.4
click at [254, 92] on div "Outbound: Hi Eren! I'm happy to help. Let me check on the policy regarding guar…" at bounding box center [267, 89] width 179 height 12
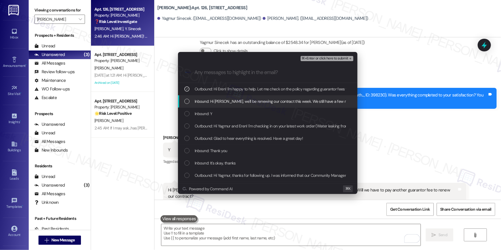
click at [252, 104] on span "Inbound: Hi Ella, we'll be renewing our contract this week. We still have a few…" at bounding box center [344, 101] width 298 height 6
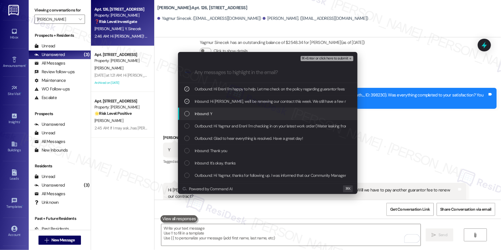
click at [246, 119] on div "Inbound: Y" at bounding box center [267, 114] width 179 height 12
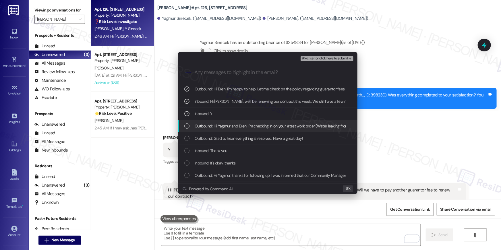
click at [247, 127] on span "Outbound: Hi Yagmur and Eren! I'm checking in on your latest work order (Water …" at bounding box center [360, 126] width 331 height 6
click at [250, 128] on span "Outbound: Hi Yagmur and Eren! I'm checking in on your latest work order (Water …" at bounding box center [360, 126] width 331 height 6
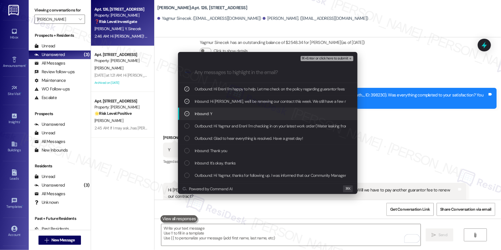
click at [184, 115] on div "Inbound: Y" at bounding box center [267, 114] width 179 height 12
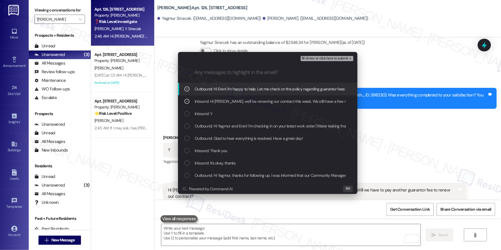
click at [327, 58] on span "⌘+Enter or click here to submit" at bounding box center [325, 59] width 47 height 4
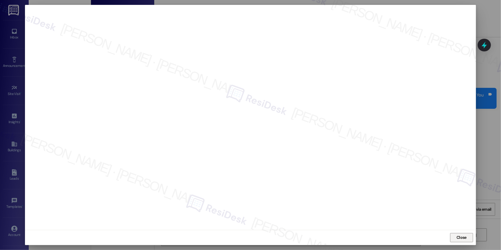
click at [457, 236] on span "Close" at bounding box center [462, 238] width 10 height 6
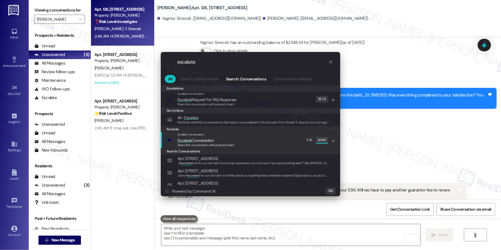
type input "escalate"
click at [231, 143] on span "Share this conversation with property team" at bounding box center [205, 145] width 57 height 4
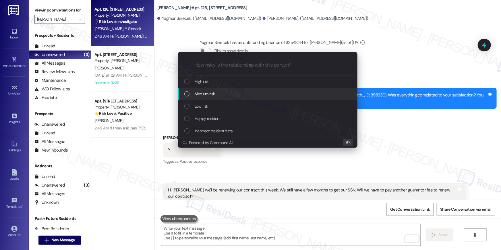
click at [211, 97] on span "Medium risk" at bounding box center [205, 94] width 20 height 6
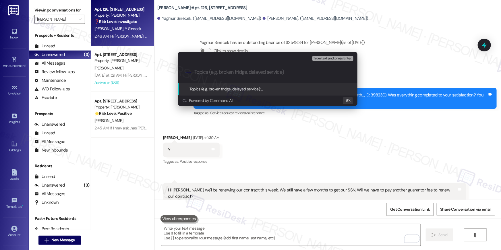
paste input "Renewal question, guarantor fee"
type input "Renewal question, guarantor fee"
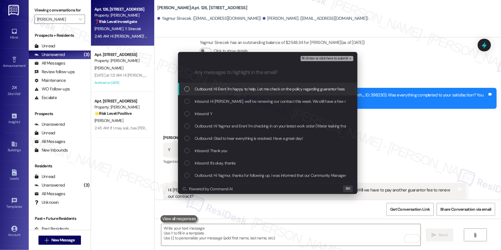
click at [211, 94] on div "Outbound: Hi Eren! I'm happy to help. Let me check on the policy regarding guar…" at bounding box center [267, 89] width 179 height 12
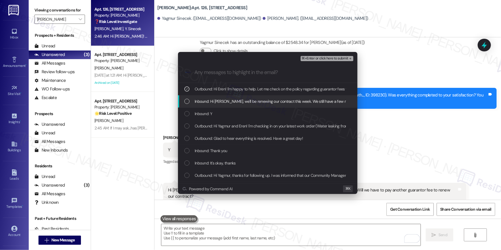
click at [209, 103] on span "Inbound: Hi Ella, we'll be renewing our contract this week. We still have a few…" at bounding box center [344, 101] width 298 height 6
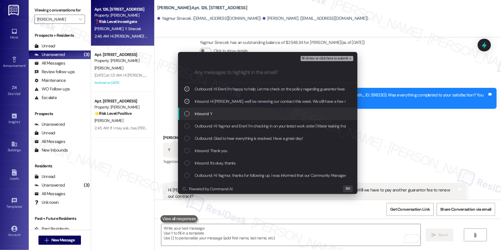
click at [208, 113] on span "Inbound: Y" at bounding box center [204, 114] width 18 height 6
click at [257, 115] on div "Inbound: Y" at bounding box center [268, 114] width 168 height 6
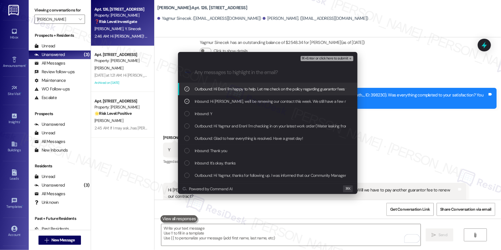
click at [309, 61] on button "⌘+Enter or click here to submit" at bounding box center [327, 58] width 53 height 5
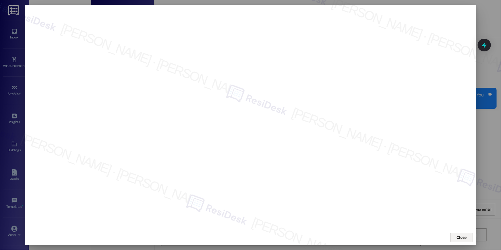
click at [456, 237] on span "Close" at bounding box center [461, 238] width 12 height 6
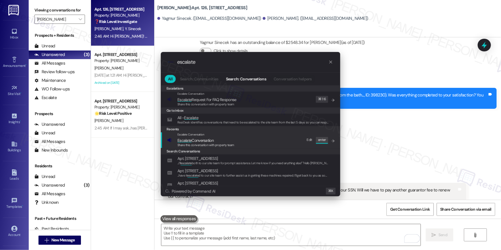
type input "escalate"
click at [219, 138] on span "Escalate Conversation" at bounding box center [205, 140] width 57 height 6
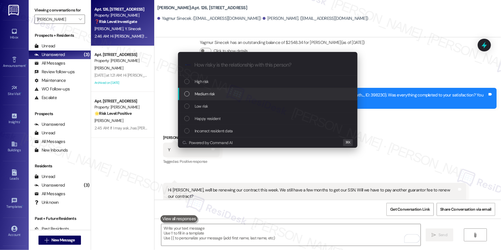
click at [206, 95] on span "Medium risk" at bounding box center [205, 94] width 20 height 6
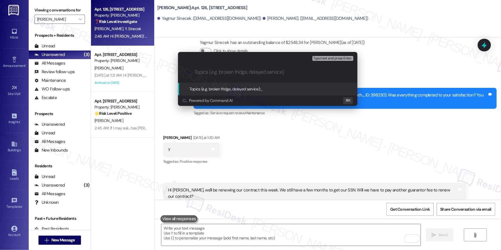
paste input "Renewal question, guarantor fee"
type input "Renewal question, guarantor fee"
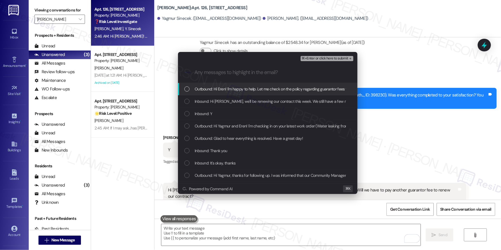
drag, startPoint x: 187, startPoint y: 89, endPoint x: 190, endPoint y: 100, distance: 11.2
click at [187, 90] on div "List of options" at bounding box center [186, 88] width 5 height 5
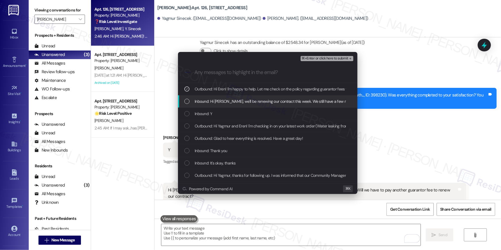
click at [189, 102] on div "List of options" at bounding box center [186, 101] width 5 height 5
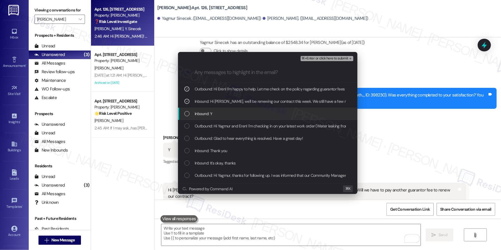
click at [186, 113] on div "List of options" at bounding box center [186, 113] width 5 height 5
click at [185, 116] on div "List of options" at bounding box center [186, 113] width 5 height 5
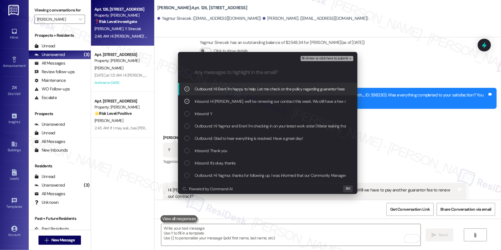
click at [335, 60] on span "⌘+Enter or click here to submit" at bounding box center [325, 59] width 47 height 4
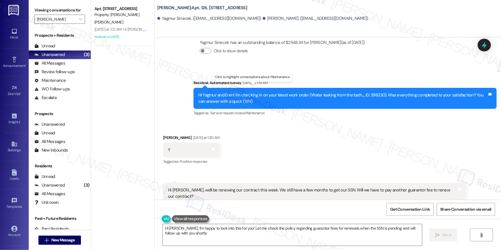
type textarea "Hi Eren, I'm happy to look into this for you! Let me check the policy regarding…"
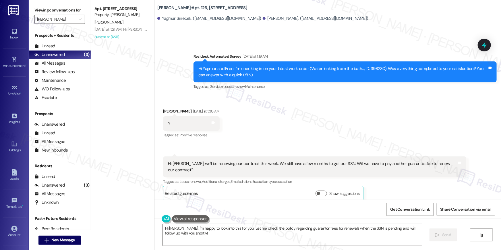
scroll to position [2778, 0]
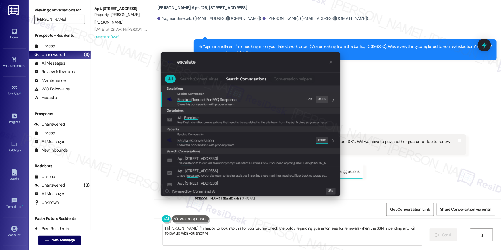
type input "escalate"
click at [243, 141] on div "Escalate Conversation Escalate Conversation Share this conversation with proper…" at bounding box center [251, 140] width 168 height 16
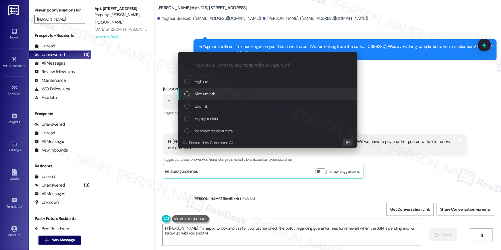
click at [213, 92] on span "Medium risk" at bounding box center [205, 94] width 20 height 6
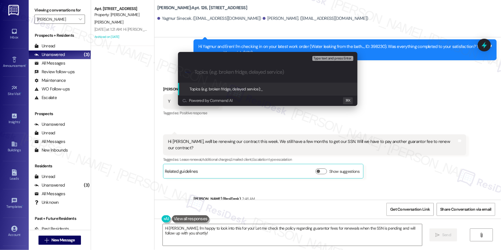
paste input "Renewal question, guarantor fee"
type input "Renewal question, guarantor fee"
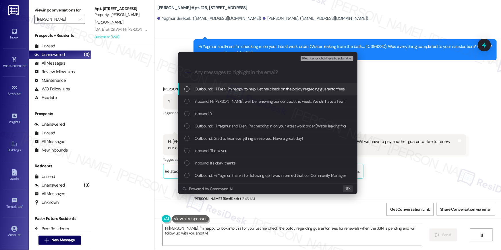
drag, startPoint x: 246, startPoint y: 89, endPoint x: 243, endPoint y: 95, distance: 6.4
click at [245, 89] on span "Outbound: Hi Eren! I'm happy to help. Let me check on the policy regarding guar…" at bounding box center [331, 89] width 272 height 6
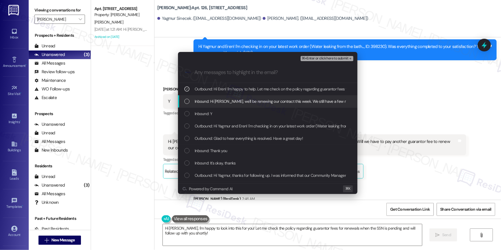
click at [238, 103] on span "Inbound: Hi Ella, we'll be renewing our contract this week. We still have a few…" at bounding box center [344, 101] width 298 height 6
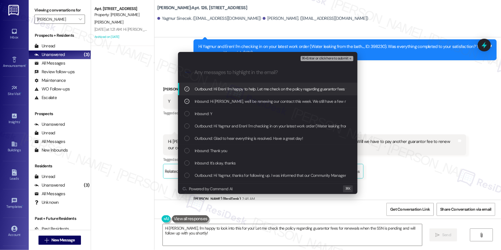
click at [309, 60] on span "⌘+Enter or click here to submit" at bounding box center [325, 59] width 47 height 4
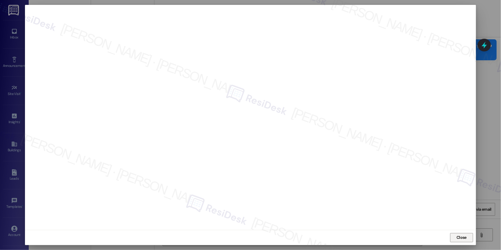
click at [458, 237] on span "Close" at bounding box center [462, 238] width 10 height 6
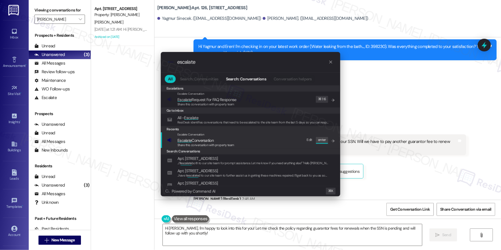
type input "escalate"
click at [214, 143] on span "Share this conversation with property team" at bounding box center [205, 145] width 57 height 4
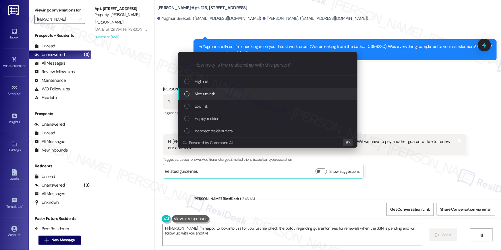
click at [208, 94] on span "Medium risk" at bounding box center [205, 94] width 20 height 6
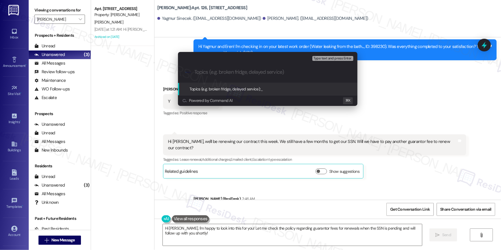
paste input "Renewal question, guarantor fee"
type input "Renewal question, guarantor fee"
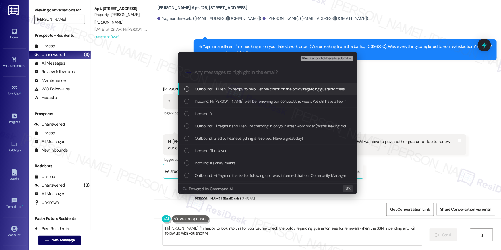
drag, startPoint x: 268, startPoint y: 91, endPoint x: 266, endPoint y: 99, distance: 8.7
click at [268, 91] on span "Outbound: Hi Eren! I'm happy to help. Let me check on the policy regarding guar…" at bounding box center [331, 89] width 272 height 6
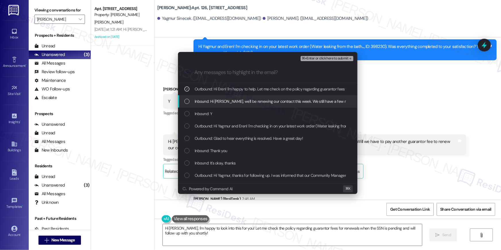
click at [266, 100] on span "Inbound: Hi Ella, we'll be renewing our contract this week. We still have a few…" at bounding box center [344, 101] width 298 height 6
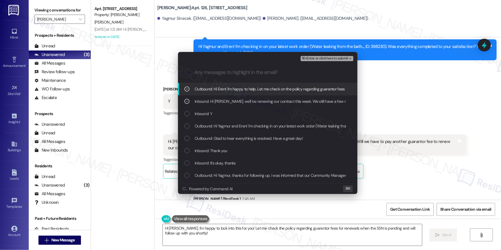
click at [329, 63] on div ".cls-1{fill:#0a055f;}.cls-2{fill:#0cc4c4;} resideskLogoBlueOrange" at bounding box center [267, 72] width 179 height 20
click at [327, 60] on span "⌘+Enter or click here to submit" at bounding box center [325, 59] width 47 height 4
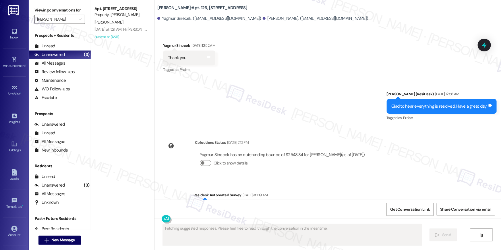
scroll to position [2729, 0]
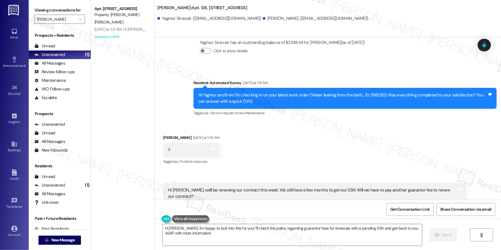
type textarea "Hi Eren, I'm happy to look into this for you! I'll check the policy regarding g…"
click at [285, 122] on div "Received via SMS Eren Demircan Yesterday at 1:30 AM Y Tags and notes Tagged as:…" at bounding box center [327, 177] width 347 height 110
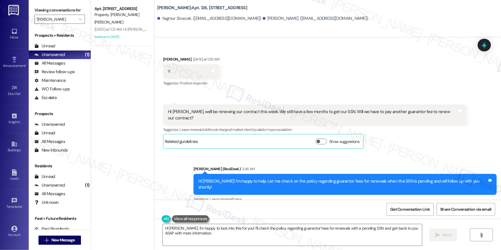
scroll to position [2849, 0]
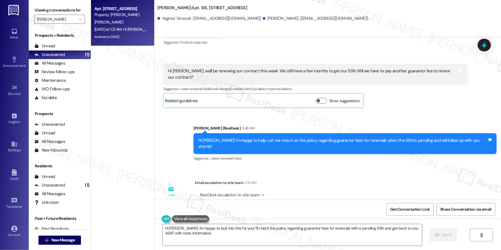
click at [129, 24] on div "D. Dye" at bounding box center [121, 22] width 54 height 7
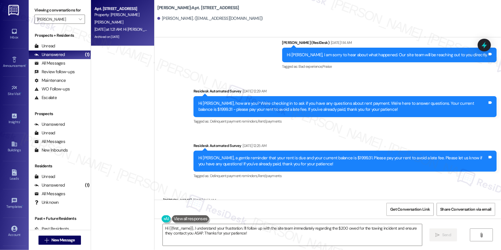
scroll to position [660, 0]
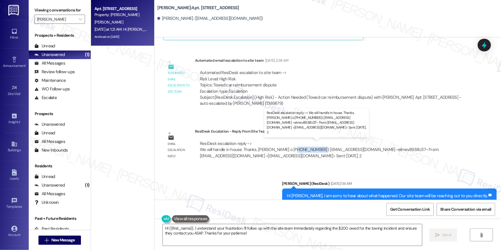
drag, startPoint x: 316, startPoint y: 150, endPoint x: 288, endPoint y: 149, distance: 28.2
click at [288, 149] on div "ResiDesk escalation reply -> We will handle in house. Thanks, Roosevelt Towers …" at bounding box center [319, 150] width 239 height 18
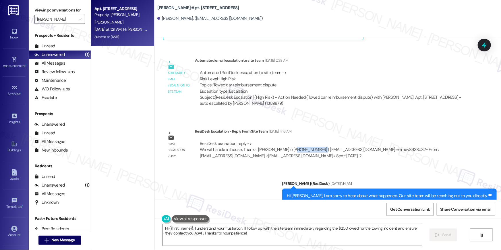
copy div "703-532-4852"
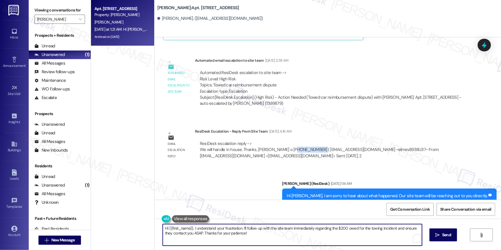
click at [260, 242] on textarea "Hi {{first_name}}, I understand your frustration. I'll follow up with the site …" at bounding box center [292, 235] width 259 height 22
drag, startPoint x: 272, startPoint y: 237, endPoint x: 124, endPoint y: 220, distance: 148.8
click at [124, 220] on div "Apt. 216, 500 North Roosevelt Blvd. Property: Roosevelt Towers D. Dye Yesterday…" at bounding box center [296, 125] width 410 height 250
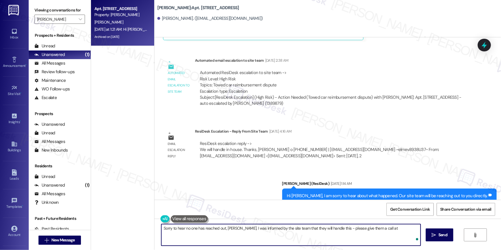
paste textarea "703-532-4852"
type textarea "Sorry to hear no one has reached out, Derek. I was informed by the site team th…"
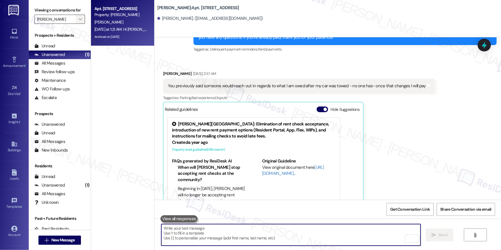
scroll to position [948, 0]
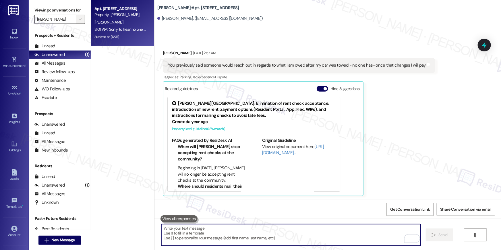
click at [78, 18] on span "" at bounding box center [80, 19] width 5 height 9
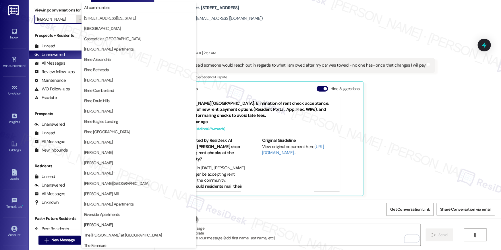
scroll to position [54, 0]
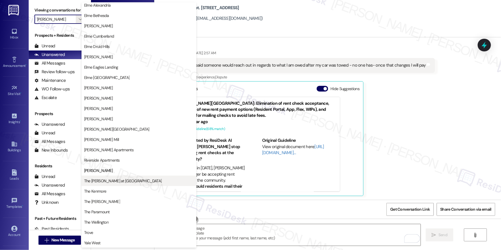
click at [116, 177] on button "The Ashby at McLean" at bounding box center [139, 181] width 115 height 10
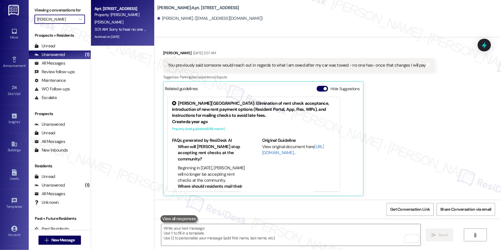
type input "The Ashby at McLean"
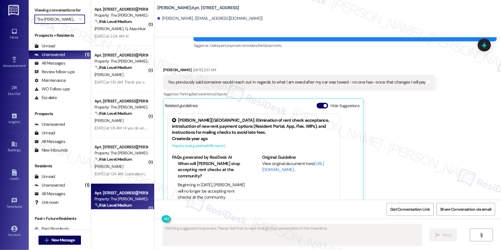
scroll to position [948, 0]
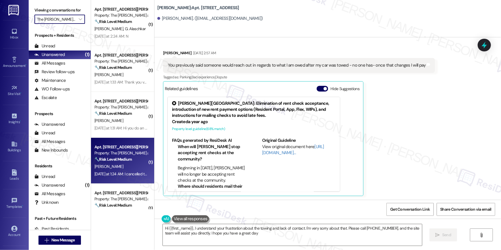
type textarea "Hi {{first_name}}, I understand your frustration about the towing and lack of c…"
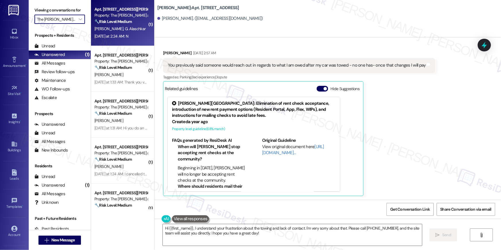
click at [101, 23] on strong "🔧 Risk Level: Medium" at bounding box center [112, 21] width 37 height 5
type textarea "Fetching suggested responses. Please feel free to read through the conversation…"
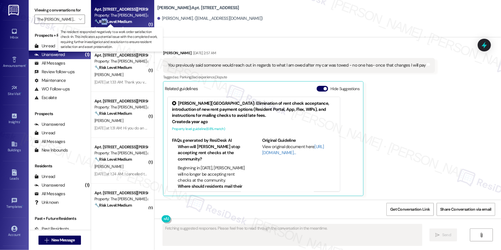
click at [101, 23] on strong "🔧 Risk Level: Medium" at bounding box center [112, 21] width 37 height 5
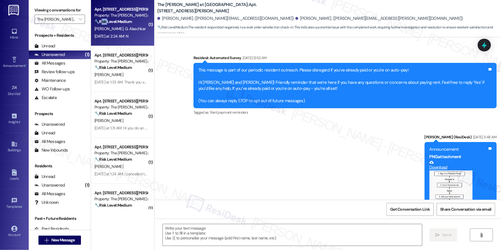
scroll to position [2267, 0]
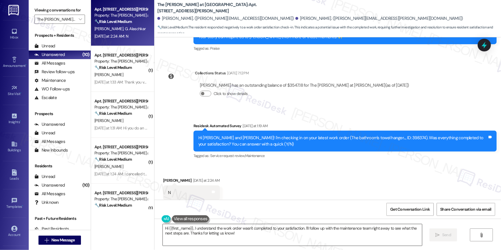
click at [318, 232] on textarea "Hi {{first_name}}, I understand the work order wasn't completed to your satisfa…" at bounding box center [292, 235] width 259 height 22
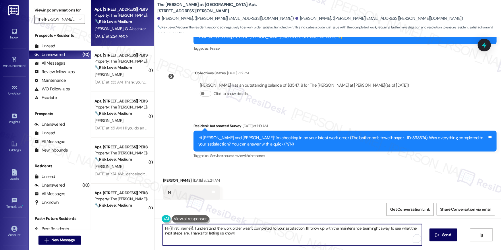
paste textarea "’m sorry to hear your work order is still not complete. Could you please share …"
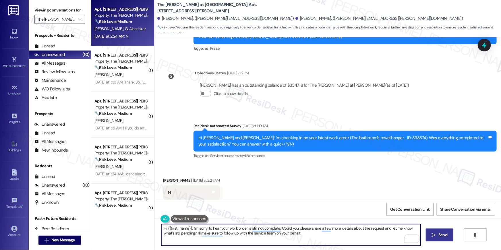
type textarea "Hi {{first_name}}, I’m sorry to hear your work order is still not complete. Cou…"
click at [426, 232] on button " Send" at bounding box center [440, 235] width 28 height 13
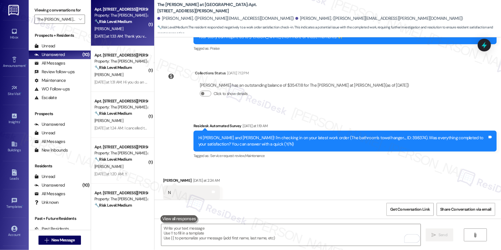
click at [129, 40] on div "Yesterday at 1:33 AM: Thank you very much I am ready Have a nice day 😊 Yesterda…" at bounding box center [121, 36] width 54 height 7
type textarea "Fetching suggested responses. Please feel free to read through the conversation…"
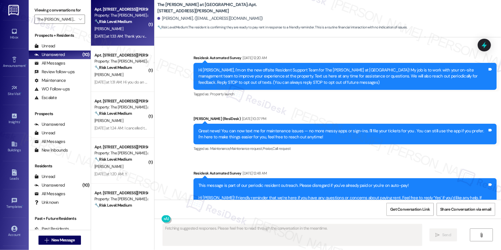
scroll to position [5131, 0]
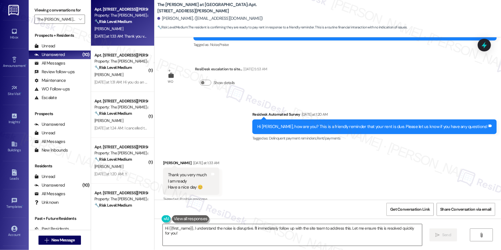
click at [245, 235] on textarea "Hi {{first_name}}, I understand the noise is disruptive. I'll immediately follo…" at bounding box center [292, 235] width 259 height 22
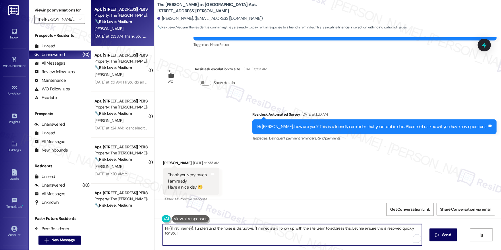
click at [245, 235] on textarea "Hi {{first_name}}, I understand the noise is disruptive. I'll immediately follo…" at bounding box center [292, 235] width 259 height 22
click at [192, 227] on textarea "Hi {{first_name}}, I understand the noise is disruptive. I'll immediately follo…" at bounding box center [292, 235] width 259 height 22
click at [206, 247] on div "Hi {{first_name}}, I understand the noise is disruptive. I'll immediately follo…" at bounding box center [327, 240] width 347 height 43
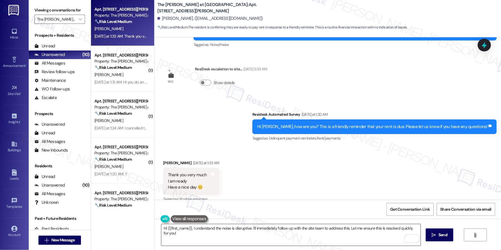
drag, startPoint x: 258, startPoint y: 224, endPoint x: 257, endPoint y: 234, distance: 9.8
click at [258, 225] on textarea "Hi {{first_name}}, I understand the noise is disruptive. I'll immediately follo…" at bounding box center [290, 235] width 259 height 22
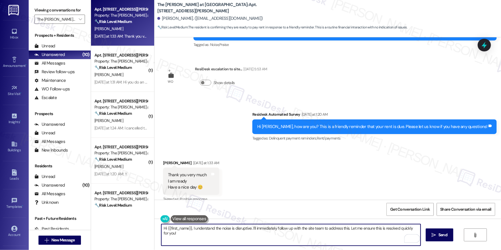
click at [257, 235] on textarea "Hi {{first_name}}, I understand the noise is disruptive. I'll immediately follo…" at bounding box center [290, 235] width 259 height 22
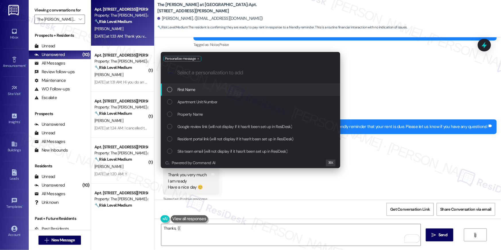
click at [270, 91] on div "First Name" at bounding box center [251, 89] width 168 height 6
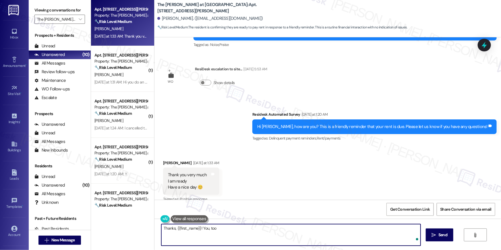
type textarea "Thanks, {{first_name}}! You, too!"
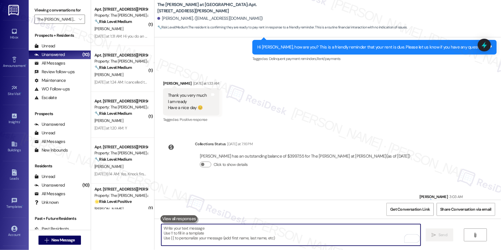
scroll to position [5220, 0]
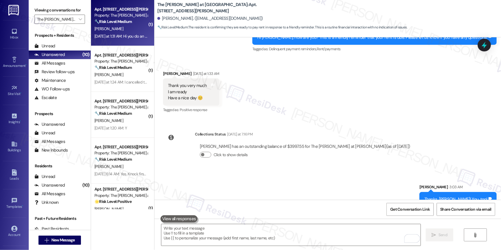
click at [117, 28] on div "J. Choi" at bounding box center [121, 28] width 54 height 7
type textarea "Fetching suggested responses. Please feel free to read through the conversation…"
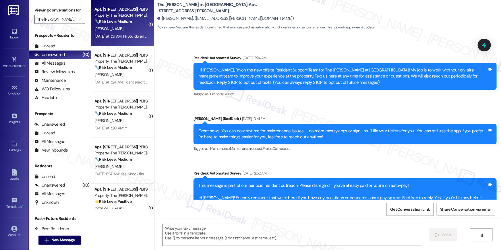
scroll to position [5951, 0]
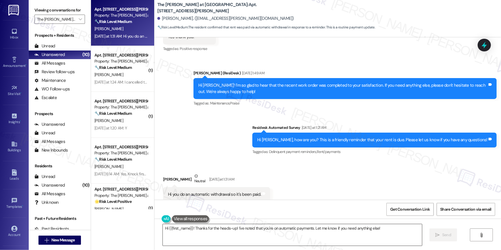
click at [203, 241] on textarea "Hi {{first_name}}! Thanks for the heads-up! I've noted that you're on automatic…" at bounding box center [292, 235] width 259 height 22
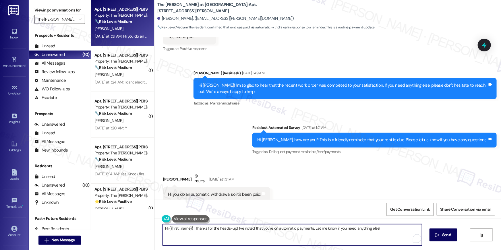
click at [203, 241] on textarea "Hi {{first_name}}! Thanks for the heads-up! I've noted that you're on automatic…" at bounding box center [292, 235] width 259 height 22
paste textarea "Thank you so much for your payment, {{first_name}}! I’m sorry if the rent remin…"
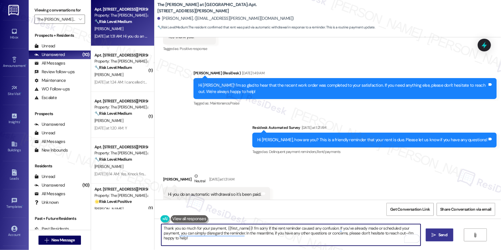
type textarea "Thank you so much for your payment, {{first_name}}! I’m sorry if the rent remin…"
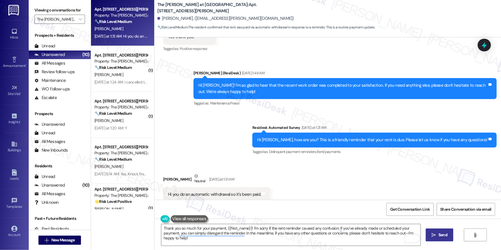
click at [428, 237] on button " Send" at bounding box center [440, 235] width 28 height 13
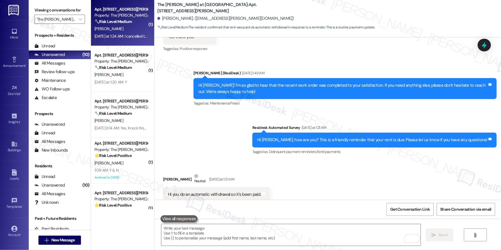
click at [126, 36] on div "Yesterday at 1:24 AM: I cancelled the work order. Yesterday at 1:24 AM: I cance…" at bounding box center [131, 36] width 74 height 5
type textarea "Fetching suggested responses. Please feel free to read through the conversation…"
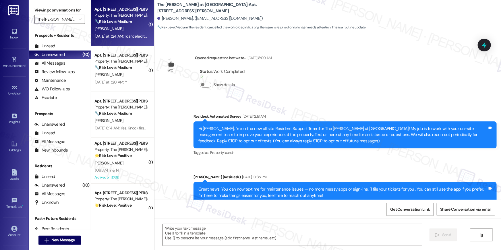
scroll to position [3518, 0]
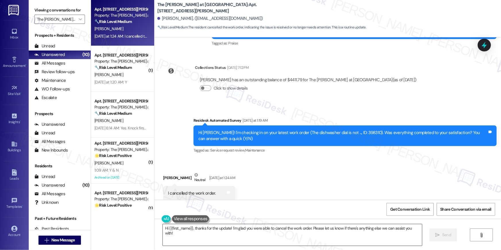
click at [325, 241] on textarea "Hi {{first_name}}, thanks for the update! I'm glad you were able to cancel the …" at bounding box center [292, 235] width 259 height 22
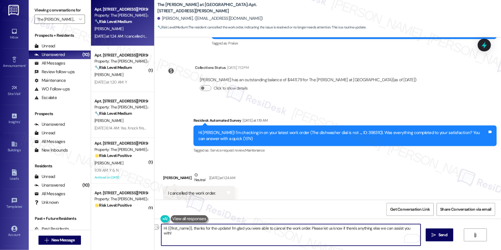
drag, startPoint x: 228, startPoint y: 228, endPoint x: 235, endPoint y: 240, distance: 13.4
click at [235, 240] on textarea "Hi {{first_name}}, thanks for the update! I'm glad you were able to cancel the …" at bounding box center [290, 235] width 259 height 22
type textarea "Hi {{first_name}}, thanks for the update! Pleas"
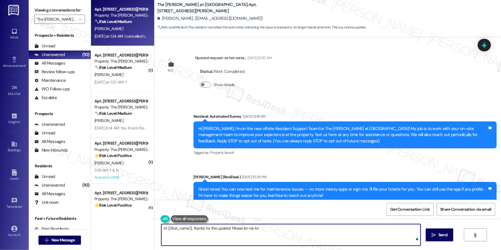
scroll to position [3518, 0]
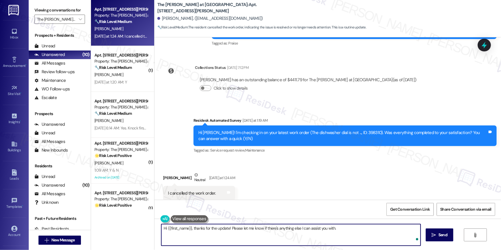
type textarea "Hi {{first_name}}, thanks for the update! Please let me know if there's anythin…"
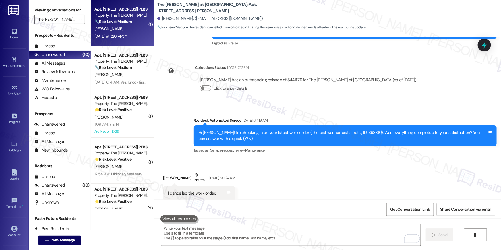
click at [118, 31] on div "[PERSON_NAME]" at bounding box center [121, 28] width 54 height 7
type textarea "Fetching suggested responses. Please feel free to read through the conversation…"
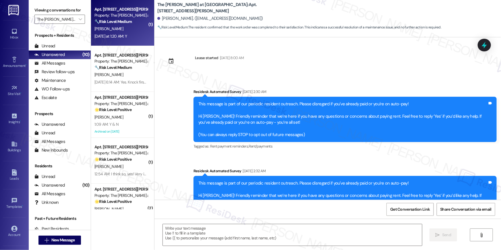
scroll to position [1564, 0]
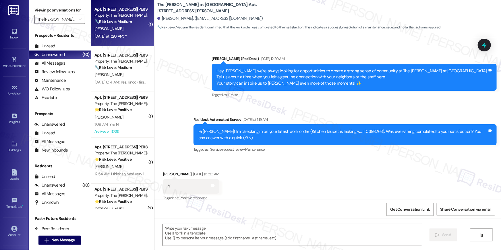
type textarea "Fetching suggested responses. Please feel free to read through the conversation…"
click at [352, 165] on div "Received via SMS [PERSON_NAME] [DATE] at 1:20 AM Y Tags and notes Tagged as: Po…" at bounding box center [327, 182] width 347 height 49
click at [374, 235] on textarea at bounding box center [292, 235] width 259 height 22
paste textarea "Hi {{first_name}}, I’m happy to hear your work order has been completed! If you…"
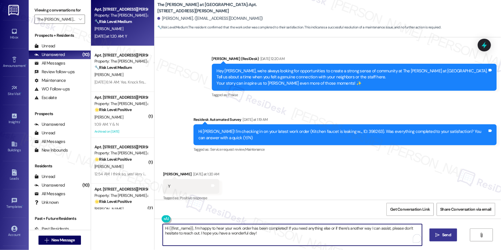
type textarea "Hi {{first_name}}, I’m happy to hear your work order has been completed! If you…"
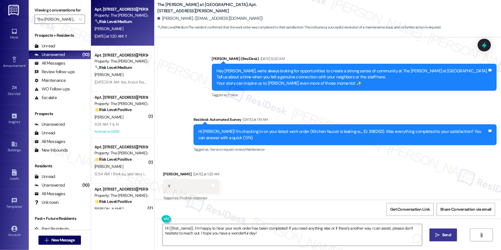
click at [444, 232] on span "Send" at bounding box center [446, 235] width 9 height 6
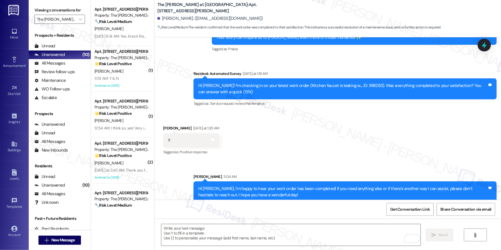
scroll to position [1610, 0]
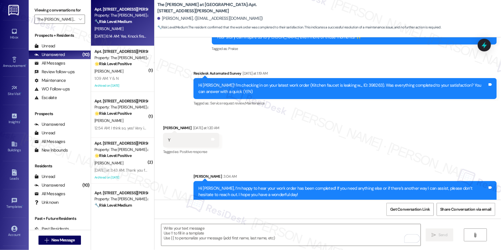
click at [120, 38] on div "[DATE] 6:14 AM: Yes. Knock first,please. [DATE] 6:14 AM: Yes. Knock first,pleas…" at bounding box center [125, 36] width 63 height 5
type textarea "Fetching suggested responses. Please feel free to read through the conversation…"
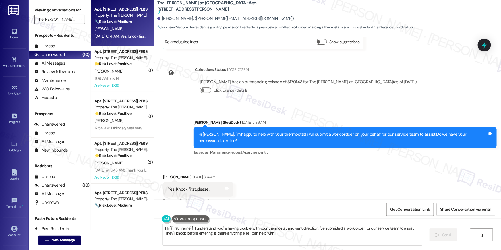
scroll to position [419, 0]
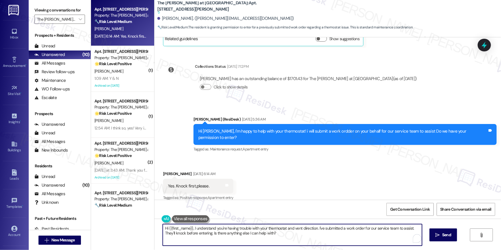
click at [335, 235] on textarea "Hi {{first_name}}, I understand you're having trouble with your thermostat and …" at bounding box center [292, 235] width 259 height 22
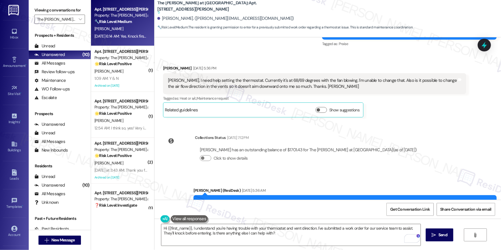
scroll to position [332, 0]
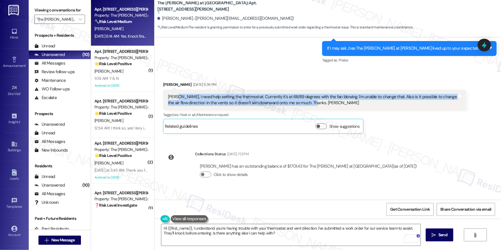
drag, startPoint x: 335, startPoint y: 101, endPoint x: 171, endPoint y: 99, distance: 164.0
click at [171, 99] on div "[PERSON_NAME], I need help setting the thermostat. Currently it's at 68/69 degr…" at bounding box center [312, 100] width 289 height 12
copy div "I need help setting the thermostat. Currently it's at 68/69 degrees with the fa…"
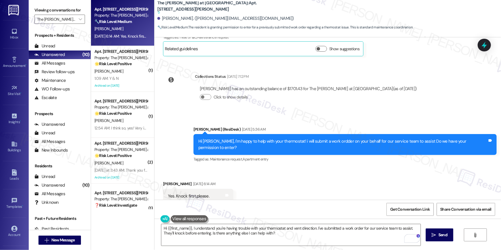
scroll to position [418, 0]
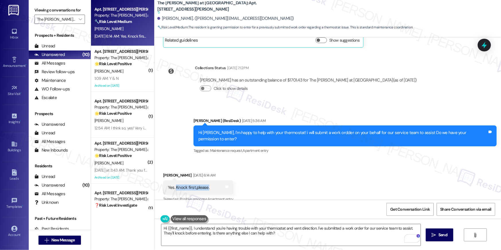
drag, startPoint x: 172, startPoint y: 180, endPoint x: 206, endPoint y: 180, distance: 33.9
click at [205, 180] on div "Yes. Knock first,please. Tags and notes" at bounding box center [198, 187] width 70 height 15
copy div "Knock first,please."
click at [318, 237] on textarea "Hi {{first_name}}, I understand you're having trouble with your thermostat and …" at bounding box center [290, 235] width 259 height 22
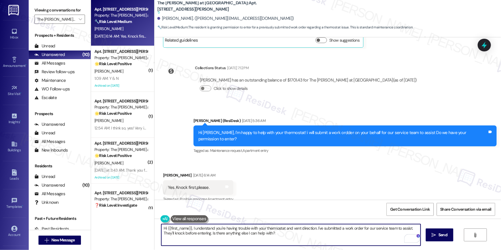
click at [318, 237] on textarea "Hi {{first_name}}, I understand you're having trouble with your thermostat and …" at bounding box center [290, 235] width 259 height 22
paste textarea "Thank you, {{first_name}}! I’ve submitted your request, and our maintenance tea…"
type textarea "Thank you, {{first_name}}! I’ve submitted your request, and our maintenance tea…"
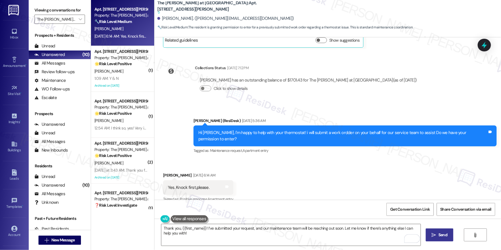
click at [442, 236] on span "Send" at bounding box center [442, 235] width 9 height 6
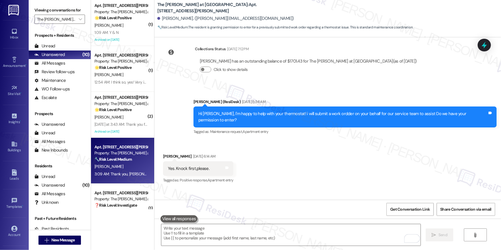
scroll to position [460, 0]
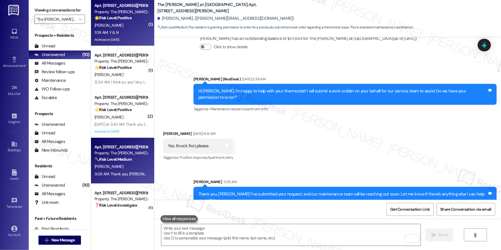
click at [123, 40] on div "Archived on [DATE]" at bounding box center [121, 39] width 54 height 7
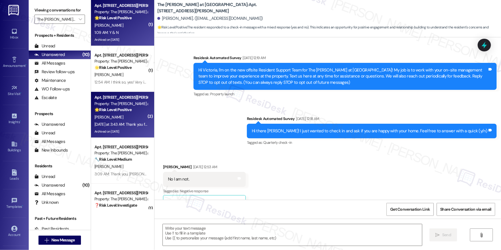
click at [126, 118] on div "[PERSON_NAME]" at bounding box center [121, 117] width 54 height 7
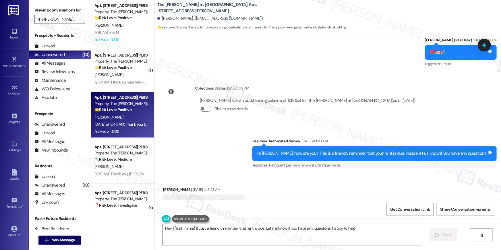
scroll to position [3857, 0]
click at [251, 236] on textarea "Hey {{first_name}}! Just a friendly reminder that rent is due. Let me know if y…" at bounding box center [292, 235] width 259 height 22
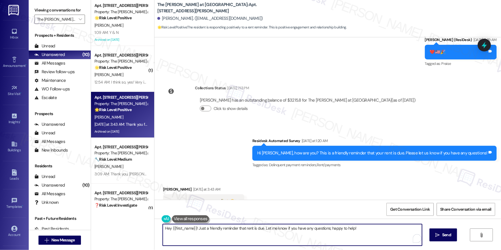
click at [251, 236] on textarea "Hey {{first_name}}! Just a friendly reminder that rent is due. Let me know if y…" at bounding box center [292, 235] width 259 height 22
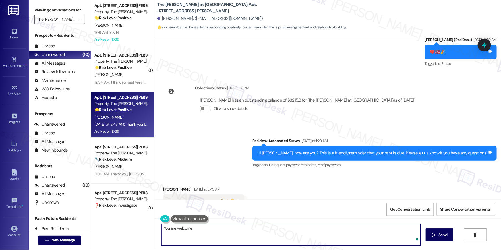
type textarea "You are welcome!"
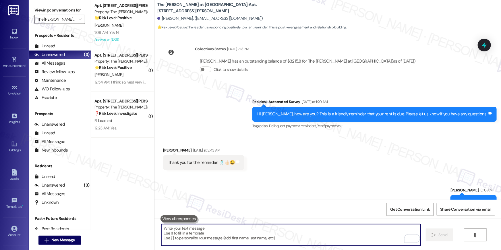
scroll to position [3897, 0]
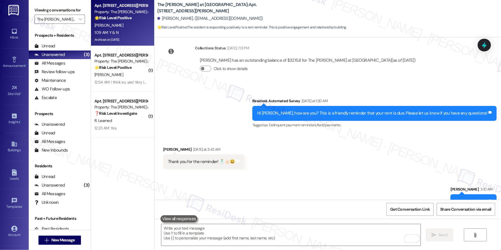
click at [108, 23] on div "[PERSON_NAME]" at bounding box center [121, 25] width 54 height 7
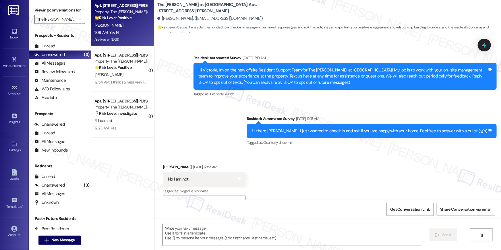
scroll to position [5733, 0]
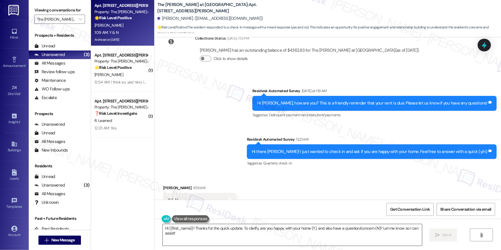
click at [271, 235] on textarea "Hi {{first_name}}! Thanks for the quick update. To clarify, are you happy with …" at bounding box center [292, 235] width 259 height 22
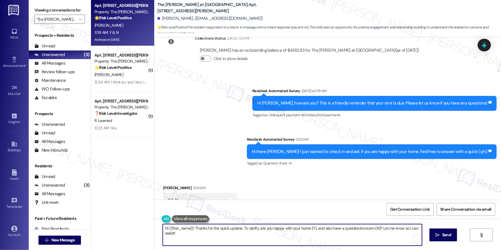
drag, startPoint x: 351, startPoint y: 236, endPoint x: 336, endPoint y: 236, distance: 15.2
click at [349, 236] on textarea "Hi {{first_name}}! Thanks for the quick update. To clarify, are you happy with …" at bounding box center [292, 235] width 259 height 22
drag, startPoint x: 325, startPoint y: 237, endPoint x: 191, endPoint y: 229, distance: 134.0
click at [191, 229] on textarea "Hi {{first_name}}! Thanks for the quick update. To clarify, are you happy with …" at bounding box center [290, 235] width 259 height 22
click at [266, 231] on textarea "Hi {{first_name}}! Thanks for the quick update. To clarify, are you happy with …" at bounding box center [290, 235] width 259 height 22
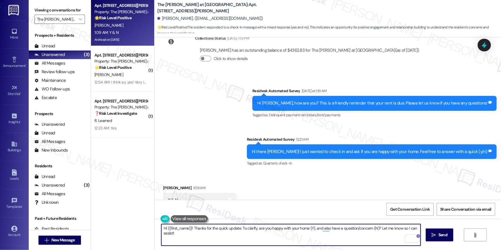
click at [221, 233] on textarea "Hi {{first_name}}! Thanks for the quick update. To clarify, are you happy with …" at bounding box center [290, 235] width 259 height 22
drag, startPoint x: 210, startPoint y: 234, endPoint x: 192, endPoint y: 228, distance: 19.7
click at [192, 228] on textarea "Hi {{first_name}}! Thanks for the quick update. To clarify, are you happy with …" at bounding box center [290, 235] width 259 height 22
type textarea "Hi {{first_name}}! Thanks for your response. Can you tell me more about it?"
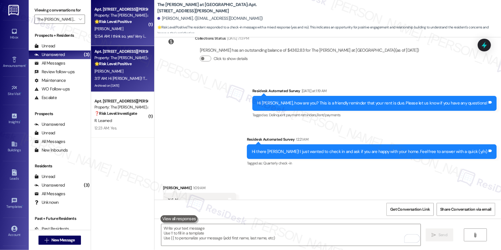
click at [105, 43] on div "Apt. 401, [STREET_ADDRESS][PERSON_NAME] Property: The [PERSON_NAME] at [GEOGRAP…" at bounding box center [122, 23] width 63 height 46
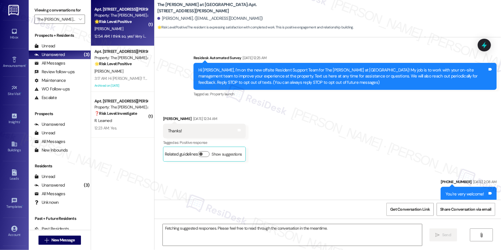
scroll to position [5307, 0]
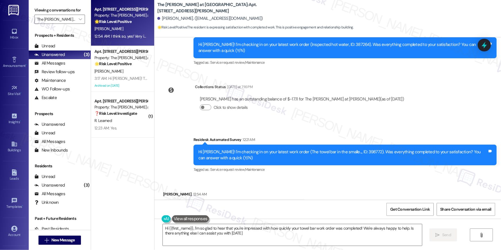
type textarea "Hi {{first_name}}, I'm so glad to hear that you're impressed with how quickly y…"
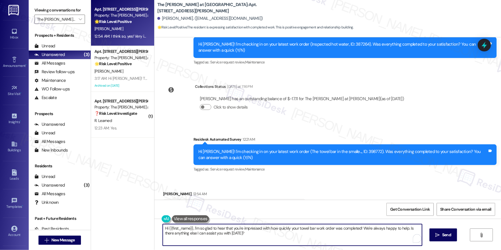
click at [333, 231] on textarea "Hi {{first_name}}, I'm so glad to hear that you're impressed with how quickly y…" at bounding box center [292, 235] width 259 height 22
click at [357, 236] on textarea "Hi {{first_name}}, I'm so glad to hear that you're impressed with how quickly y…" at bounding box center [292, 235] width 259 height 22
click at [449, 235] on button " Send" at bounding box center [440, 235] width 28 height 13
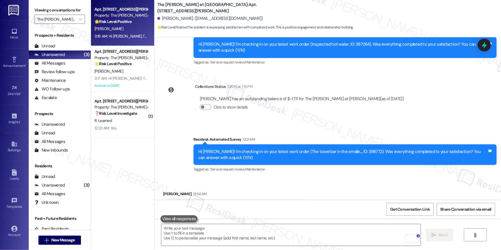
scroll to position [5307, 0]
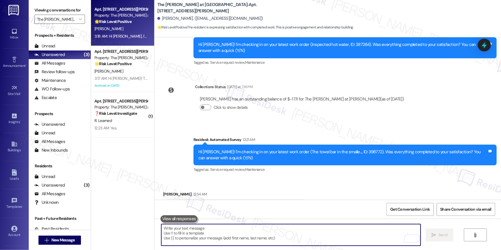
click at [348, 232] on textarea "To enrich screen reader interactions, please activate Accessibility in Grammarl…" at bounding box center [290, 235] width 259 height 22
click at [326, 235] on textarea "To enrich screen reader interactions, please activate Accessibility in Grammarl…" at bounding box center [290, 235] width 259 height 22
paste textarea "I hope you don’t mind me asking a quick favor—would you be willing to leave us …"
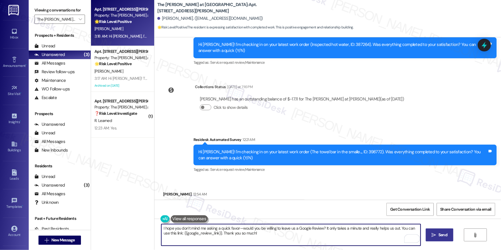
type textarea "I hope you don’t mind me asking a quick favor—would you be willing to leave us …"
click at [434, 233] on icon "" at bounding box center [434, 235] width 4 height 5
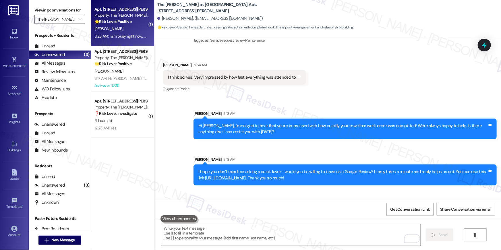
scroll to position [5439, 0]
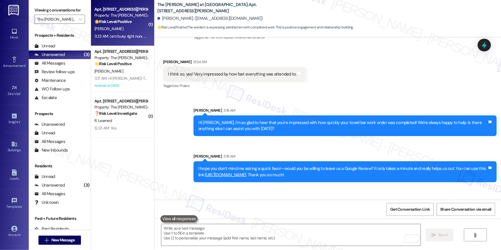
click at [323, 187] on div "Received via SMS [PERSON_NAME] 3:23 AM I am busy right now, but maybe will be a…" at bounding box center [327, 207] width 347 height 40
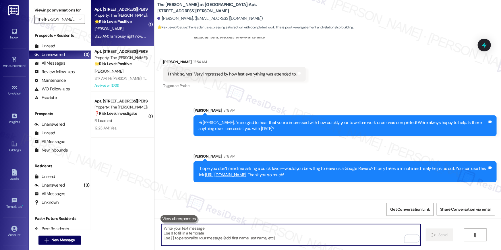
click at [297, 234] on textarea "To enrich screen reader interactions, please activate Accessibility in Grammarl…" at bounding box center [290, 235] width 259 height 22
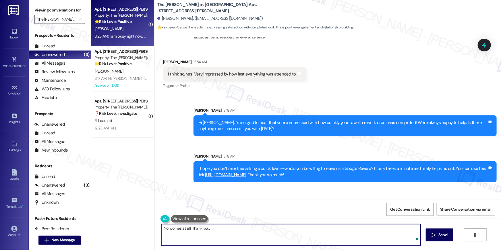
type textarea "No worries at all! Thank you."
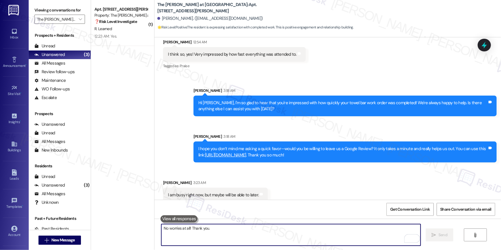
scroll to position [5479, 0]
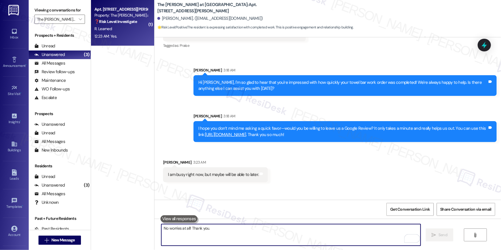
click at [109, 34] on div "12:23 AM: Yes. 12:23 AM: Yes." at bounding box center [105, 36] width 22 height 5
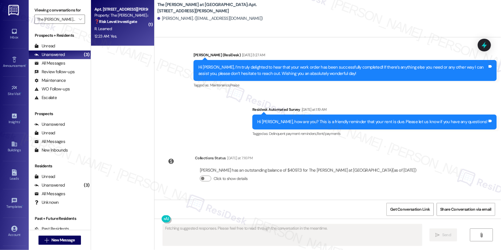
scroll to position [687, 0]
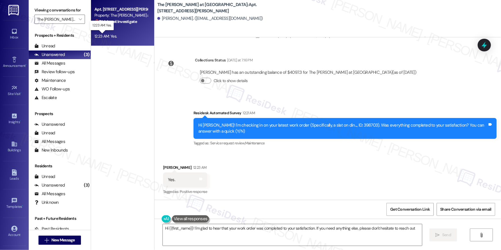
type textarea "Hi {{first_name}}! I'm glad to hear that your work order was completed to your …"
click at [338, 233] on textarea "Hi {{first_name}}! I'm glad to hear that your work order was completed to your …" at bounding box center [292, 235] width 259 height 22
click at [446, 240] on button " Send" at bounding box center [444, 235] width 28 height 13
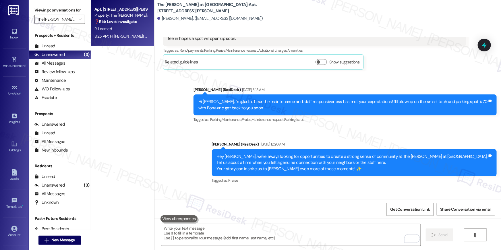
scroll to position [337, 0]
click at [79, 18] on icon "" at bounding box center [80, 19] width 3 height 5
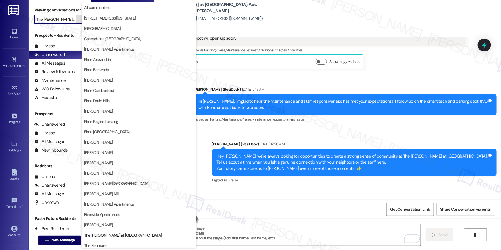
scroll to position [54, 0]
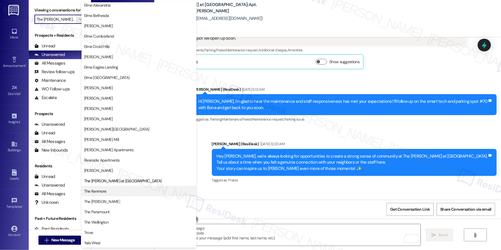
click at [126, 192] on span "The Kenmore" at bounding box center [139, 191] width 110 height 6
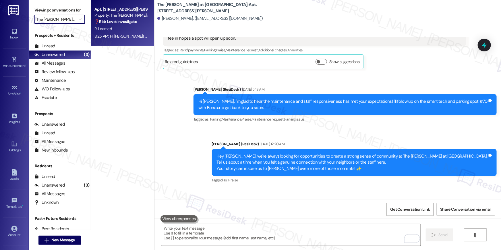
type input "The Kenmore"
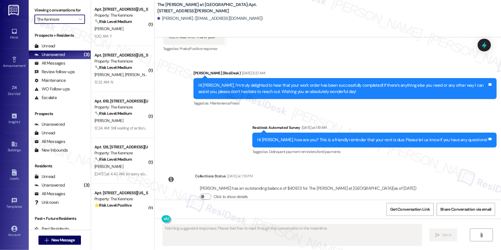
scroll to position [687, 0]
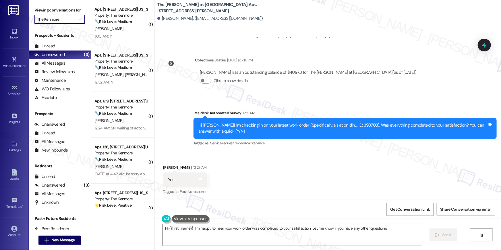
type textarea "Hi {{first_name}}! I'm happy to hear your work order was completed to your sati…"
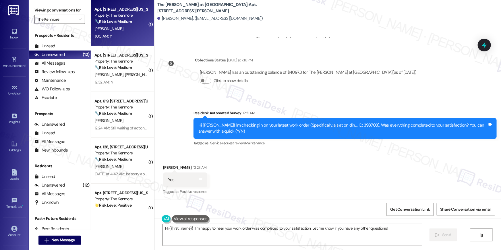
click at [111, 37] on div "1:00 AM: Y 1:00 AM: Y" at bounding box center [121, 36] width 54 height 7
type textarea "Fetching suggested responses. Please feel free to read through the conversation…"
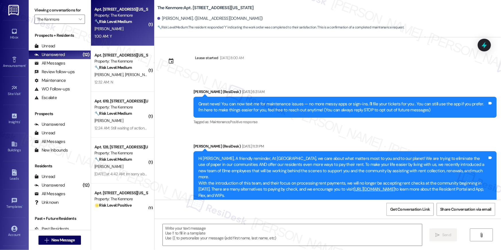
scroll to position [1641, 0]
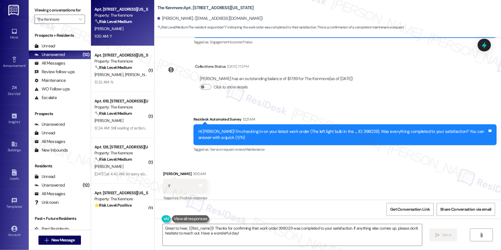
click at [294, 169] on div "Received via SMS [PERSON_NAME] 1:00 AM Y Tags and notes Tagged as: Positive res…" at bounding box center [327, 182] width 347 height 49
click at [322, 241] on textarea "Great to hear, {{first_name}}! Thanks for confirming that work order 398029 was…" at bounding box center [292, 235] width 259 height 22
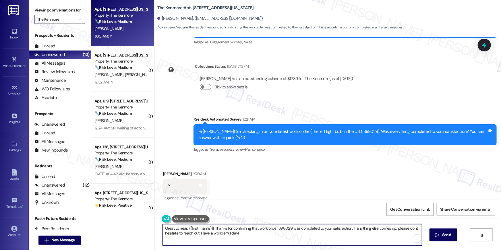
paste textarea "Hi {{first_name}}, I’m happy to hear your work order has been completed! If you…"
type textarea "Hi {{first_name}}, I’m happy to hear your work order has been completed! If you…"
click at [444, 238] on button " Send" at bounding box center [440, 235] width 28 height 13
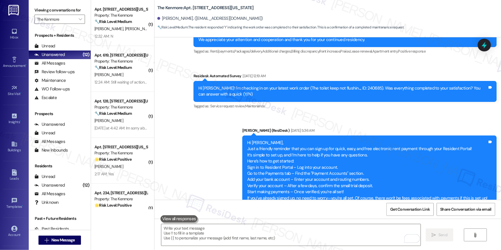
scroll to position [0, 0]
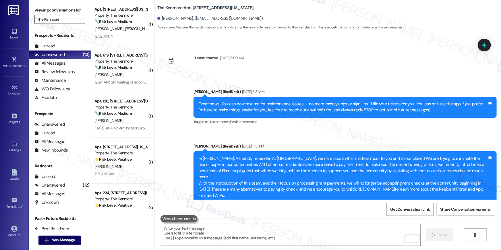
click at [335, 235] on textarea "To enrich screen reader interactions, please activate Accessibility in Grammarl…" at bounding box center [290, 235] width 259 height 22
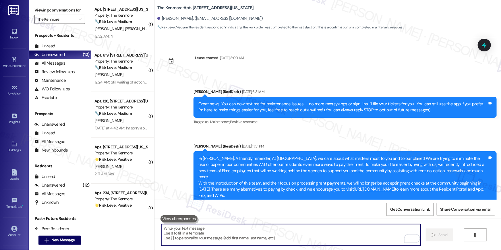
click at [335, 235] on textarea "To enrich screen reader interactions, please activate Accessibility in Grammarl…" at bounding box center [290, 235] width 259 height 22
paste textarea "I hope you don’t mind me asking a quick favor—would you be willing to leave us …"
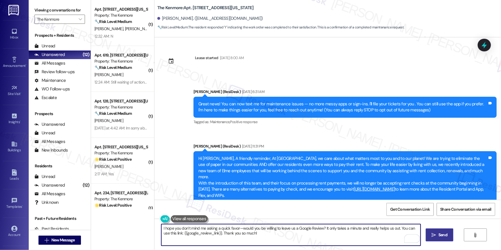
type textarea "I hope you don’t mind me asking a quick favor—would you be willing to leave us …"
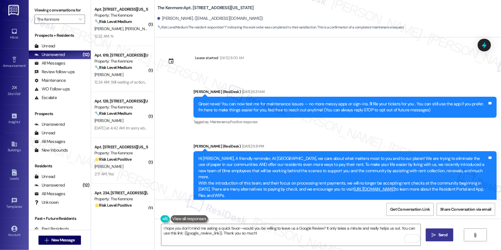
click at [440, 234] on span "Send" at bounding box center [442, 235] width 9 height 6
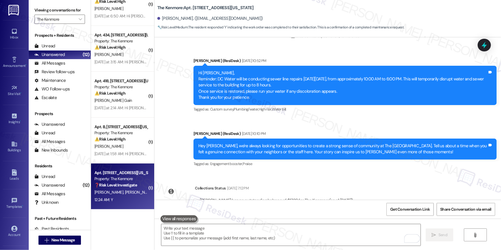
scroll to position [1640, 0]
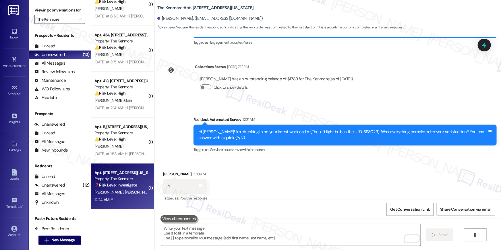
click at [130, 187] on strong "❓ Risk Level: Investigate" at bounding box center [115, 185] width 42 height 5
type textarea "Fetching suggested responses. Please feel free to read through the conversation…"
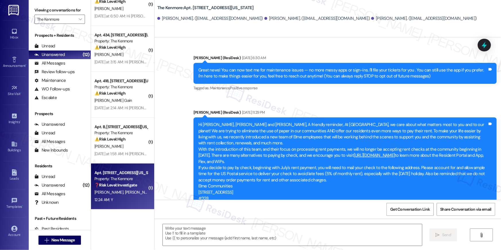
scroll to position [2971, 0]
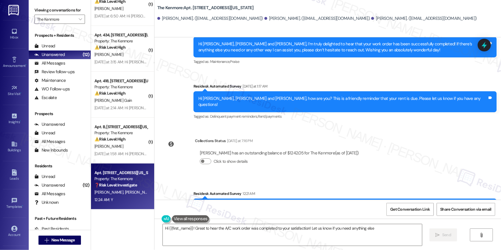
type textarea "Hi {{first_name}}! Great to hear the A/C work order was completed to your satis…"
drag, startPoint x: 315, startPoint y: 185, endPoint x: 315, endPoint y: 189, distance: 4.0
click at [318, 236] on textarea "Hi {{first_name}}! Great to hear the A/C work order was completed to your satis…" at bounding box center [292, 235] width 259 height 22
click at [442, 233] on span "Send" at bounding box center [442, 235] width 9 height 6
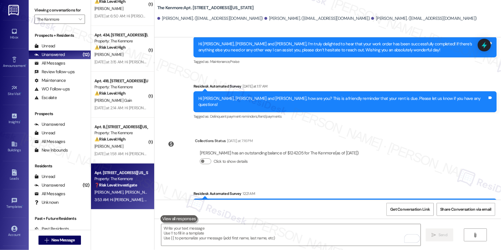
scroll to position [3011, 0]
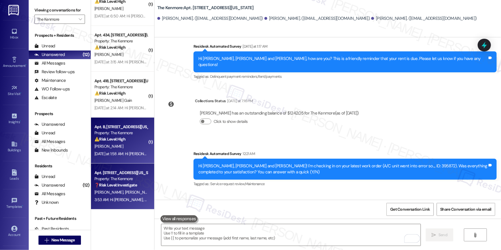
click at [121, 135] on div "Property: The Kenmore" at bounding box center [120, 133] width 53 height 6
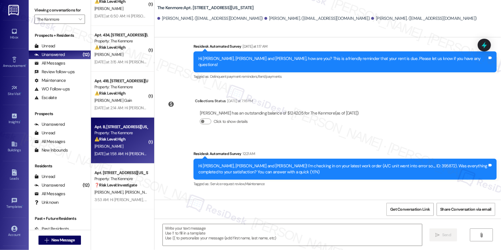
type textarea "Fetching suggested responses. Please feel free to read through the conversation…"
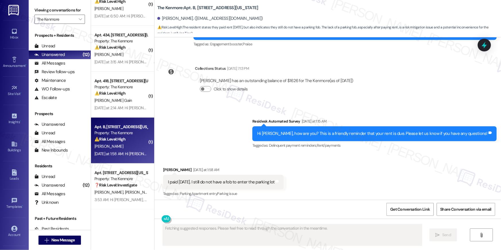
scroll to position [2892, 0]
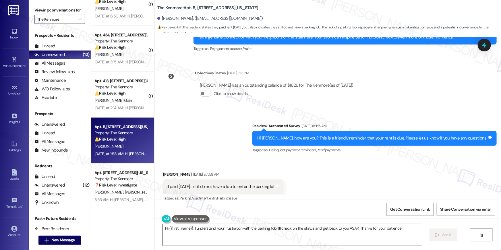
click at [217, 234] on textarea "Hi {{first_name}}, I understand your frustration with the parking fob. I'll che…" at bounding box center [292, 235] width 259 height 22
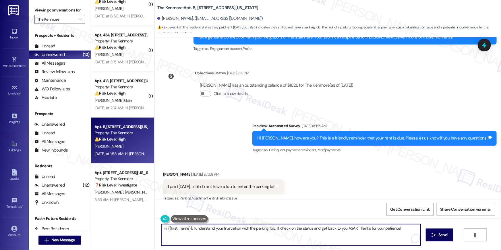
drag, startPoint x: 192, startPoint y: 229, endPoint x: 212, endPoint y: 237, distance: 21.9
click at [212, 237] on textarea "Hi {{first_name}}, I understand your frustration with the parking fob. I'll che…" at bounding box center [290, 235] width 259 height 22
type textarea "Hi {{first_name}}, thanks for your payment! As for the fob - this can be picked…"
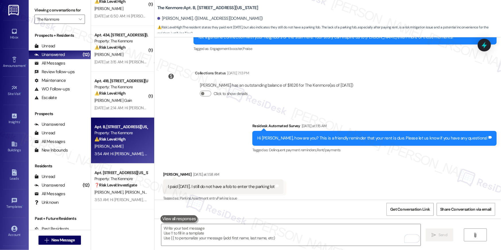
click at [224, 158] on div "Received via SMS Damon Leahy Yesterday at 1:58 AM I paid yesterday. I still do …" at bounding box center [327, 182] width 347 height 49
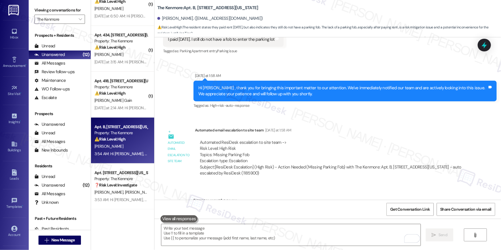
scroll to position [3058, 0]
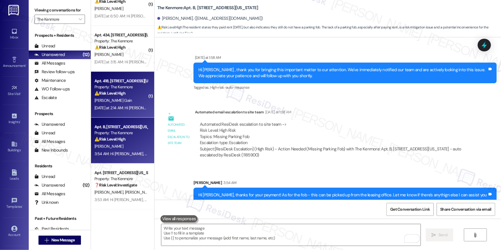
click at [110, 103] on span "P. Sanabria Gain" at bounding box center [112, 100] width 37 height 5
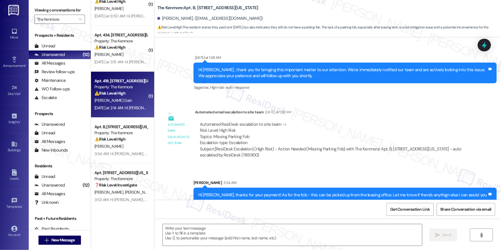
type textarea "Fetching suggested responses. Please feel free to read through the conversation…"
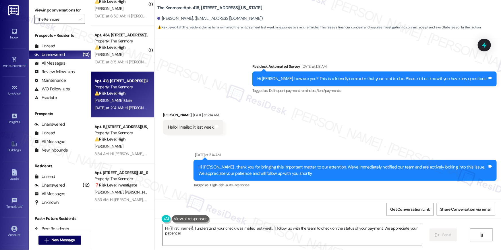
scroll to position [3142, 0]
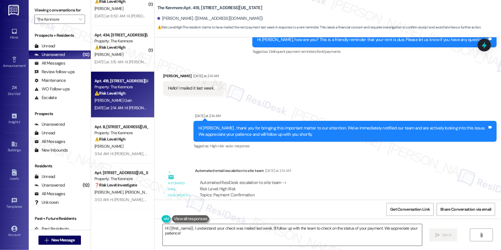
click at [248, 235] on textarea "Hi {{first_name}}, I understand your check was mailed last week. I'll follow up…" at bounding box center [292, 235] width 259 height 22
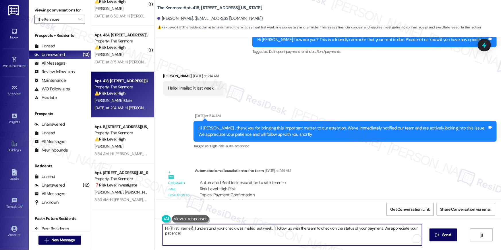
paste textarea "thanks for letting me know that you mailed your payment. As soon as it's receiv…"
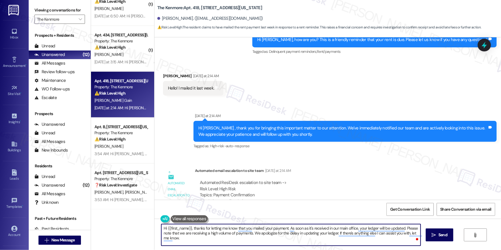
click at [296, 238] on textarea "Hi {{first_name}}, thanks for letting me know that you mailed your payment. As …" at bounding box center [290, 235] width 259 height 22
click at [282, 234] on textarea "Hi {{first_name}}, thanks for letting me know that you mailed your payment. As …" at bounding box center [290, 235] width 259 height 22
type textarea "Hi {{first_name}}, thanks for letting me know that you mailed your payment. As …"
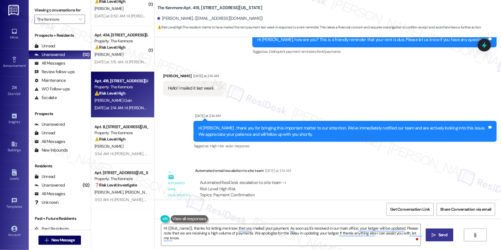
click at [440, 237] on span "Send" at bounding box center [442, 235] width 9 height 6
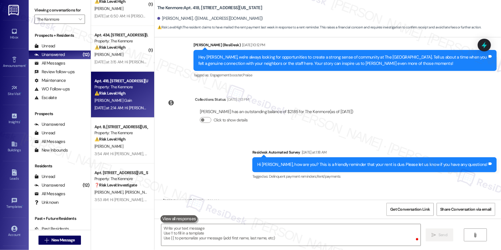
scroll to position [3017, 0]
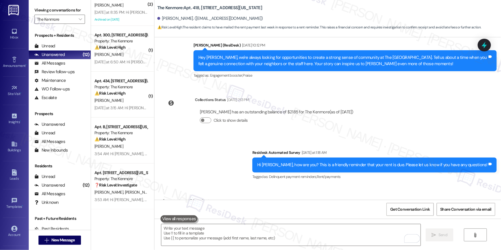
click at [332, 185] on div "Received via SMS Patricia Sanabria Gain Yesterday at 2:14 AM Hello! I mailed it…" at bounding box center [327, 205] width 347 height 40
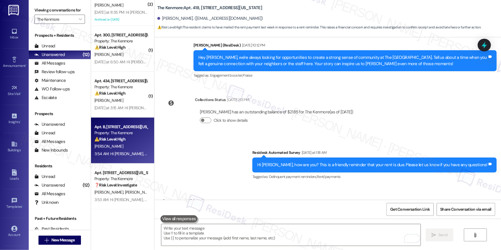
click at [131, 149] on div "D. Leahy" at bounding box center [121, 146] width 54 height 7
type textarea "Fetching suggested responses. Please feel free to read through the conversation…"
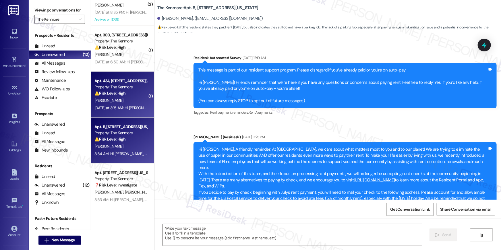
click at [125, 111] on div "Apt. 434, 5415 Connecticut Avenue, NW Property: The Kenmore ⚠️ Risk Level: High…" at bounding box center [122, 95] width 63 height 46
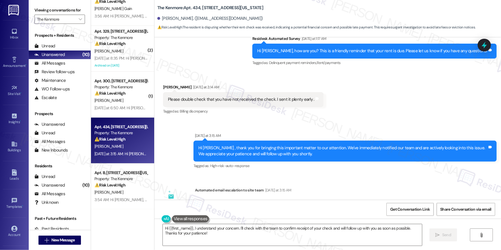
scroll to position [9336, 0]
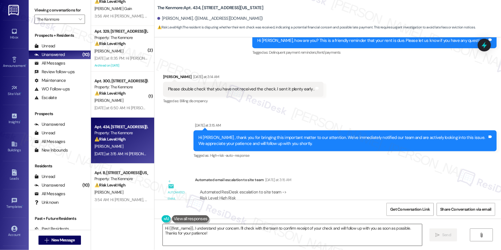
click at [291, 238] on textarea "Hi {{first_name}}, I understand your concern. I'll check with the team to confi…" at bounding box center [292, 235] width 259 height 22
click at [291, 239] on textarea "Hi {{first_name}}, I understand your concern. I'll check with the team to confi…" at bounding box center [292, 235] width 259 height 22
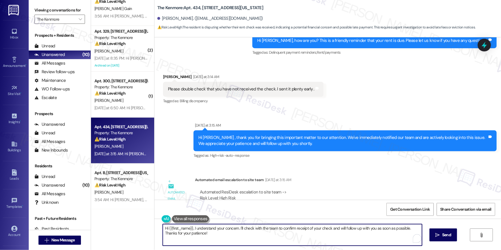
click at [291, 239] on textarea "Hi {{first_name}}, I understand your concern. I'll check with the team to confi…" at bounding box center [292, 235] width 259 height 22
paste textarea "Hi {{first_name}}, thanks for letting me know that you mailed your payment. As …"
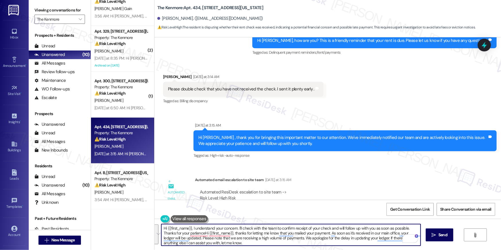
paste textarea "To enrich screen reader interactions, please activate Accessibility in Grammarl…"
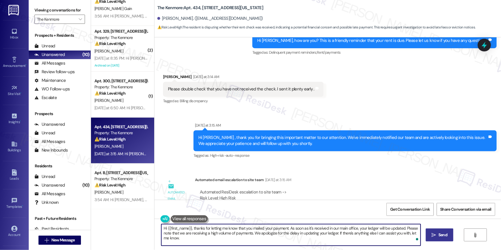
type textarea "Hi {{first_name}}, thanks for letting me know that you mailed your payment. As …"
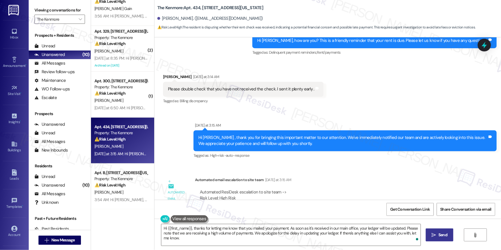
click at [435, 233] on icon "" at bounding box center [434, 235] width 4 height 5
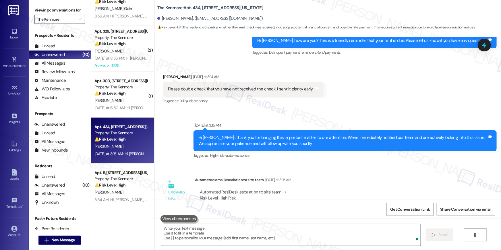
scroll to position [9211, 0]
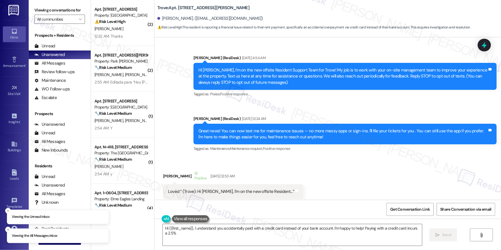
scroll to position [4344, 0]
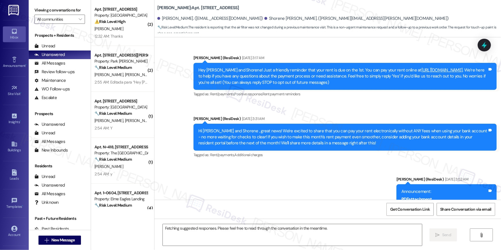
scroll to position [6636, 0]
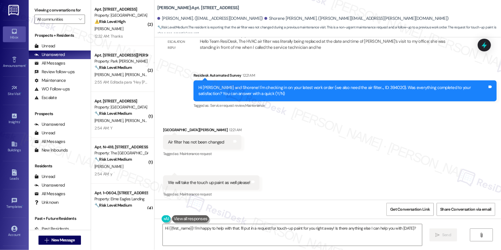
click at [391, 142] on div "Received via SMS Shorene [PERSON_NAME] 12:21 AM Air filter has not been changed…" at bounding box center [327, 158] width 347 height 89
click at [259, 232] on textarea "Hi {{first_name}}! I'm happy to help with that. I'll put in a request for touch…" at bounding box center [292, 235] width 259 height 22
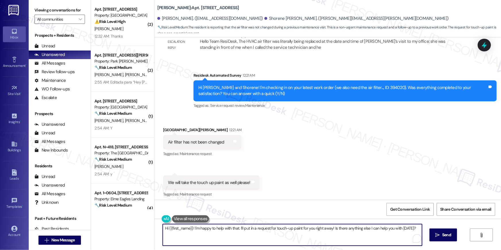
click at [259, 232] on textarea "Hi {{first_name}}! I'm happy to help with that. I'll put in a request for touch…" at bounding box center [292, 235] width 259 height 22
click at [222, 229] on textarea "Hi {{first_name}}! I'm happy to help with that. I'll put in a request for touch…" at bounding box center [290, 235] width 259 height 22
drag, startPoint x: 190, startPoint y: 229, endPoint x: 227, endPoint y: 243, distance: 39.6
click at [227, 243] on textarea "Hi {{first_name}}! I'm happy to help with that. I'll put in a request for touch…" at bounding box center [290, 235] width 259 height 22
click at [235, 238] on textarea "Hi {{first_name}}! I'm happy to help with that. I'll put in a request for touch…" at bounding box center [290, 235] width 259 height 22
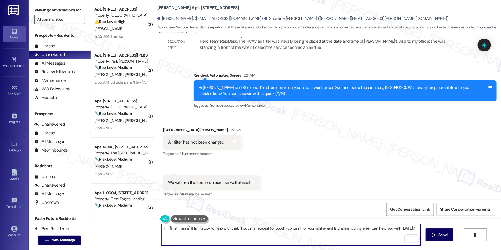
drag, startPoint x: 260, startPoint y: 237, endPoint x: 250, endPoint y: 238, distance: 9.8
click at [259, 237] on textarea "Hi {{first_name}}! I'm happy to help with that. I'll put in a request for touch…" at bounding box center [290, 235] width 259 height 22
click at [248, 238] on textarea "Hi {{first_name}}! I'm happy to help with that. I'll put in a request for touch…" at bounding box center [290, 235] width 259 height 22
click at [251, 235] on textarea "Hi {{first_name}}! I'm happy to help with that. I'll put in a request for touch…" at bounding box center [290, 235] width 259 height 22
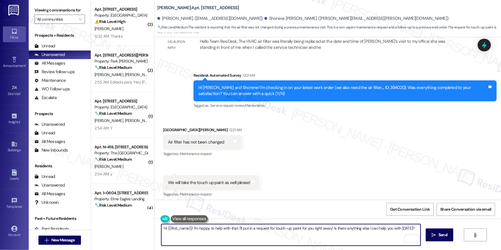
click at [251, 235] on textarea "Hi {{first_name}}! I'm happy to help with that. I'll put in a request for touch…" at bounding box center [290, 235] width 259 height 22
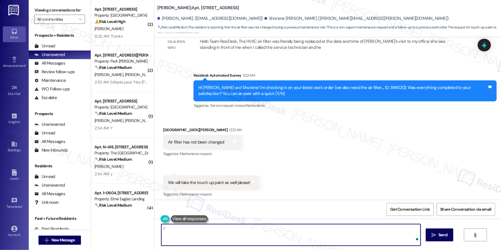
type textarea "I"
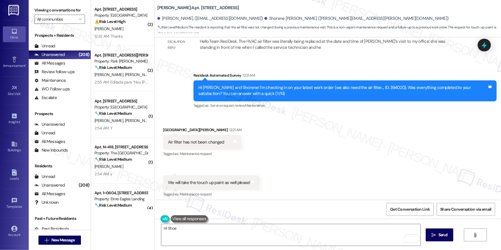
click at [289, 190] on div "Received via SMS Shorene [PERSON_NAME] 12:21 AM Air filter has not been changed…" at bounding box center [327, 158] width 347 height 89
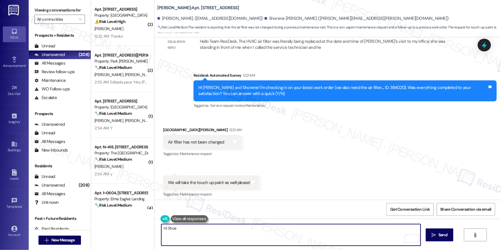
click at [199, 243] on textarea "Hi Shoe" at bounding box center [290, 235] width 259 height 22
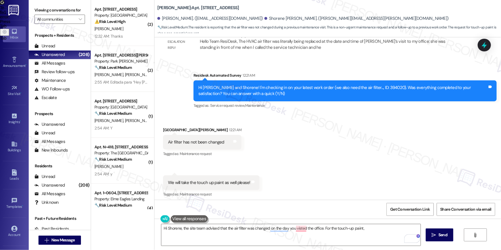
click at [304, 186] on div "Received via SMS Shorene [PERSON_NAME] 12:21 AM Air filter has not been changed…" at bounding box center [327, 158] width 347 height 89
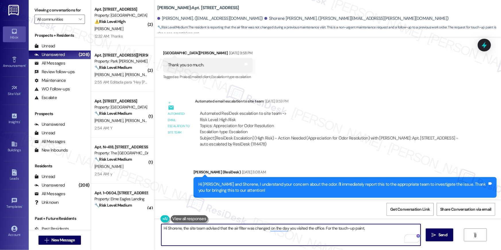
scroll to position [4746, 0]
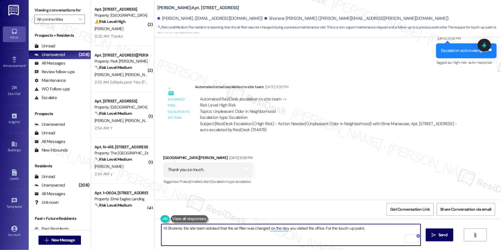
click at [368, 236] on textarea "Hi Shorene, the site team advised that the air filter was changed on the day yo…" at bounding box center [290, 235] width 259 height 22
type textarea "Hi Shorene, the site team advised that the air filter was changed on the day yo…"
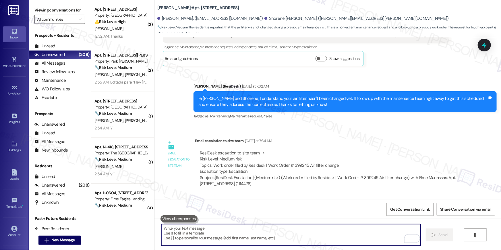
scroll to position [6635, 0]
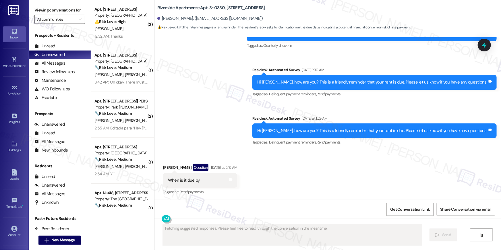
scroll to position [301, 0]
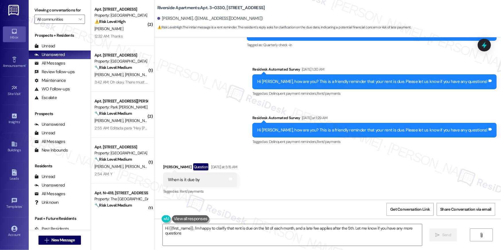
type textarea "Hi {{first_name}}, I'm happy to clarify that rent is due on the 1st of each mon…"
click at [384, 155] on div "Received via SMS Lily Dessalegn Question Yesterday at 5:15 AM When is it due by…" at bounding box center [327, 175] width 347 height 50
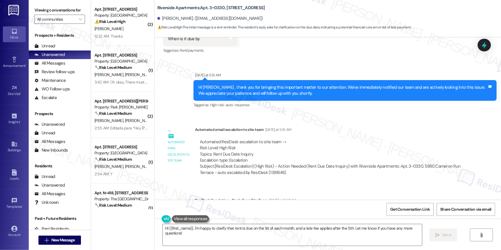
scroll to position [266, 0]
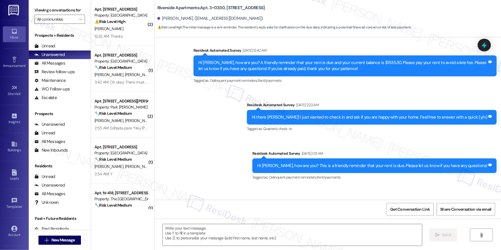
type textarea "Fetching suggested responses. Please feel free to read through the conversation…"
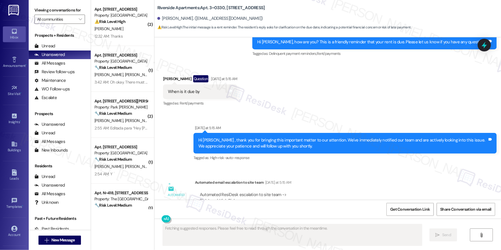
scroll to position [528, 0]
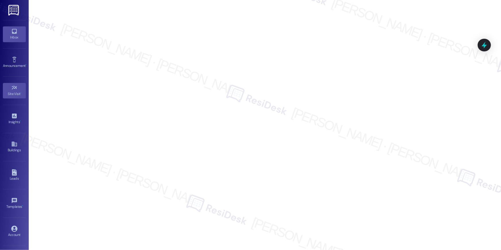
click at [12, 32] on icon at bounding box center [14, 31] width 6 height 6
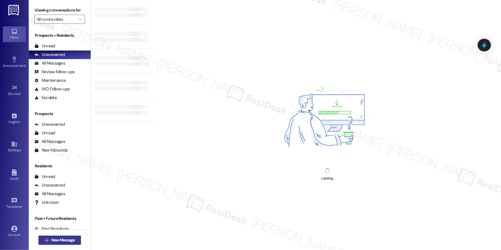
click at [47, 238] on span " New Message" at bounding box center [59, 240] width 33 height 6
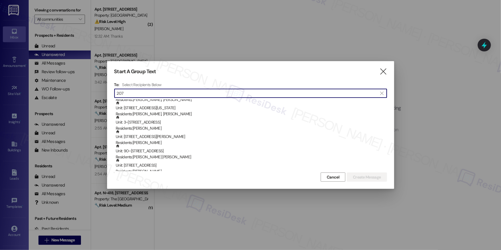
scroll to position [445, 0]
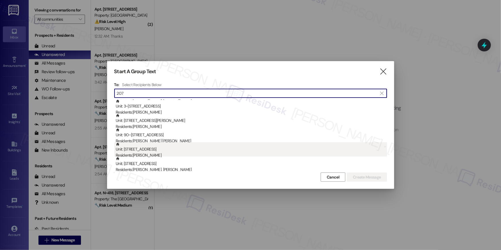
type input "207"
click at [138, 150] on div "Unit: [STREET_ADDRESS] Residents: [PERSON_NAME]" at bounding box center [251, 150] width 271 height 16
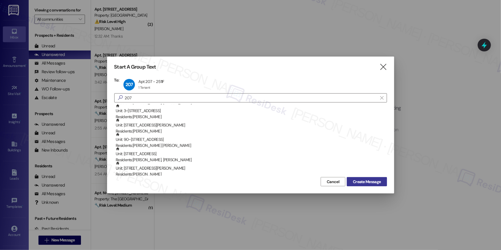
click at [372, 180] on span "Create Message" at bounding box center [367, 182] width 28 height 6
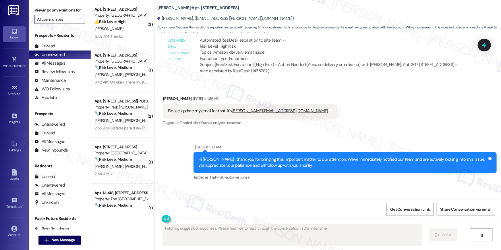
scroll to position [1492, 0]
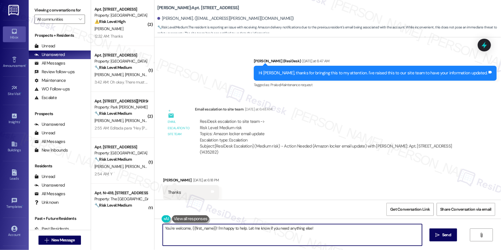
click at [314, 231] on textarea "You're welcome, {{first_name}}! I'm happy to help. Let me know if you need anyt…" at bounding box center [292, 235] width 259 height 22
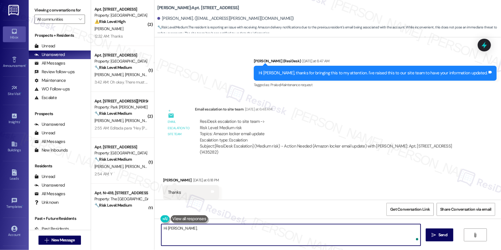
paste textarea "I received an update from our site team. They said the previous resident is no …"
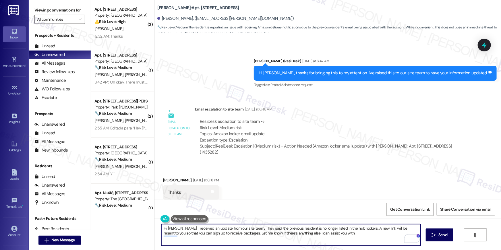
click at [364, 236] on textarea "Hi [PERSON_NAME], I received an update from our site team. They said the previo…" at bounding box center [290, 235] width 259 height 22
type textarea "Hi [PERSON_NAME], I received an update from our site team. They said the previo…"
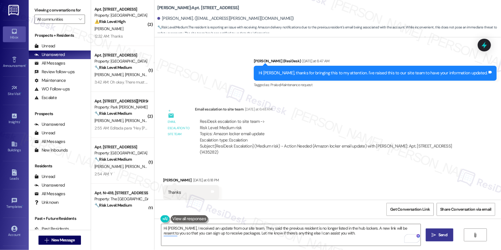
click at [439, 237] on span "Send" at bounding box center [442, 235] width 9 height 6
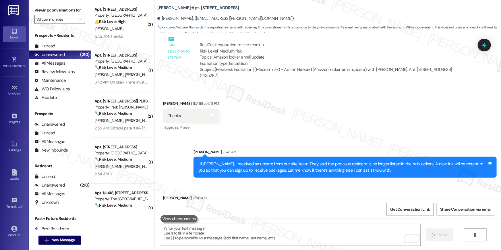
scroll to position [1578, 0]
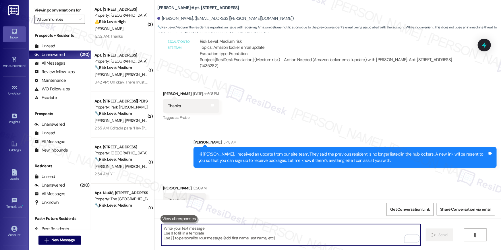
click at [313, 230] on textarea "To enrich screen reader interactions, please activate Accessibility in Grammarl…" at bounding box center [290, 235] width 259 height 22
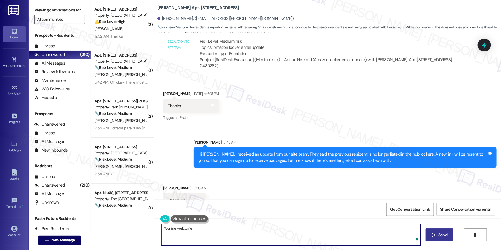
type textarea "You are welcome!"
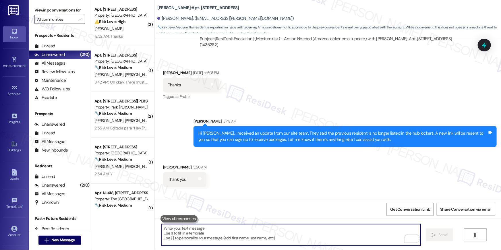
scroll to position [1618, 0]
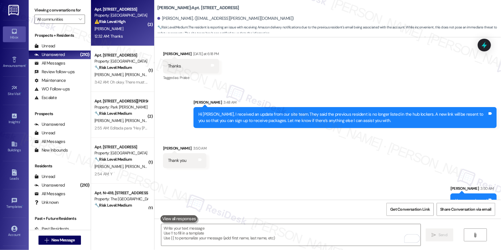
click at [138, 22] on div "⚠️ Risk Level: High The resident is reporting a potential security breach relat…" at bounding box center [120, 22] width 53 height 6
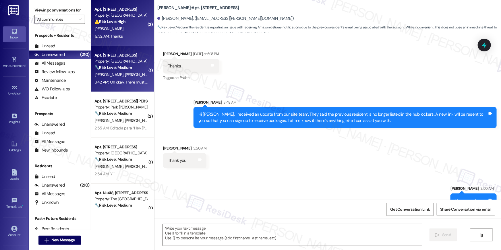
type textarea "Fetching suggested responses. Please feel free to read through the conversation…"
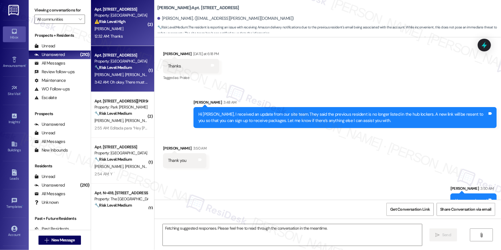
click at [133, 73] on span "[PERSON_NAME]" at bounding box center [139, 74] width 29 height 5
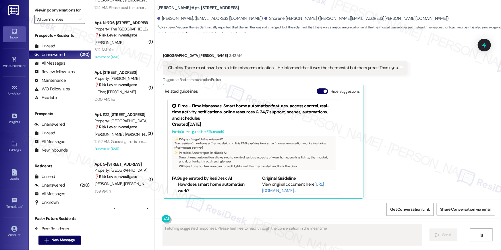
scroll to position [2087, 0]
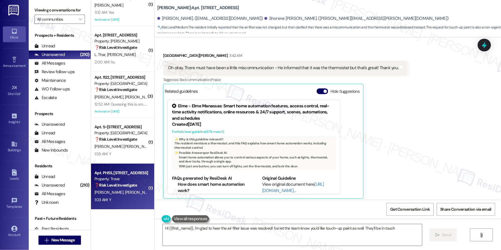
type textarea "Hi {{first_name}}, I'm glad to hear the air filter issue was resolved! I've let…"
click at [110, 187] on strong "❓ Risk Level: Investigate" at bounding box center [115, 185] width 42 height 5
type textarea "Fetching suggested responses. Please feel free to read through the conversation…"
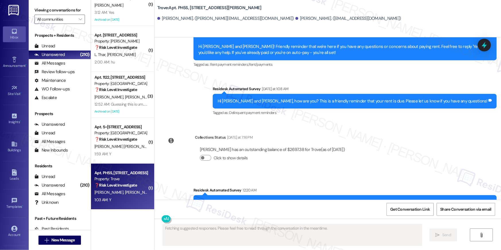
scroll to position [4470, 0]
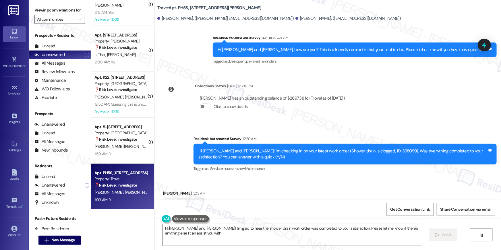
type textarea "Hi James and Josselin! I'm glad to hear the shower drain work order was complet…"
click at [66, 242] on span "New Message" at bounding box center [63, 240] width 24 height 6
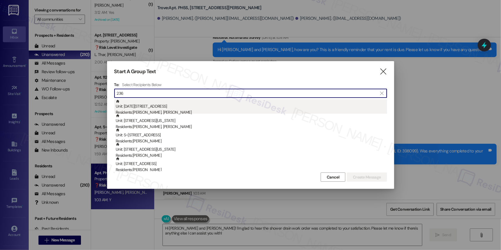
type input "236"
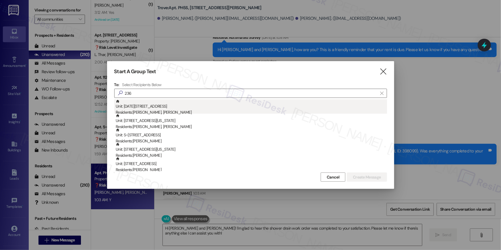
click at [151, 109] on div "Residents: Mansoor Hotaki, Asya Ahmad" at bounding box center [251, 112] width 271 height 6
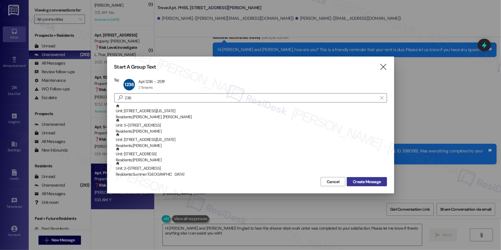
click at [361, 183] on span "Create Message" at bounding box center [367, 182] width 28 height 6
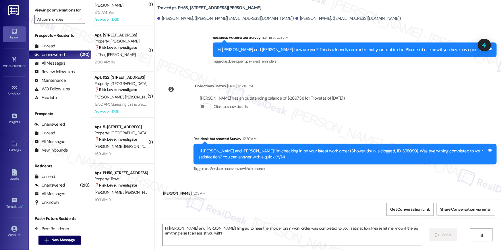
type textarea "Fetching suggested responses. Please feel free to read through the conversation…"
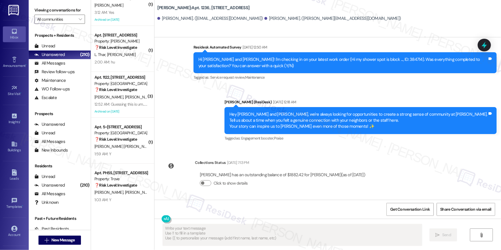
scroll to position [1517, 0]
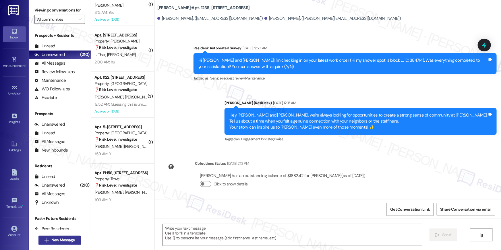
click at [71, 241] on span "New Message" at bounding box center [63, 240] width 24 height 6
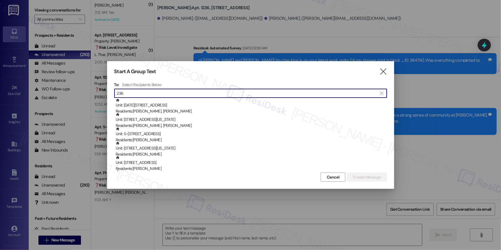
scroll to position [5, 0]
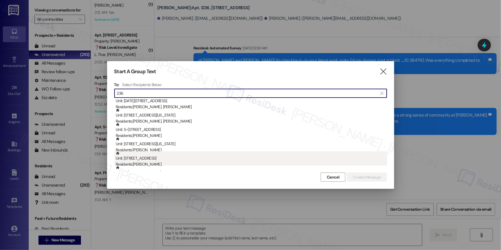
type input "236"
click at [171, 159] on div "Unit: 236 - 2511 Farmcrest Drive Residents: Jessica Berrios" at bounding box center [251, 159] width 271 height 16
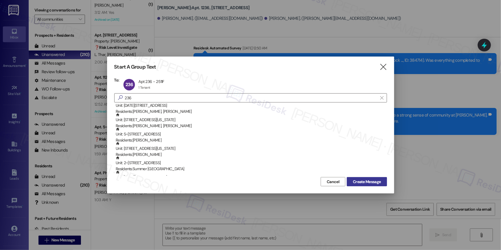
click at [365, 182] on span "Create Message" at bounding box center [367, 182] width 28 height 6
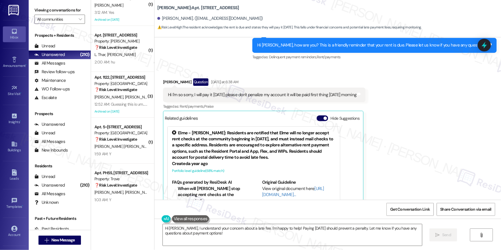
scroll to position [225, 0]
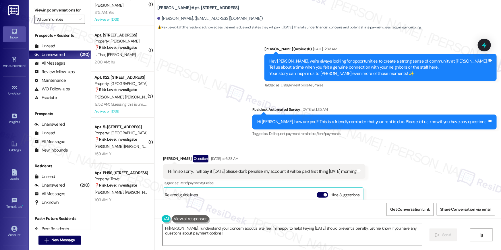
click at [222, 235] on textarea "Hi Jessica, I understand your concern about a late fee. I'm happy to help! Payi…" at bounding box center [292, 235] width 259 height 22
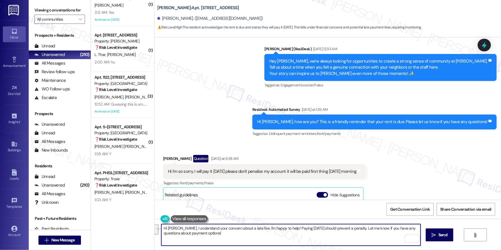
drag, startPoint x: 222, startPoint y: 239, endPoint x: 273, endPoint y: 234, distance: 51.3
click at [253, 230] on textarea "Hi Jessica, I understand your concern about a late fee. I'm happy to help! Payi…" at bounding box center [290, 235] width 259 height 22
click at [270, 228] on textarea "Hi Jessica, I understand your concern about a late fee. If you pay on the 5th, …" at bounding box center [290, 235] width 259 height 22
click at [392, 231] on textarea "Hi Jessica, I understand your concern about a late fee. If you pay by the 5th, …" at bounding box center [290, 235] width 259 height 22
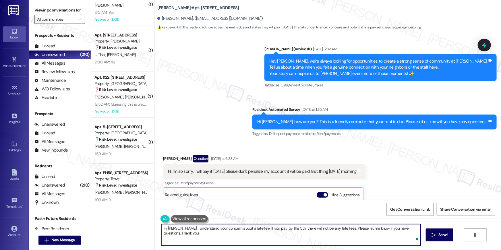
type textarea "Hi Jessica, I understand your concern about a late fee. If you pay by the 5th, …"
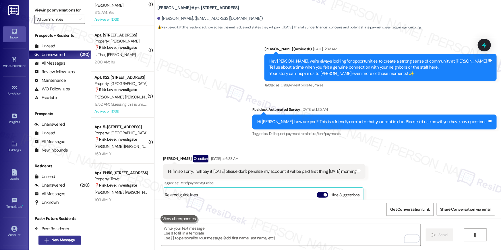
click at [67, 241] on span "New Message" at bounding box center [63, 240] width 24 height 6
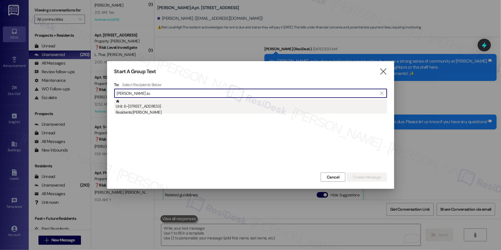
type input "carmen zu"
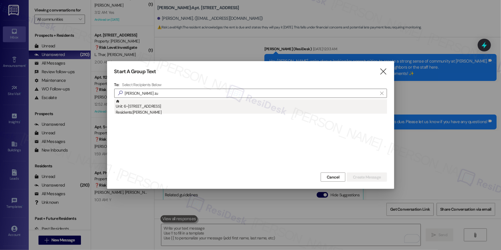
click at [159, 105] on div "Unit: 6~338 - 8 Bldg 6 Cumberland Way SE Residents: Carmen Zubillaga" at bounding box center [251, 107] width 271 height 16
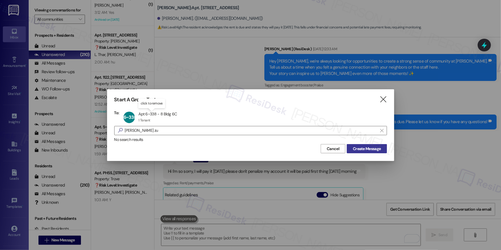
click at [379, 149] on span "Create Message" at bounding box center [367, 149] width 28 height 6
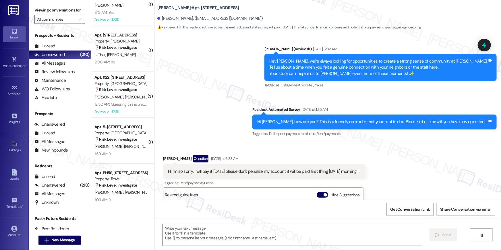
type textarea "Fetching suggested responses. Please feel free to read through the conversation…"
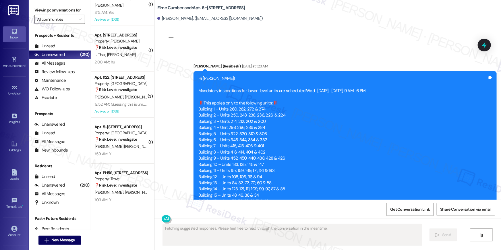
type textarea "Fetching suggested responses. Please feel free to read through the conversation…"
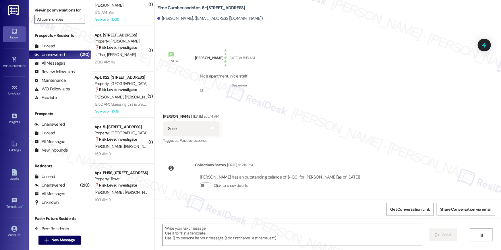
scroll to position [510, 0]
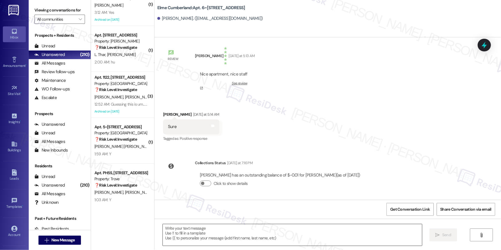
click at [365, 233] on textarea at bounding box center [292, 235] width 259 height 22
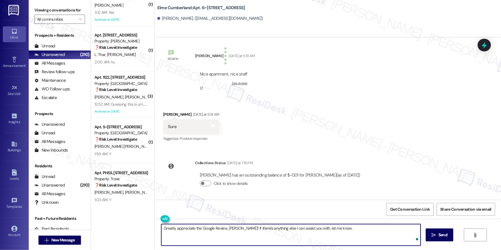
type textarea "Greatly appreciate the Google Review, Carmen! If there's anything else I can as…"
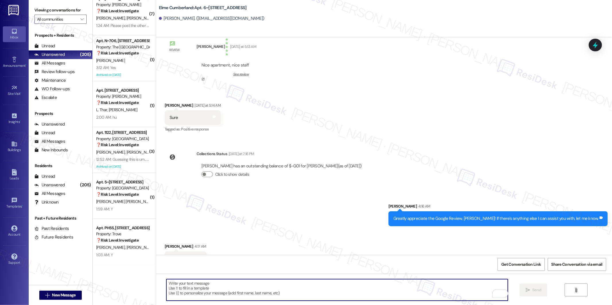
scroll to position [516, 0]
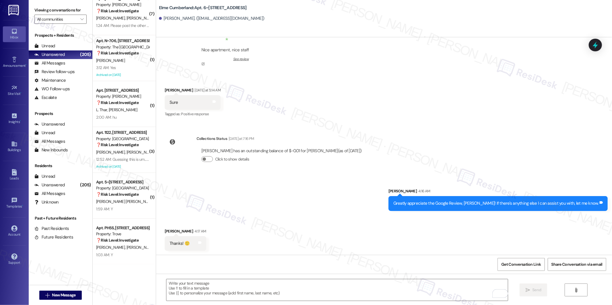
click at [242, 7] on b "Elme Cumberland: Apt. 6~338, 8 Bldg 6 Cumberland Way SE" at bounding box center [203, 8] width 88 height 6
copy div "Elme Cumberland: Apt. 6~338, 8 Bldg 6 Cumberland Way SE"
click at [501, 250] on span "Get Conversation Link" at bounding box center [522, 265] width 40 height 6
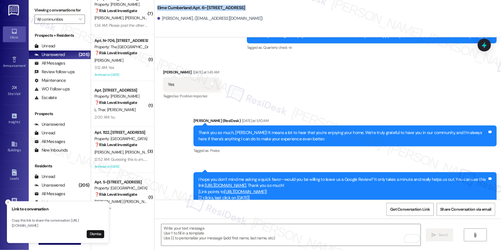
scroll to position [392, 0]
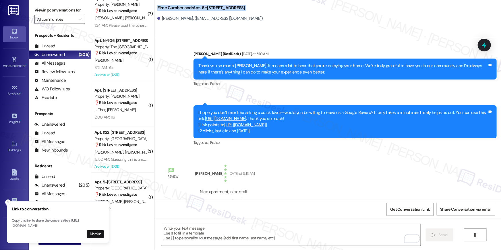
click at [246, 119] on link "https://www.theresidesk.com/links/review-3xCEQIVpH" at bounding box center [225, 119] width 41 height 6
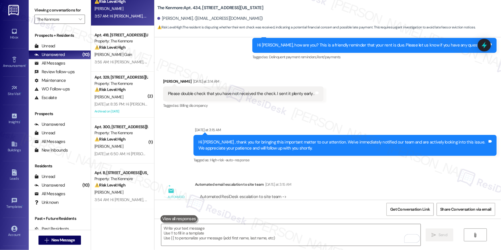
scroll to position [9382, 0]
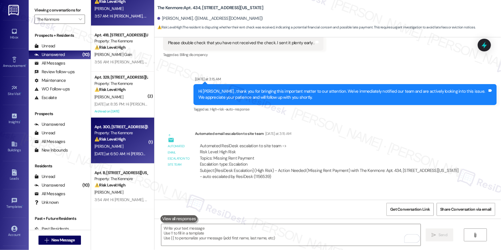
click at [125, 150] on div "[DATE] at 6:50 AM: Hi [PERSON_NAME] , thank you for bringing this important mat…" at bounding box center [121, 153] width 54 height 7
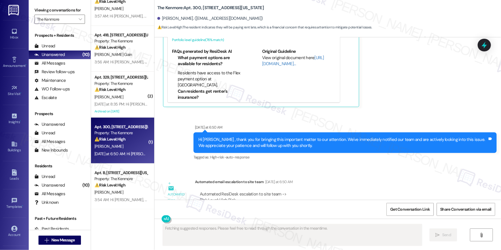
scroll to position [12351, 0]
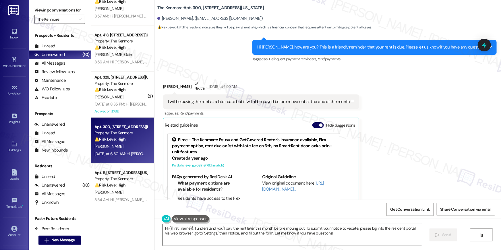
click at [342, 237] on textarea "Hi {{first_name}}, I understand you'll pay the rent later this month before mov…" at bounding box center [292, 235] width 259 height 22
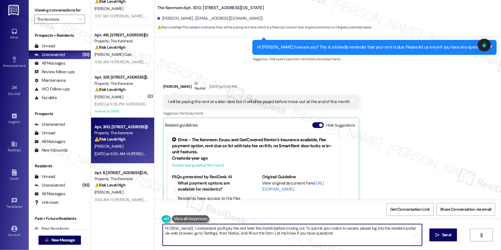
drag, startPoint x: 342, startPoint y: 236, endPoint x: 297, endPoint y: 225, distance: 46.4
click at [191, 229] on textarea "Hi {{first_name}}, I understand you'll pay the rent later this month before mov…" at bounding box center [292, 235] width 259 height 22
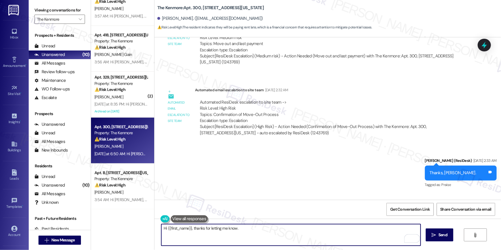
scroll to position [11818, 0]
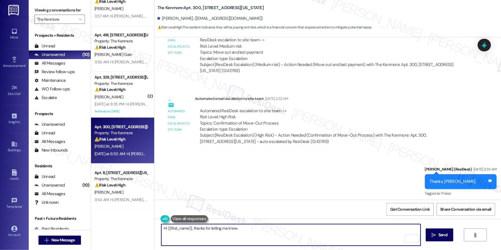
type textarea "Hi {{first_name}}, thanks for letting me know."
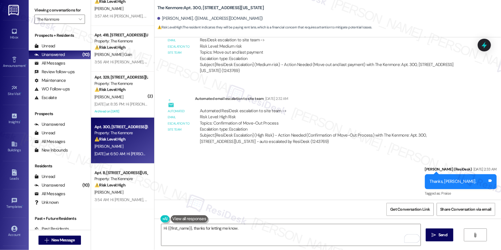
click at [445, 242] on div "Hi {{first_name}}, thanks for letting me know.  Send " at bounding box center [327, 240] width 347 height 43
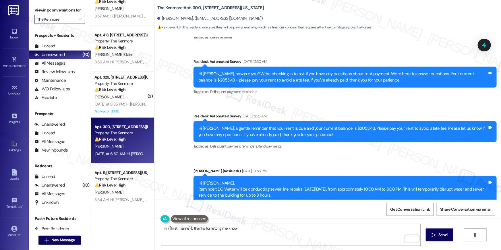
scroll to position [12343, 0]
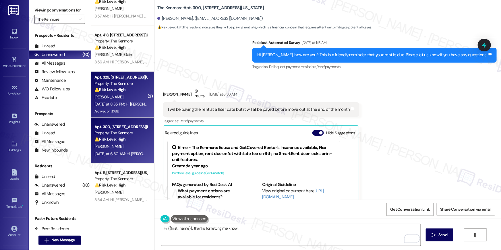
click at [129, 99] on div "S. Ayalew" at bounding box center [121, 97] width 54 height 7
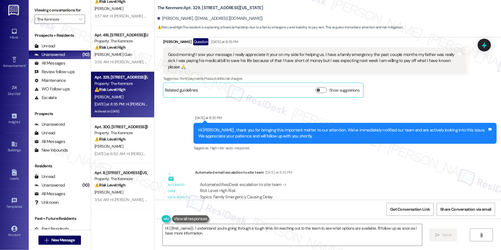
scroll to position [11083, 0]
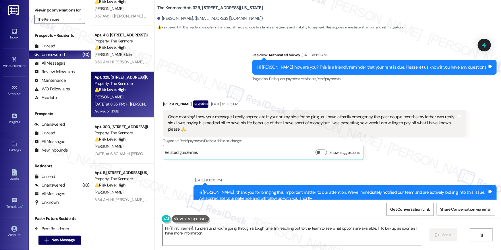
click at [211, 235] on textarea "Hi {{first_name}}, I understand you're going through a tough time. I'm reaching…" at bounding box center [292, 235] width 259 height 22
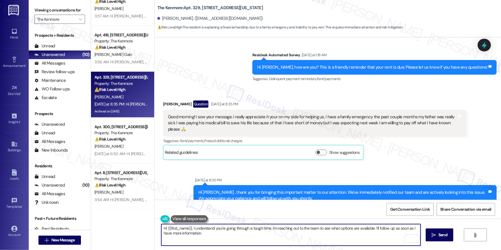
click at [246, 236] on textarea "Hi {{first_name}}, I understand you're going through a tough time. I'm reaching…" at bounding box center [290, 235] width 259 height 22
drag, startPoint x: 270, startPoint y: 229, endPoint x: 276, endPoint y: 245, distance: 17.4
click at [270, 246] on div "Hi {{first_name}}, I understand you're going through a tough time. I'm reaching…" at bounding box center [291, 235] width 260 height 22
type textarea "Hi {{first_name}}, I understand you're going through a tough time. You may pay …"
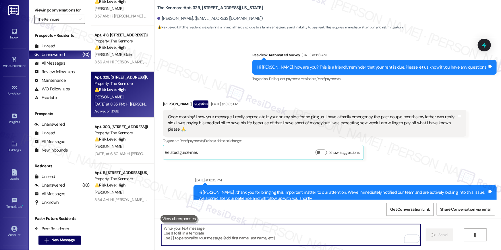
scroll to position [11174, 0]
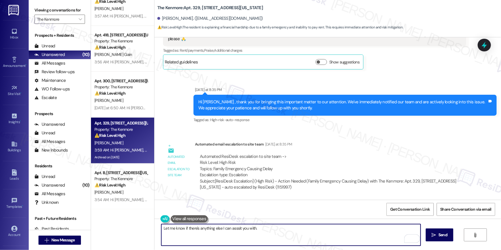
click at [231, 229] on textarea "Let me know if there's anything else I can asssit you with." at bounding box center [290, 235] width 259 height 22
type textarea "Let me know if there's anything else I can assist you with."
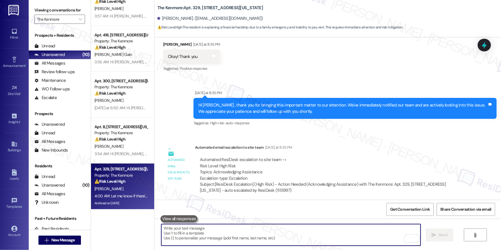
scroll to position [11379, 0]
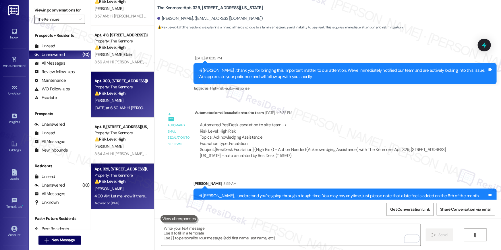
click at [132, 94] on div "⚠️ Risk Level: High The resident indicates they will be paying rent late, which…" at bounding box center [120, 93] width 53 height 6
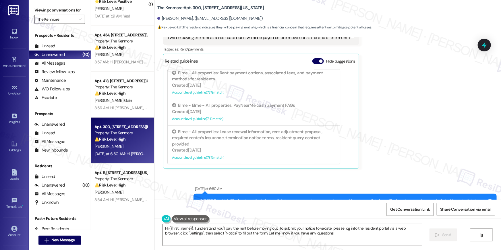
scroll to position [12477, 0]
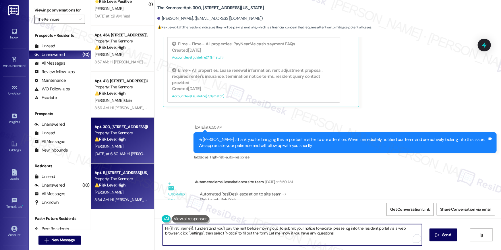
drag, startPoint x: 196, startPoint y: 215, endPoint x: 135, endPoint y: 208, distance: 61.3
click at [135, 208] on div "( 1 ) Apt. 128, 5415 Connecticut Avenue, NW Property: The Kenmore 🔧 Risk Level:…" at bounding box center [296, 125] width 410 height 250
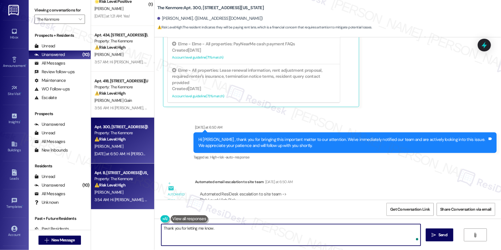
type textarea "Thank you for letting me know."
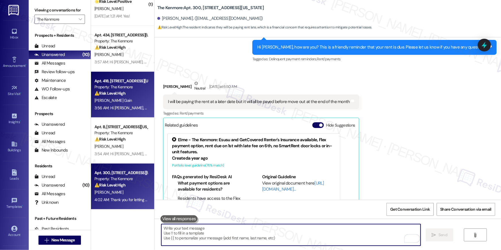
scroll to position [231, 0]
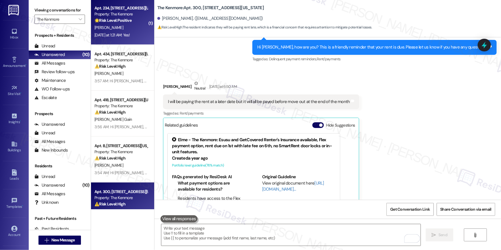
click at [112, 37] on div "Yesterday at 1:21 AM: Yes! Yesterday at 1:21 AM: Yes!" at bounding box center [111, 34] width 35 height 5
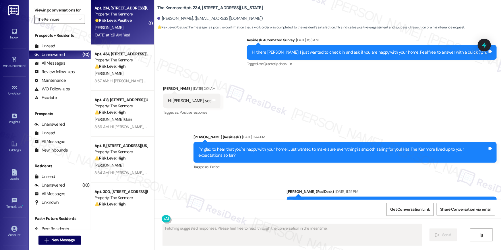
type textarea "Fetching suggested responses. Please feel free to read through the conversation…"
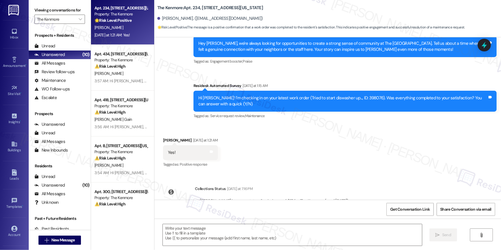
scroll to position [493, 0]
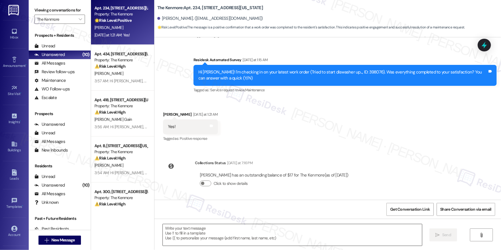
click at [349, 234] on textarea at bounding box center [292, 235] width 259 height 22
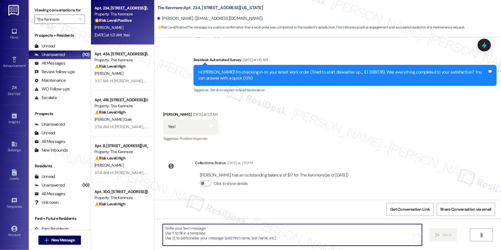
paste textarea "Hi {{first_name}}, I’m happy to hear your work order has been completed! If you…"
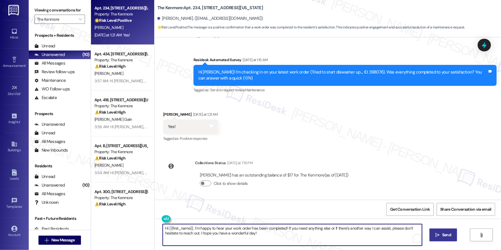
type textarea "Hi {{first_name}}, I’m happy to hear your work order has been completed! If you…"
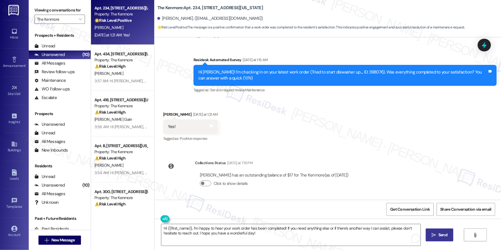
click at [448, 236] on span "Send" at bounding box center [442, 235] width 11 height 6
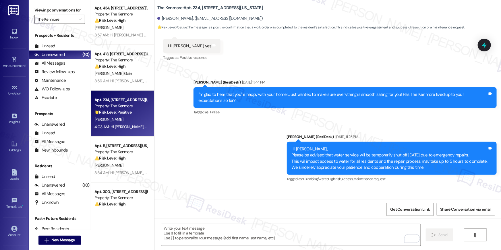
scroll to position [164, 0]
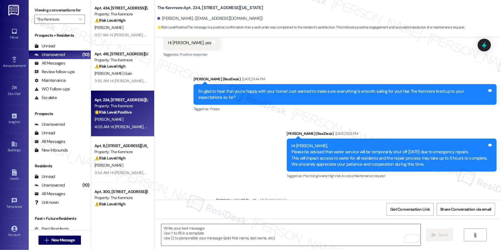
click at [280, 234] on textarea "To enrich screen reader interactions, please activate Accessibility in Grammarl…" at bounding box center [290, 235] width 259 height 22
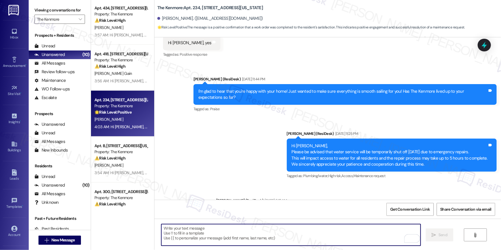
paste textarea "I hope you don’t mind me asking a quick favor—would you be willing to leave us …"
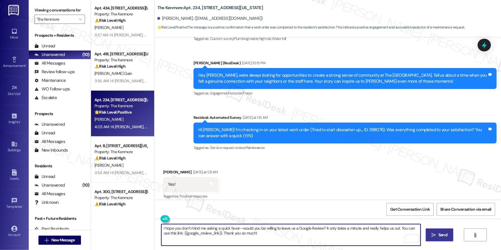
scroll to position [539, 0]
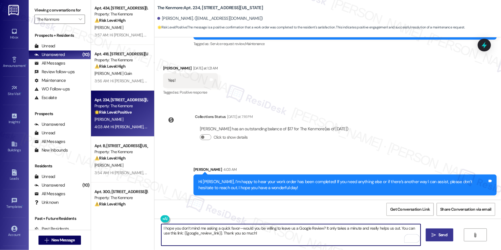
type textarea "I hope you don’t mind me asking a quick favor—would you be willing to leave us …"
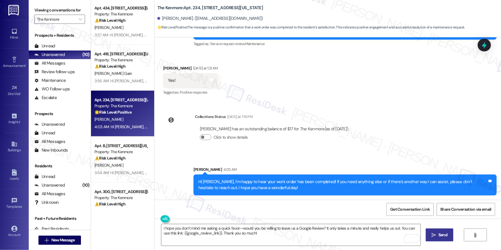
click at [438, 235] on span "Send" at bounding box center [442, 235] width 9 height 6
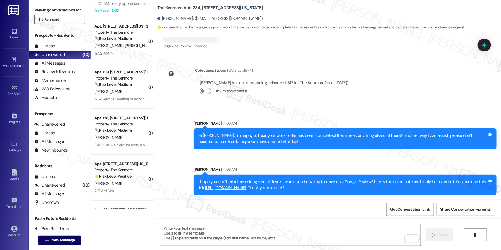
scroll to position [117, 0]
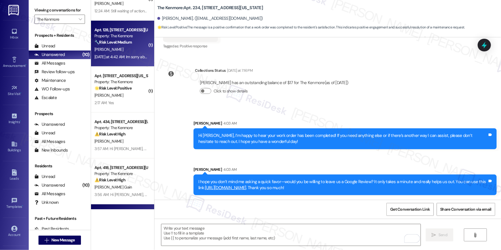
click at [122, 57] on div "Yesterday at 4:42 AM: Im sorry about that, my rent will be pay in full on the 4…" at bounding box center [156, 56] width 124 height 5
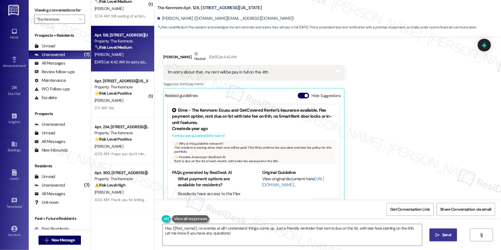
scroll to position [787, 0]
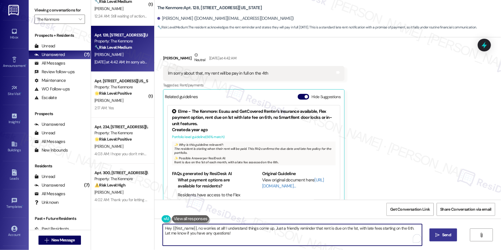
click at [244, 237] on textarea "Hey {{first_name}}, no worries at all! I understand things come up. Just a frie…" at bounding box center [292, 235] width 259 height 22
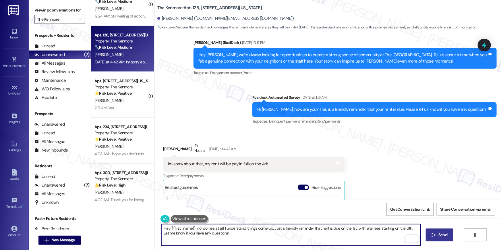
scroll to position [694, 0]
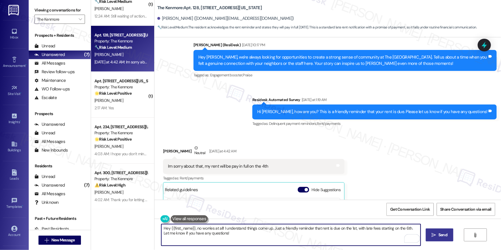
click at [235, 236] on textarea "Hey {{first_name}}, no worries at all! I understand things come up. Just a frie…" at bounding box center [290, 235] width 259 height 22
drag, startPoint x: 221, startPoint y: 228, endPoint x: 228, endPoint y: 241, distance: 14.1
click at [228, 241] on textarea "Hey {{first_name}}, no worries at all! I understand things come up. Just a frie…" at bounding box center [290, 235] width 259 height 22
click at [283, 231] on textarea "Hey {{first_name}}, no worries at all! I understand things come up. Just a frie…" at bounding box center [290, 235] width 259 height 22
click at [220, 228] on textarea "Hey {{first_name}}, no worries at all! I understand things come up. Just a frie…" at bounding box center [290, 235] width 259 height 22
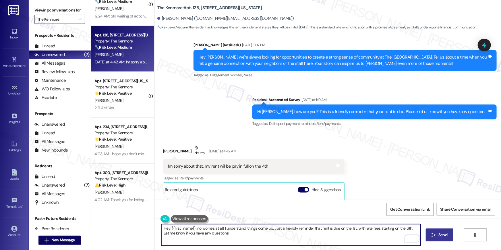
click at [407, 229] on textarea "Hey {{first_name}}, no worries at all! I understand things come up. Just a frie…" at bounding box center [290, 235] width 259 height 22
type textarea "Hey {{first_name}}, no worries at all! Thanks for the update. Let me know if yo…"
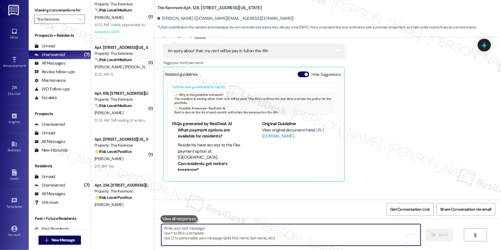
scroll to position [0, 0]
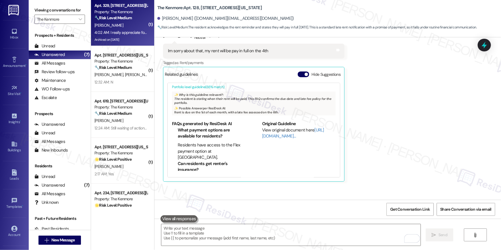
click at [124, 31] on div "4:02 AM: I really appreciate for I durstanding 4:02 AM: I really appreciate for…" at bounding box center [131, 32] width 74 height 5
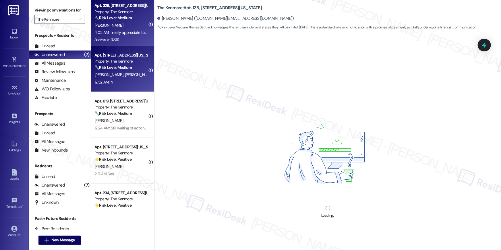
click at [121, 71] on div "O. Salan M. Salan" at bounding box center [121, 74] width 54 height 7
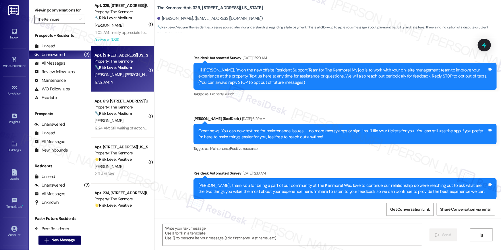
scroll to position [11436, 0]
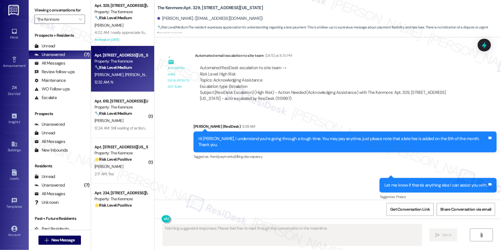
click at [333, 142] on div "Sent via SMS Ella (ResiDesk) 3:59 AM Hi Samson, I understand you're going throu…" at bounding box center [327, 158] width 347 height 95
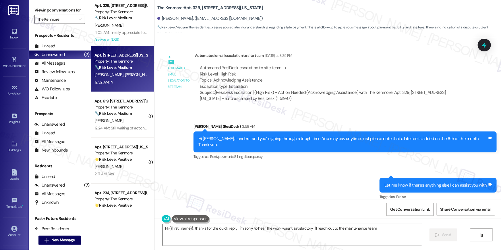
click at [311, 237] on textarea "Hi {{first_name}}, thanks for the quick reply! I'm sorry to hear the work wasn'…" at bounding box center [292, 235] width 259 height 22
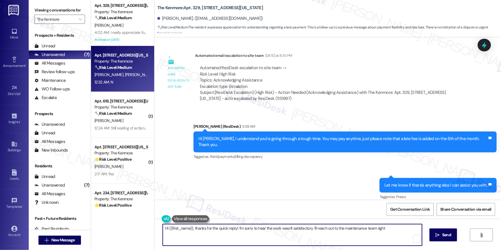
click at [311, 237] on textarea "Hi {{first_name}}, thanks for the quick reply! I'm sorry to hear the work wasn'…" at bounding box center [292, 235] width 259 height 22
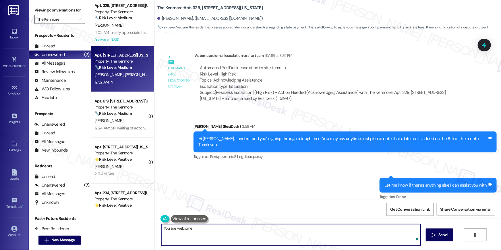
type textarea "You are welcome!"
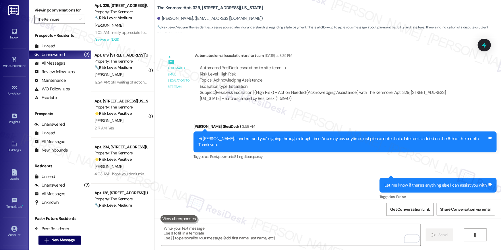
click at [303, 206] on div "Received via SMS Samson Ayalew 4:02 AM I really appreciate for I durstanding Ta…" at bounding box center [327, 230] width 347 height 49
drag, startPoint x: 306, startPoint y: 218, endPoint x: 303, endPoint y: 225, distance: 7.1
click at [305, 219] on div "Survey, sent via SMS Residesk Automated Survey Apr 05, 2024 at 12:20 AM Hi Sams…" at bounding box center [327, 162] width 347 height 250
click at [301, 230] on textarea "To enrich screen reader interactions, please activate Accessibility in Grammarl…" at bounding box center [290, 235] width 259 height 22
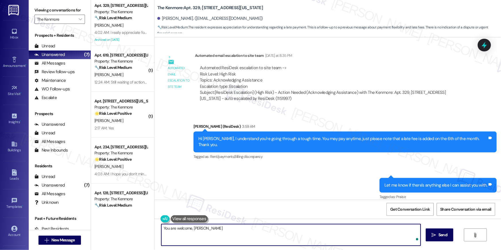
type textarea "You are welcome, Samson!"
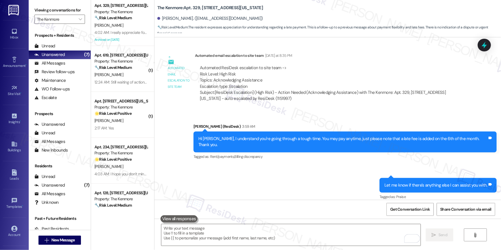
click at [307, 206] on div "Received via SMS Samson Ayalew 4:02 AM I really appreciate for I durstanding Ta…" at bounding box center [327, 230] width 347 height 49
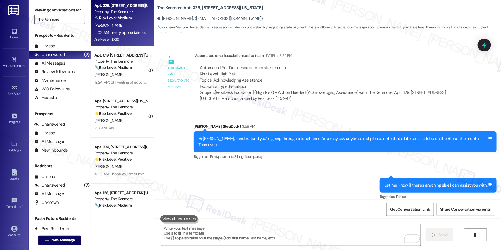
click at [135, 33] on div "4:02 AM: I really appreciate for I durstanding 4:02 AM: I really appreciate for…" at bounding box center [131, 32] width 74 height 5
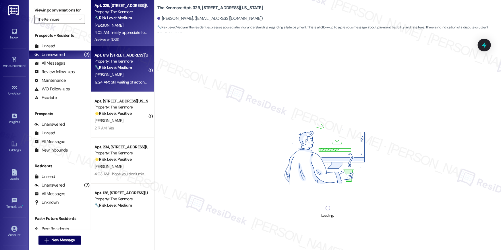
click at [121, 81] on div "12:24 AM: Still waiting of action here. I did speak to Allen but nothing furthe…" at bounding box center [166, 82] width 145 height 5
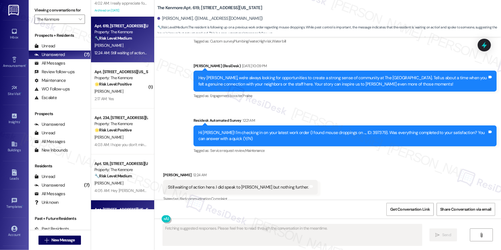
scroll to position [26, 0]
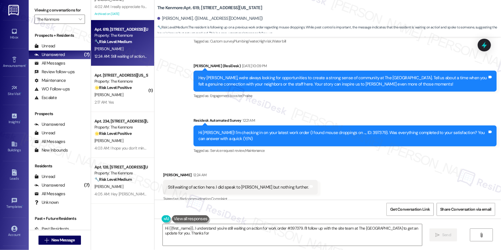
click at [321, 192] on div "Received via SMS Joshua Davenport 12:24 AM Still waiting of action here. I did …" at bounding box center [327, 183] width 347 height 49
type textarea "Hi {{first_name}}, I understand you're still waiting on action for work order #…"
click at [79, 19] on icon "" at bounding box center [80, 19] width 3 height 5
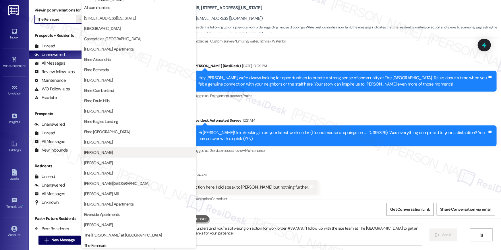
scroll to position [54, 0]
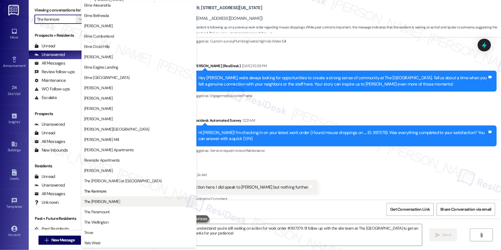
click at [139, 200] on span "The [PERSON_NAME]" at bounding box center [139, 202] width 110 height 6
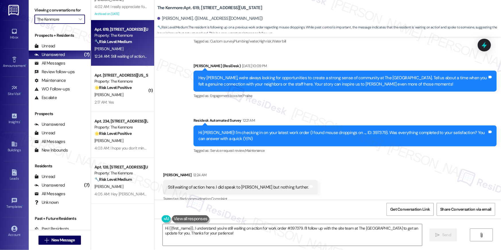
type input "The [PERSON_NAME]"
